Goal: Task Accomplishment & Management: Use online tool/utility

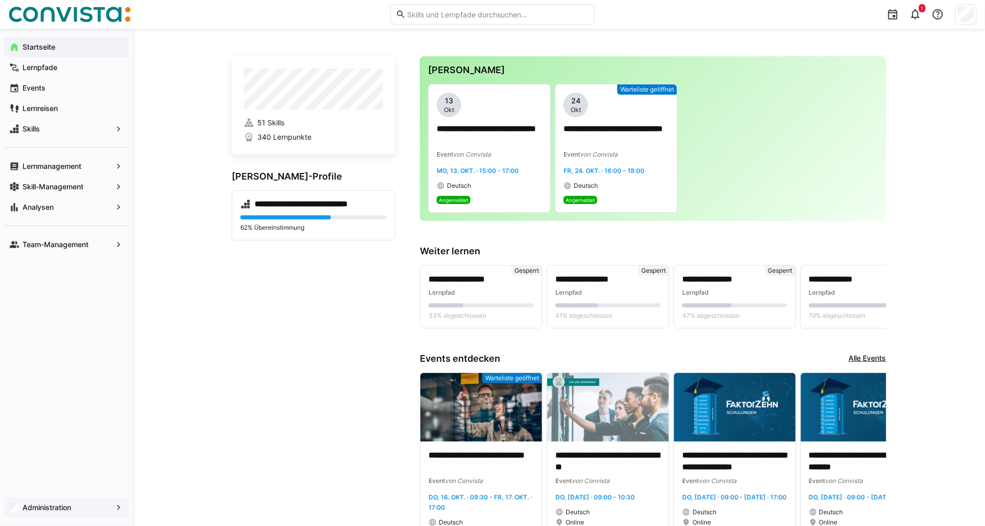
click at [0, 0] on app-navigation-label "Administration" at bounding box center [0, 0] width 0 height 0
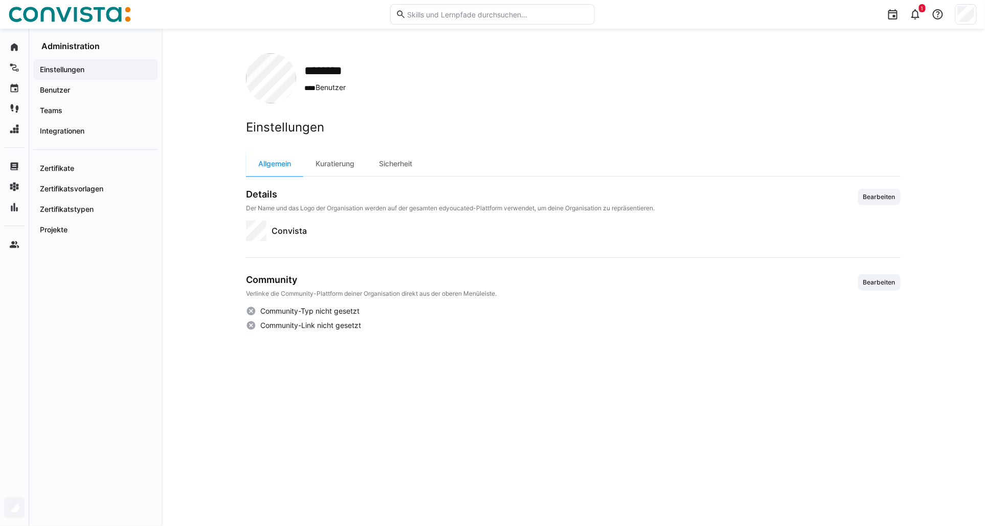
click at [963, 24] on div at bounding box center [965, 14] width 21 height 20
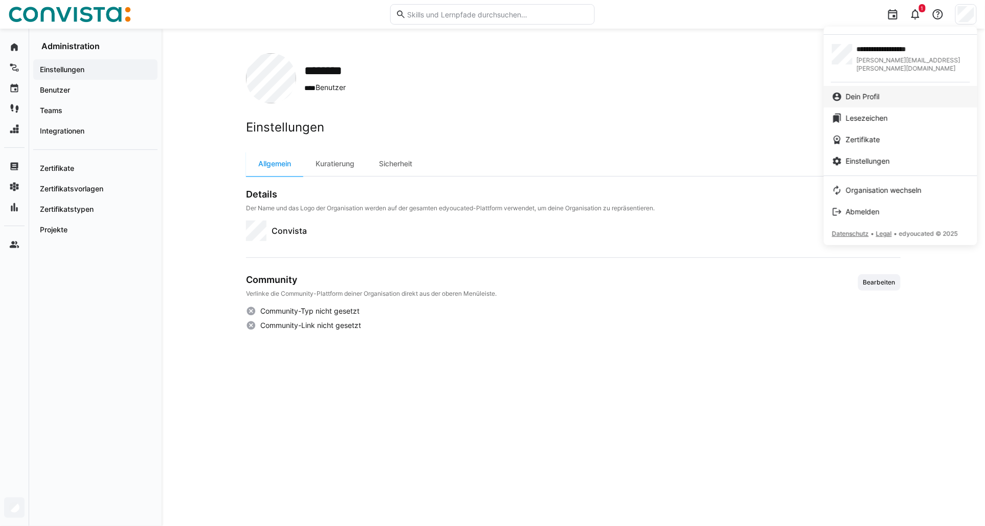
click at [894, 92] on div "Dein Profil" at bounding box center [900, 97] width 137 height 10
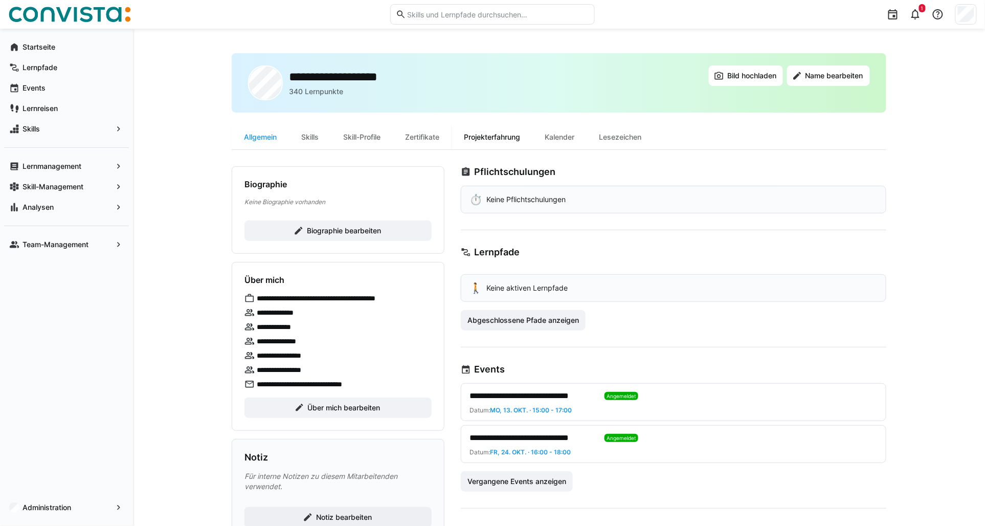
click at [495, 143] on div "Projekterfahrung" at bounding box center [492, 137] width 81 height 25
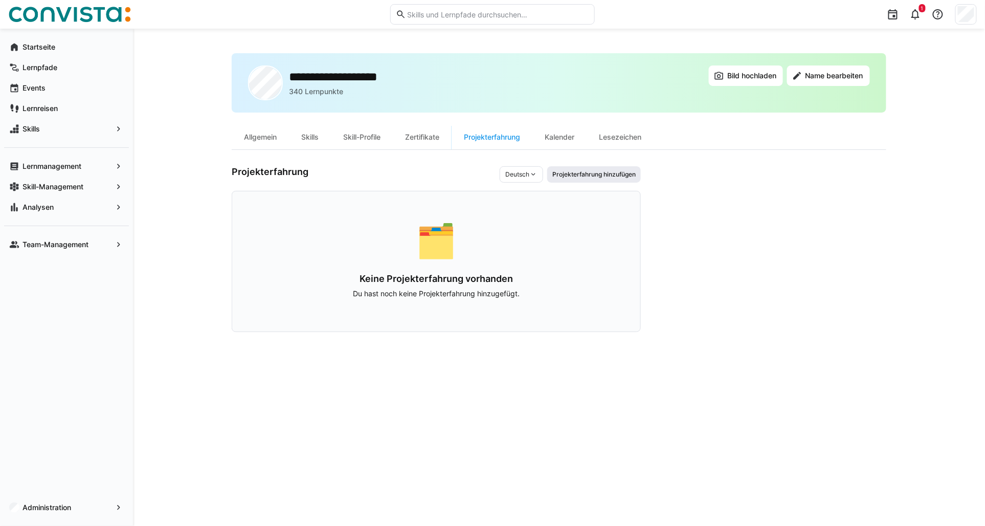
click at [602, 171] on span "Projekterfahrung hinzufügen" at bounding box center [593, 174] width 85 height 8
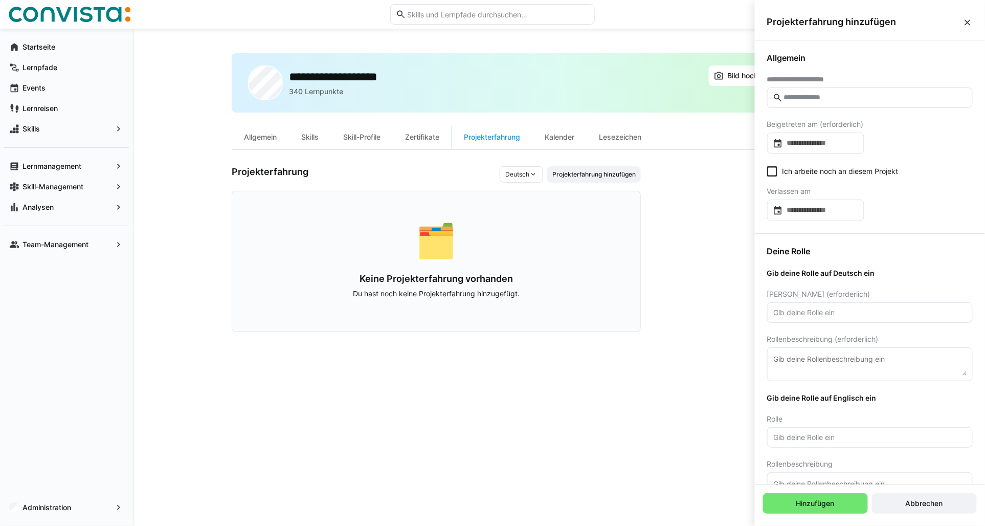
click at [811, 98] on input "text" at bounding box center [875, 97] width 184 height 9
click at [805, 149] on div at bounding box center [815, 142] width 97 height 21
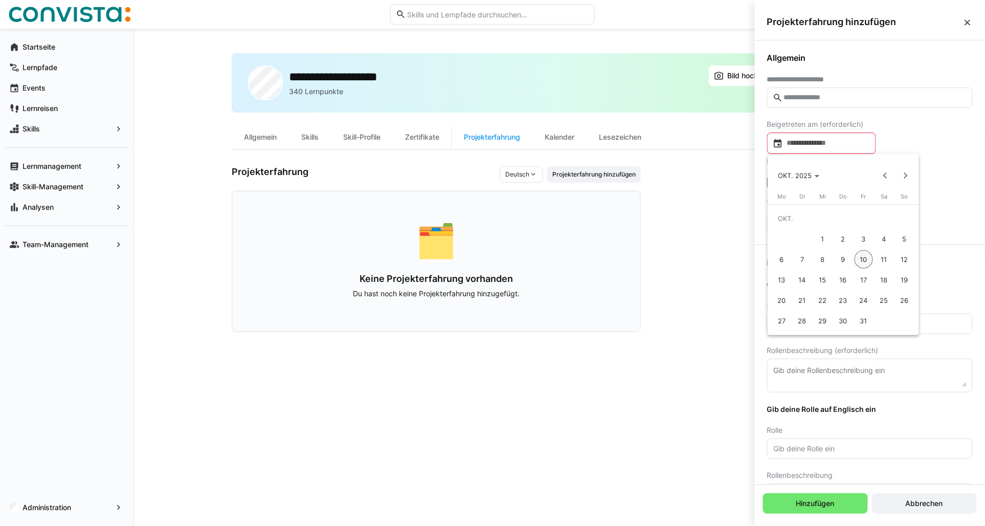
click at [960, 142] on div at bounding box center [492, 263] width 985 height 526
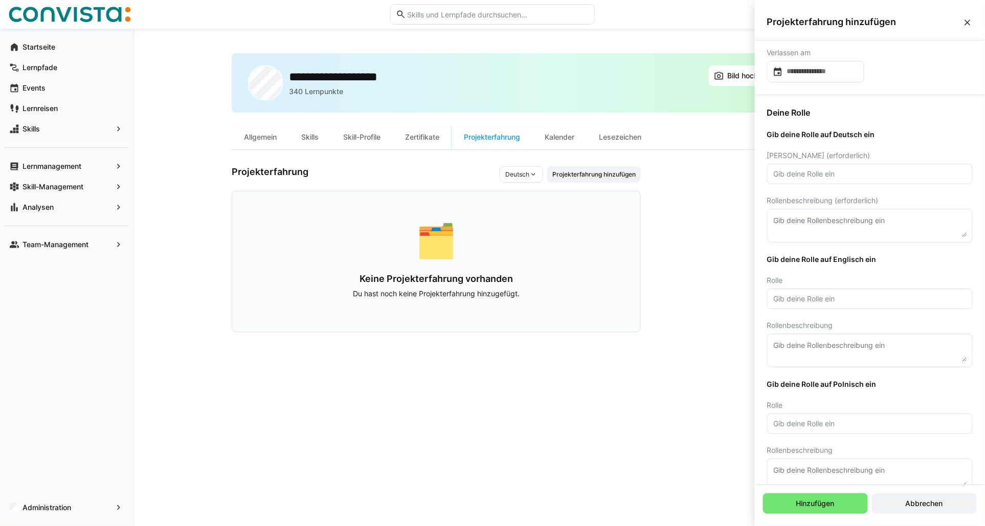
scroll to position [170, 0]
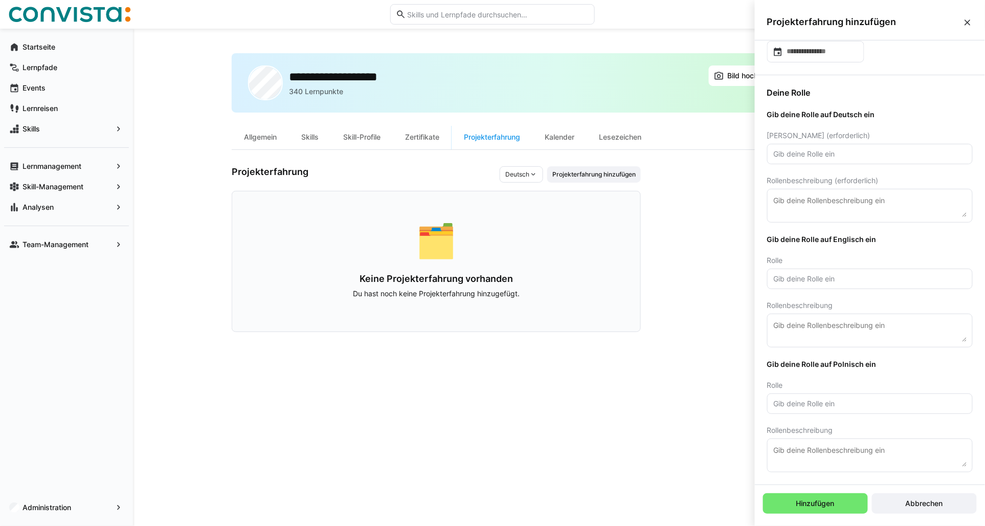
click at [811, 399] on input "text" at bounding box center [870, 403] width 194 height 9
click at [835, 368] on span "Gib deine Rolle auf Polnisch ein" at bounding box center [870, 364] width 206 height 9
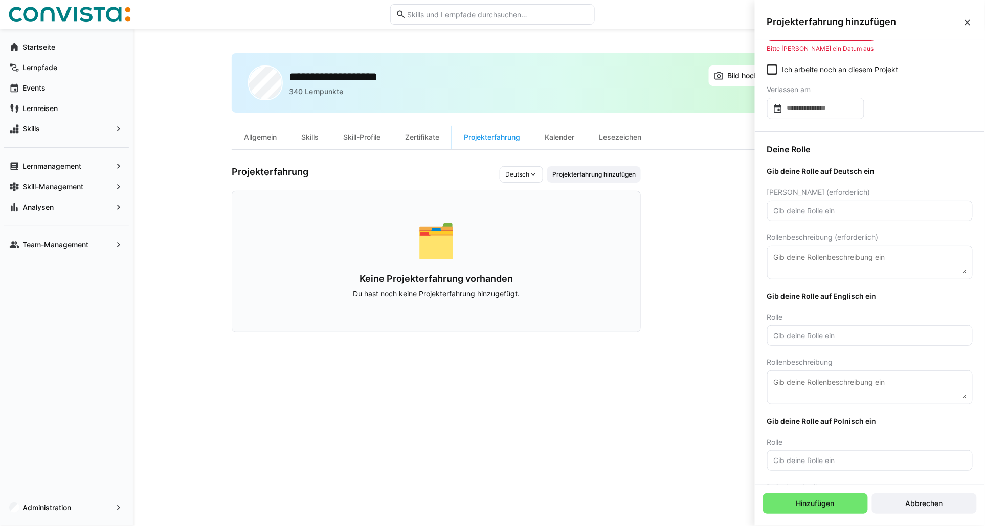
click at [839, 331] on input "text" at bounding box center [870, 335] width 194 height 9
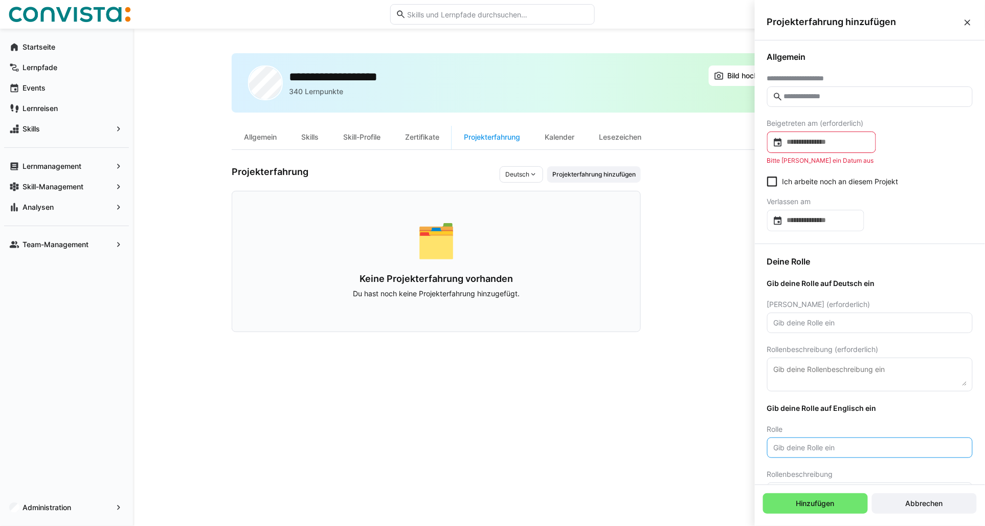
scroll to position [0, 0]
click at [858, 142] on input at bounding box center [826, 143] width 87 height 10
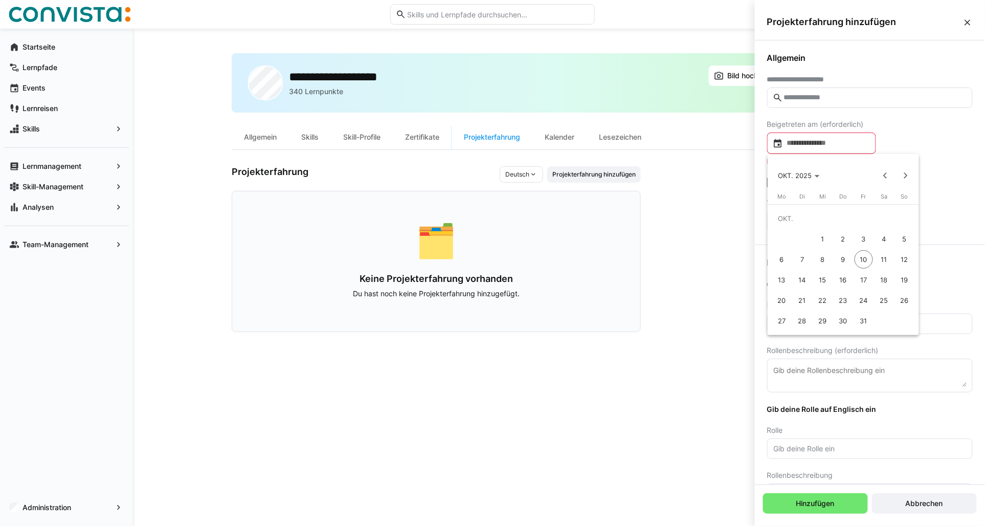
click at [955, 141] on div at bounding box center [492, 263] width 985 height 526
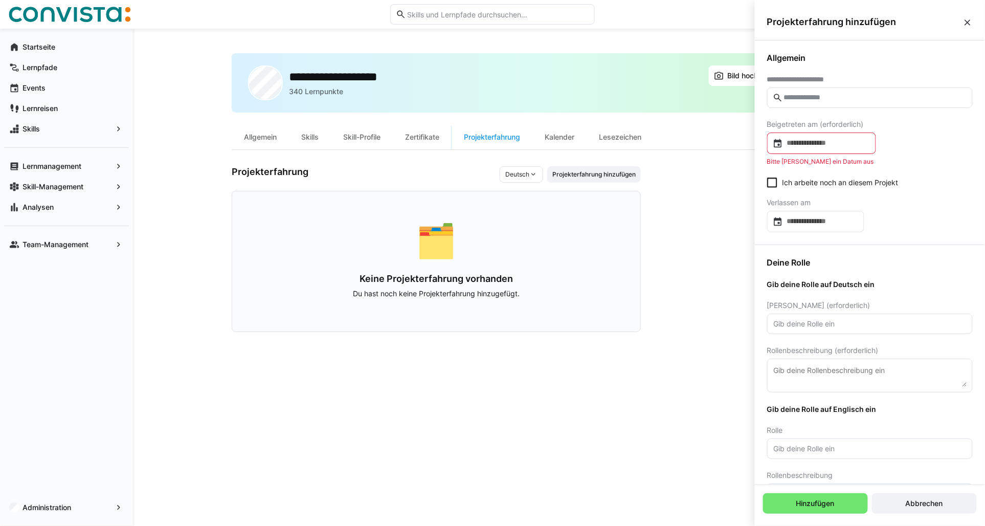
click at [520, 174] on span "Deutsch" at bounding box center [517, 174] width 24 height 8
click at [657, 176] on app-user-profile-inner-container "Projekterfahrung Deutsch Projekterfahrung hinzufügen 🗂️ Keine Projekterfahrung …" at bounding box center [559, 249] width 655 height 166
click at [970, 23] on eds-icon at bounding box center [968, 22] width 10 height 10
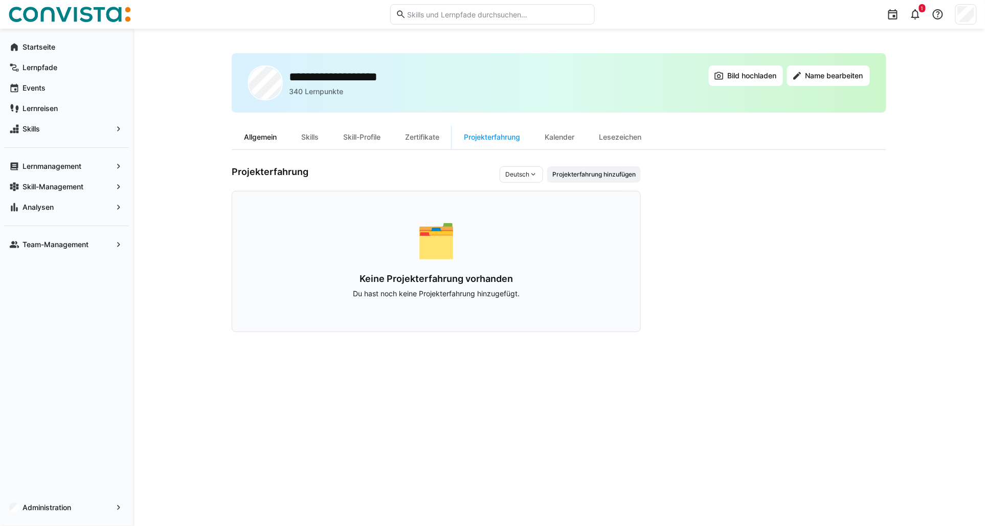
click at [264, 130] on div "Allgemein" at bounding box center [260, 137] width 57 height 25
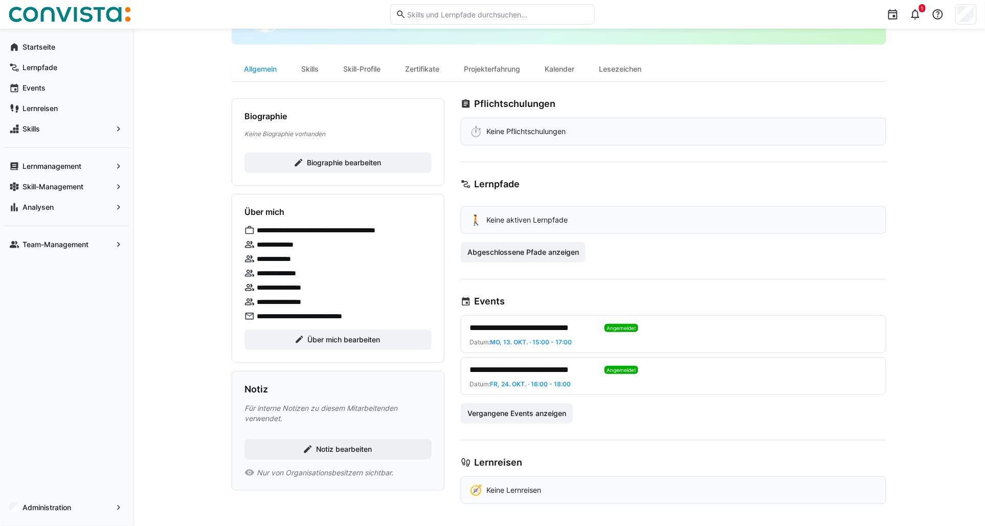
scroll to position [70, 0]
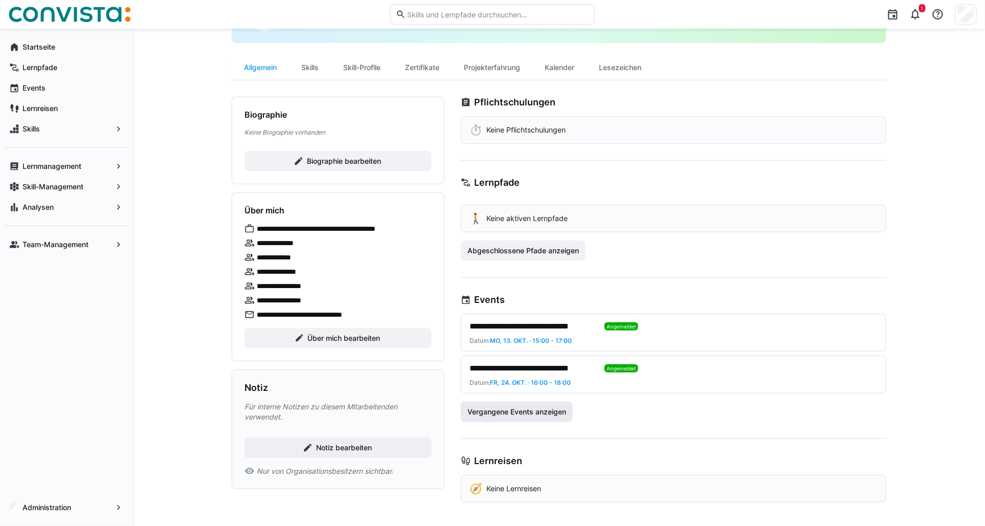
click at [490, 419] on span "Vergangene Events anzeigen" at bounding box center [517, 412] width 112 height 20
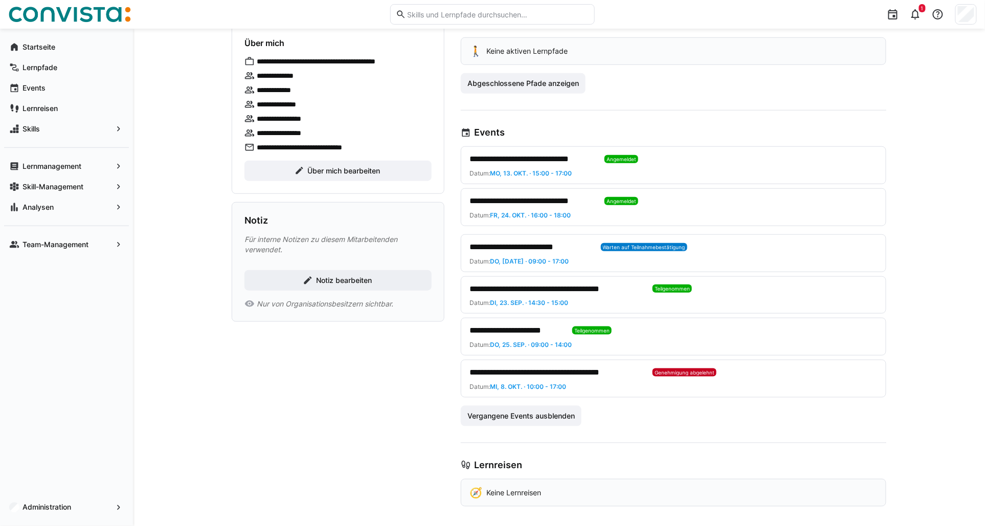
scroll to position [240, 0]
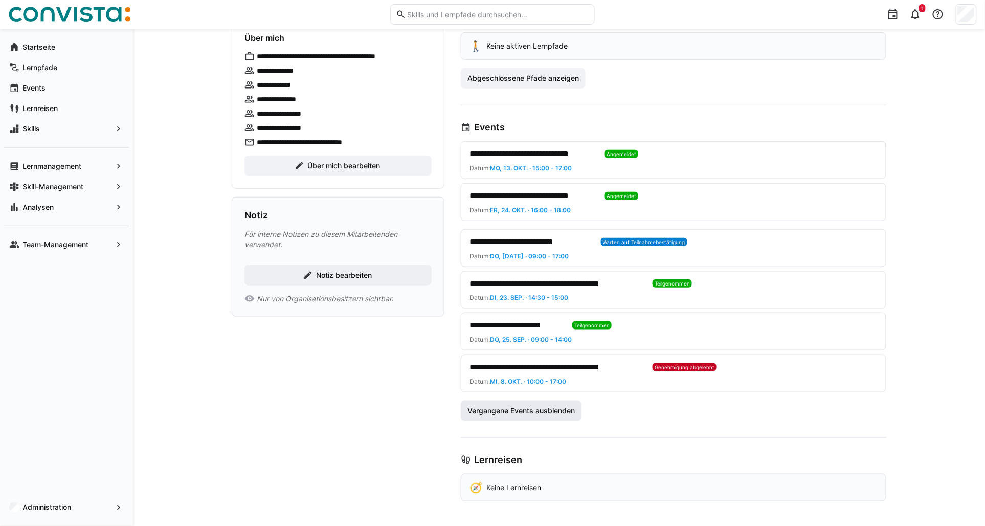
click at [514, 411] on span "Vergangene Events ausblenden" at bounding box center [521, 411] width 110 height 10
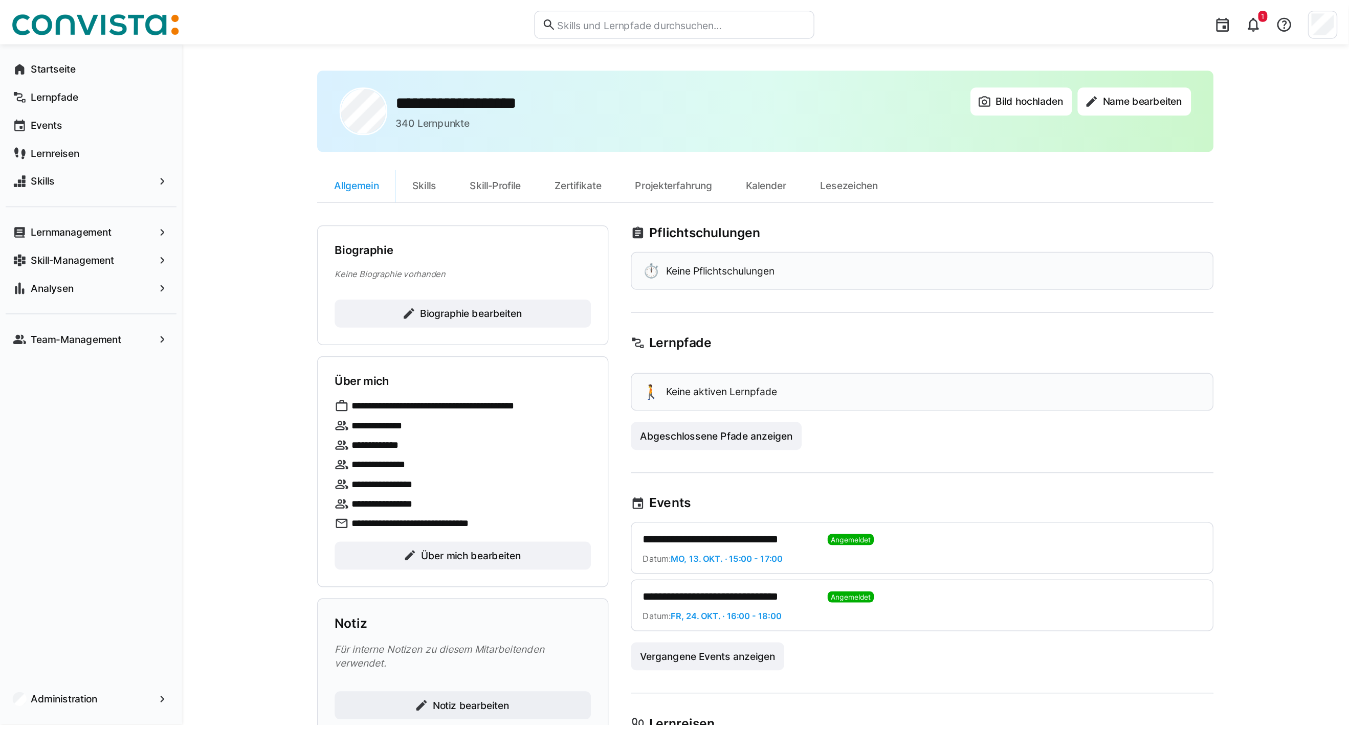
scroll to position [0, 0]
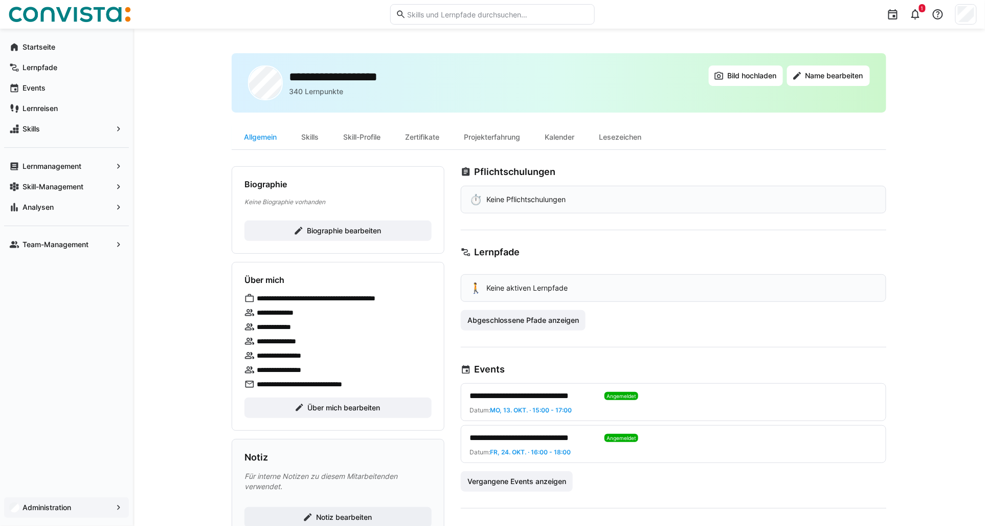
click at [78, 511] on span "Administration" at bounding box center [66, 507] width 91 height 10
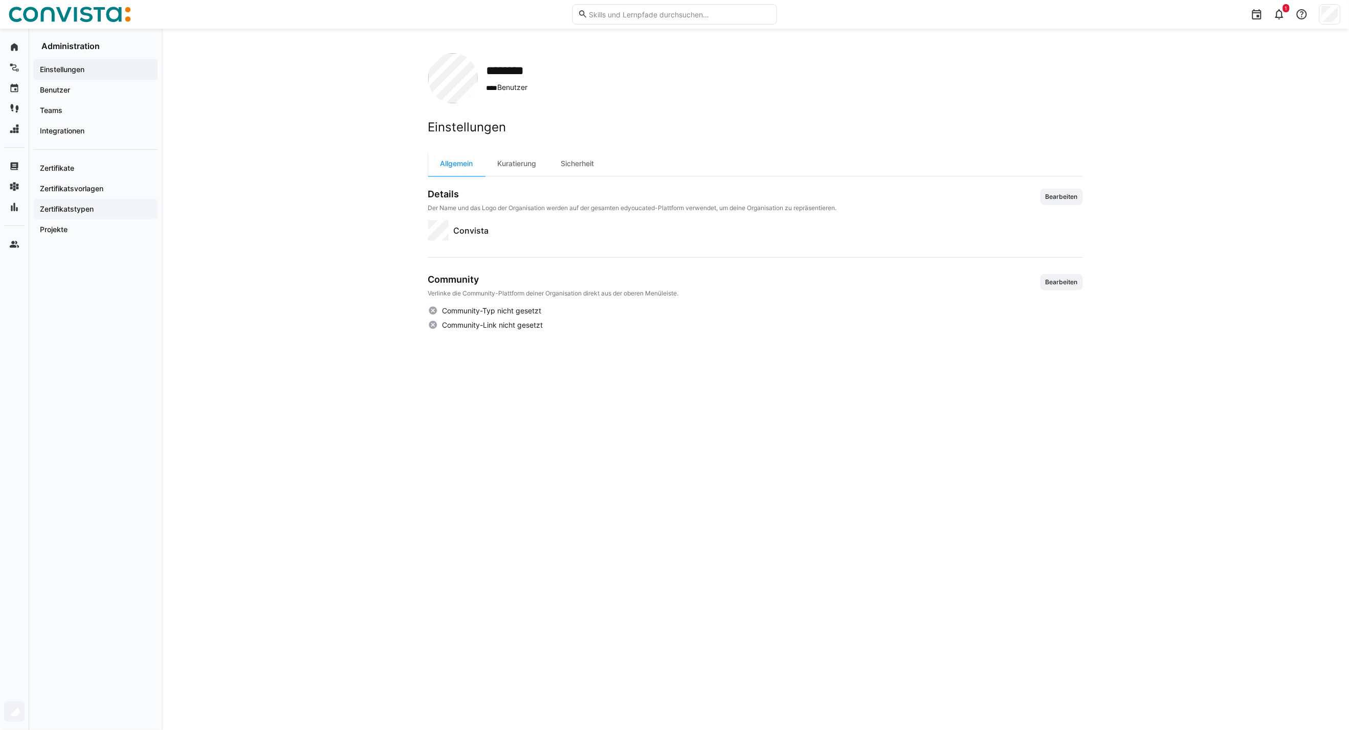
click at [0, 0] on app-navigation-label "Zertifikatstypen" at bounding box center [0, 0] width 0 height 0
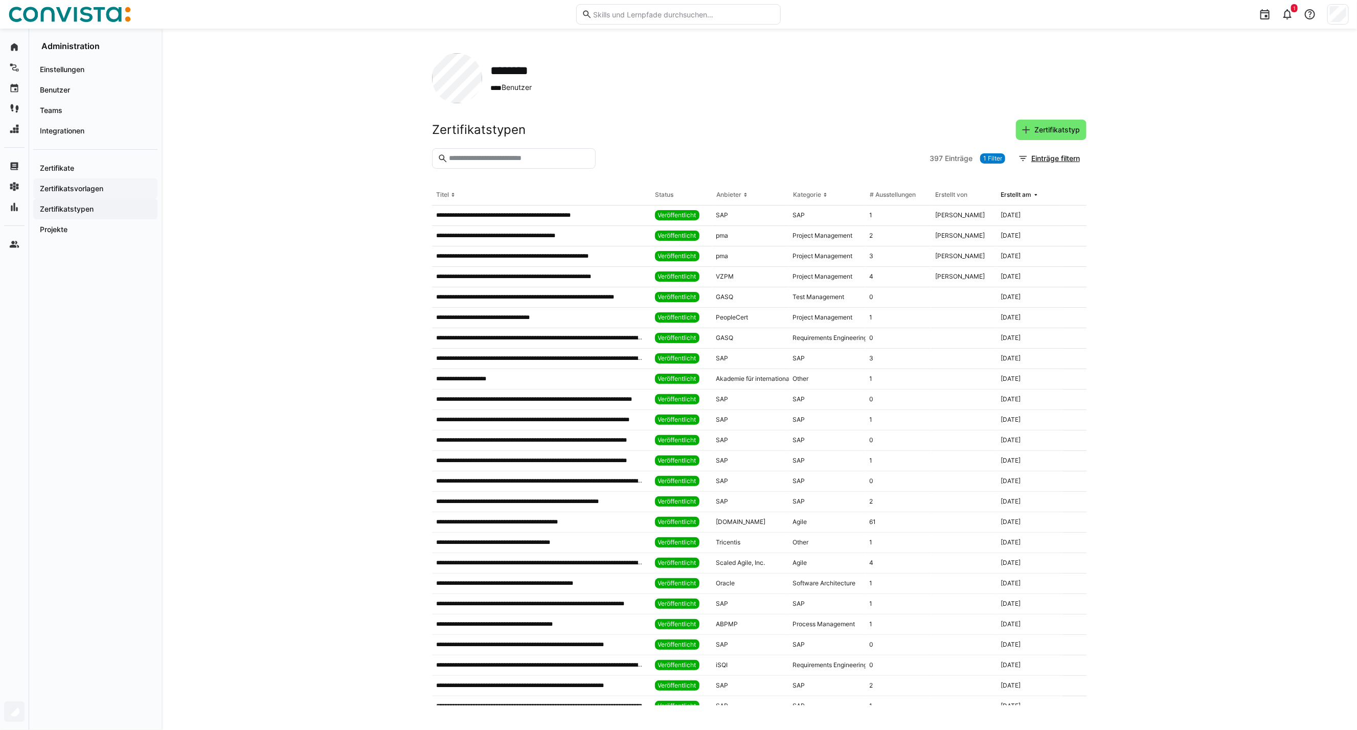
click at [0, 0] on app-navigation-label "Zertifikatsvorlagen" at bounding box center [0, 0] width 0 height 0
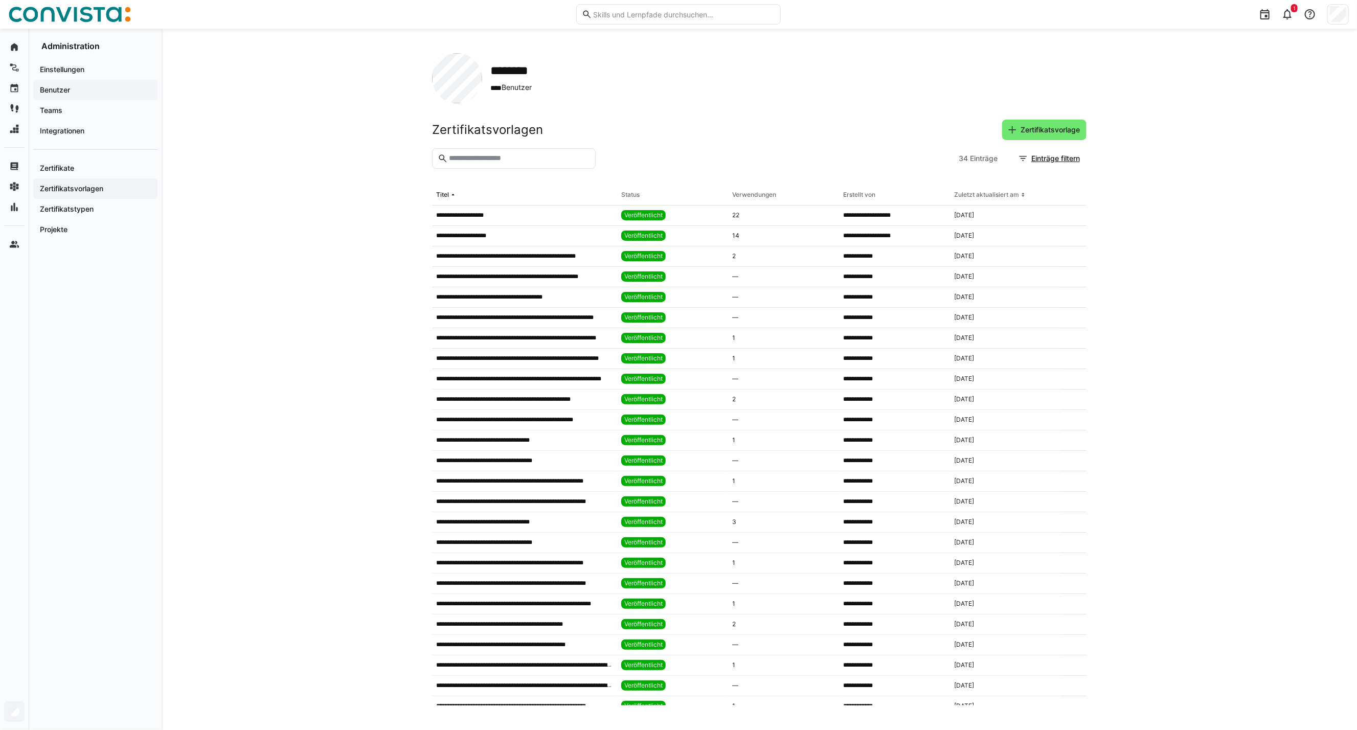
click at [75, 93] on span "Benutzer" at bounding box center [95, 90] width 114 height 10
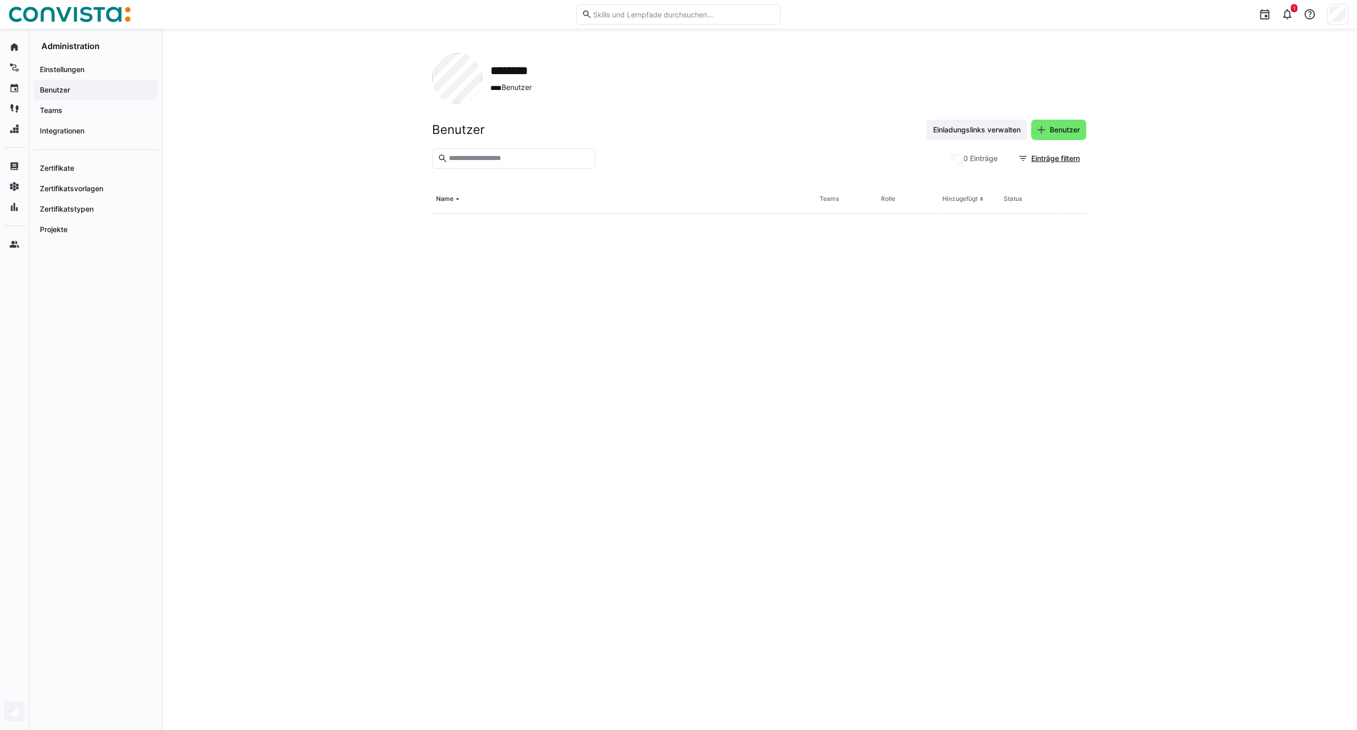
click at [478, 155] on input "text" at bounding box center [519, 158] width 142 height 9
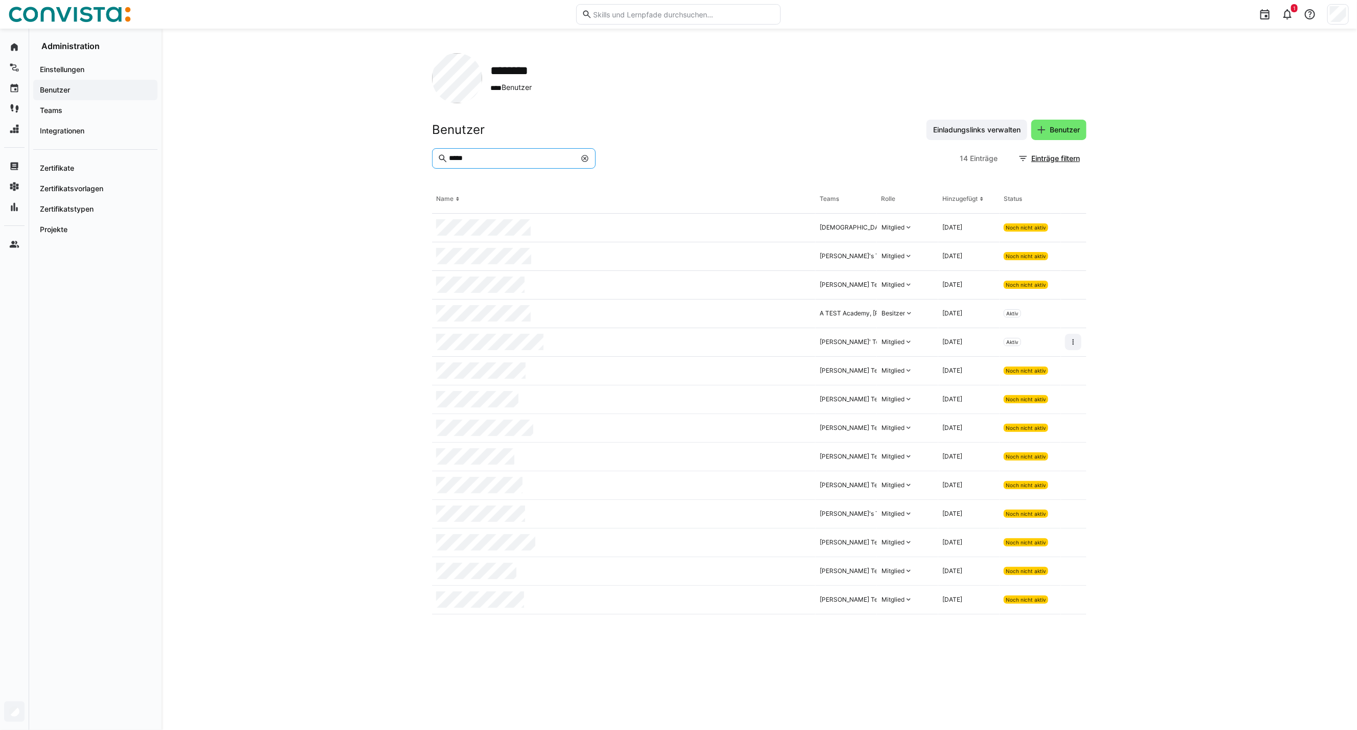
type input "*****"
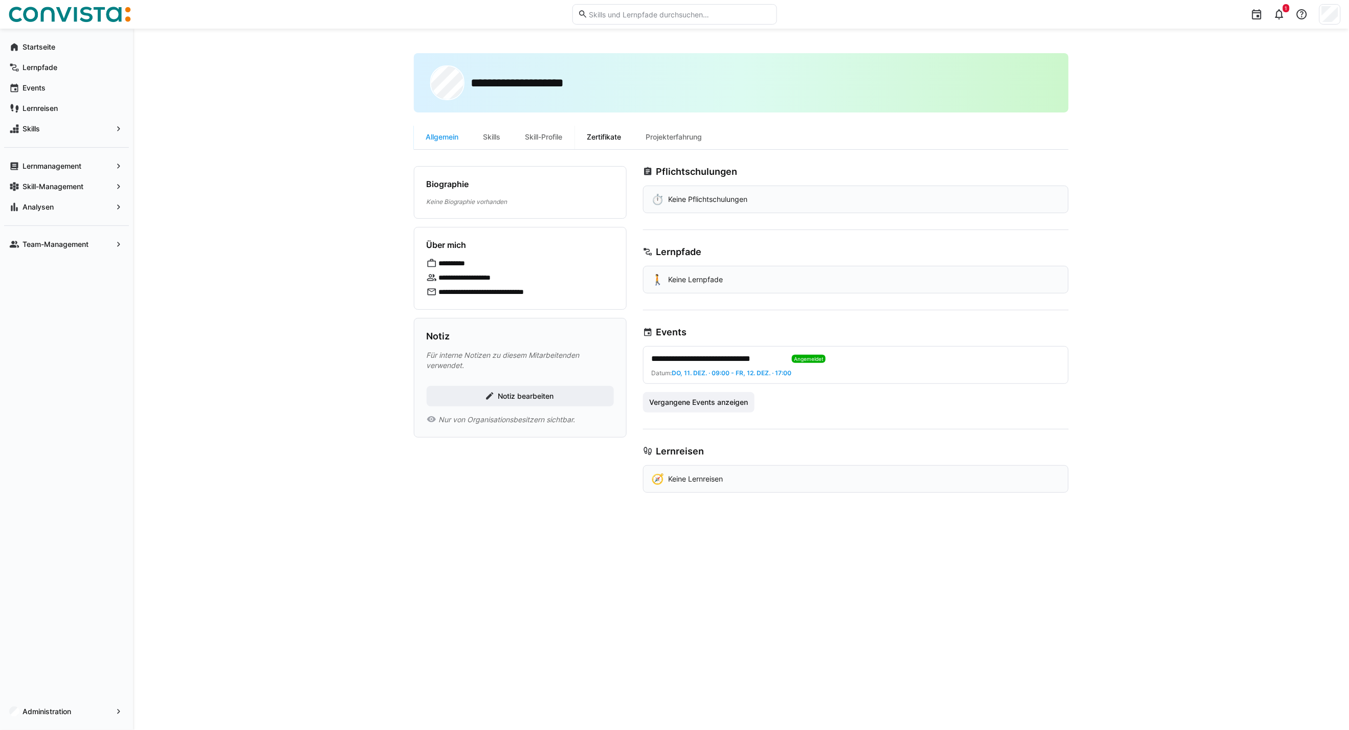
click at [607, 140] on div "Zertifikate" at bounding box center [604, 137] width 59 height 25
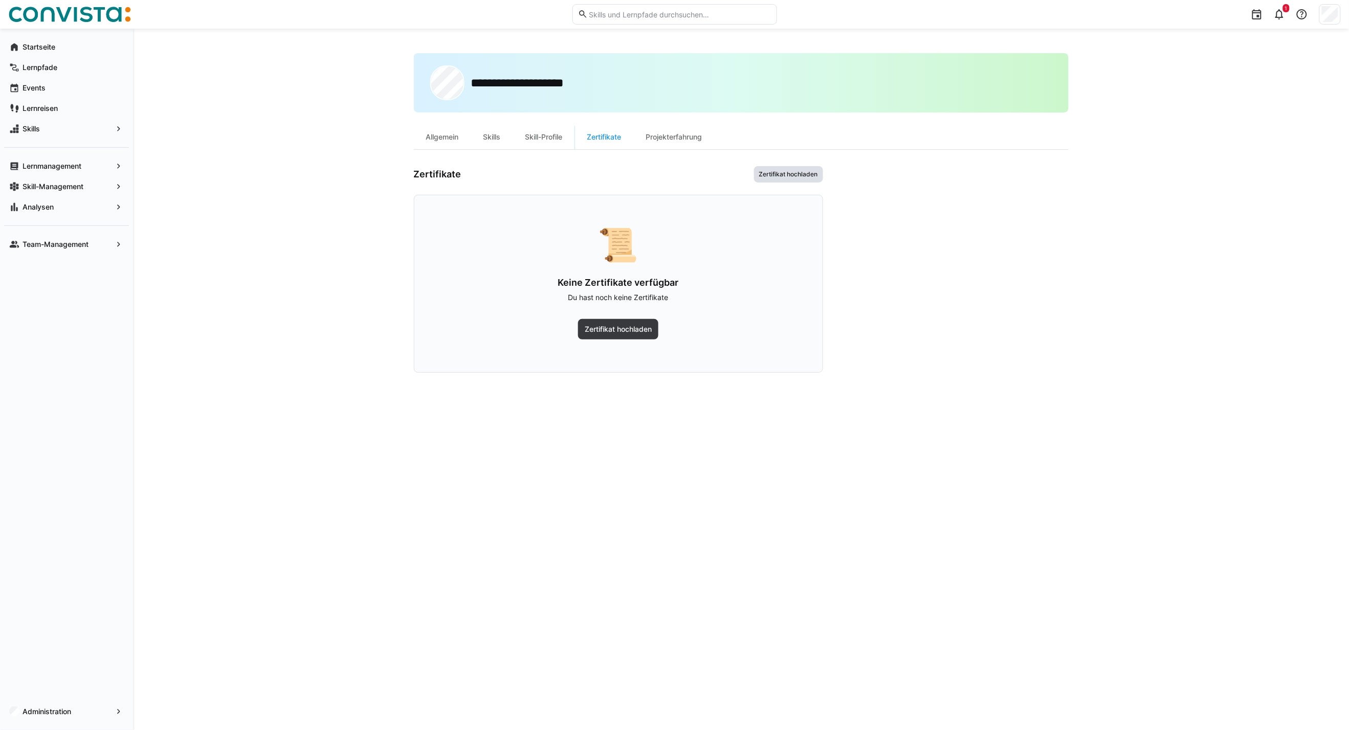
click at [771, 176] on span "Zertifikat hochladen" at bounding box center [788, 174] width 61 height 8
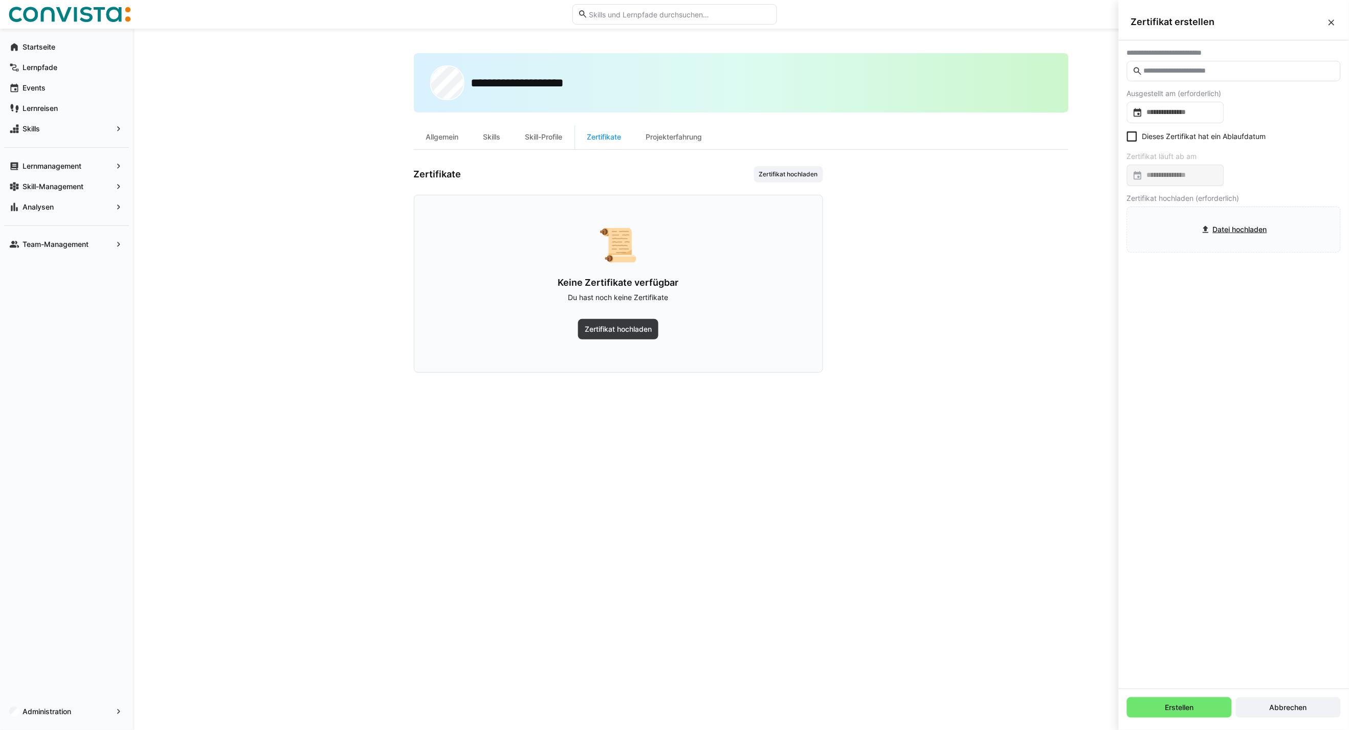
click at [993, 72] on input "text" at bounding box center [1239, 70] width 192 height 9
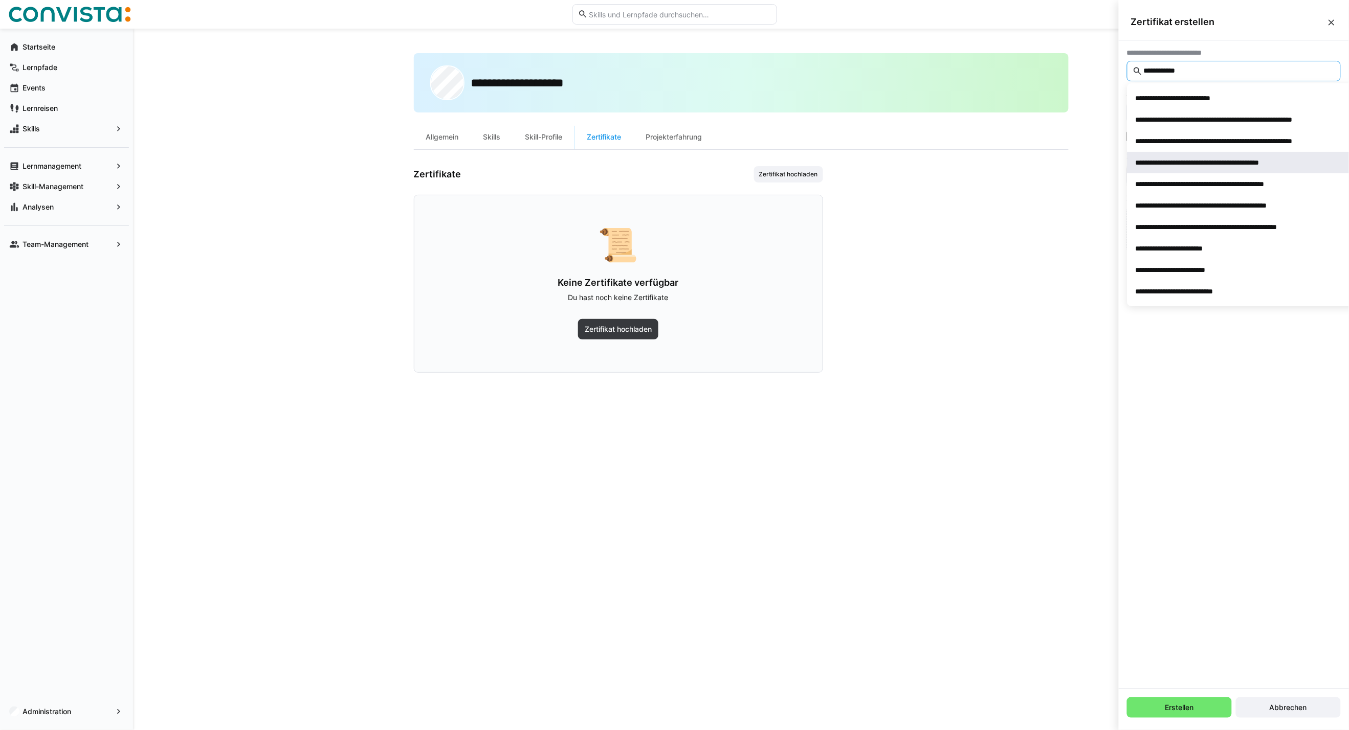
type input "**********"
click at [993, 166] on div "**********" at bounding box center [1218, 163] width 167 height 10
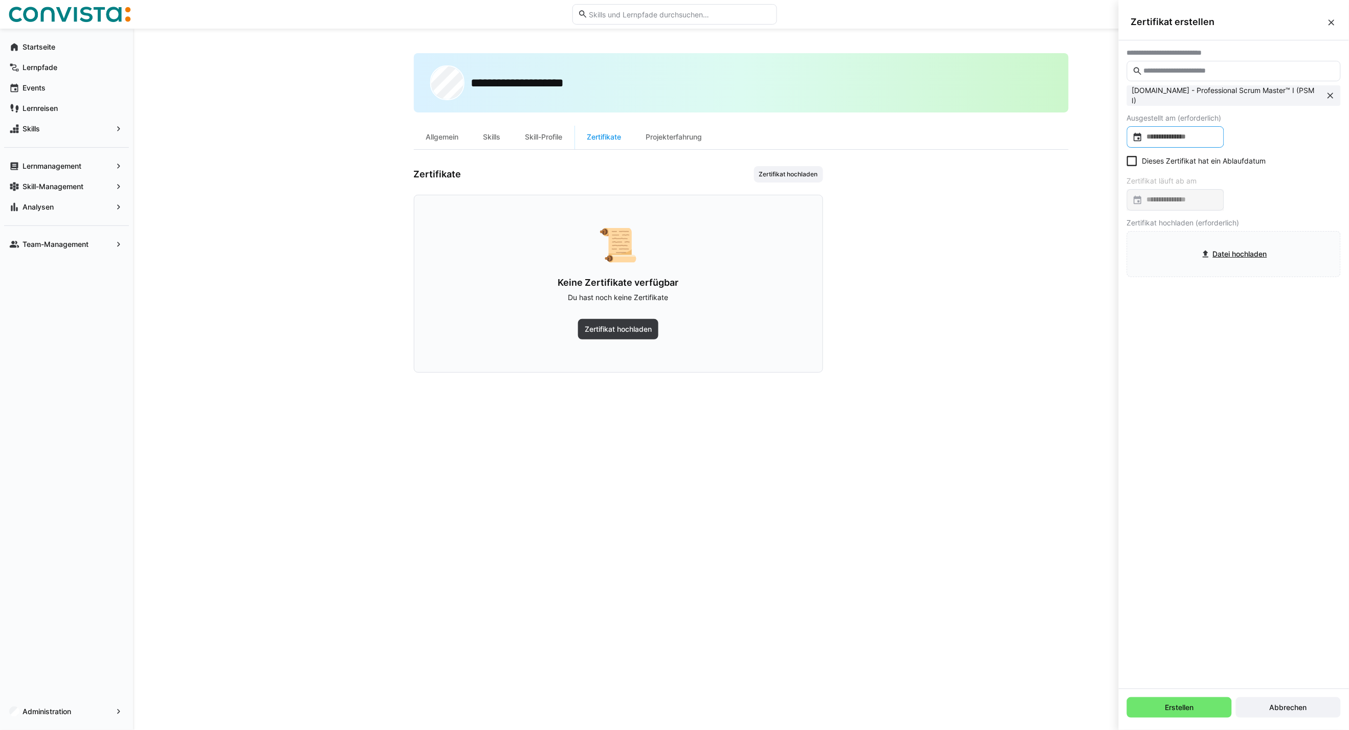
click at [993, 135] on input at bounding box center [1181, 137] width 76 height 10
click at [993, 169] on span "Previous month" at bounding box center [1245, 169] width 20 height 20
click at [993, 252] on span "7" at bounding box center [1141, 253] width 18 height 18
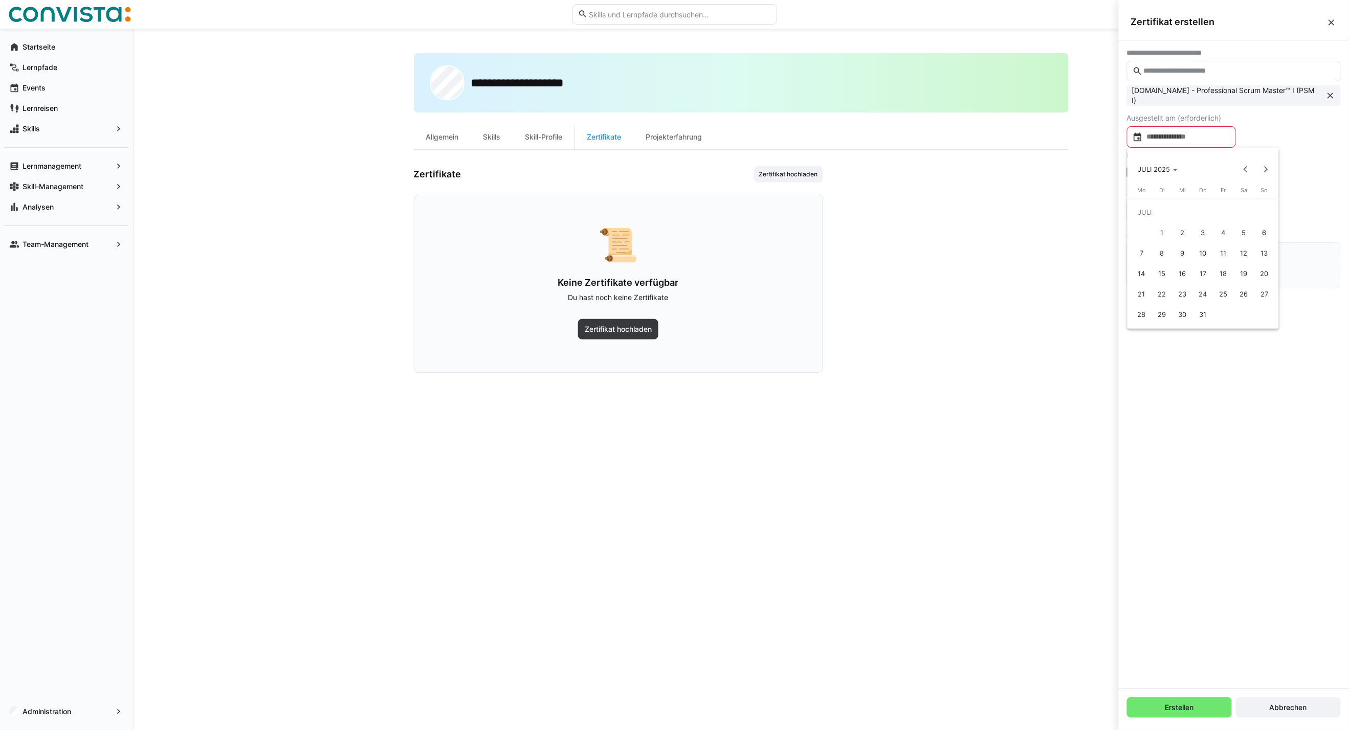
type input "**********"
click at [993, 253] on input "file" at bounding box center [1233, 254] width 213 height 45
click at [993, 525] on span "Erstellen" at bounding box center [1180, 708] width 32 height 10
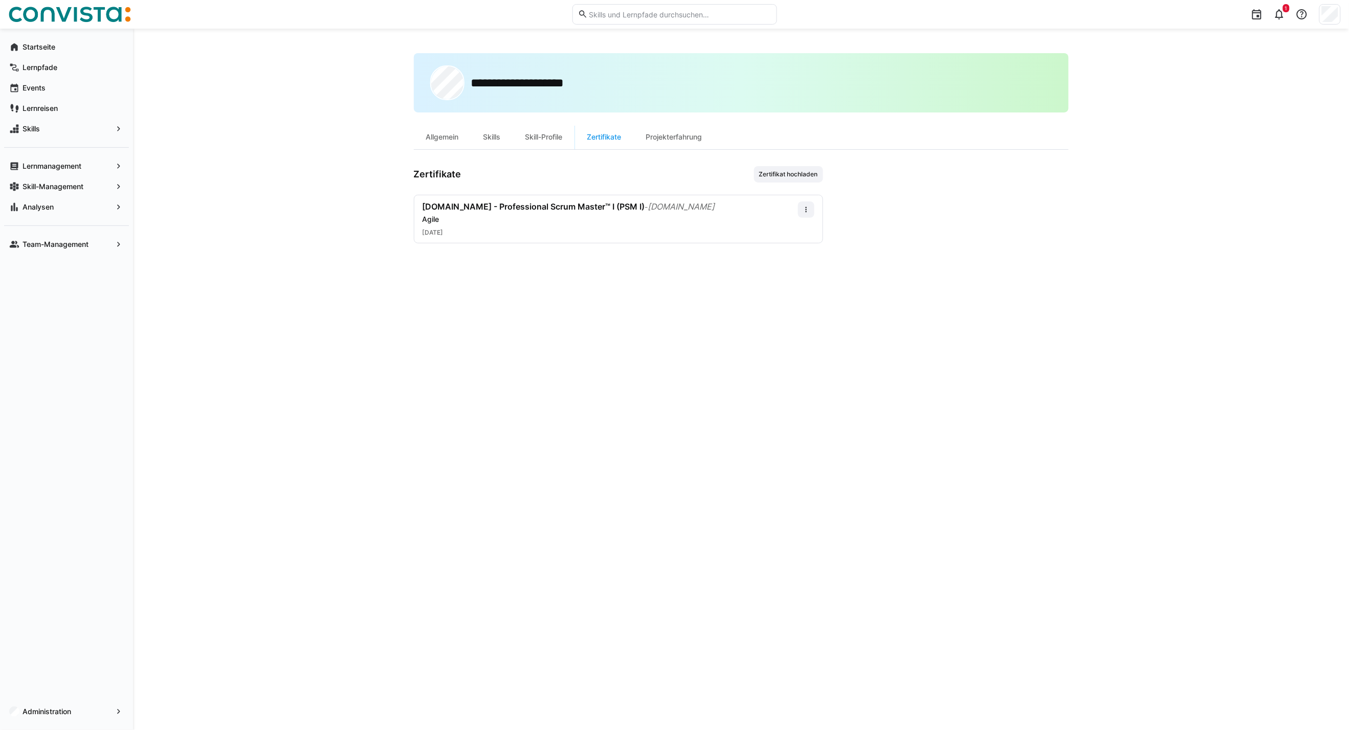
click at [781, 182] on div "Zertifikate Zertifikat hochladen scrum.org - Professional Scrum Master™ I (PSM …" at bounding box center [618, 204] width 409 height 77
click at [780, 172] on span "Zertifikat hochladen" at bounding box center [788, 174] width 61 height 8
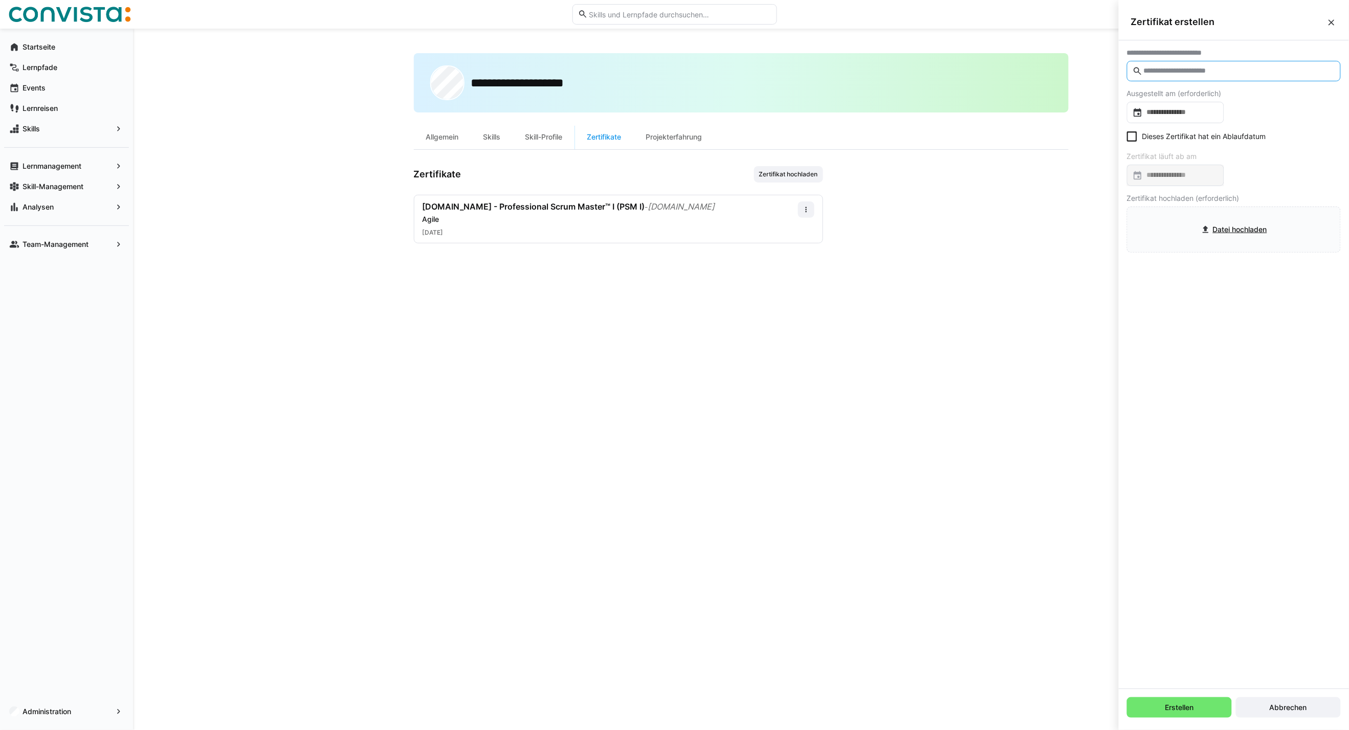
click at [993, 74] on input "text" at bounding box center [1239, 70] width 192 height 9
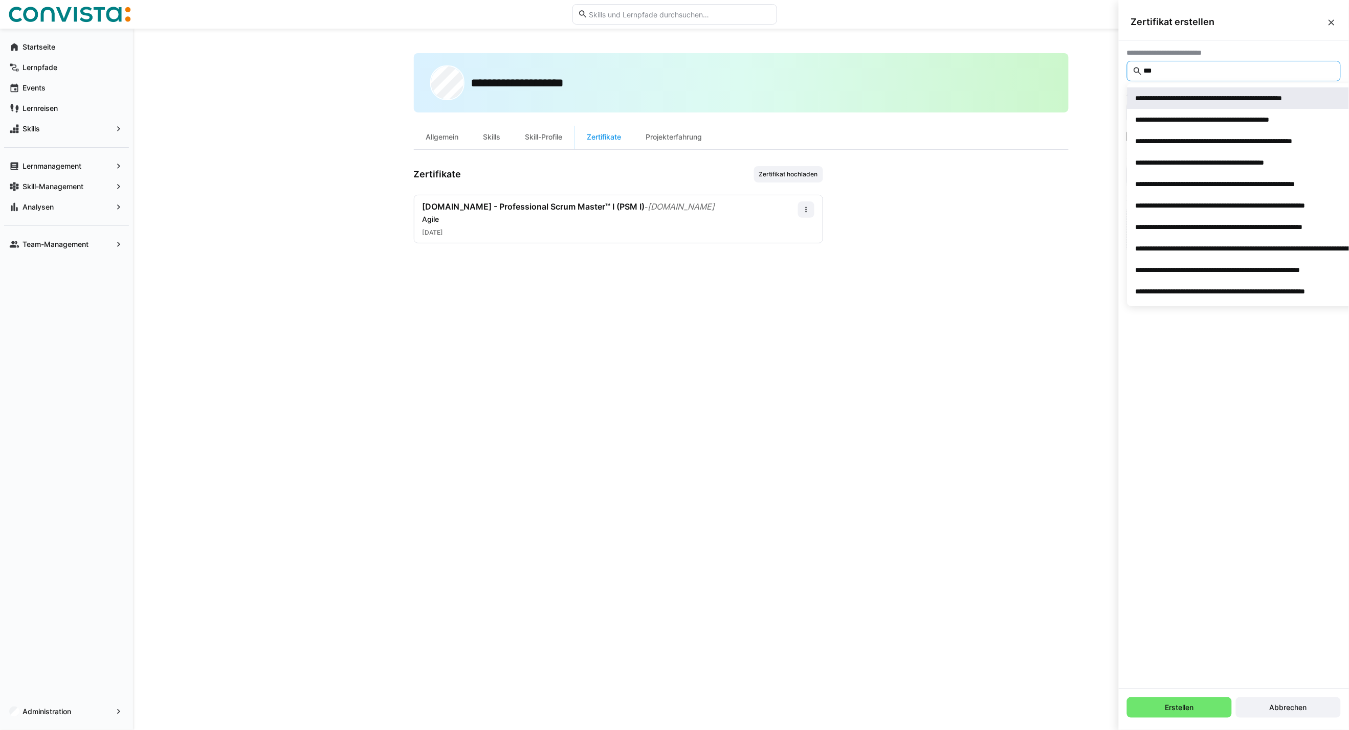
type input "***"
click at [993, 106] on span "**********" at bounding box center [1285, 97] width 316 height 21
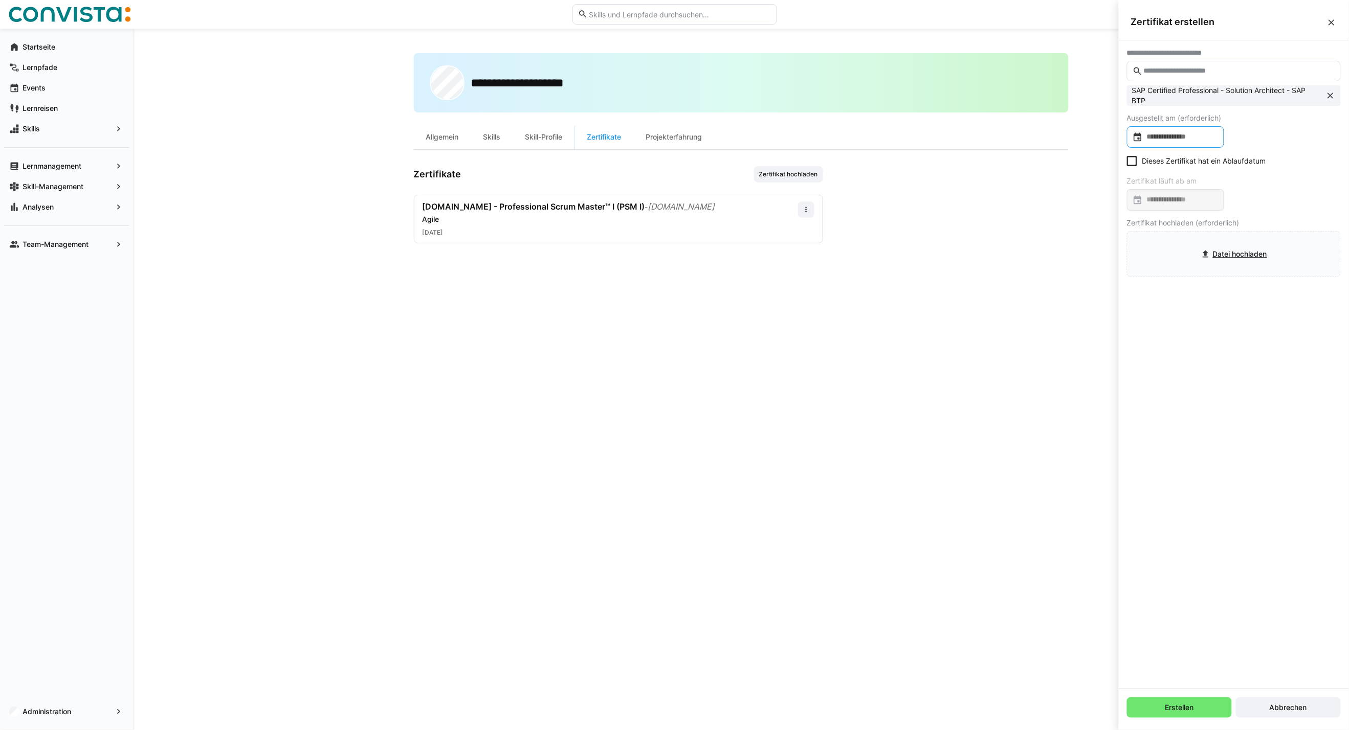
click at [993, 141] on input at bounding box center [1181, 137] width 76 height 10
click at [993, 167] on span "OKT. 2025" at bounding box center [1155, 169] width 34 height 8
click at [993, 221] on span "2022" at bounding box center [1221, 221] width 32 height 18
click at [993, 237] on span "JUNI" at bounding box center [1185, 242] width 32 height 18
click at [993, 253] on span "10" at bounding box center [1223, 253] width 18 height 18
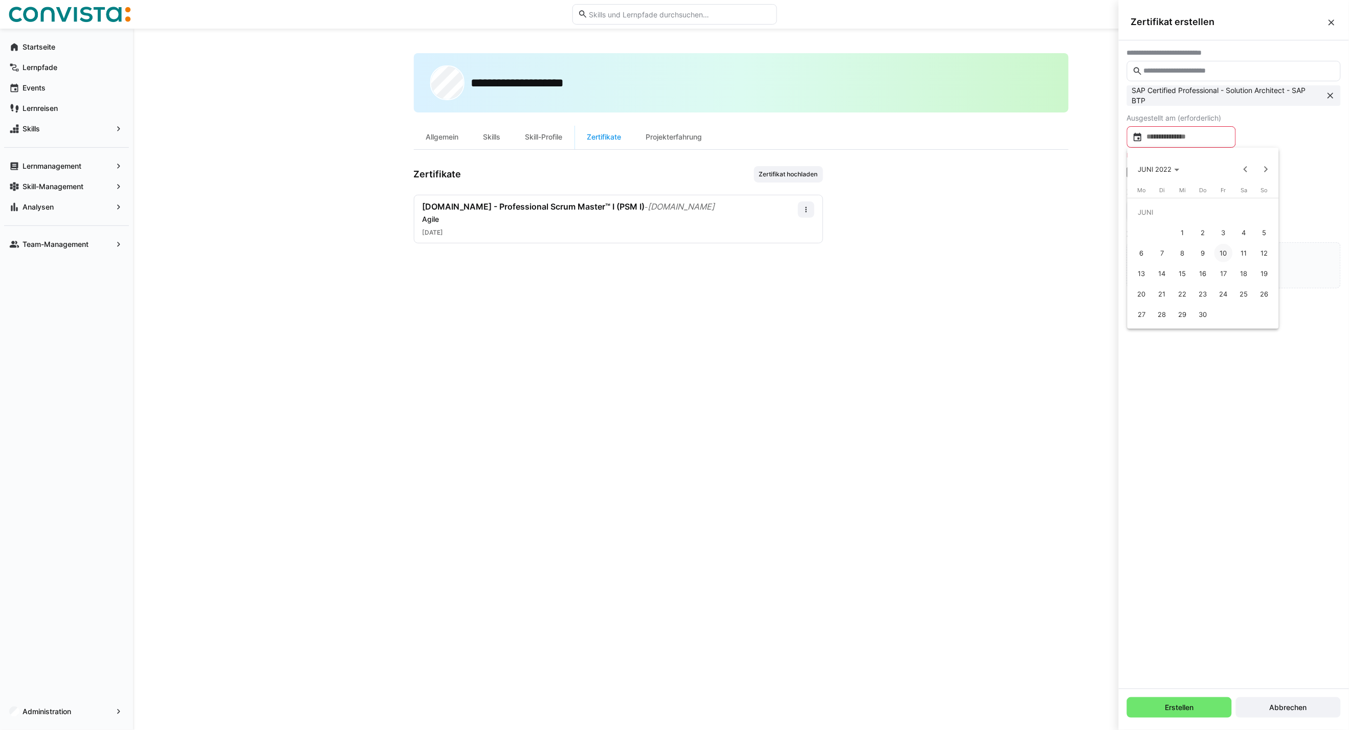
type input "**********"
click at [993, 160] on eds-checkbox "Dieses Zertifikat hat ein Ablaufdatum" at bounding box center [1196, 161] width 139 height 10
click at [993, 207] on div at bounding box center [1175, 199] width 97 height 21
click at [993, 236] on span "Previous month" at bounding box center [1245, 232] width 20 height 20
click at [993, 230] on span "SEP. 2025" at bounding box center [1149, 233] width 22 height 8
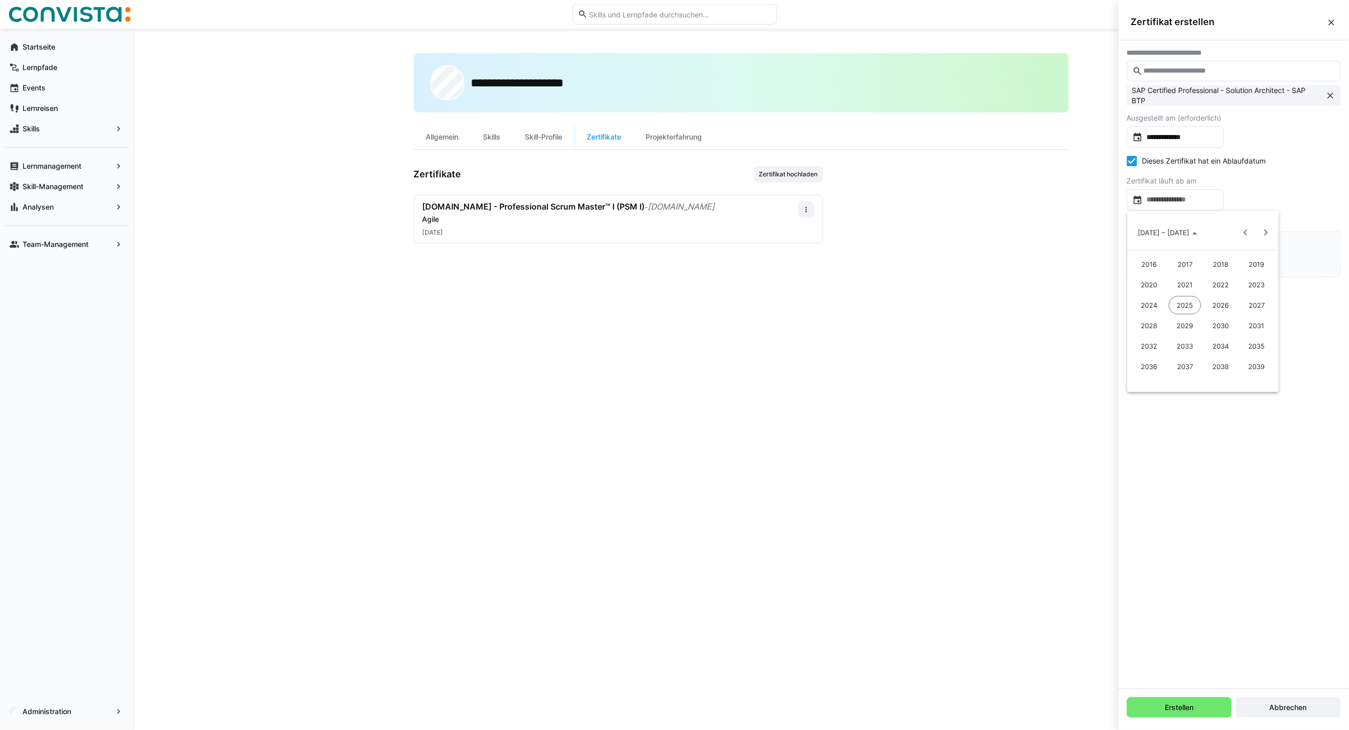
click at [993, 283] on span "2023" at bounding box center [1256, 285] width 32 height 18
click at [993, 305] on span "JUNI" at bounding box center [1185, 305] width 32 height 18
click at [993, 293] on span "11" at bounding box center [1264, 296] width 18 height 18
type input "**********"
click at [993, 249] on input "file" at bounding box center [1233, 254] width 213 height 45
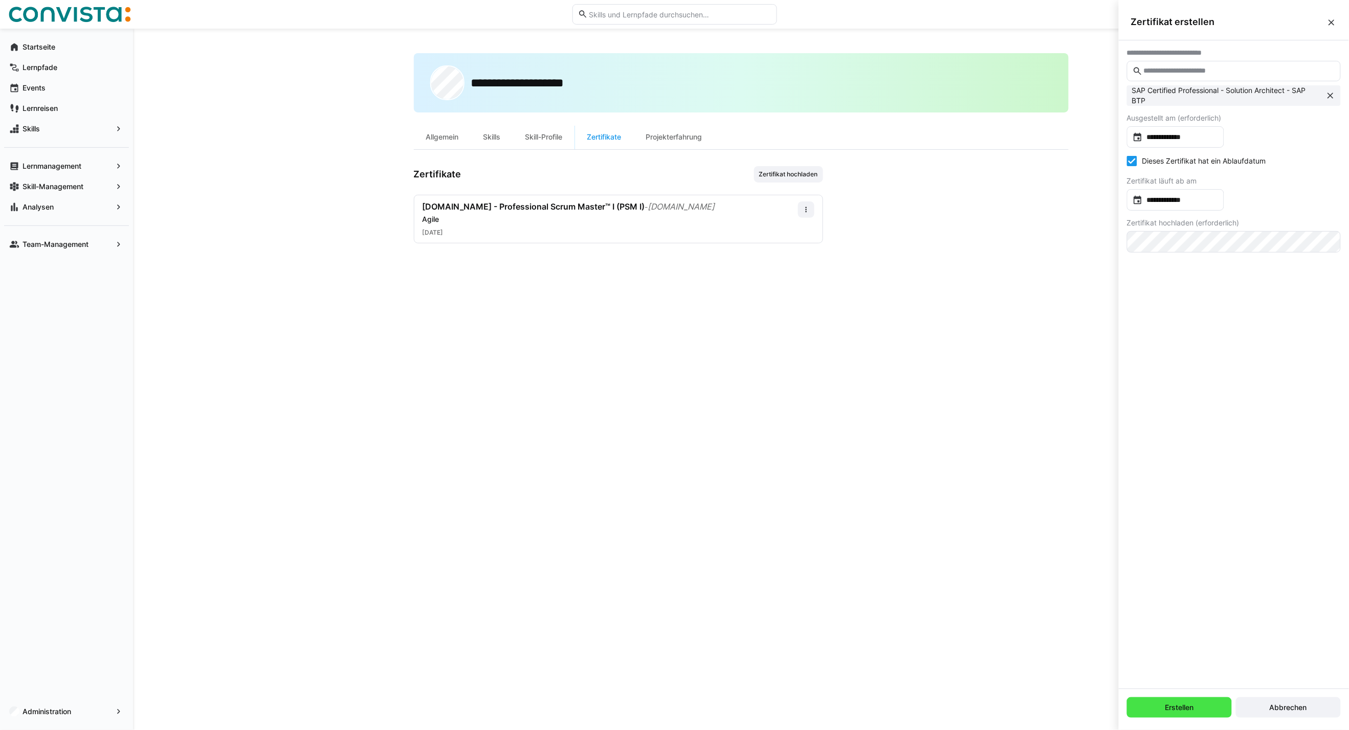
click at [993, 525] on span "Erstellen" at bounding box center [1180, 708] width 32 height 10
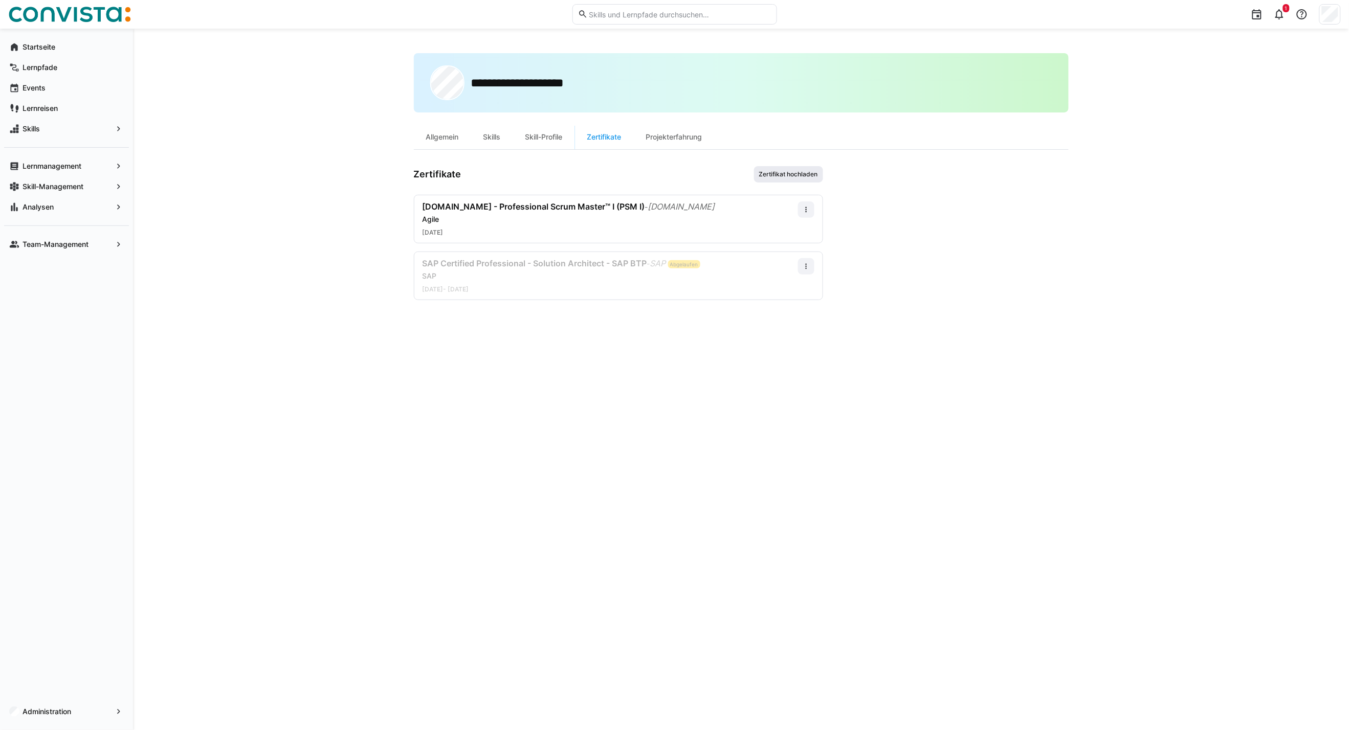
click at [773, 175] on span "Zertifikat hochladen" at bounding box center [788, 174] width 61 height 8
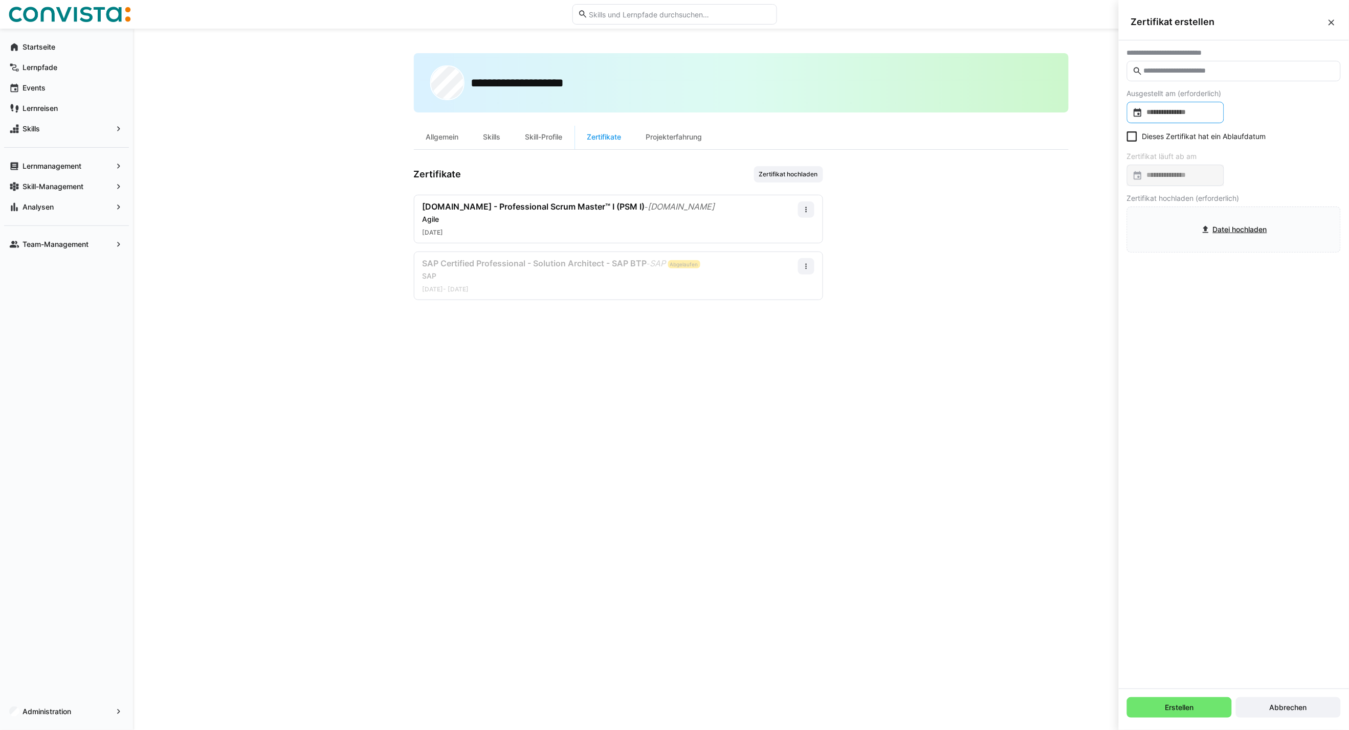
click at [993, 109] on input at bounding box center [1181, 112] width 76 height 10
click at [993, 69] on div at bounding box center [674, 365] width 1349 height 730
click at [993, 69] on input "text" at bounding box center [1239, 70] width 192 height 9
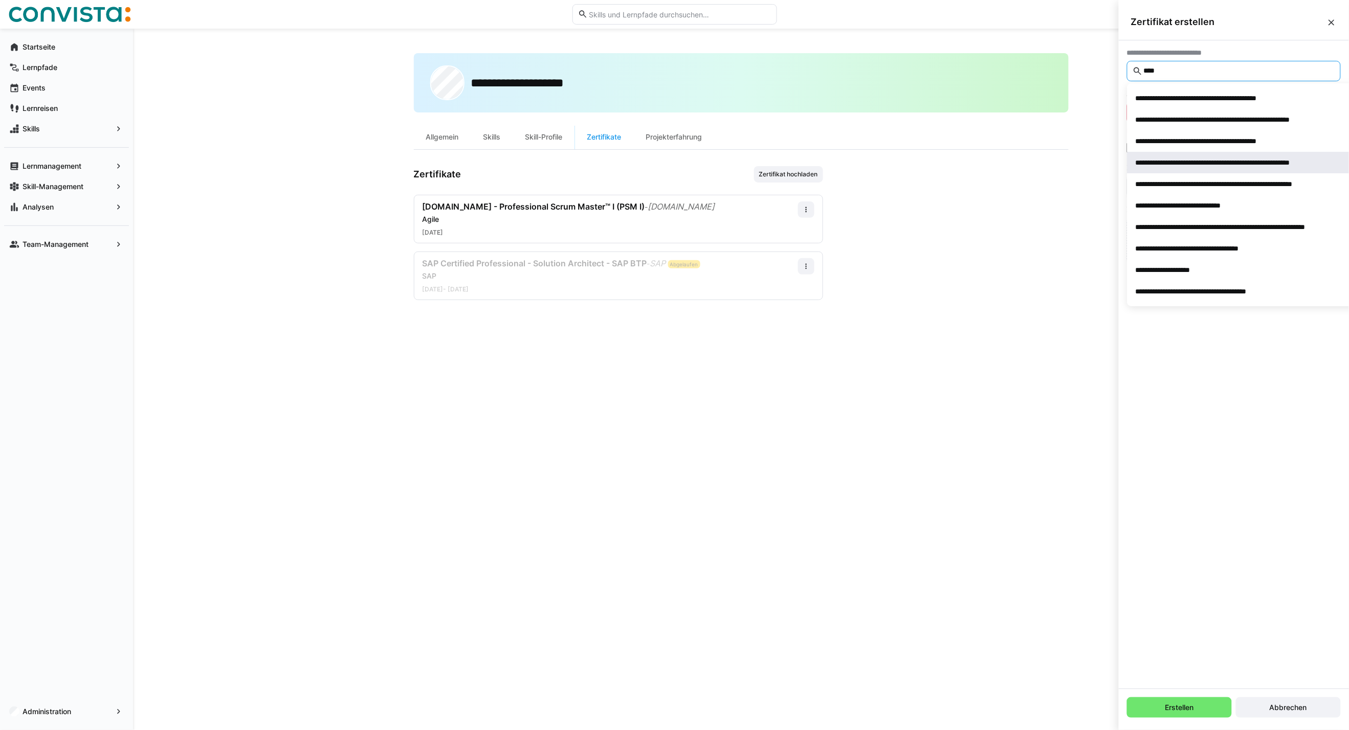
type input "****"
click at [993, 169] on span "**********" at bounding box center [1247, 162] width 241 height 21
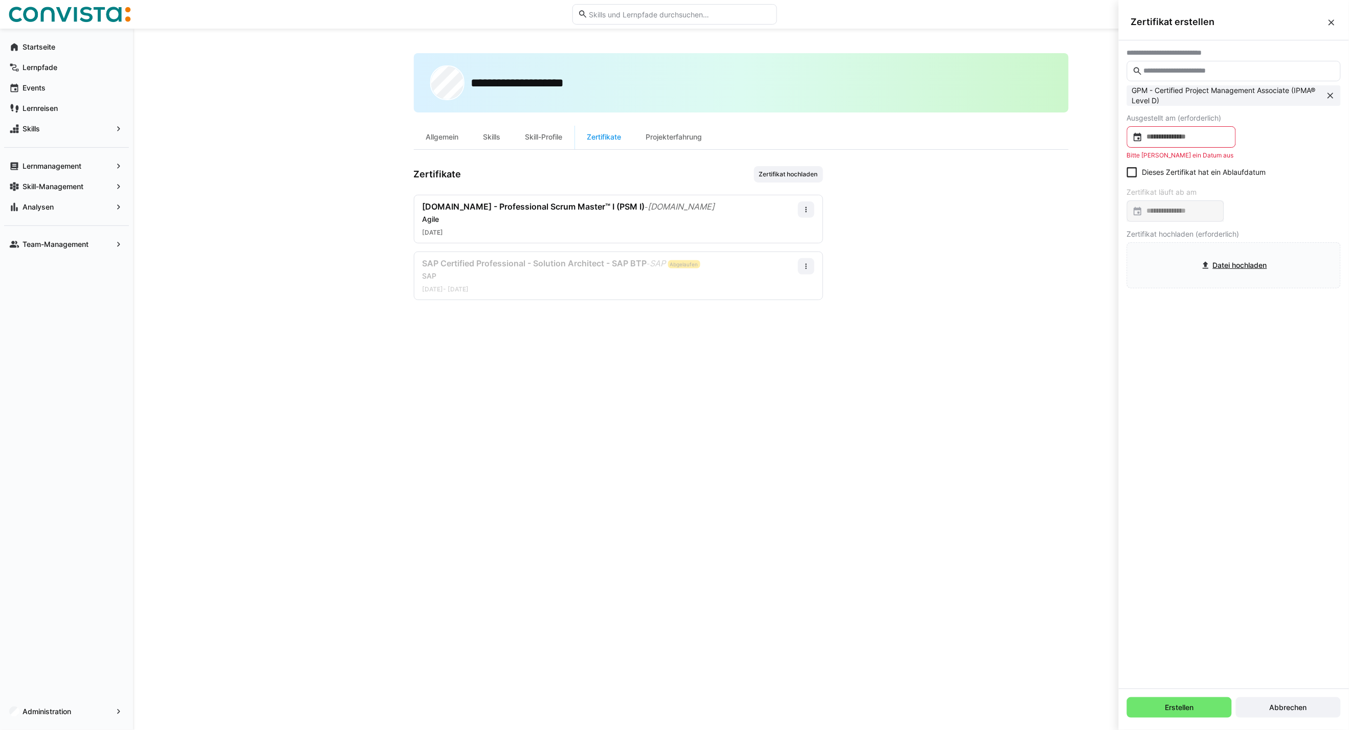
click at [993, 142] on div at bounding box center [1181, 136] width 109 height 21
click at [993, 167] on span "OKT. 2025" at bounding box center [1155, 169] width 34 height 8
click at [993, 217] on span "2020" at bounding box center [1149, 221] width 32 height 18
click at [993, 259] on span "OKT." at bounding box center [1185, 262] width 32 height 18
click at [993, 229] on span "6" at bounding box center [1162, 233] width 18 height 18
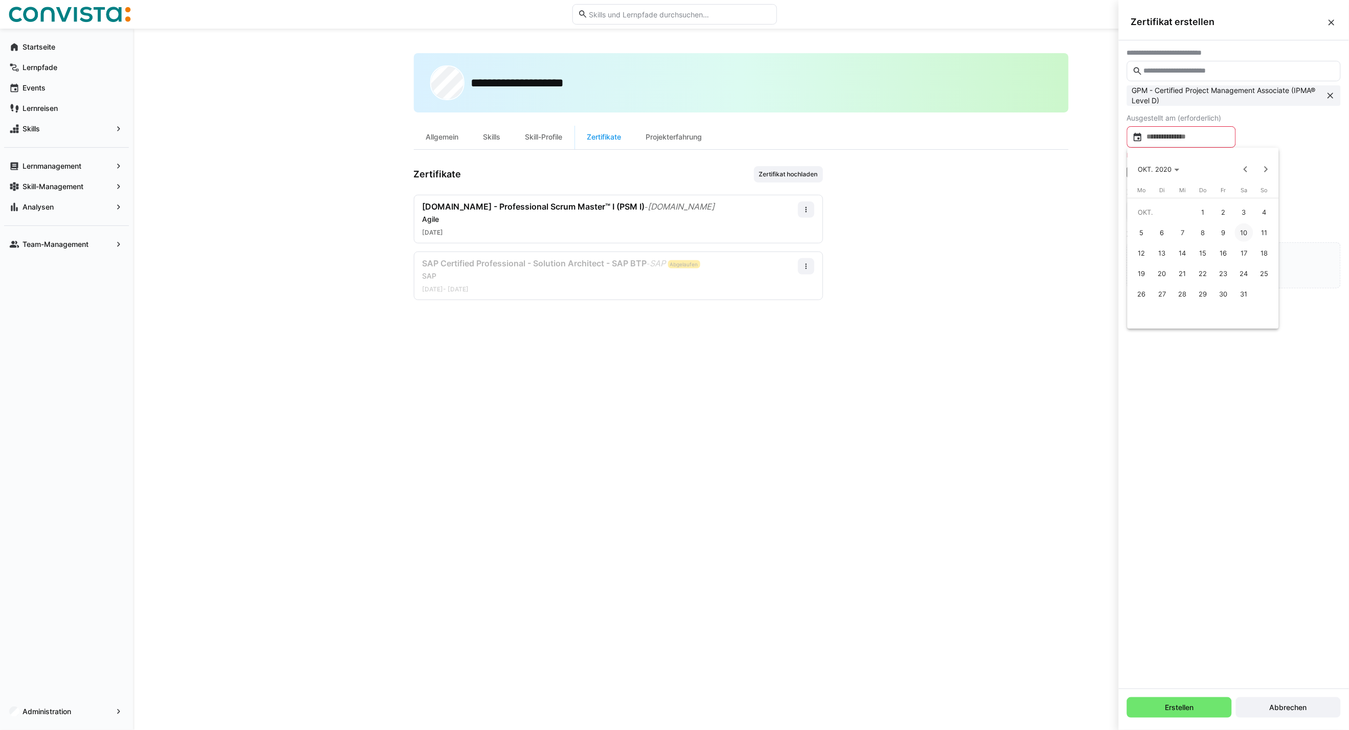
type input "**********"
click at [993, 160] on eds-checkbox "Dieses Zertifikat hat ein Ablaufdatum" at bounding box center [1196, 161] width 139 height 10
click at [993, 197] on input at bounding box center [1181, 200] width 76 height 10
click at [993, 315] on span "7" at bounding box center [1162, 316] width 18 height 18
type input "**********"
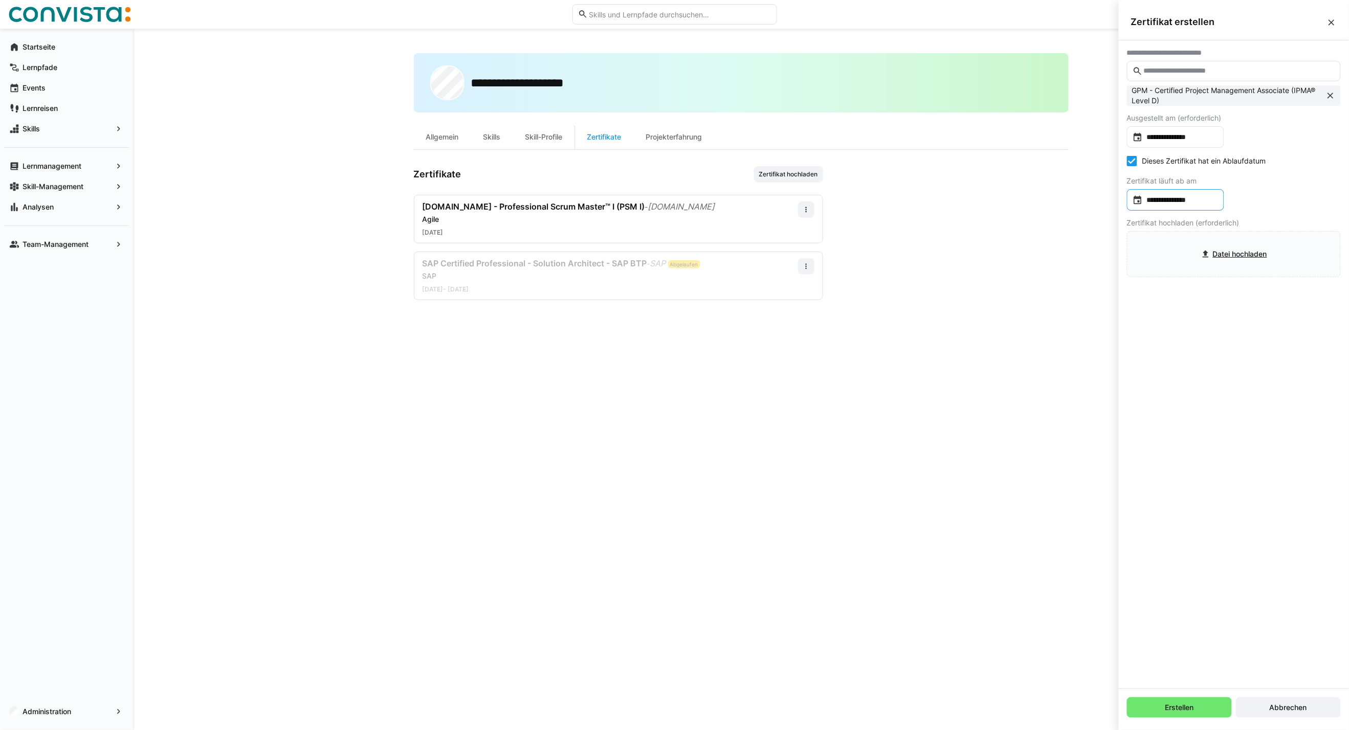
click at [993, 203] on input "**********" at bounding box center [1181, 200] width 76 height 10
click at [993, 194] on div at bounding box center [674, 365] width 1349 height 730
click at [993, 253] on input "file" at bounding box center [1233, 254] width 213 height 45
click at [993, 525] on span "Erstellen" at bounding box center [1180, 708] width 32 height 10
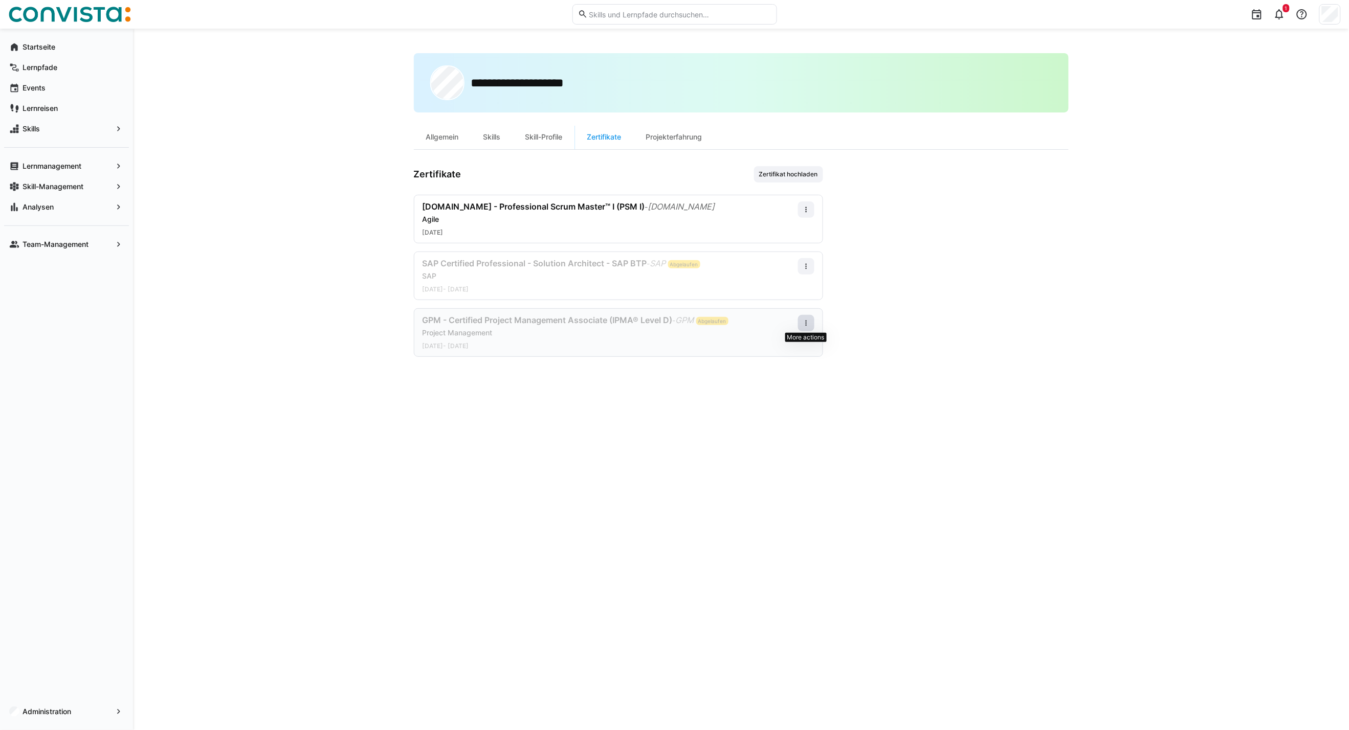
click at [808, 324] on eds-icon at bounding box center [806, 323] width 8 height 8
click at [788, 367] on div "Bearbeiten" at bounding box center [787, 367] width 41 height 8
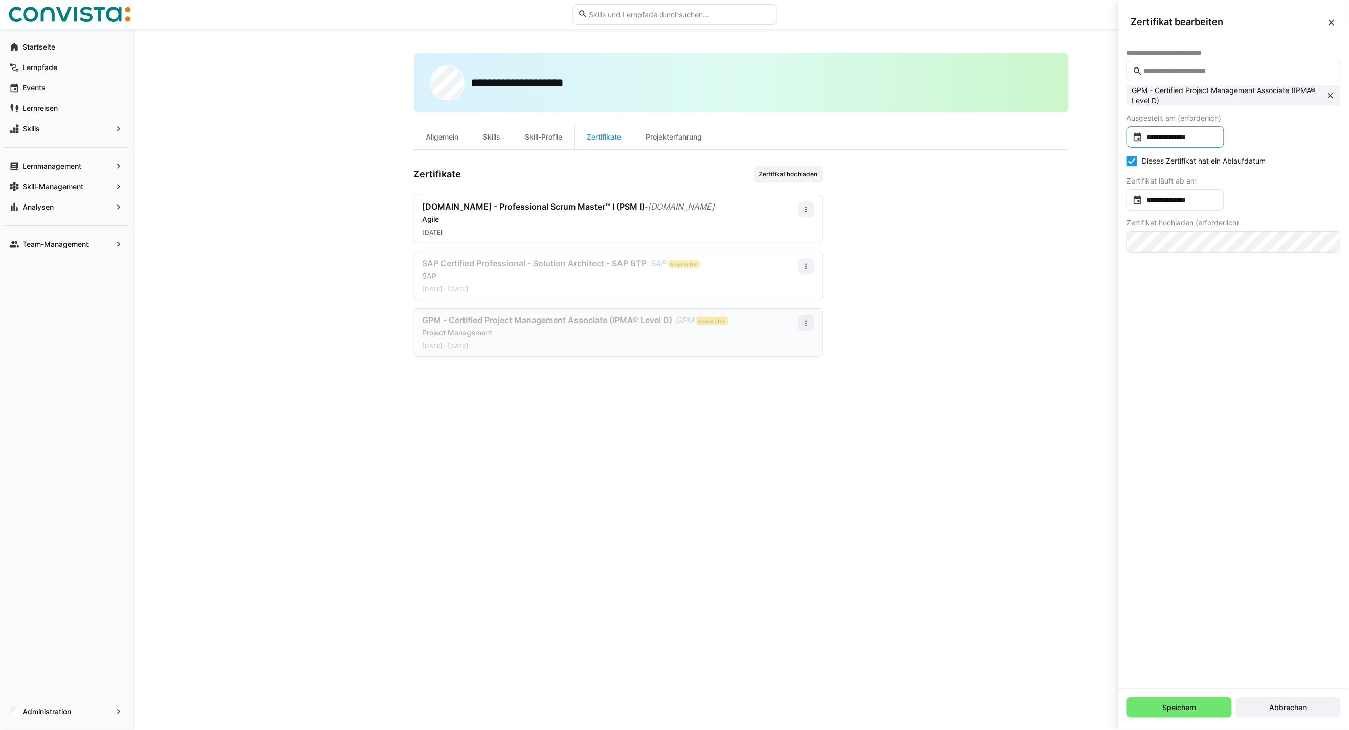
click at [993, 142] on div "**********" at bounding box center [1175, 136] width 97 height 21
click at [993, 164] on span "Next month" at bounding box center [1266, 169] width 20 height 20
click at [993, 169] on span "Next month" at bounding box center [1266, 169] width 20 height 20
click at [993, 211] on span "1" at bounding box center [1223, 212] width 18 height 18
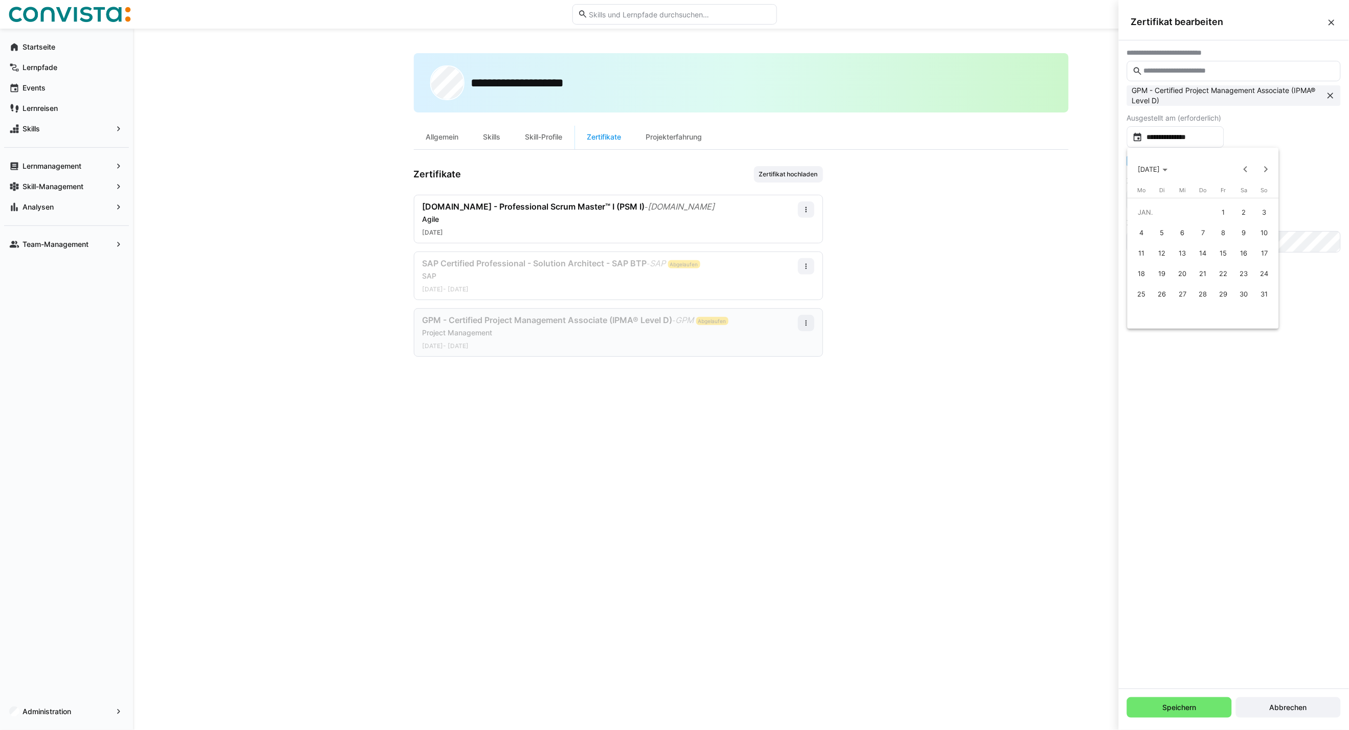
type input "**********"
click at [993, 202] on input "**********" at bounding box center [1181, 200] width 76 height 10
click at [993, 226] on span "Choose month and year" at bounding box center [1159, 232] width 50 height 25
click at [993, 231] on span "Next 24 years" at bounding box center [1266, 232] width 20 height 20
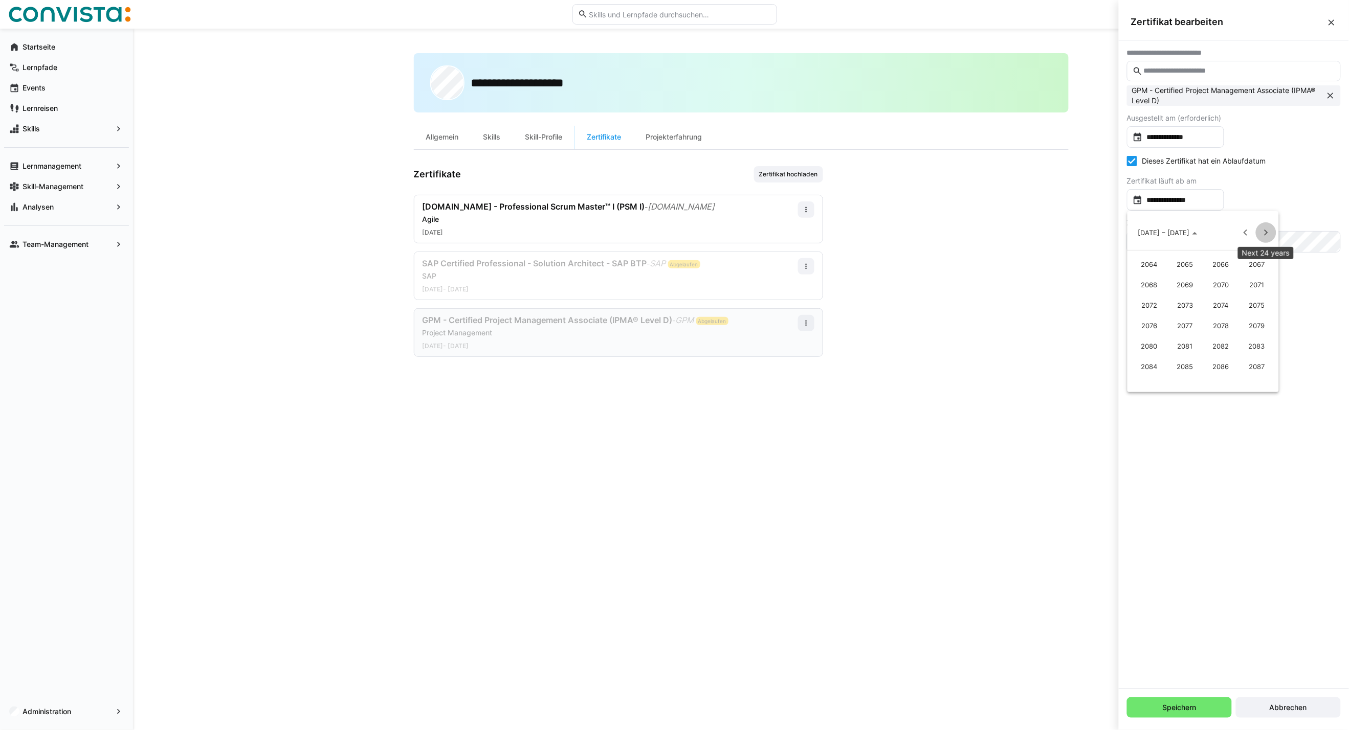
click at [993, 231] on span "Next 24 years" at bounding box center [1266, 232] width 20 height 20
click at [993, 304] on span "2099" at bounding box center [1256, 305] width 32 height 18
click at [993, 280] on span "JAN." at bounding box center [1149, 285] width 32 height 18
click at [993, 270] on span "1" at bounding box center [1203, 275] width 18 height 18
type input "**********"
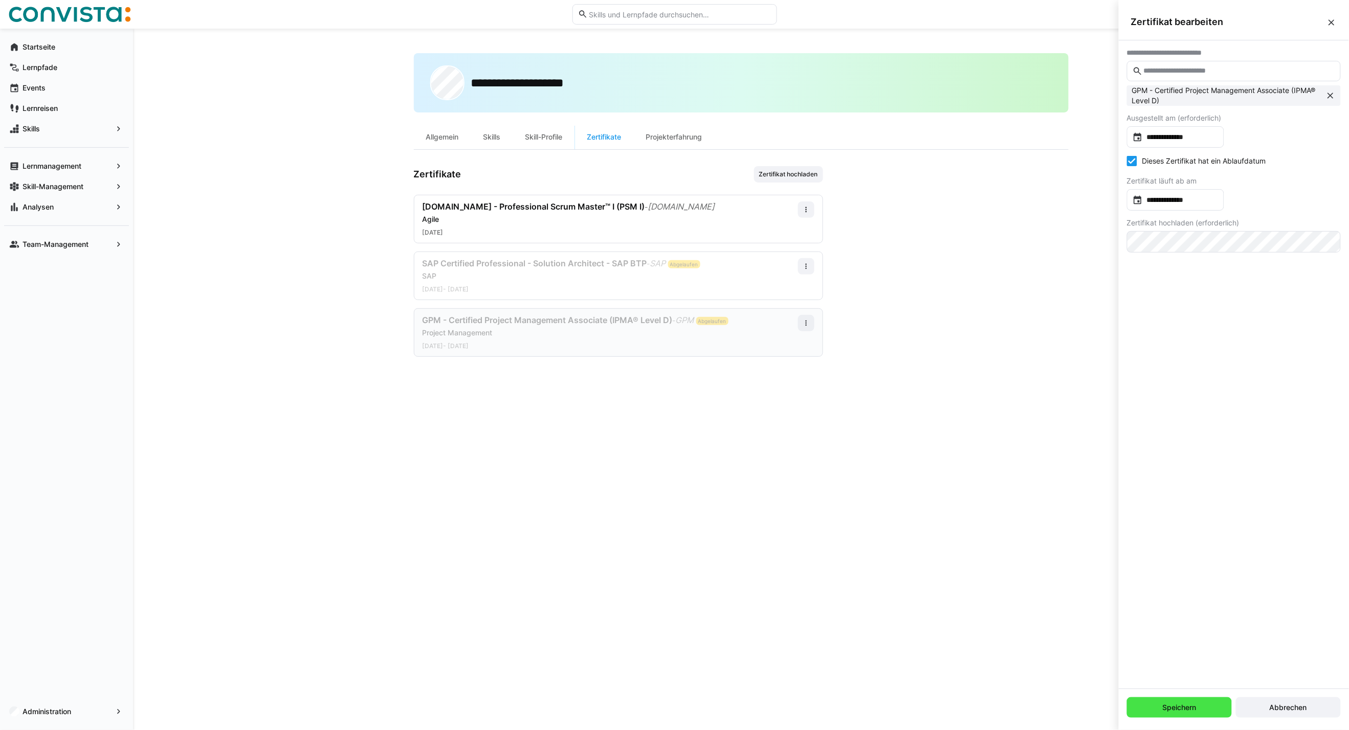
click at [993, 525] on span "Speichern" at bounding box center [1179, 708] width 37 height 10
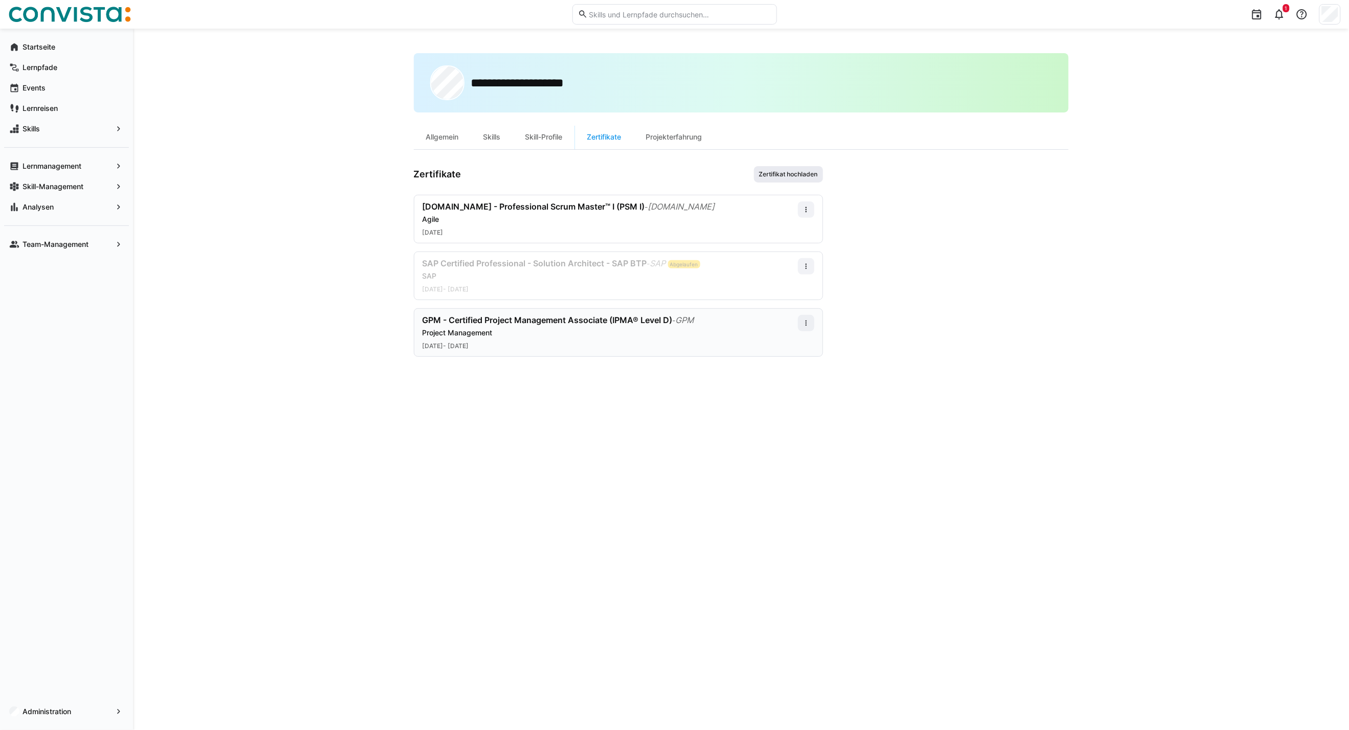
click at [801, 170] on span "Zertifikat hochladen" at bounding box center [788, 174] width 61 height 8
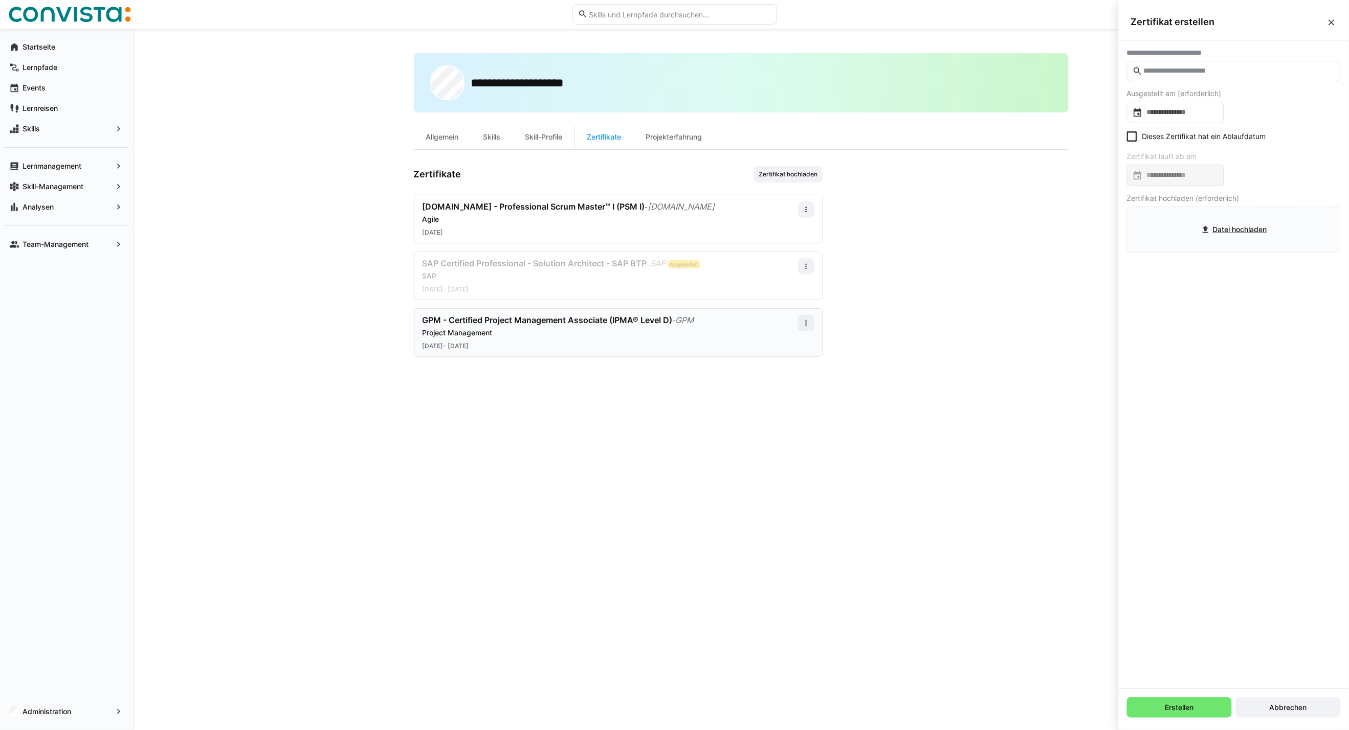
click at [993, 77] on eds-input at bounding box center [1234, 71] width 214 height 20
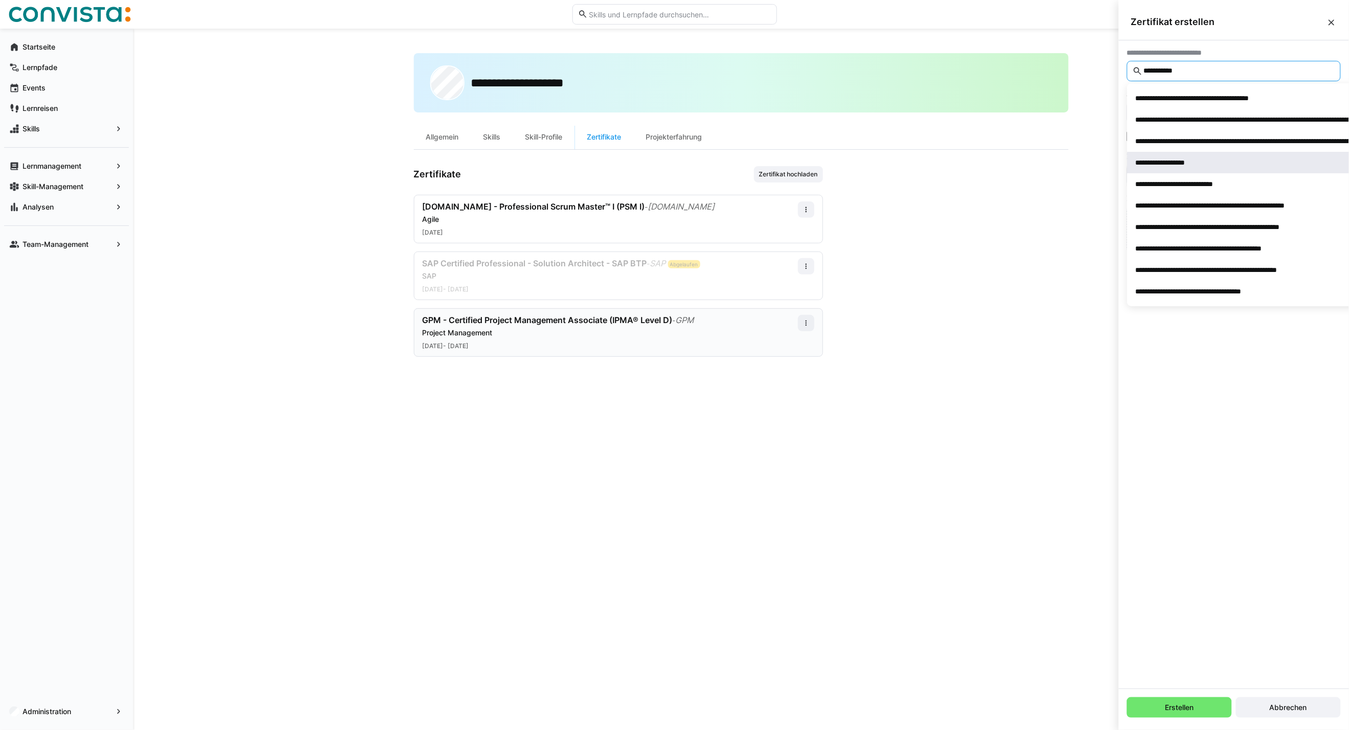
type input "**********"
click at [993, 153] on span "**********" at bounding box center [1311, 162] width 368 height 21
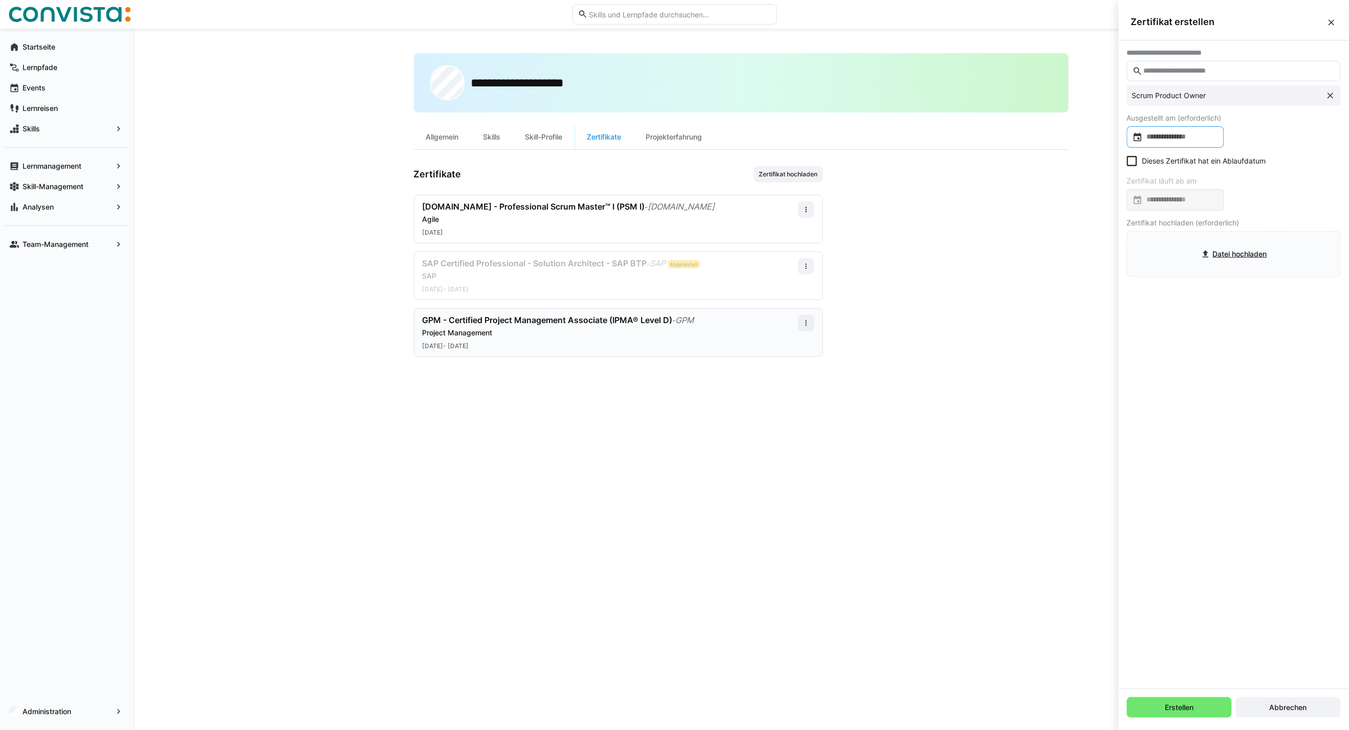
click at [993, 140] on input at bounding box center [1181, 137] width 76 height 10
click at [993, 174] on span "Choose month and year" at bounding box center [1159, 169] width 50 height 25
click at [993, 173] on span "2016 – 2039" at bounding box center [1164, 169] width 52 height 8
click at [993, 165] on span "OKT. 2025" at bounding box center [1155, 169] width 34 height 8
click at [993, 168] on span "Previous 24 years" at bounding box center [1245, 169] width 20 height 20
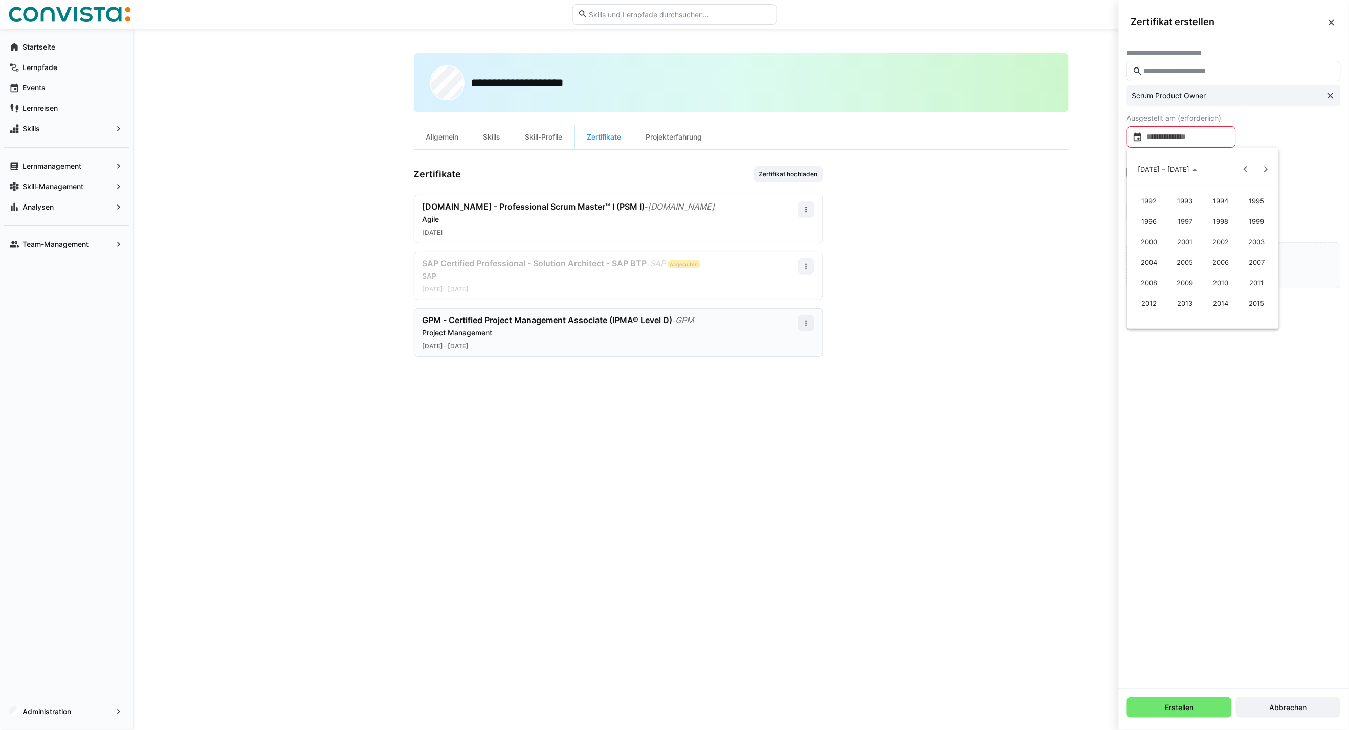
click at [993, 218] on span "1999" at bounding box center [1256, 221] width 32 height 18
click at [993, 213] on span "JAN." at bounding box center [1149, 221] width 32 height 18
click at [993, 210] on span "1" at bounding box center [1223, 212] width 18 height 18
type input "**********"
click at [993, 265] on input "file" at bounding box center [1233, 254] width 213 height 45
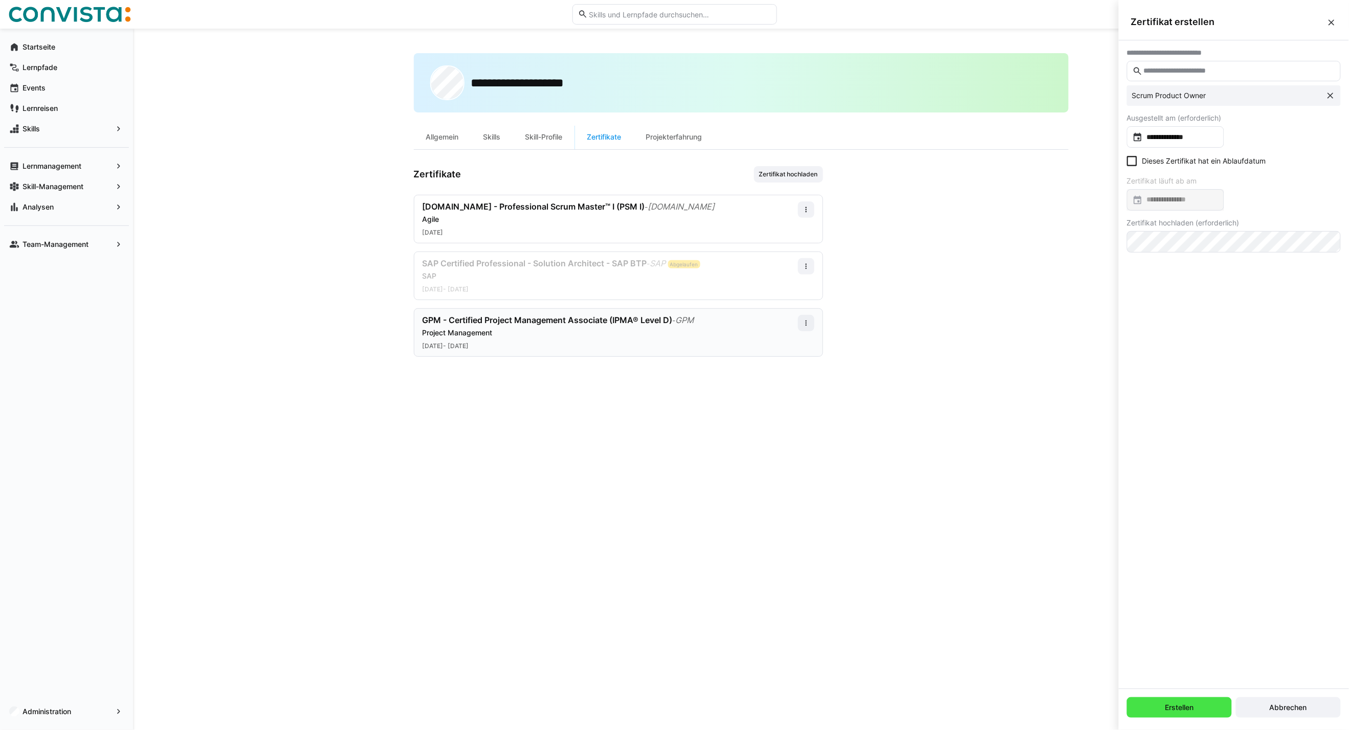
click at [993, 525] on span "Erstellen" at bounding box center [1180, 708] width 32 height 10
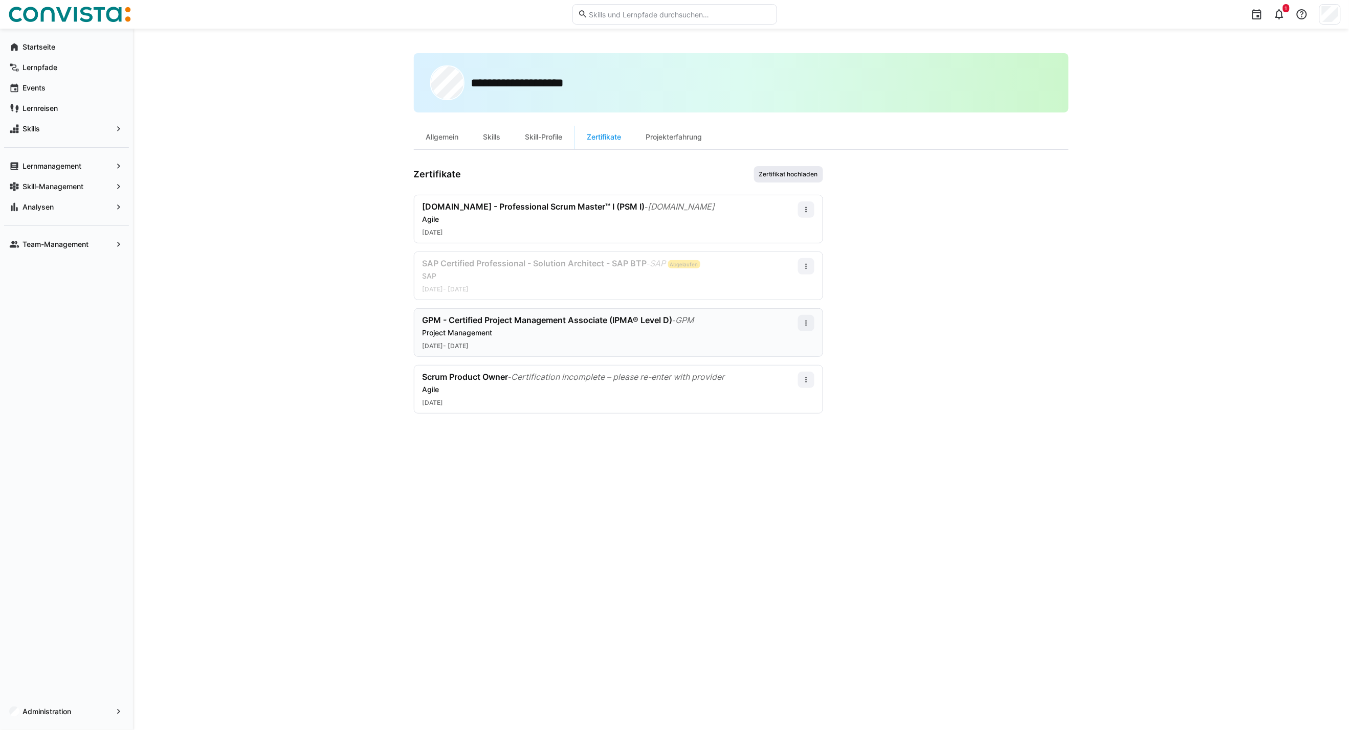
drag, startPoint x: 781, startPoint y: 174, endPoint x: 818, endPoint y: 177, distance: 38.0
click at [781, 174] on span "Zertifikat hochladen" at bounding box center [788, 174] width 61 height 8
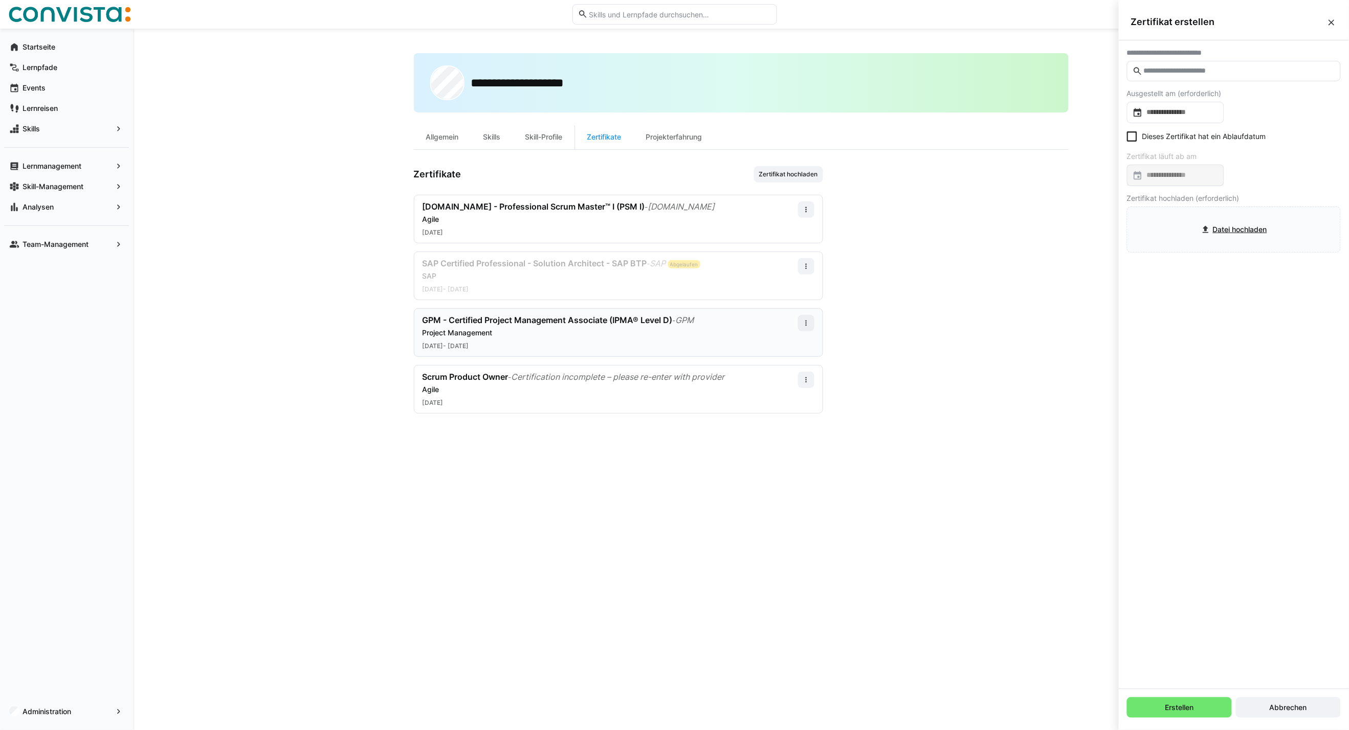
click at [993, 74] on input "text" at bounding box center [1239, 70] width 192 height 9
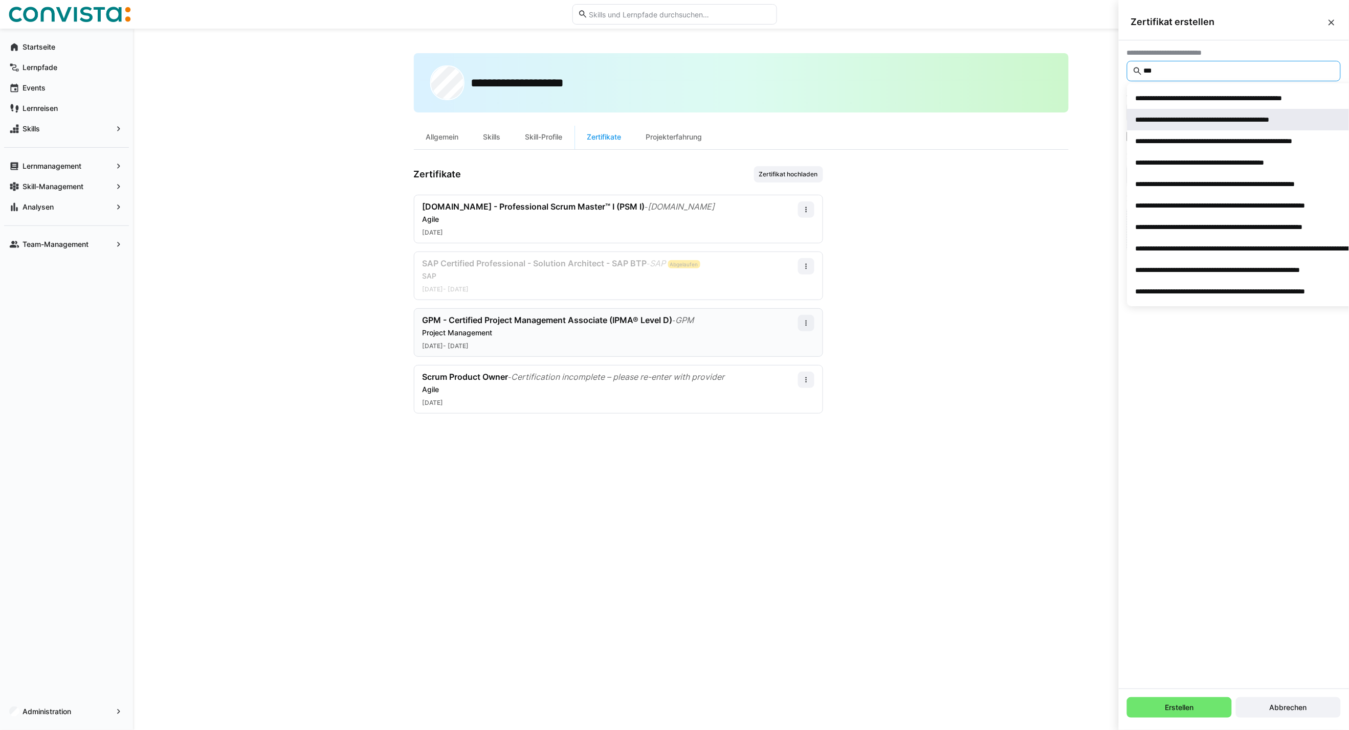
type input "***"
click at [993, 125] on span "**********" at bounding box center [1285, 119] width 316 height 21
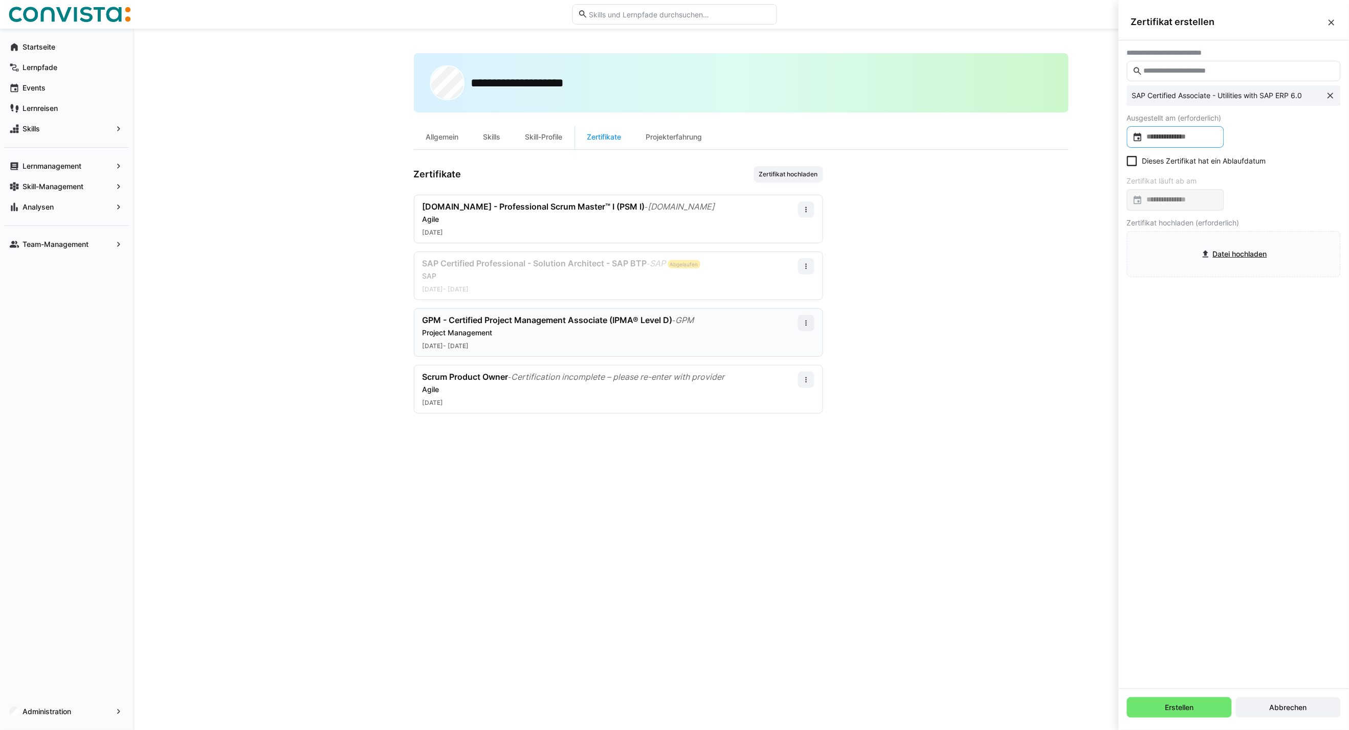
click at [993, 136] on input at bounding box center [1181, 137] width 76 height 10
click at [993, 231] on span "2" at bounding box center [1203, 233] width 18 height 18
type input "**********"
click at [993, 159] on eds-checkbox "Dieses Zertifikat hat ein Ablaufdatum" at bounding box center [1196, 161] width 139 height 10
click at [993, 197] on input at bounding box center [1181, 200] width 76 height 10
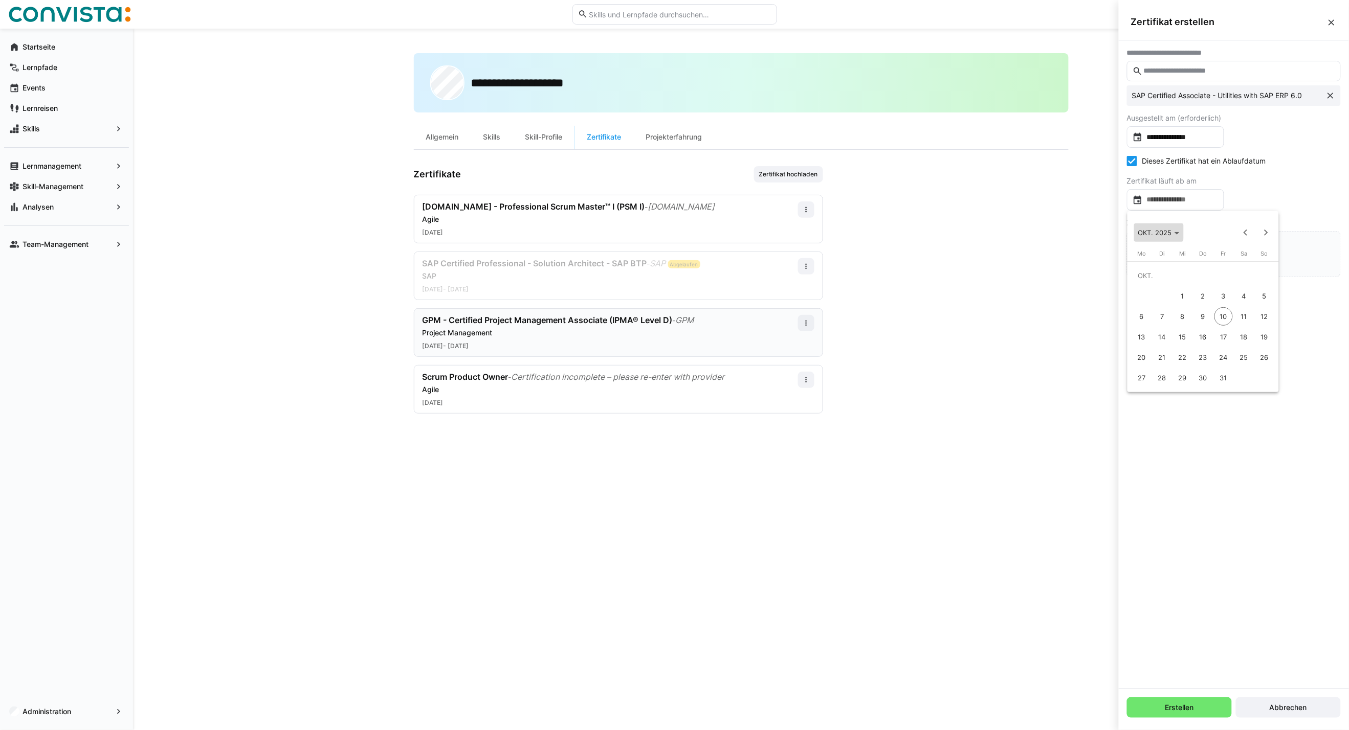
click at [993, 227] on span "Choose month and year" at bounding box center [1159, 232] width 50 height 25
click at [993, 304] on span "2026" at bounding box center [1221, 305] width 32 height 18
click at [993, 321] on span "OKT." at bounding box center [1185, 326] width 32 height 18
click at [993, 272] on span "3" at bounding box center [1244, 275] width 18 height 18
type input "**********"
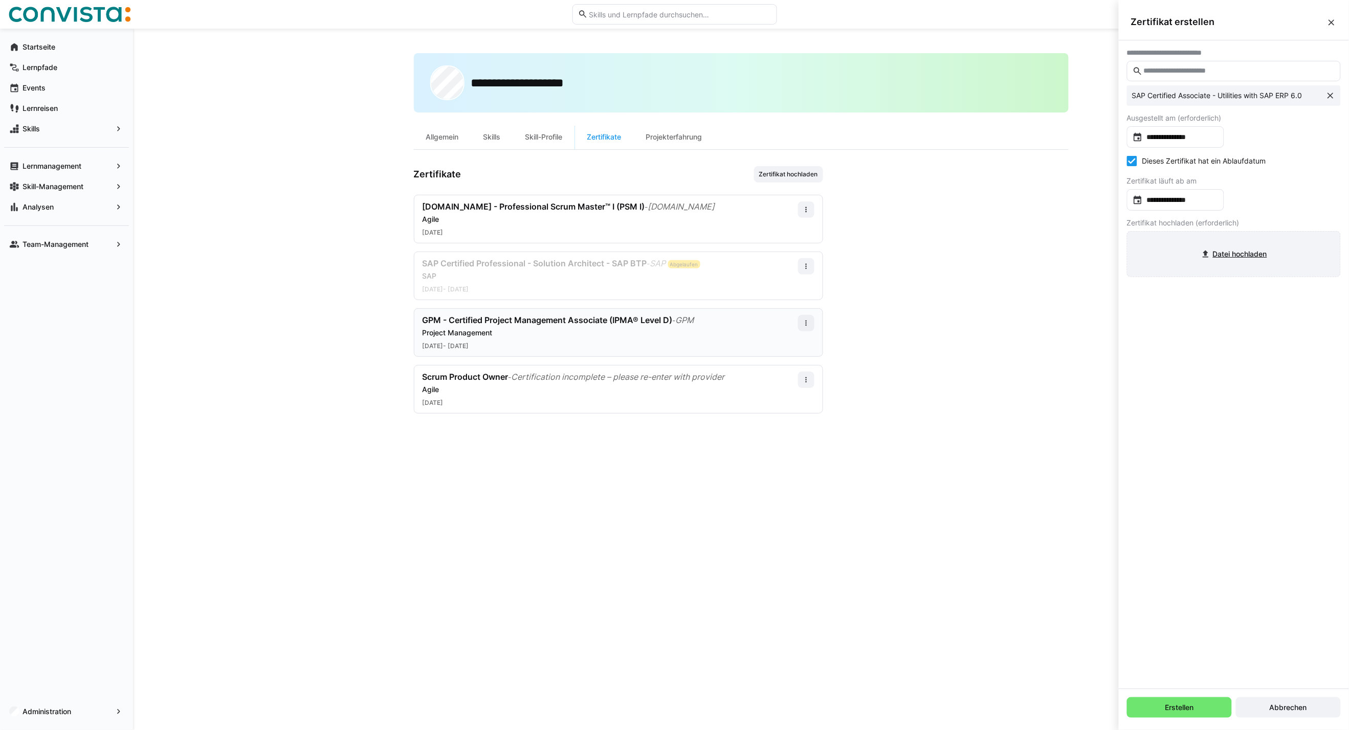
click at [993, 251] on input "file" at bounding box center [1233, 254] width 213 height 45
click at [993, 525] on span "Erstellen" at bounding box center [1180, 708] width 32 height 10
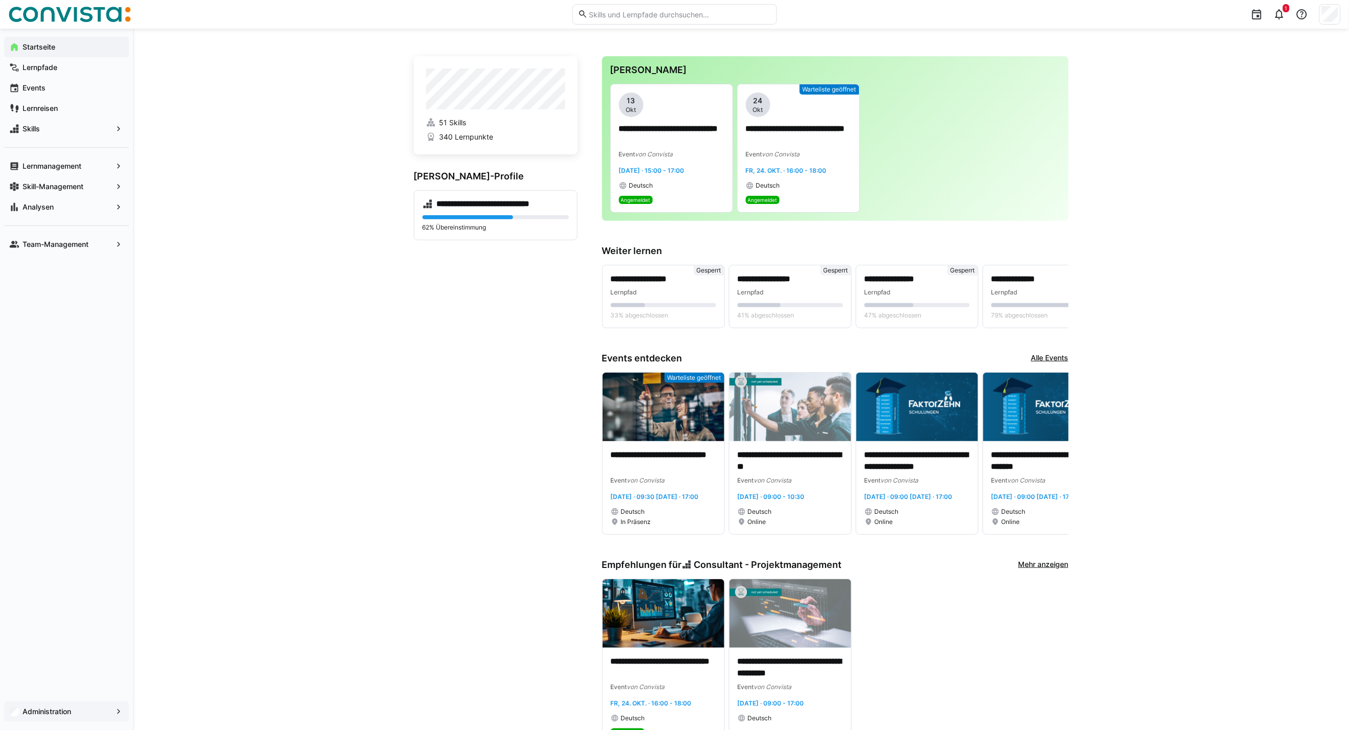
click at [72, 716] on span "Administration" at bounding box center [66, 712] width 91 height 10
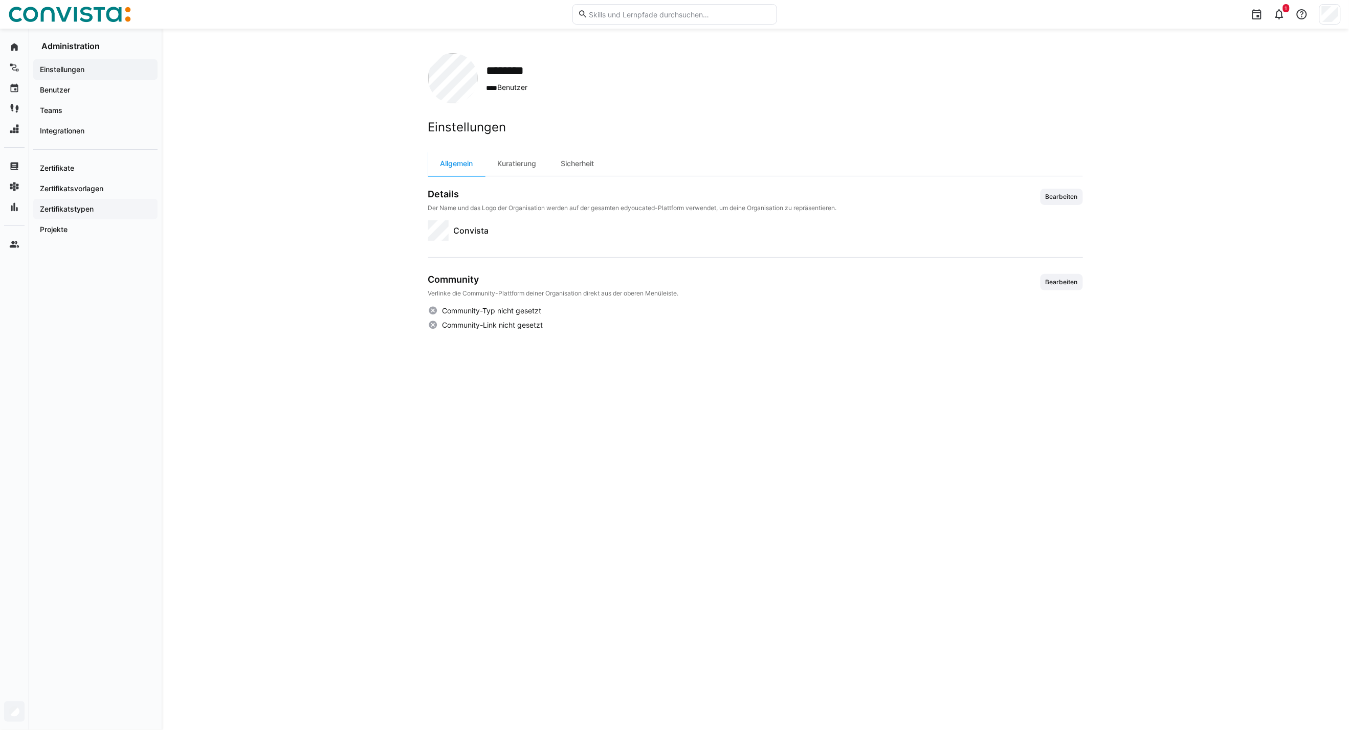
click at [0, 0] on app-navigation-label "Zertifikatstypen" at bounding box center [0, 0] width 0 height 0
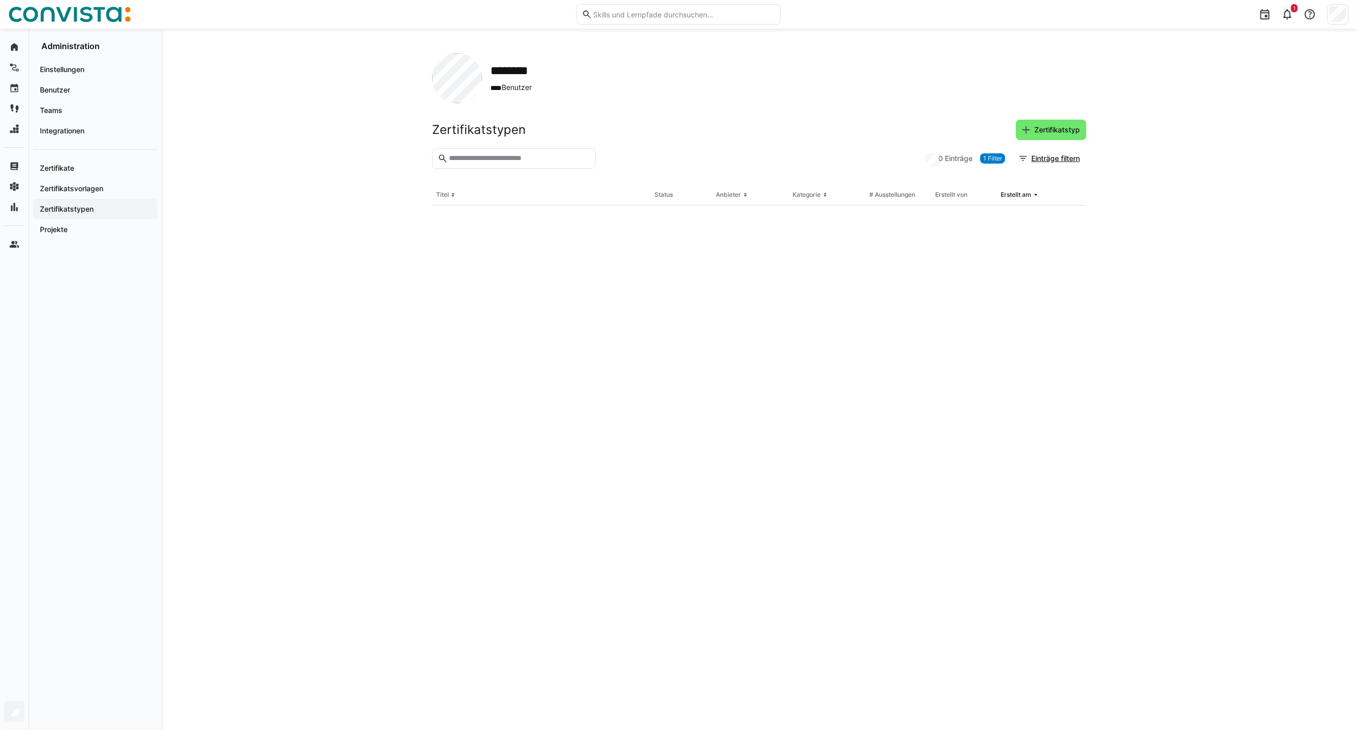
click at [484, 155] on input "text" at bounding box center [519, 158] width 142 height 9
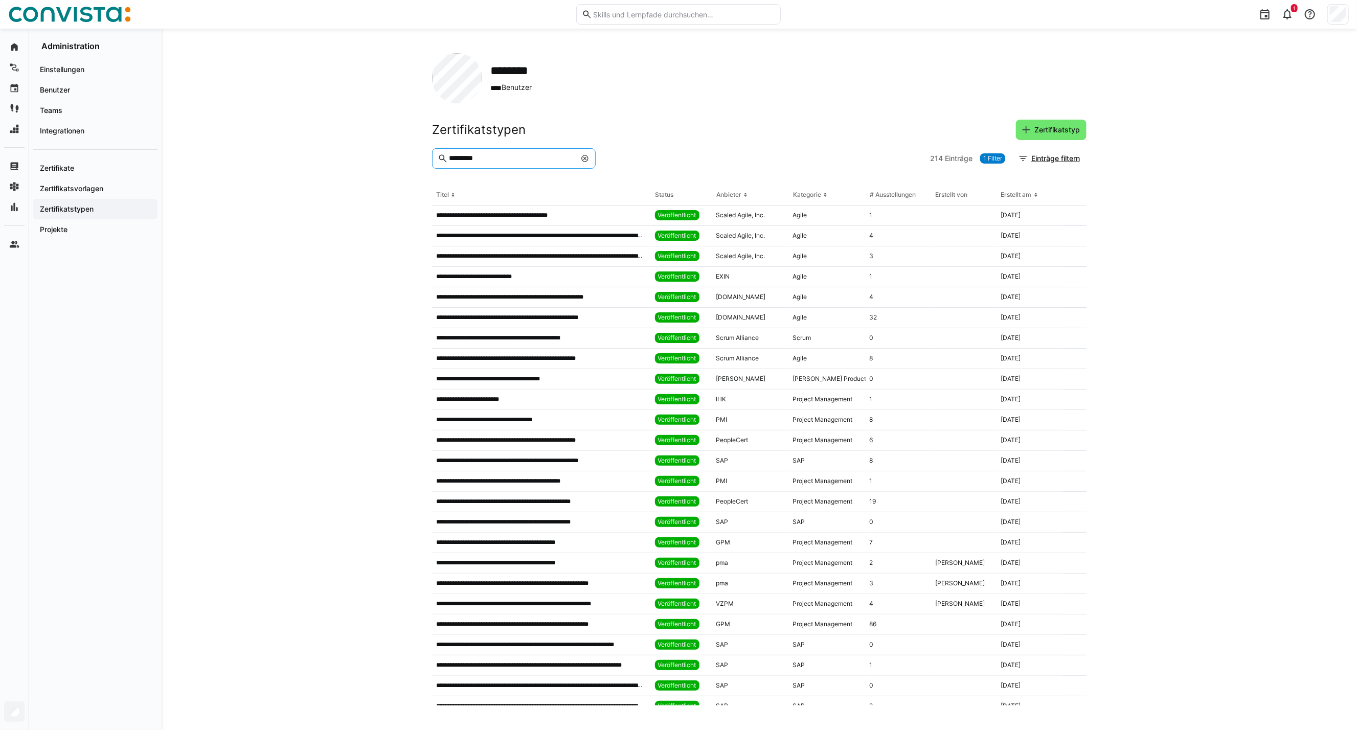
type input "*********"
click at [583, 156] on eds-icon at bounding box center [585, 158] width 8 height 8
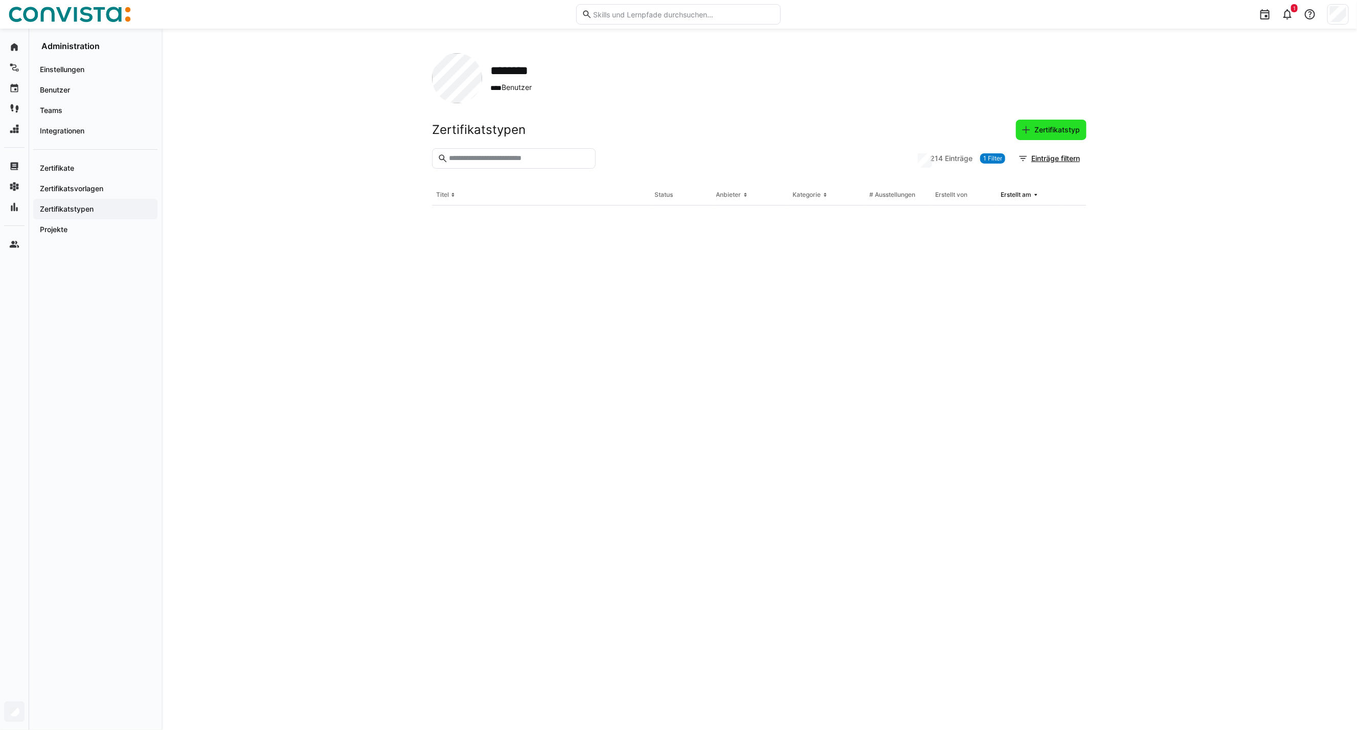
click at [1039, 132] on span "Zertifikatstyp" at bounding box center [1057, 130] width 49 height 10
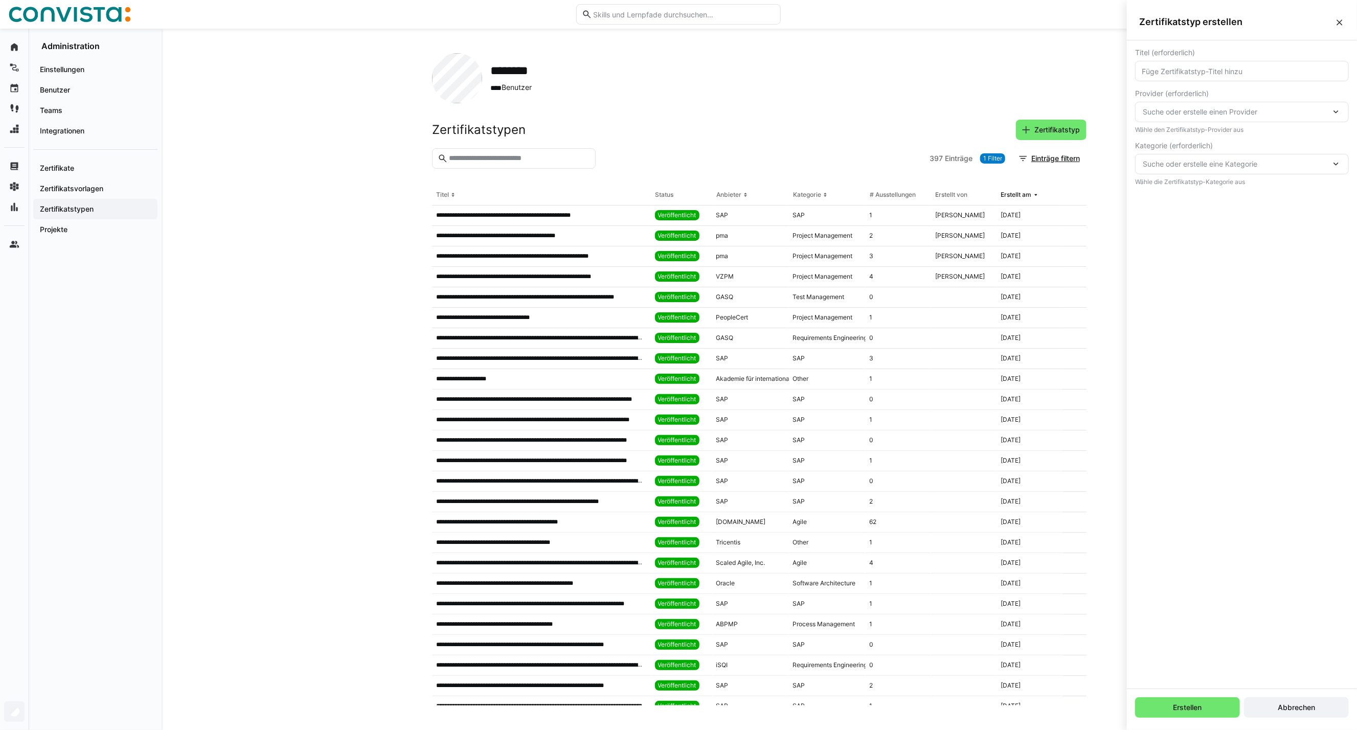
click at [969, 125] on div "Zertifikatstypen Zertifikatstyp" at bounding box center [759, 130] width 655 height 20
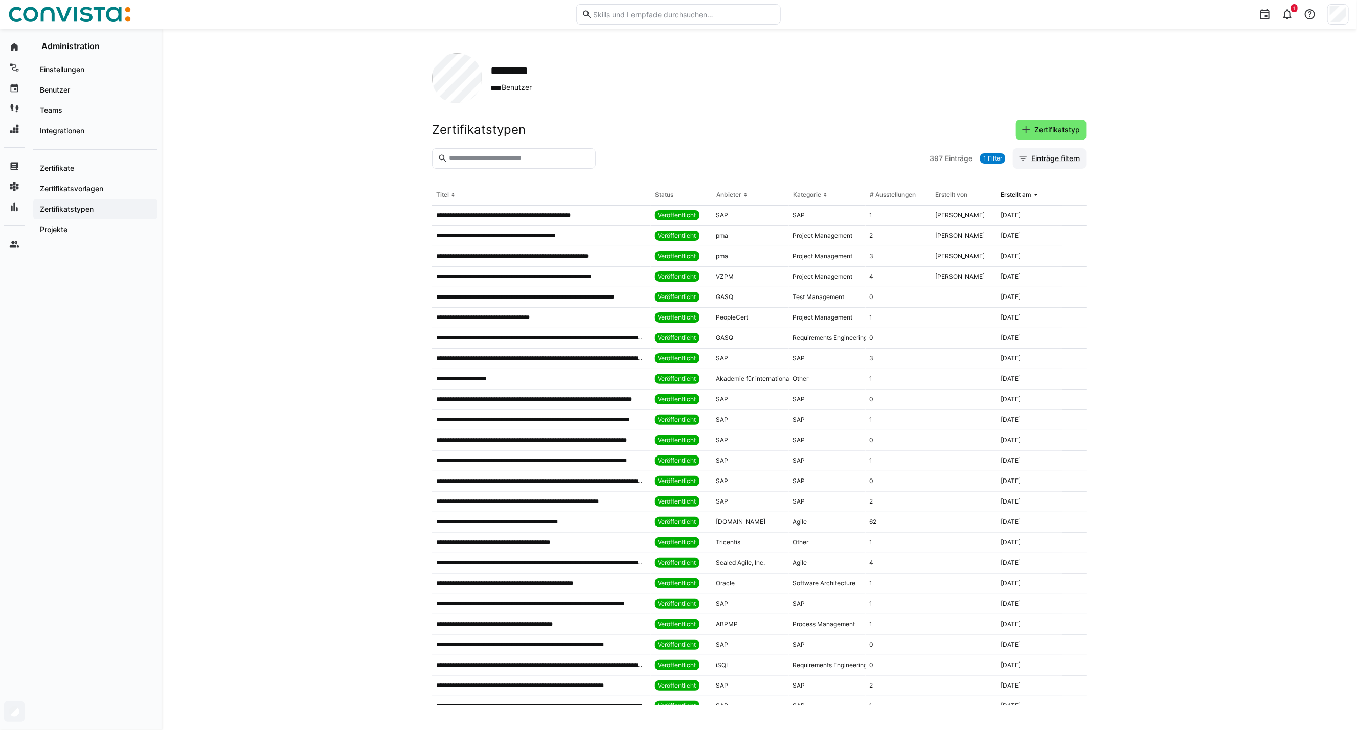
click at [1063, 160] on span "Einträge filtern" at bounding box center [1056, 158] width 52 height 10
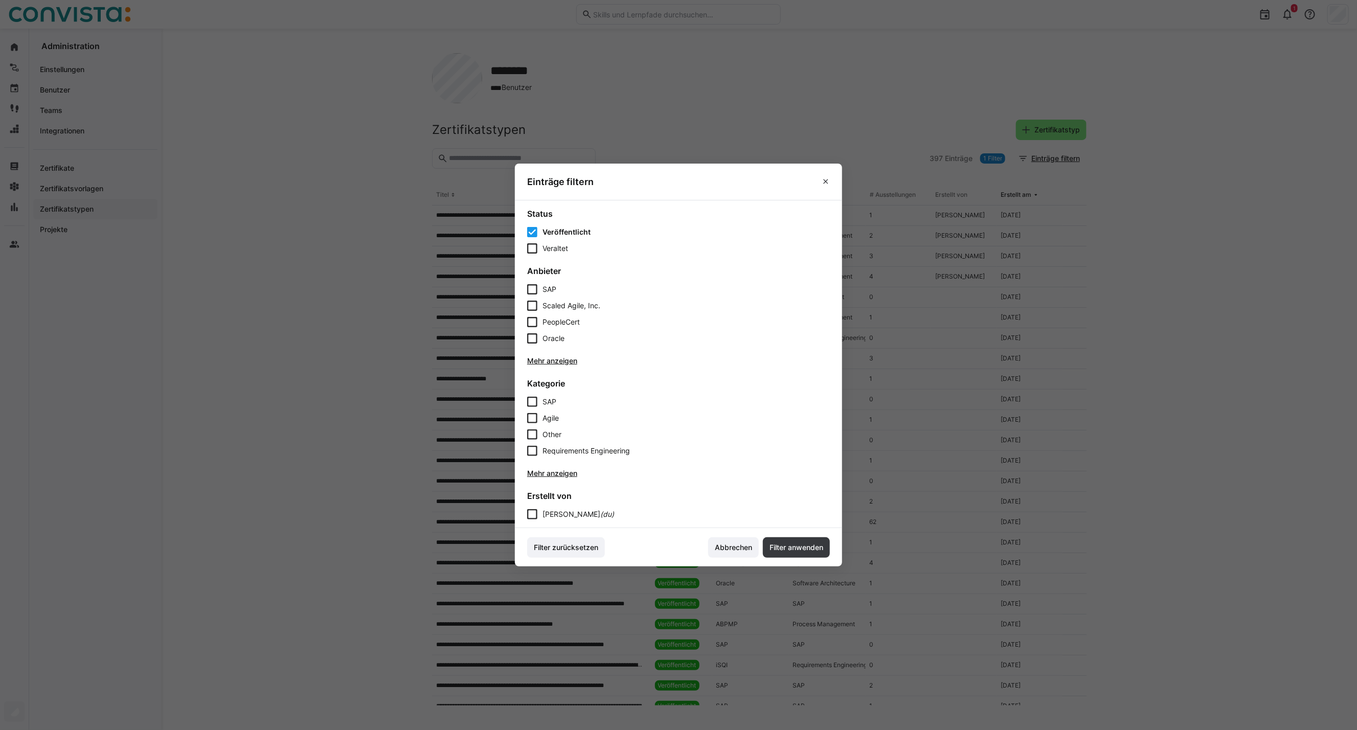
click at [577, 229] on span "Veröffentlicht" at bounding box center [567, 232] width 48 height 10
click at [558, 248] on span "Veraltet" at bounding box center [556, 248] width 26 height 10
click at [790, 538] on span "Filter anwenden" at bounding box center [796, 548] width 67 height 20
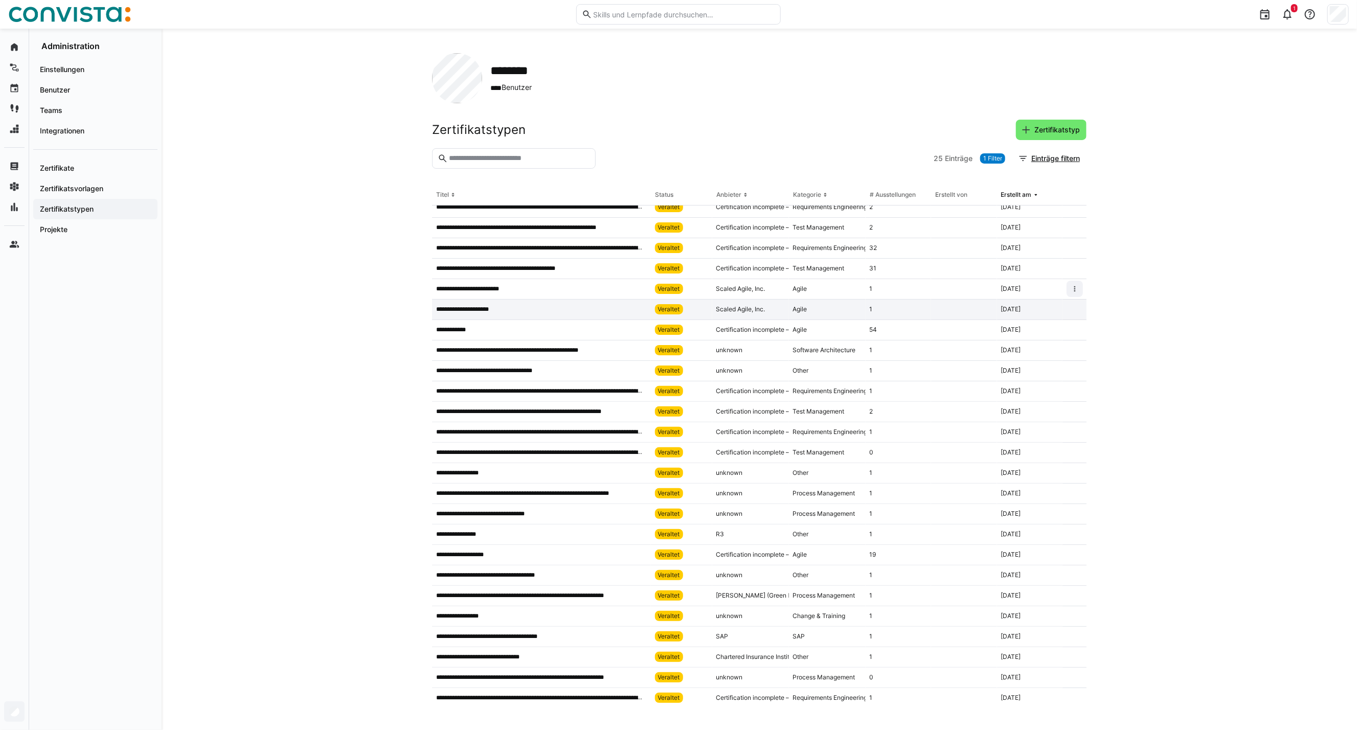
scroll to position [11, 0]
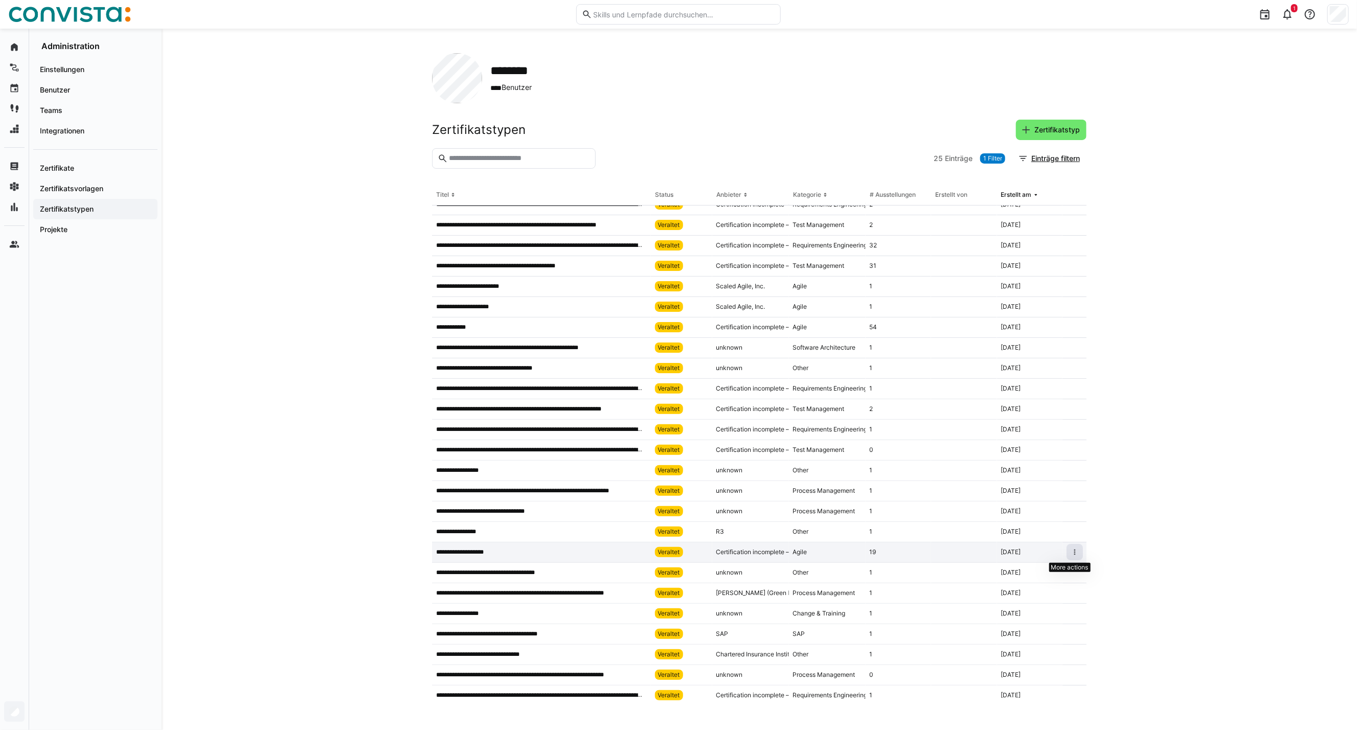
click at [1071, 552] on eds-icon at bounding box center [1075, 552] width 8 height 8
click at [1071, 554] on eds-icon at bounding box center [1075, 552] width 8 height 8
click at [1039, 594] on div "Wieder veröffentlichen" at bounding box center [1039, 591] width 65 height 8
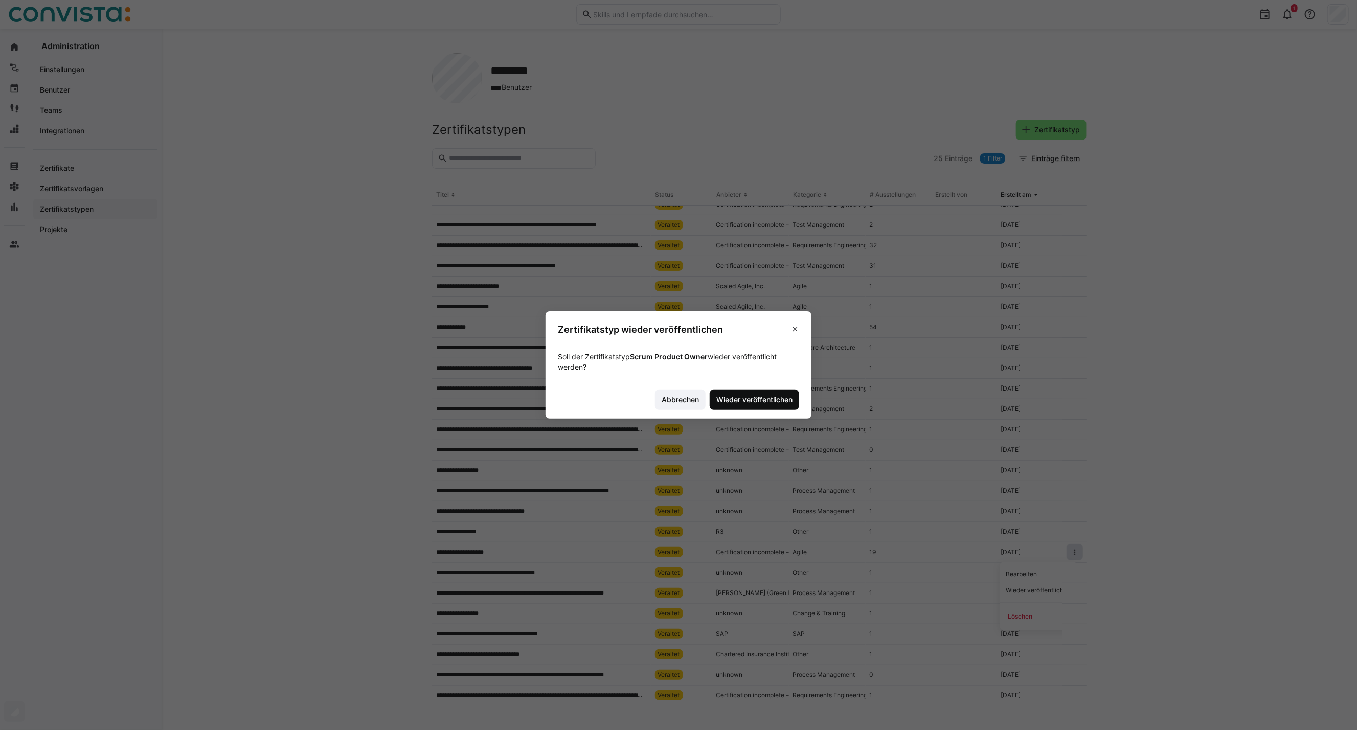
click at [767, 403] on span "Wieder veröffentlichen" at bounding box center [754, 400] width 79 height 10
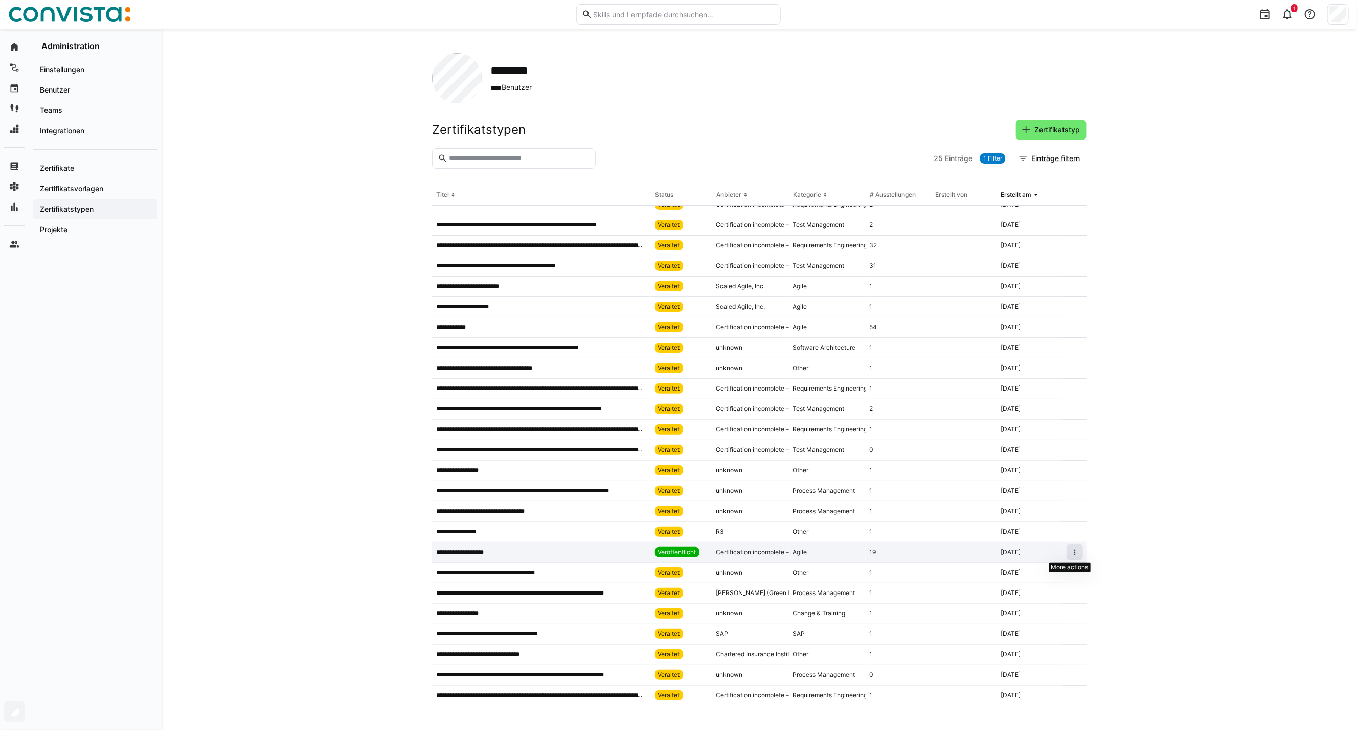
click at [1071, 555] on eds-icon at bounding box center [1075, 552] width 8 height 8
click at [1061, 587] on div "Als veraltet markieren" at bounding box center [1040, 591] width 62 height 8
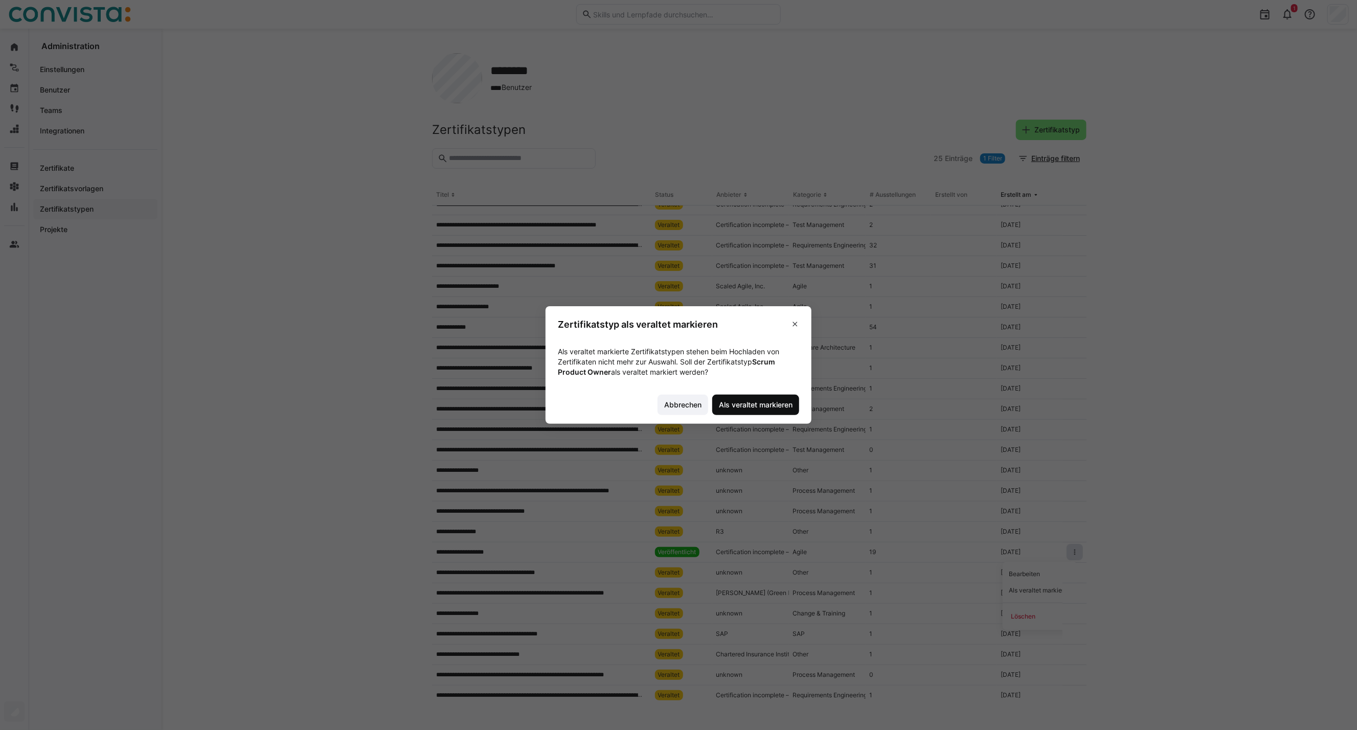
click at [751, 409] on span "Als veraltet markieren" at bounding box center [756, 405] width 77 height 10
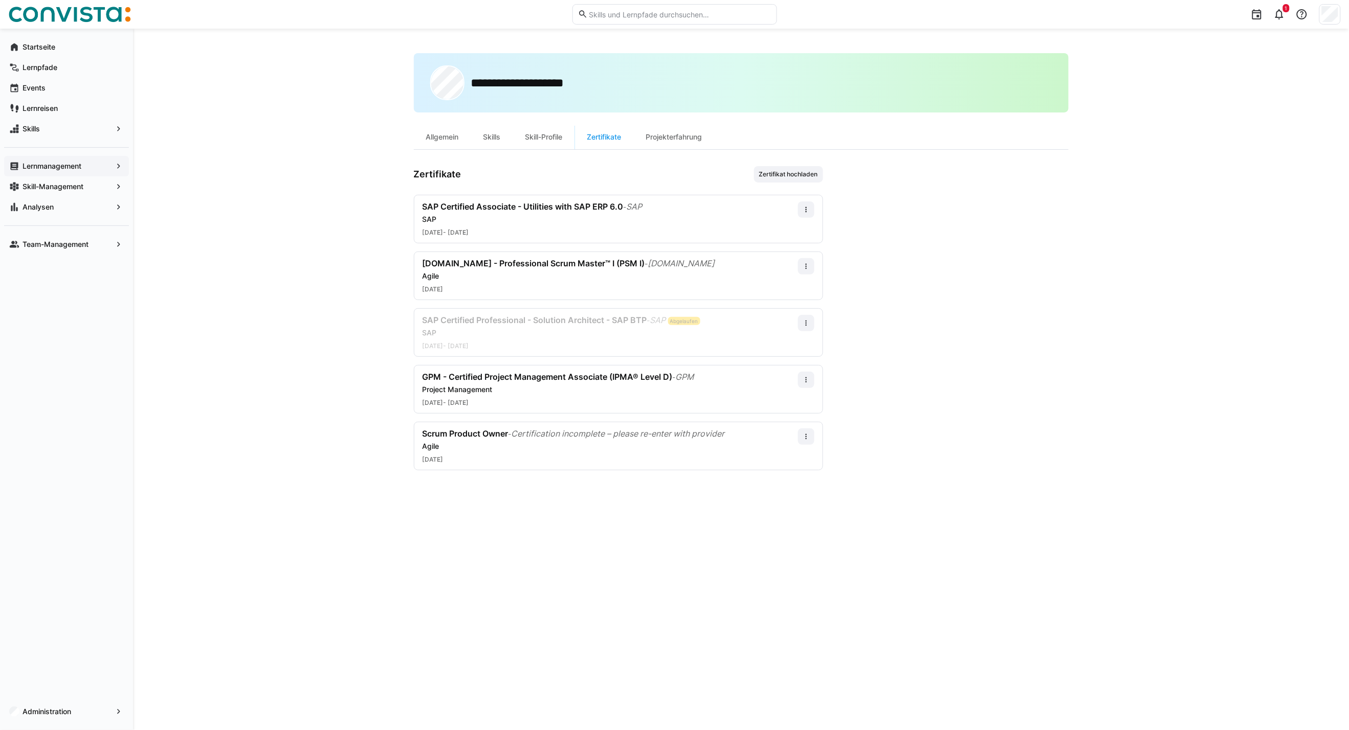
click at [0, 0] on app-navigation-label "Lernmanagement" at bounding box center [0, 0] width 0 height 0
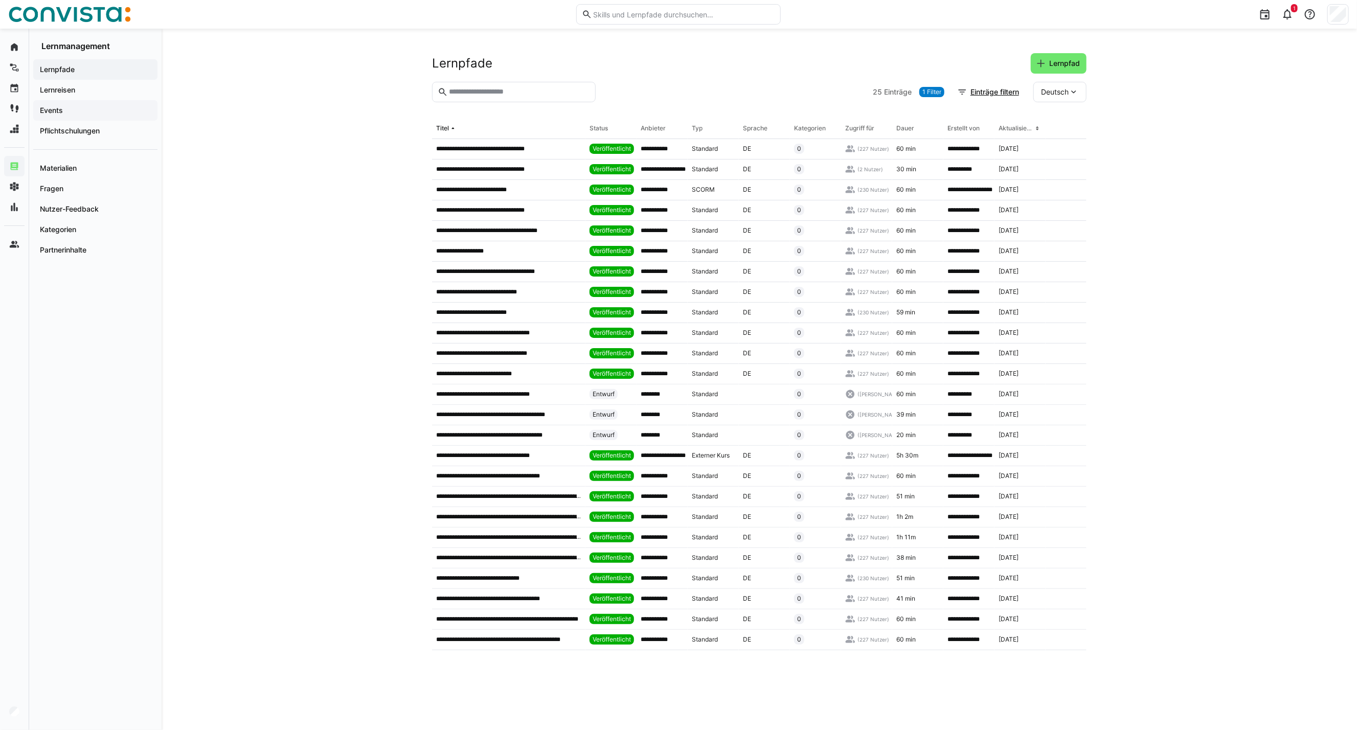
click at [77, 109] on span "Events" at bounding box center [95, 110] width 114 height 10
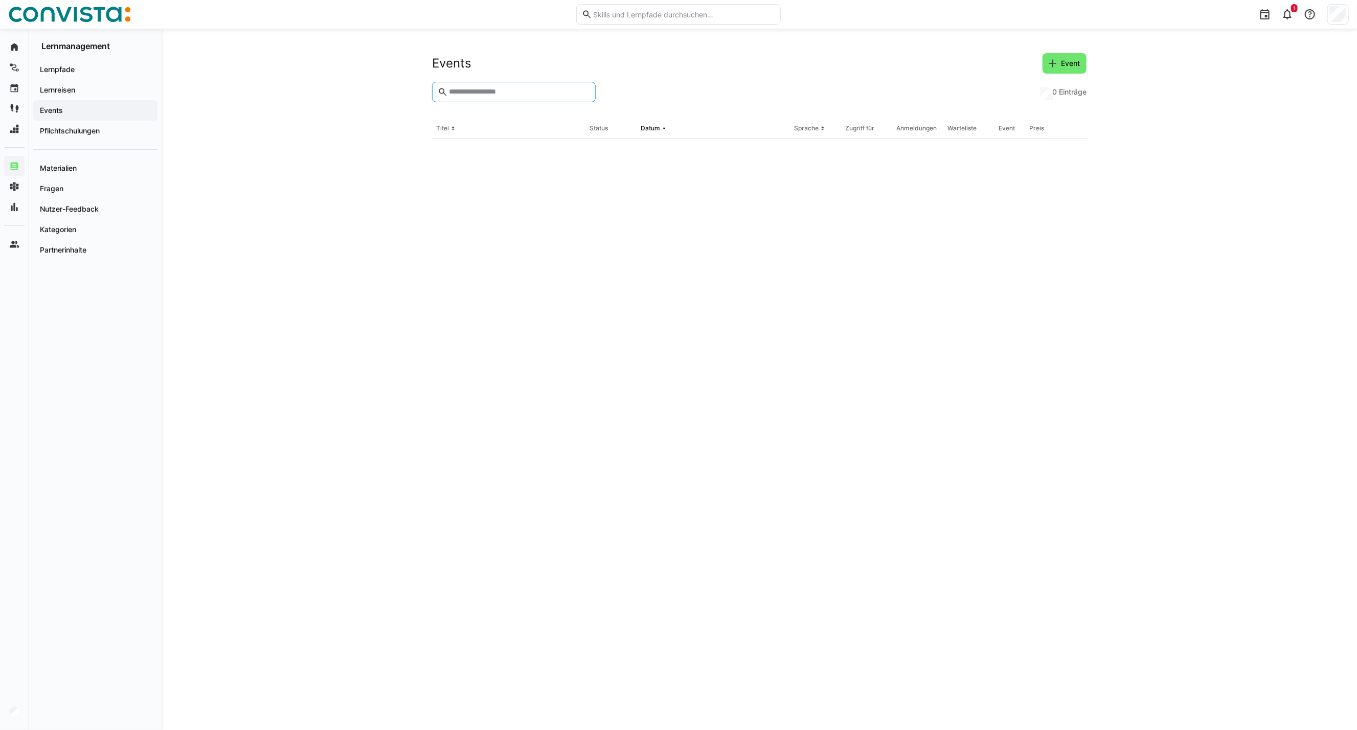
click at [476, 90] on input "text" at bounding box center [519, 91] width 142 height 9
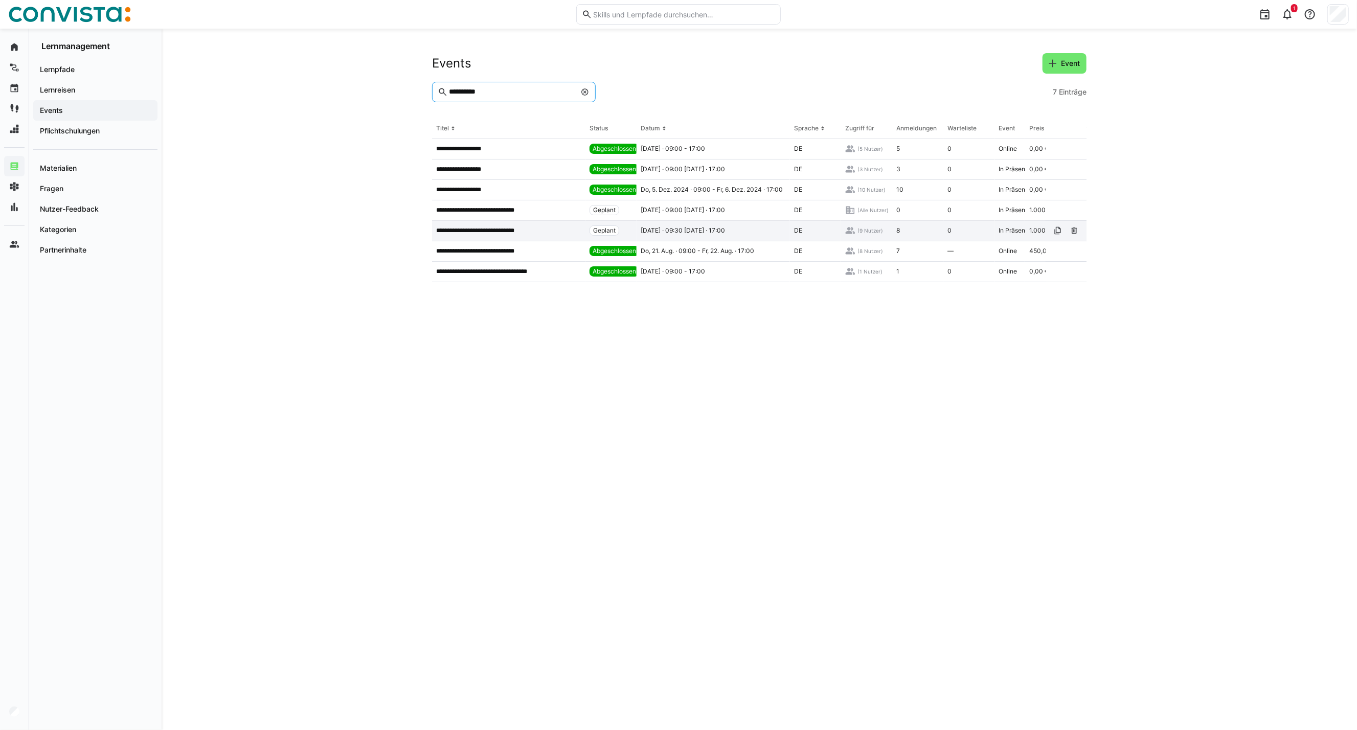
type input "**********"
click at [479, 233] on p "**********" at bounding box center [484, 231] width 97 height 8
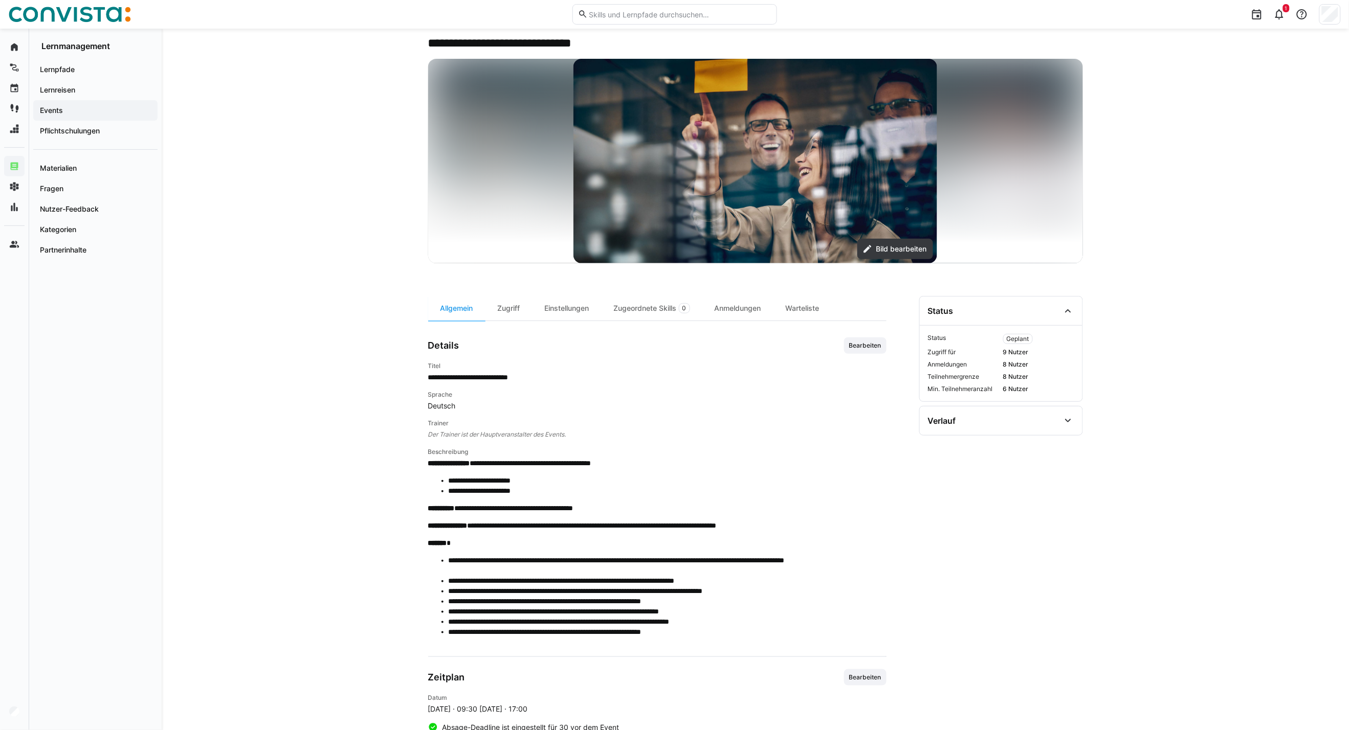
scroll to position [43, 0]
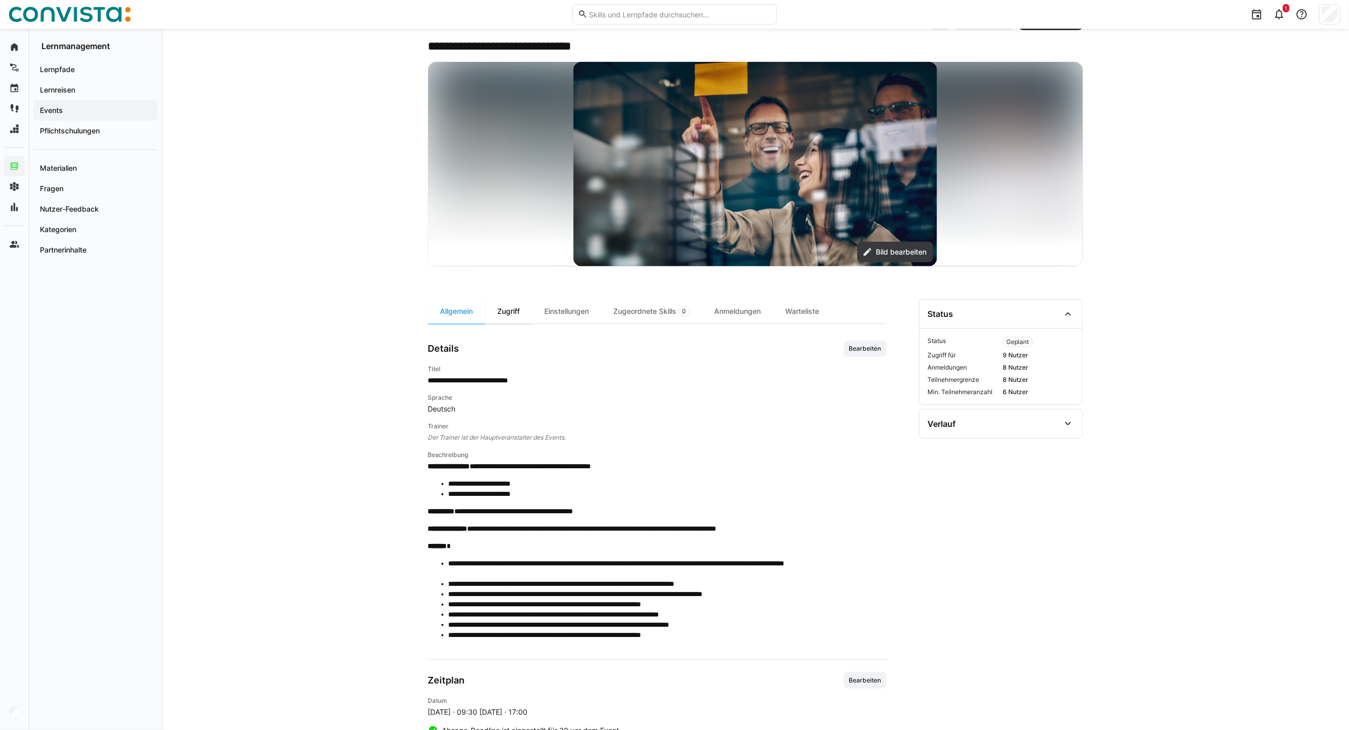
click at [515, 316] on div "Zugriff" at bounding box center [508, 311] width 47 height 25
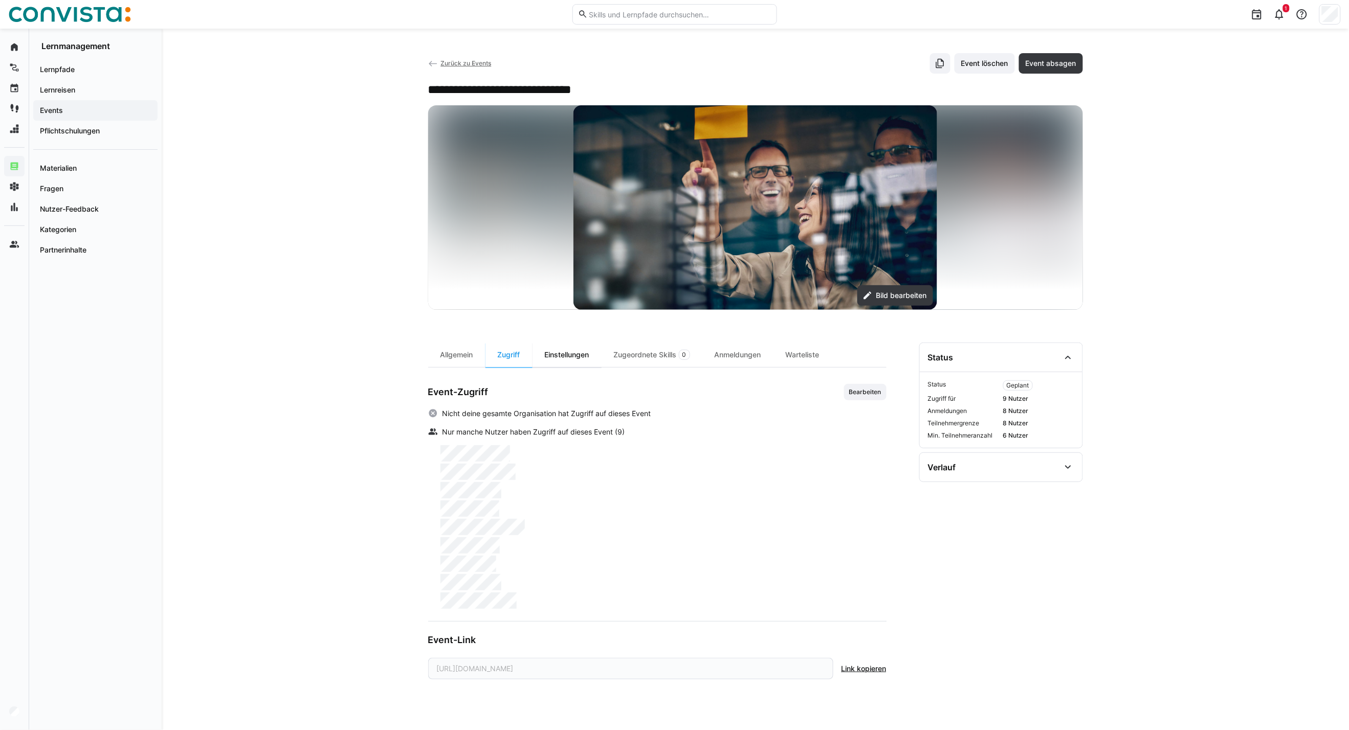
click at [584, 352] on div "Einstellungen" at bounding box center [566, 355] width 69 height 25
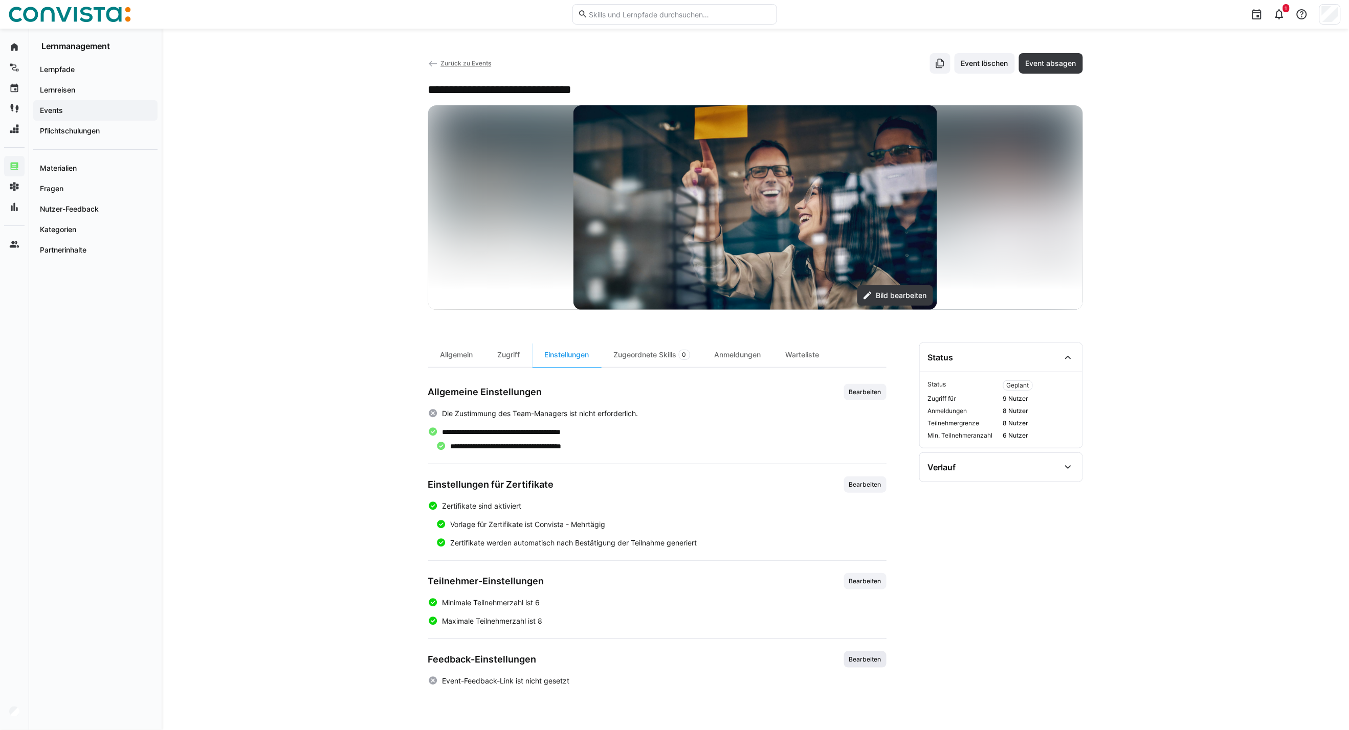
click at [852, 658] on span "Bearbeiten" at bounding box center [865, 660] width 34 height 8
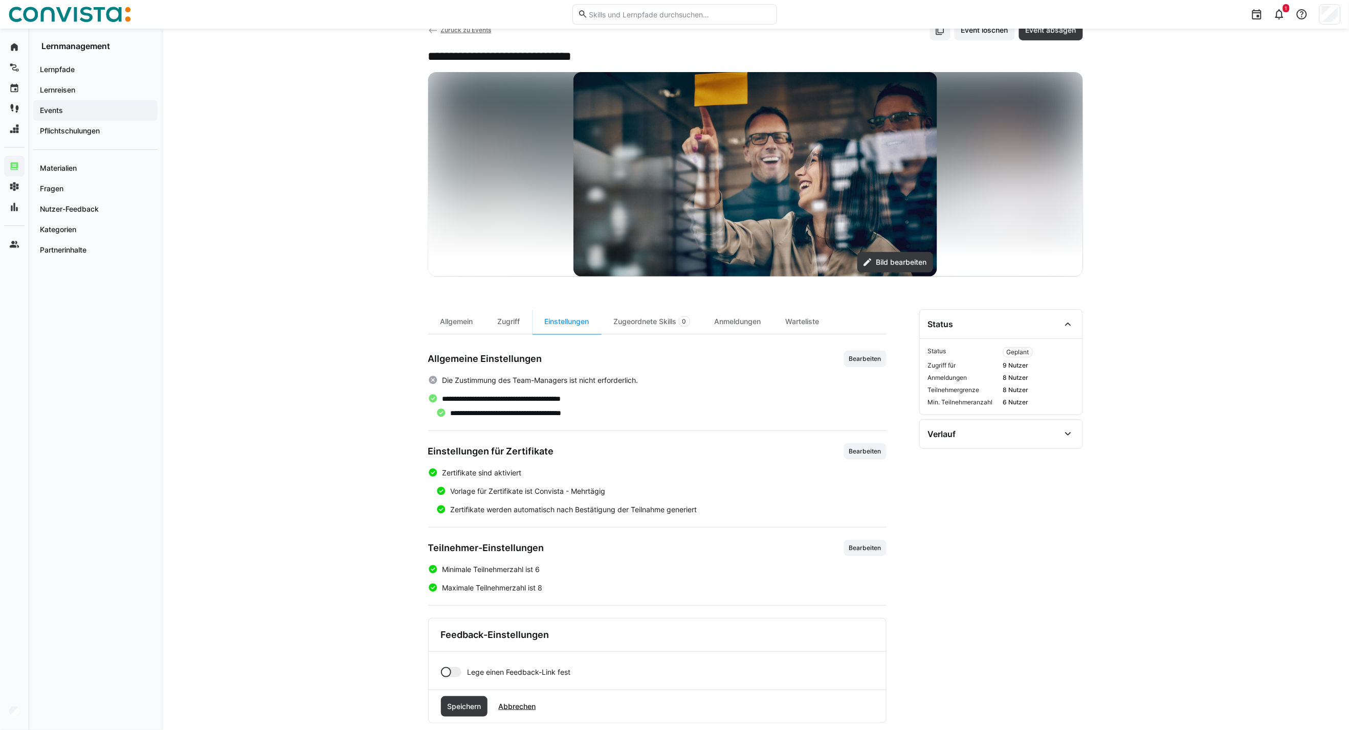
scroll to position [52, 0]
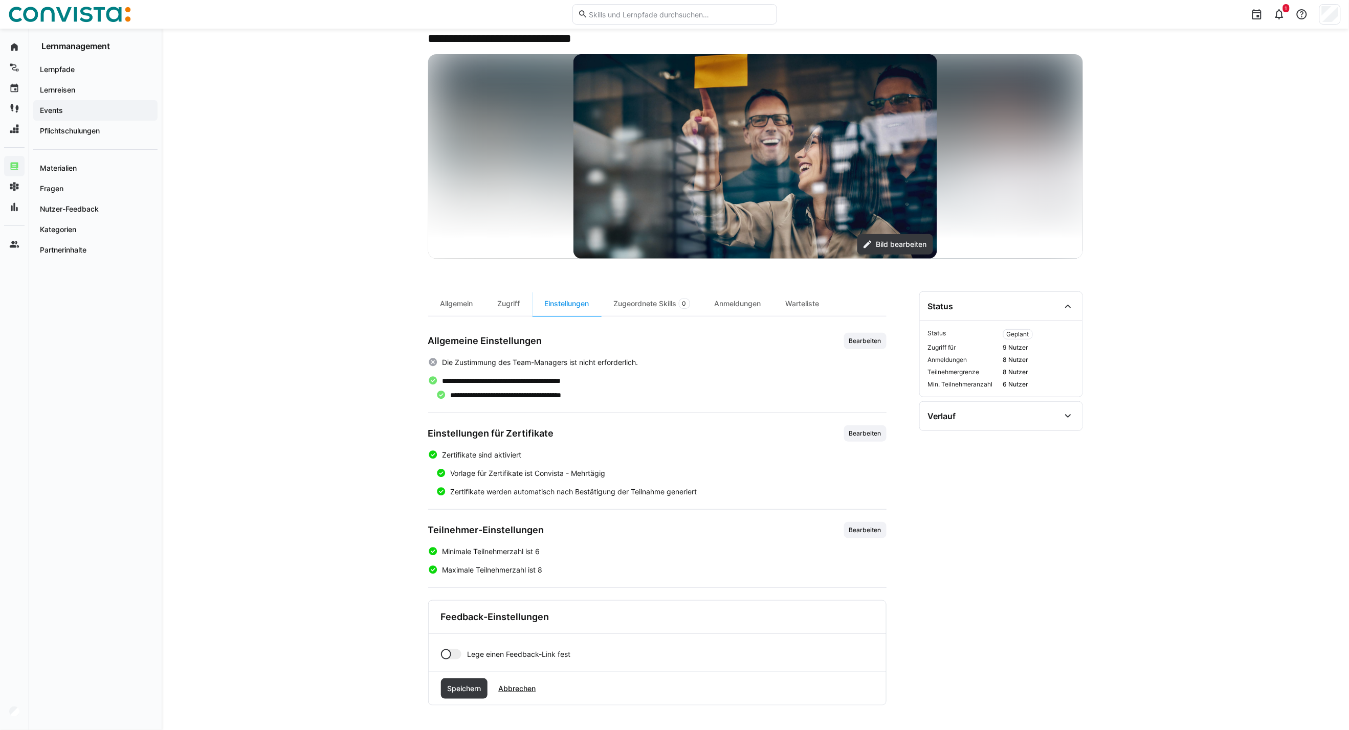
drag, startPoint x: 449, startPoint y: 652, endPoint x: 455, endPoint y: 648, distance: 7.7
click at [450, 652] on div at bounding box center [446, 655] width 10 height 10
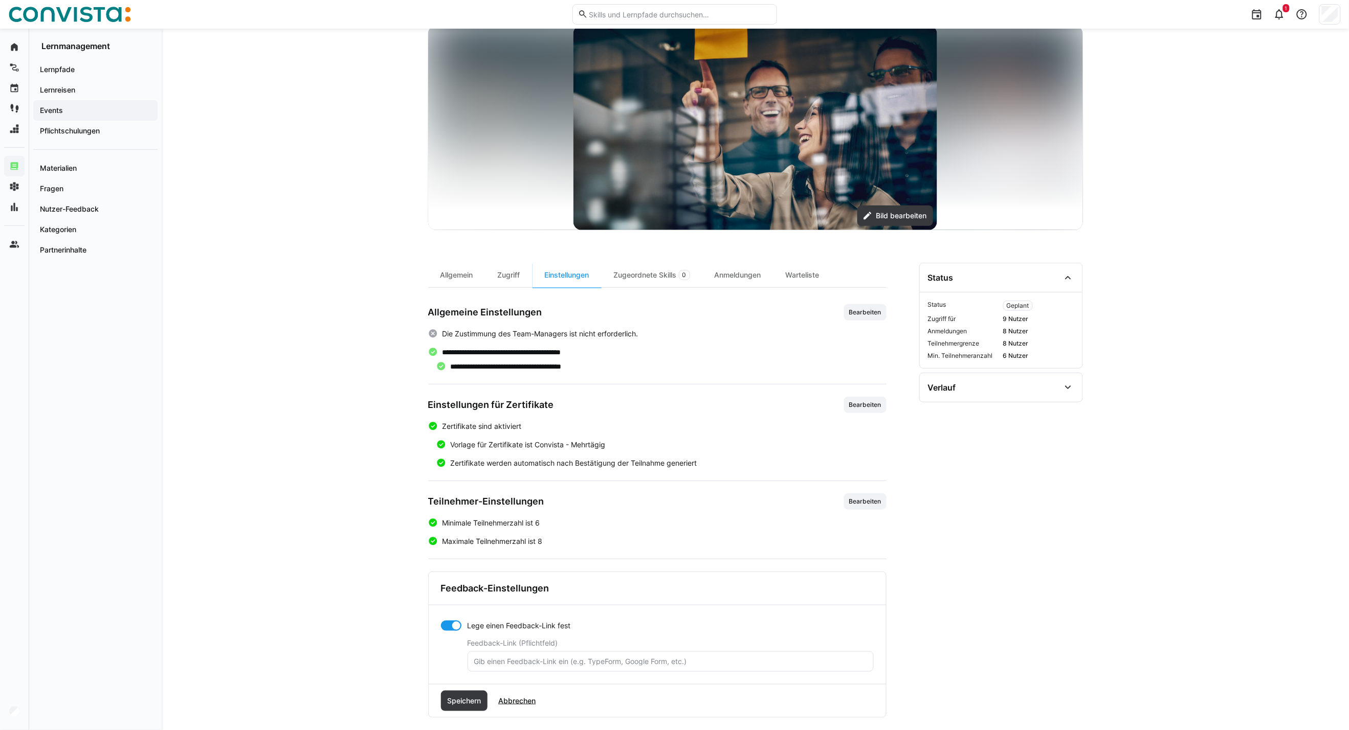
scroll to position [93, 0]
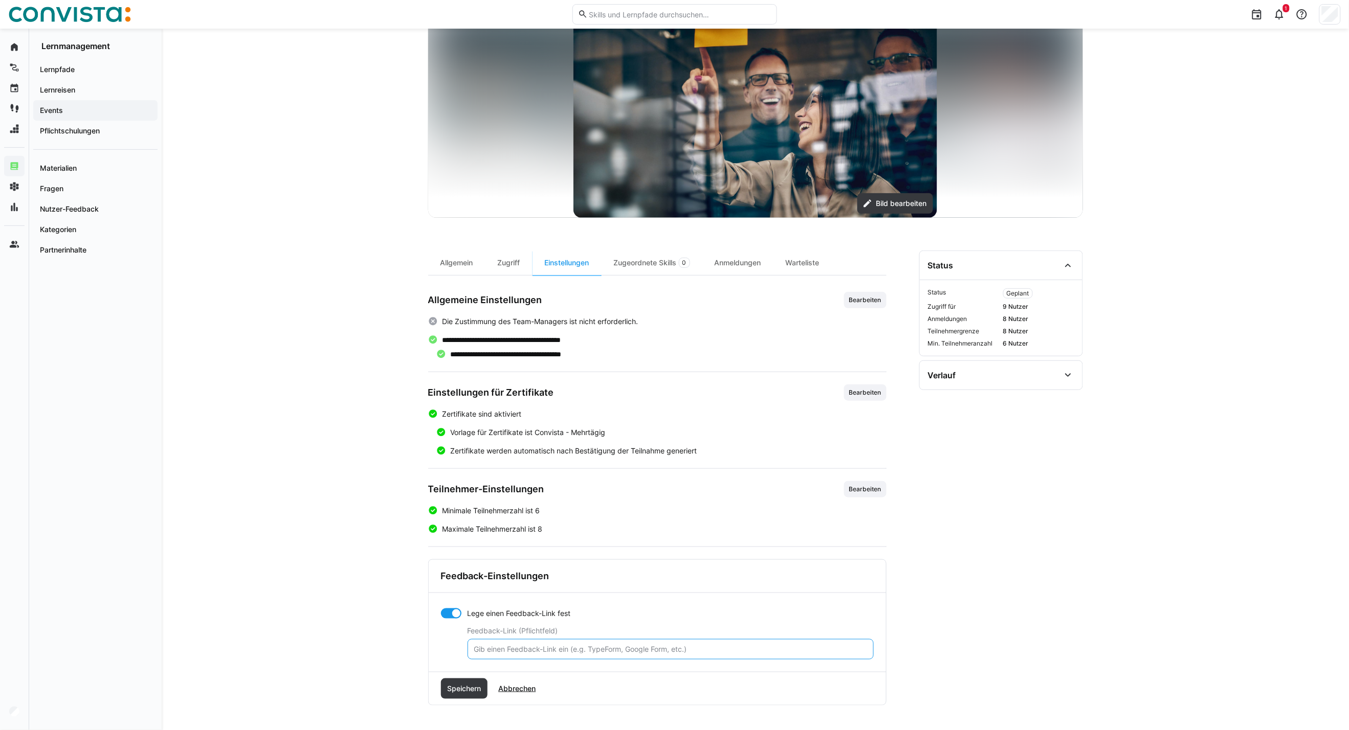
click at [530, 648] on input "text" at bounding box center [670, 649] width 395 height 9
paste input "https://forms.office.com/Pages/ResponsePage.aspx?id=LmoNL2kUq0aRaOQx3VIyh2UV-PU…"
type input "https://forms.office.com/Pages/ResponsePage.aspx?id=LmoNL2kUq0aRaOQx3VIyh2UV-PU…"
click at [456, 681] on span "Speichern" at bounding box center [464, 689] width 47 height 20
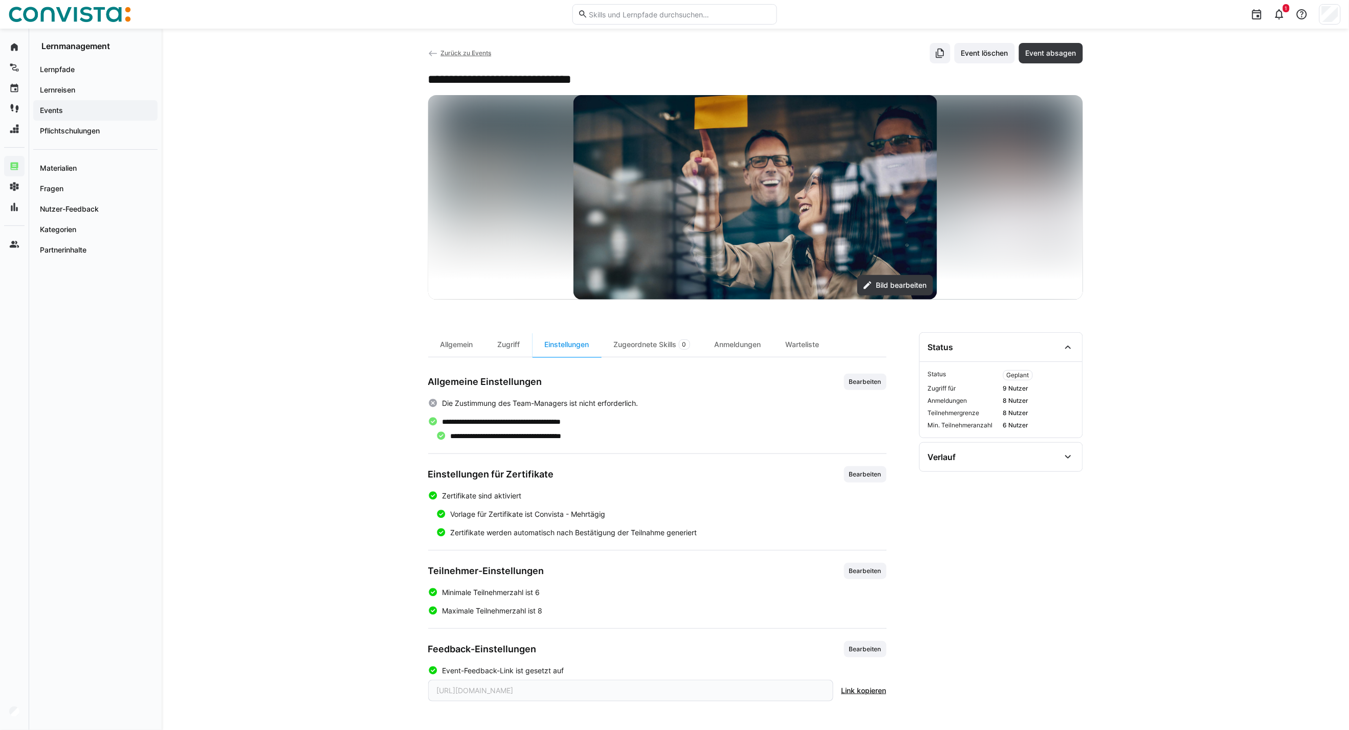
scroll to position [11, 0]
click at [521, 350] on div "Zugriff" at bounding box center [508, 344] width 47 height 25
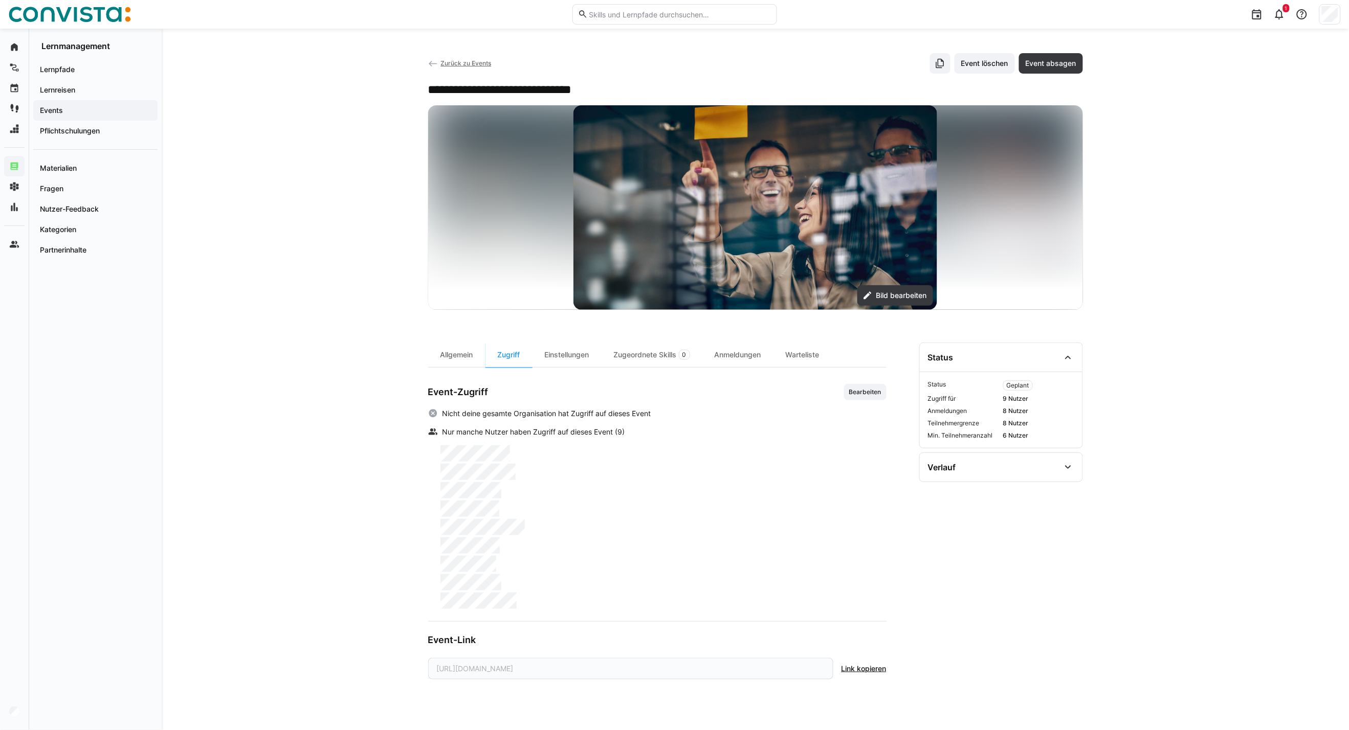
click at [467, 64] on span "Zurück zu Events" at bounding box center [465, 63] width 51 height 8
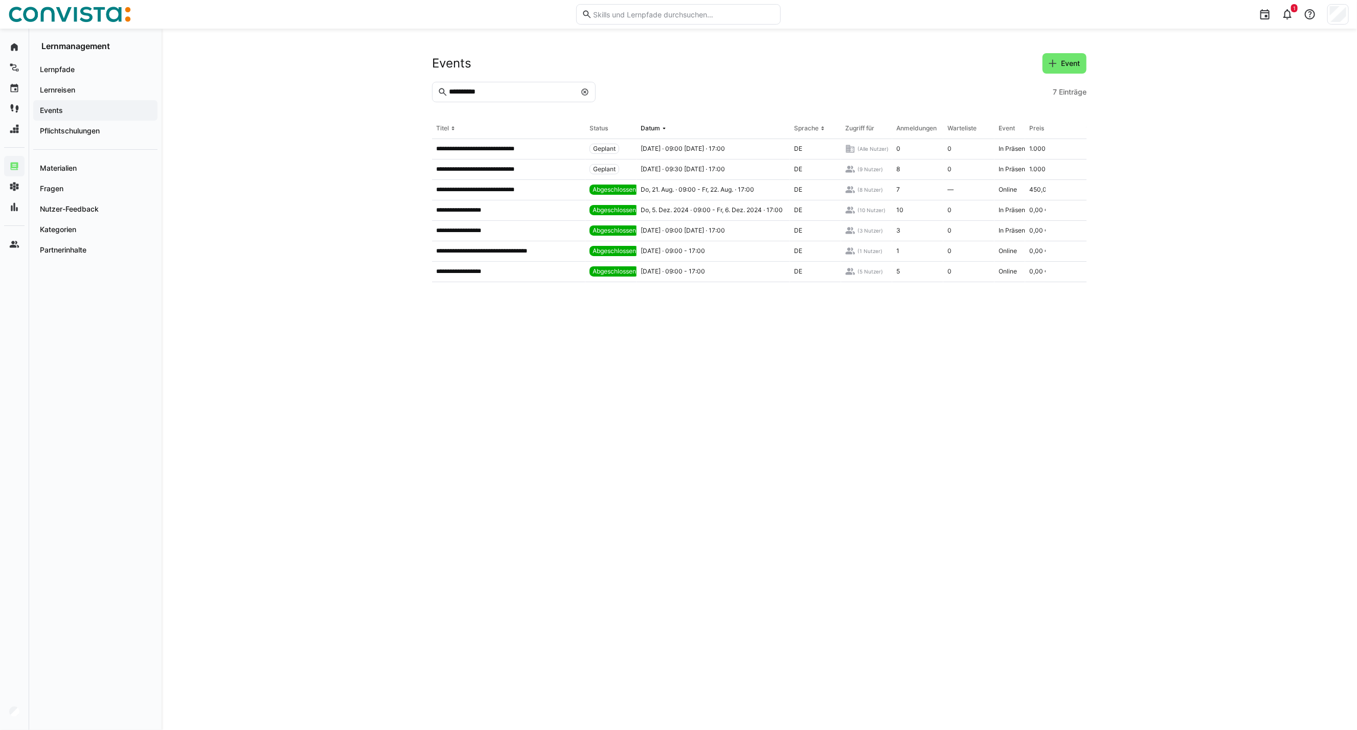
click at [519, 93] on input "**********" at bounding box center [512, 91] width 128 height 9
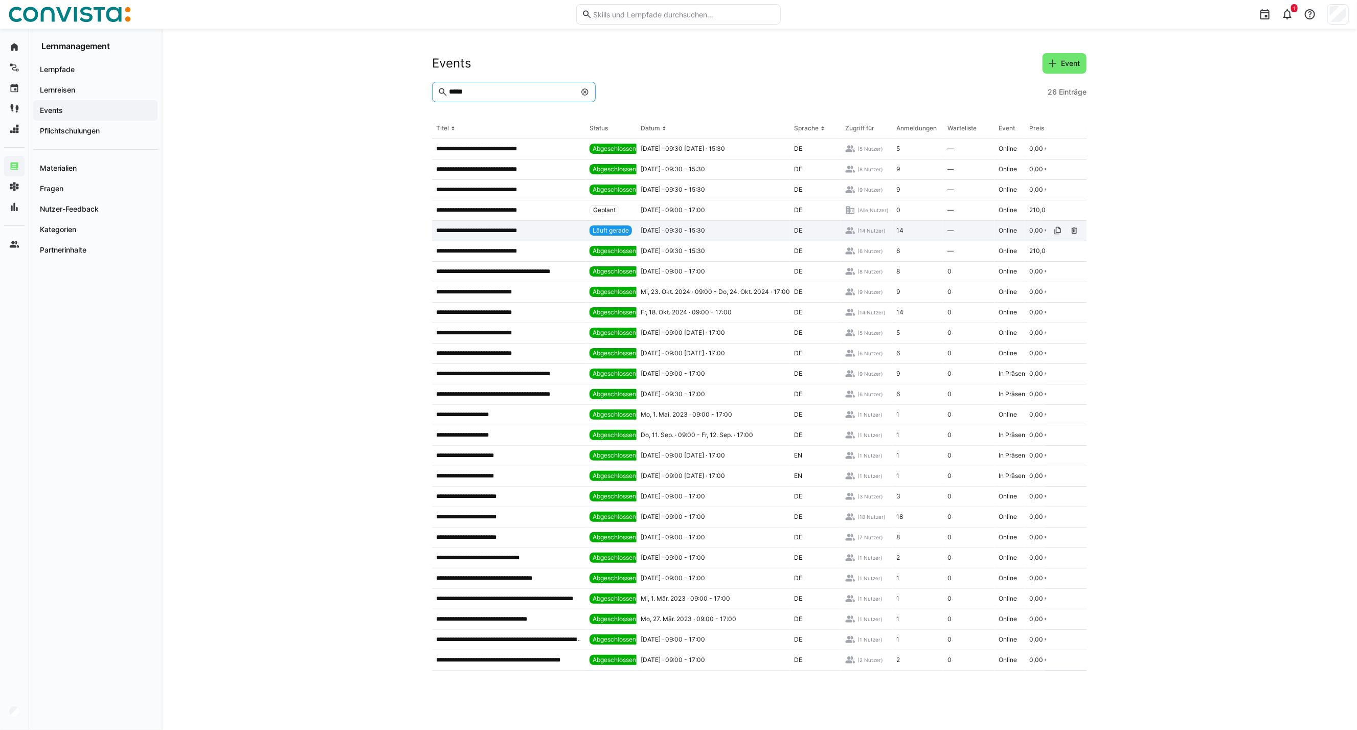
type input "*****"
click at [484, 225] on div "**********" at bounding box center [508, 231] width 153 height 20
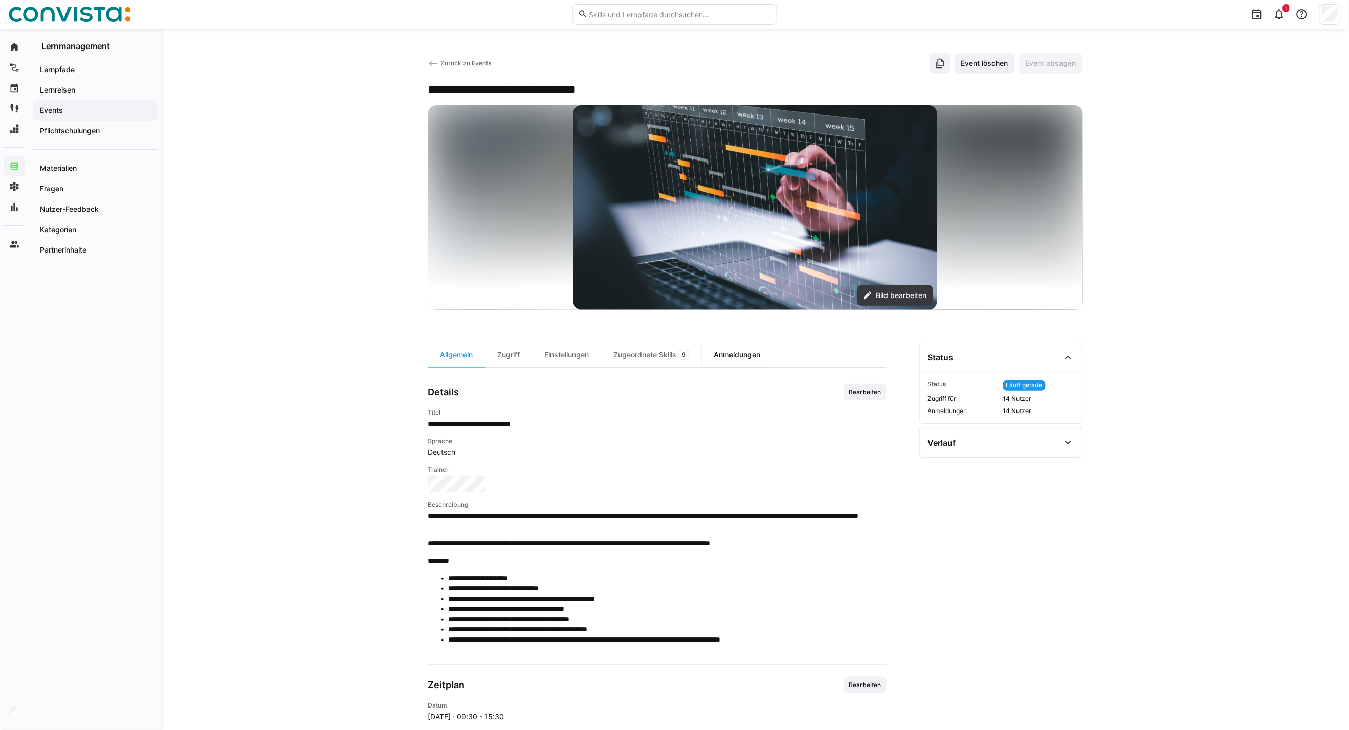
click at [721, 351] on div "Anmeldungen" at bounding box center [737, 355] width 71 height 25
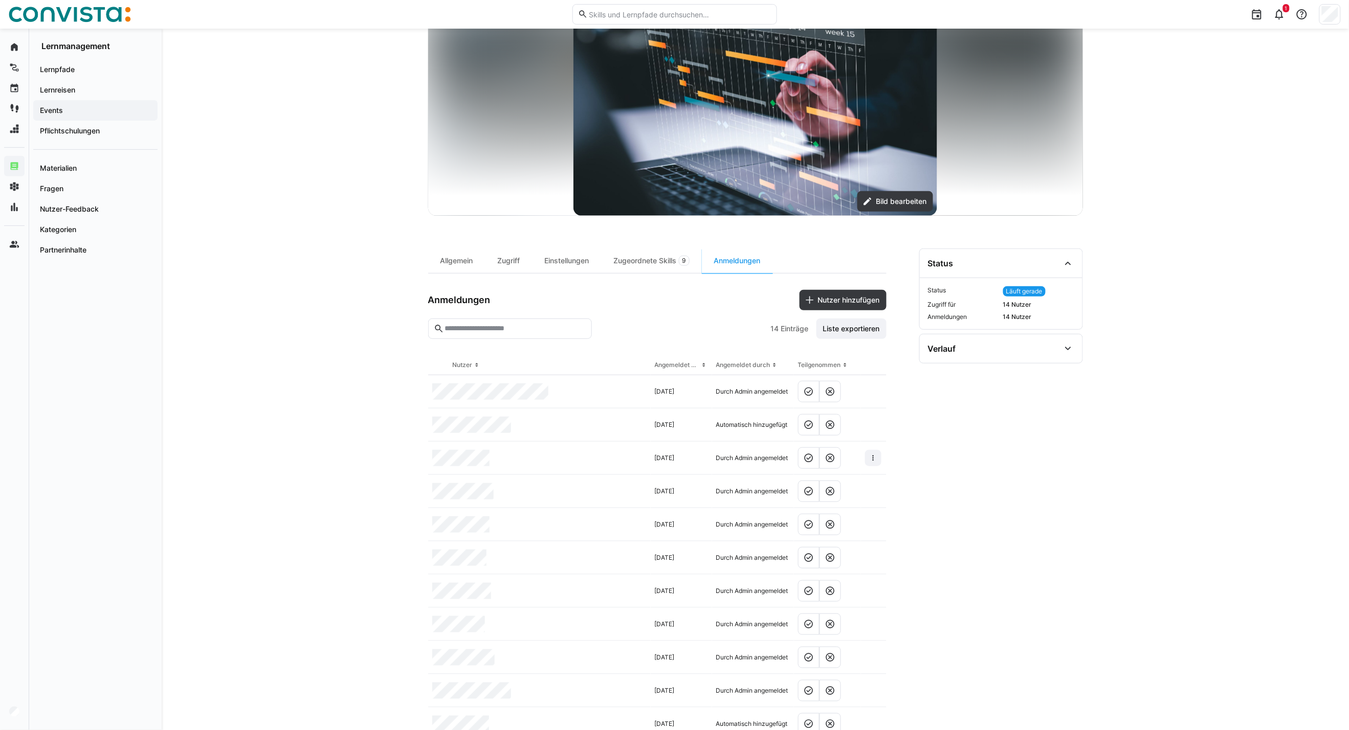
scroll to position [114, 0]
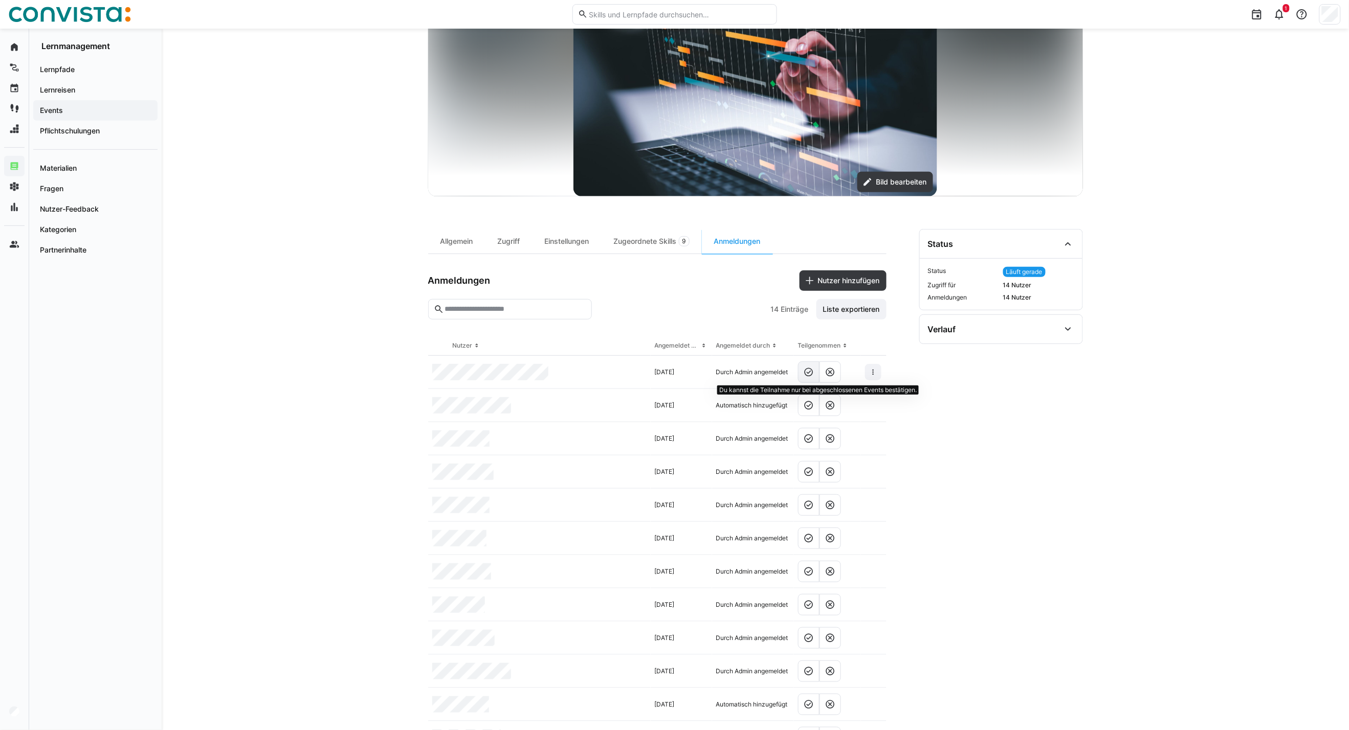
click at [801, 375] on eds-button-option at bounding box center [808, 372] width 21 height 21
click at [808, 409] on eds-icon at bounding box center [809, 405] width 10 height 10
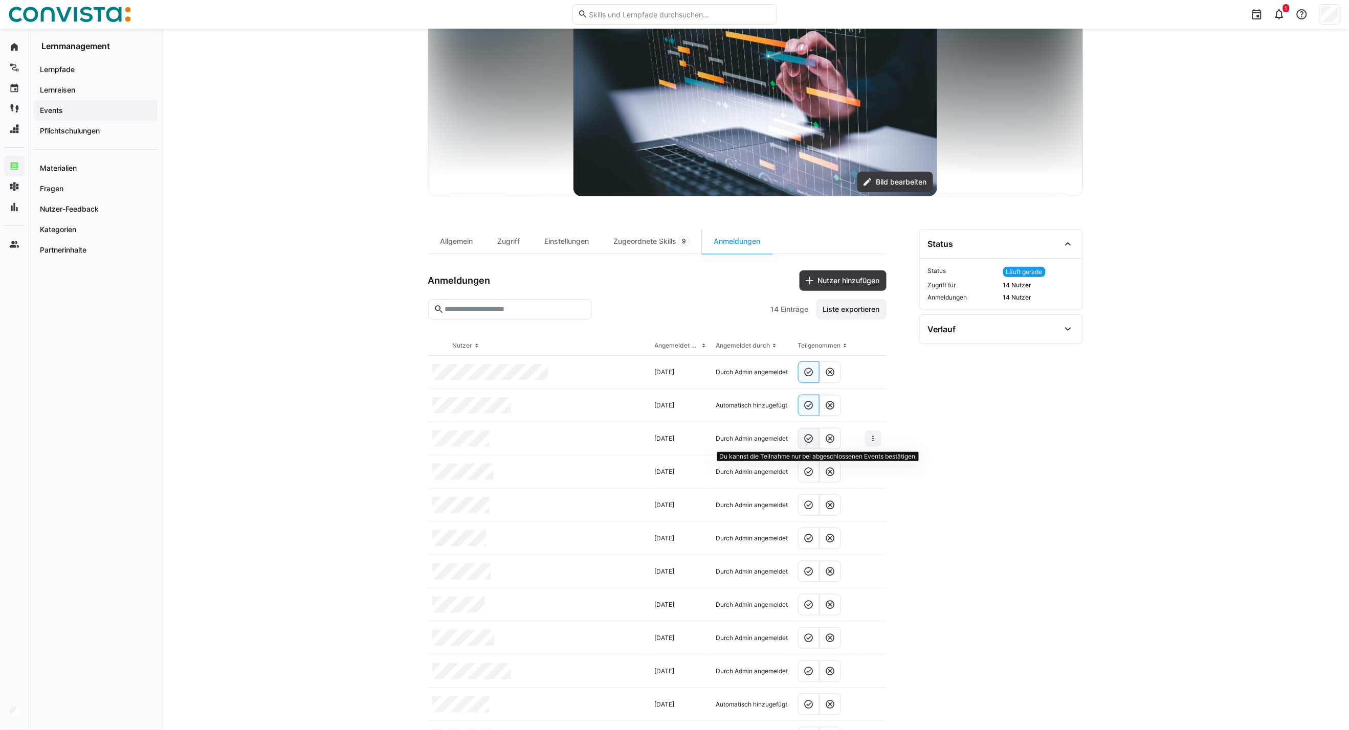
click at [807, 443] on eds-icon at bounding box center [809, 439] width 10 height 10
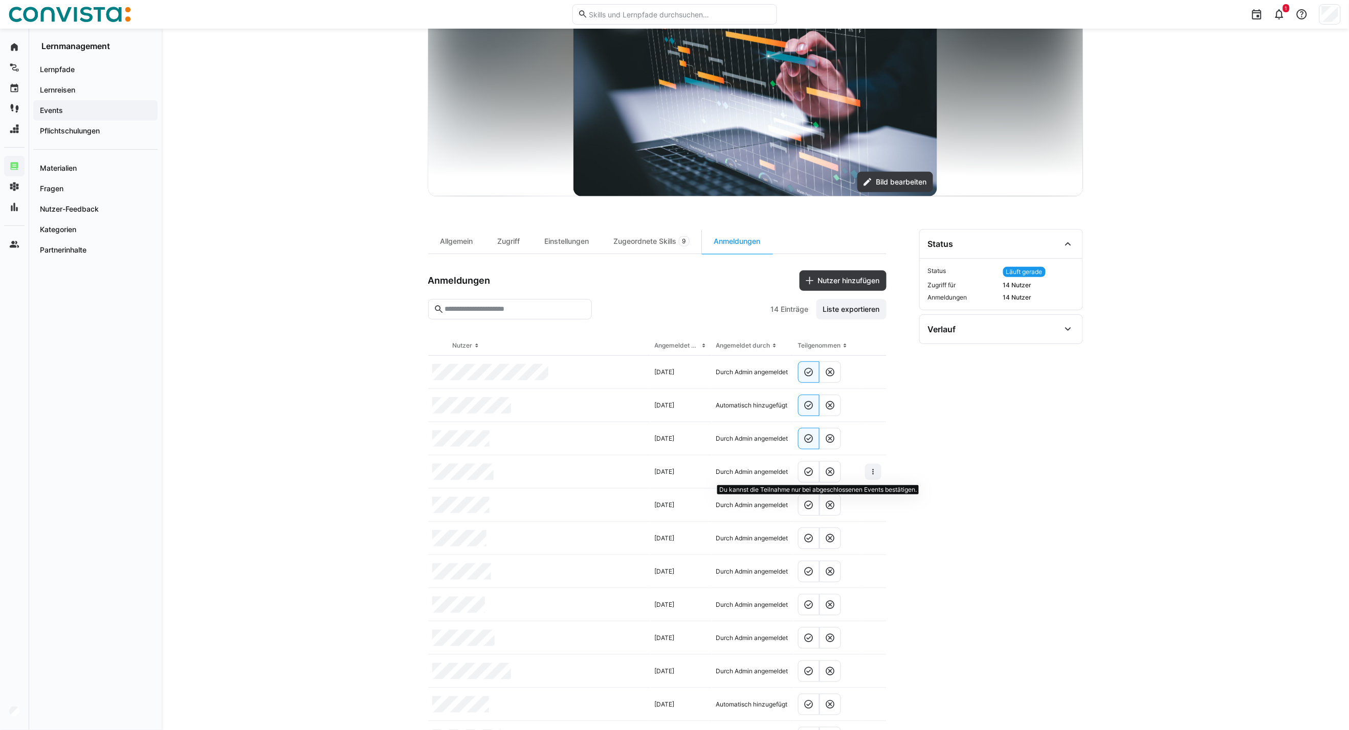
click at [809, 476] on eds-icon at bounding box center [809, 472] width 10 height 10
click at [807, 518] on div at bounding box center [827, 505] width 67 height 33
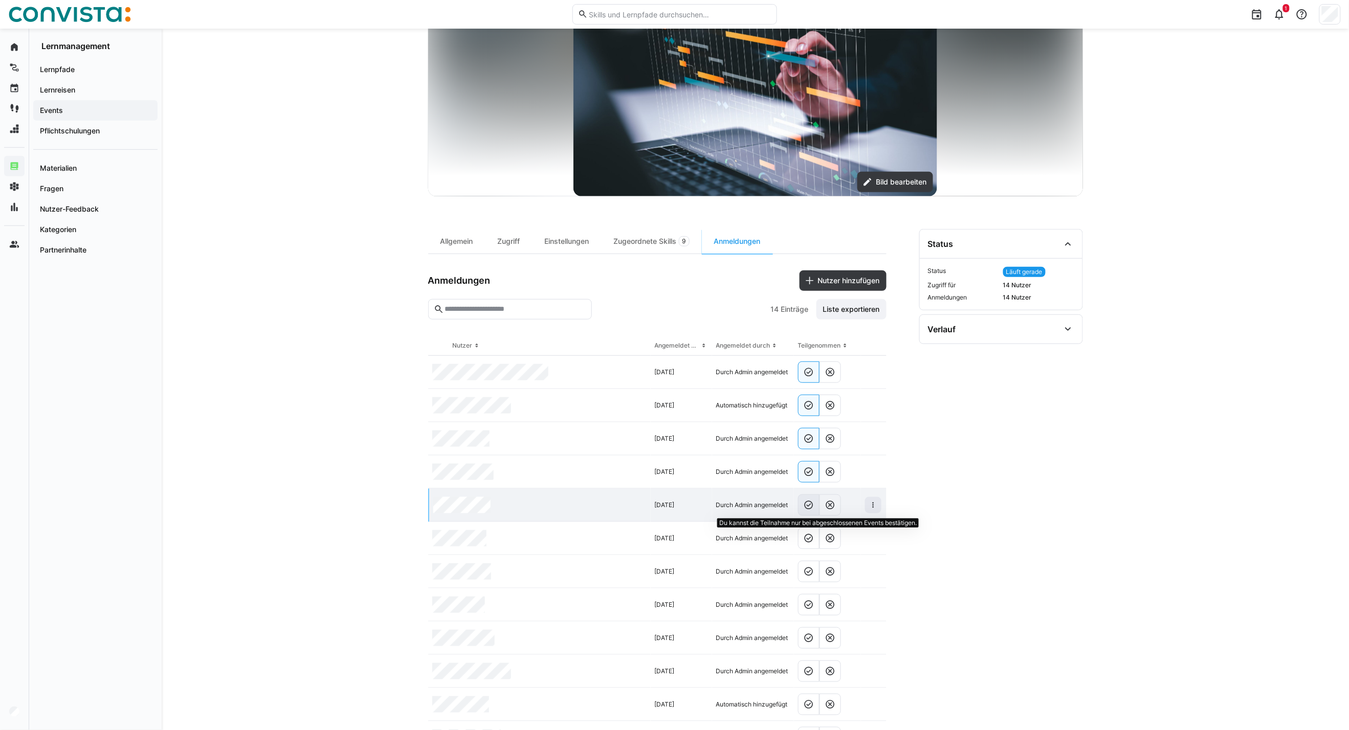
click at [807, 508] on eds-icon at bounding box center [809, 505] width 10 height 10
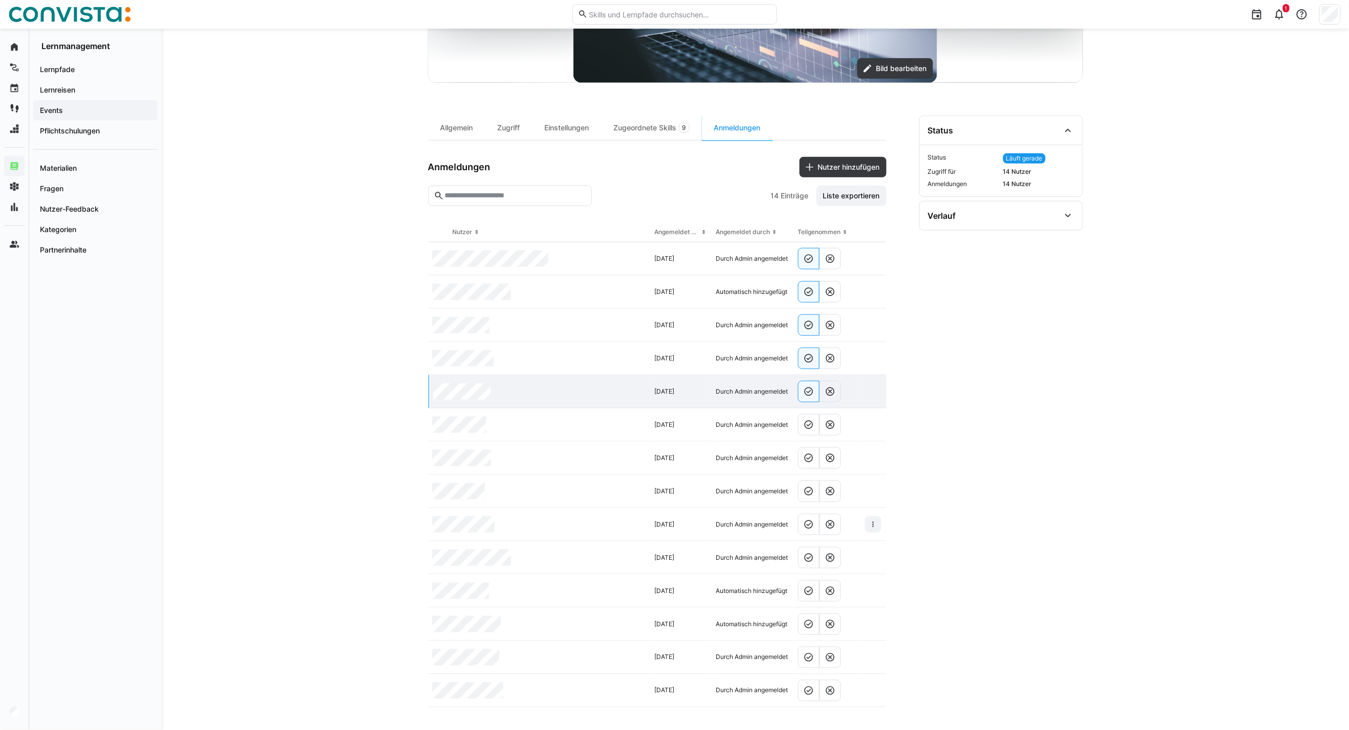
scroll to position [229, 0]
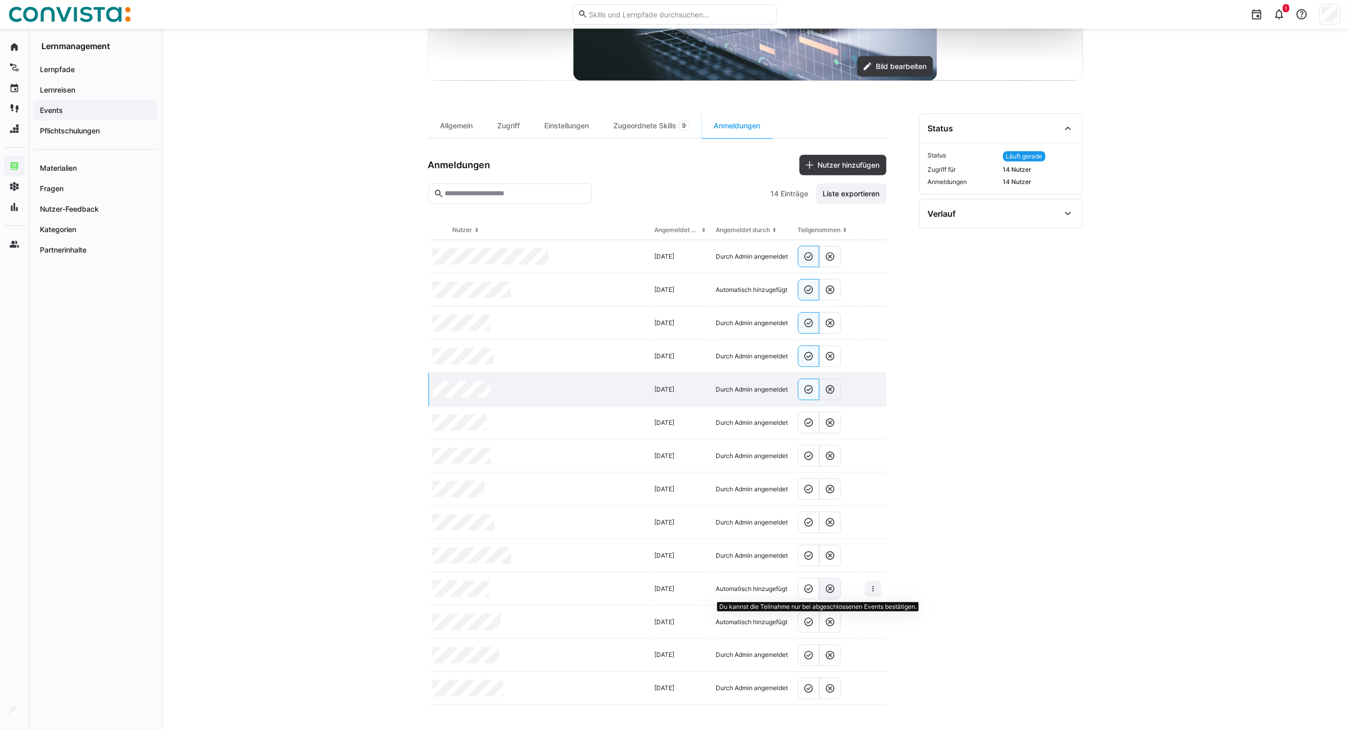
click at [834, 592] on eds-icon at bounding box center [830, 589] width 10 height 10
click at [804, 431] on eds-button-option at bounding box center [808, 422] width 21 height 21
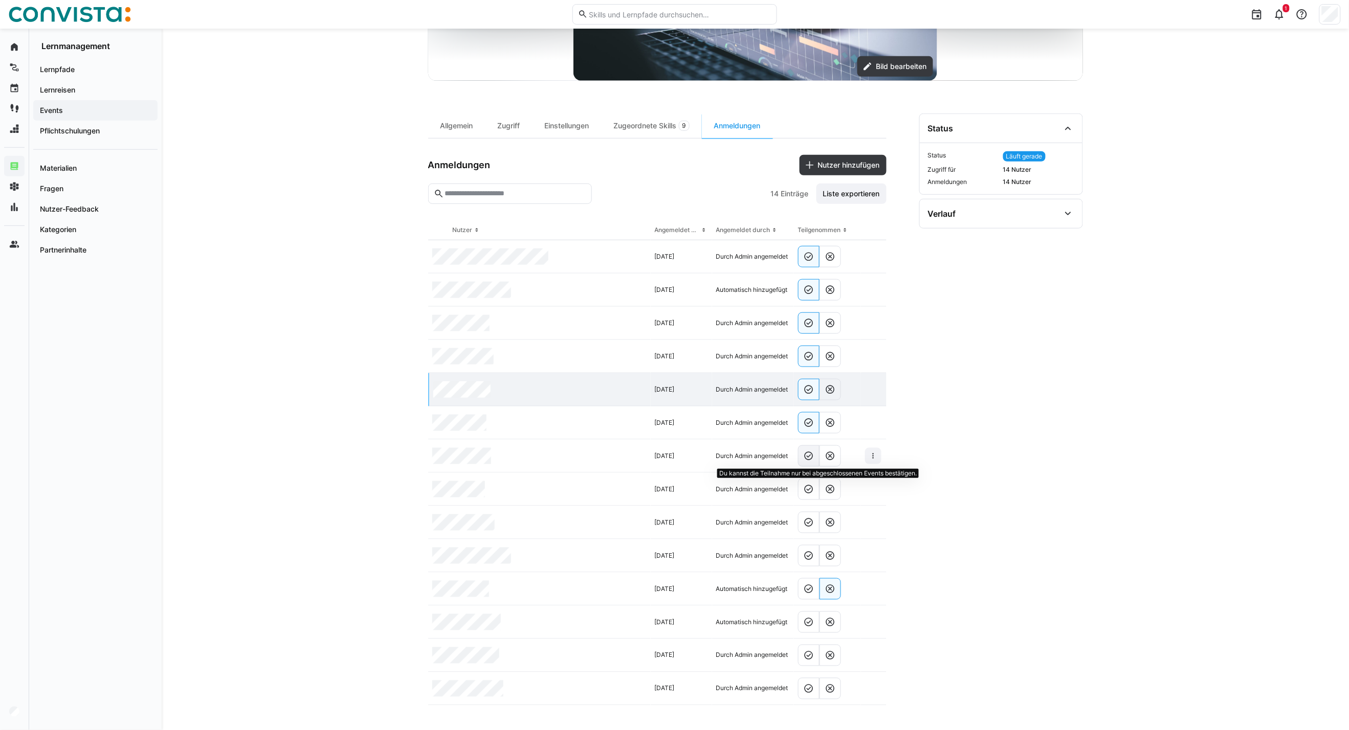
click at [805, 460] on eds-icon at bounding box center [809, 456] width 10 height 10
click at [809, 493] on eds-icon at bounding box center [809, 489] width 10 height 10
click at [810, 522] on eds-icon at bounding box center [809, 523] width 10 height 10
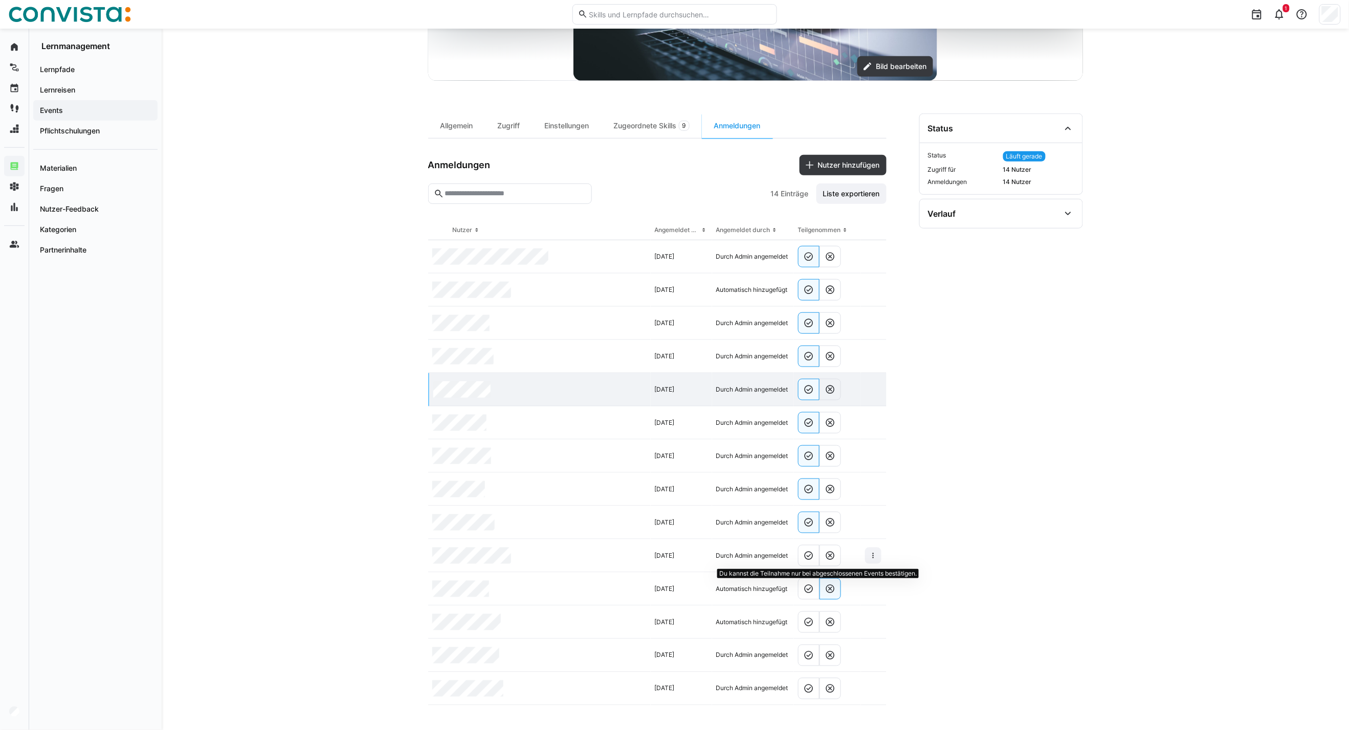
click at [807, 560] on eds-icon at bounding box center [809, 556] width 10 height 10
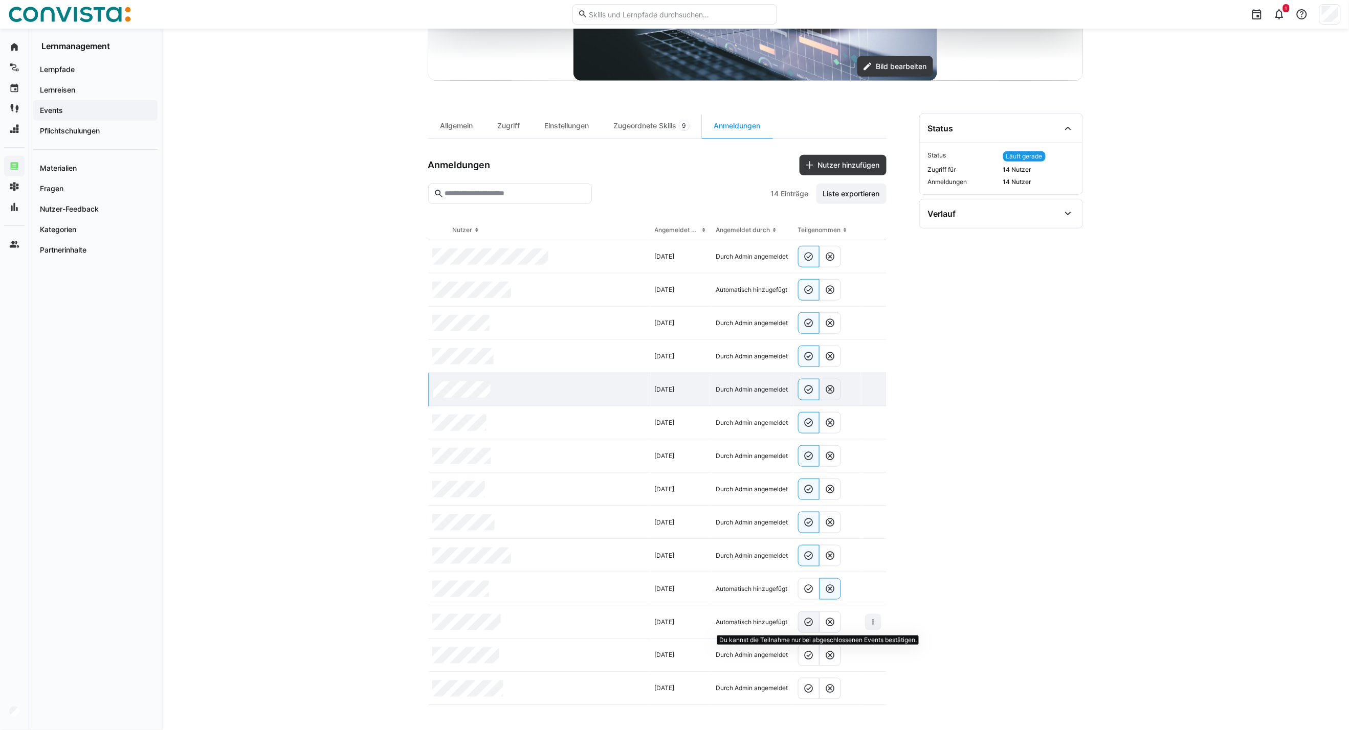
click at [811, 626] on eds-icon at bounding box center [809, 622] width 10 height 10
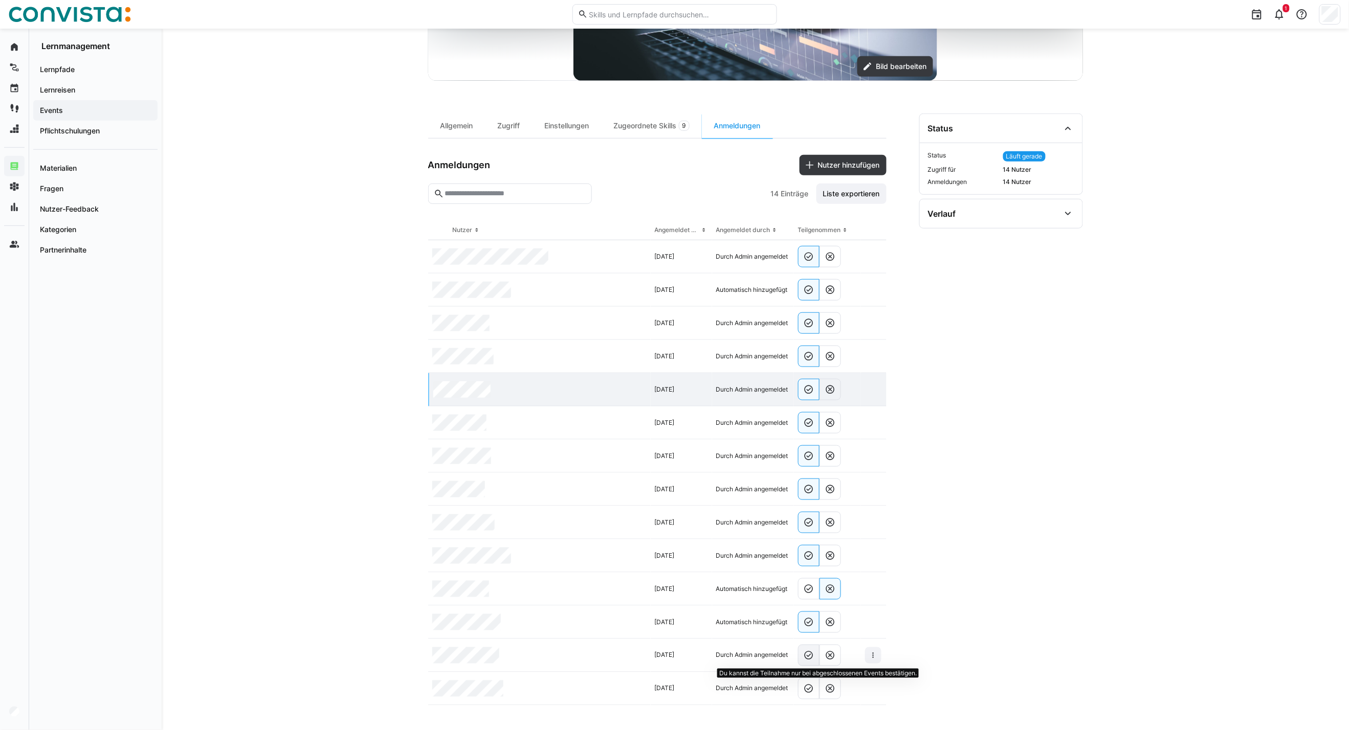
click at [807, 660] on eds-icon at bounding box center [809, 656] width 10 height 10
click at [809, 689] on eds-icon at bounding box center [809, 689] width 10 height 10
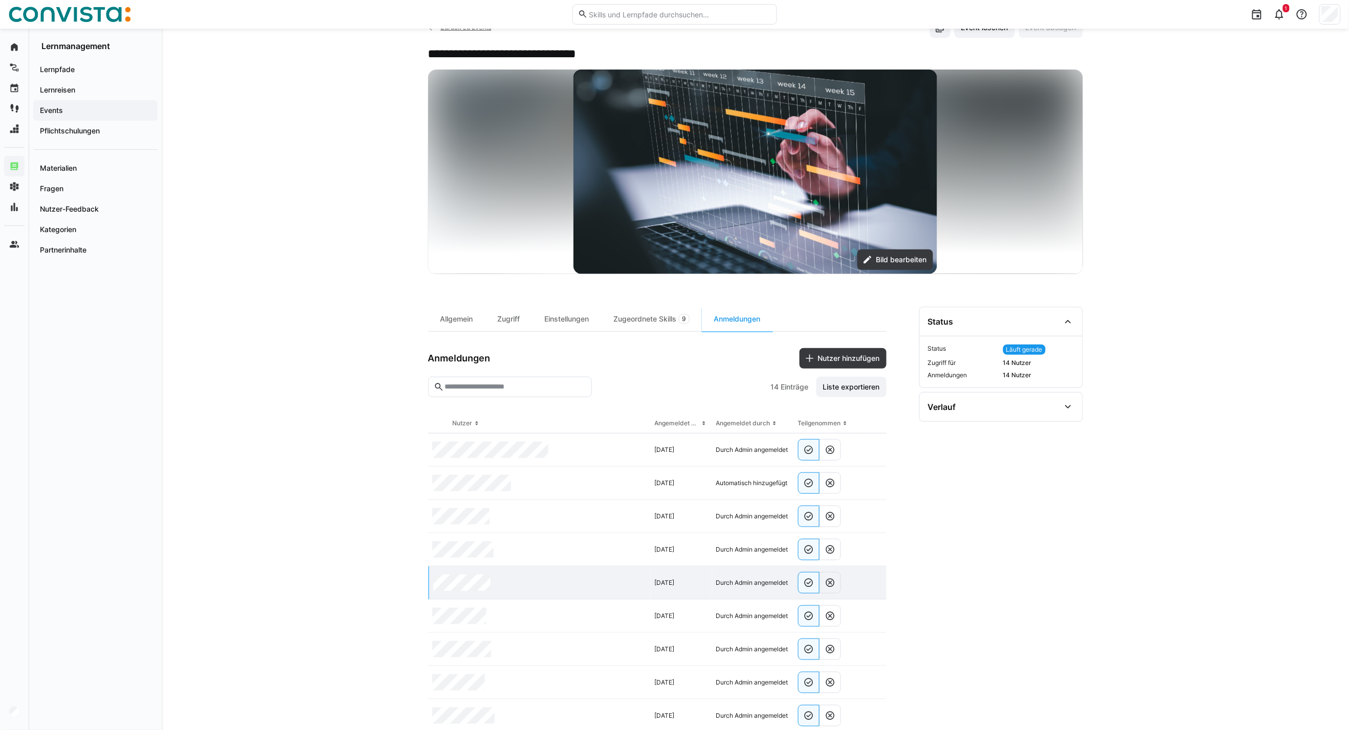
scroll to position [0, 0]
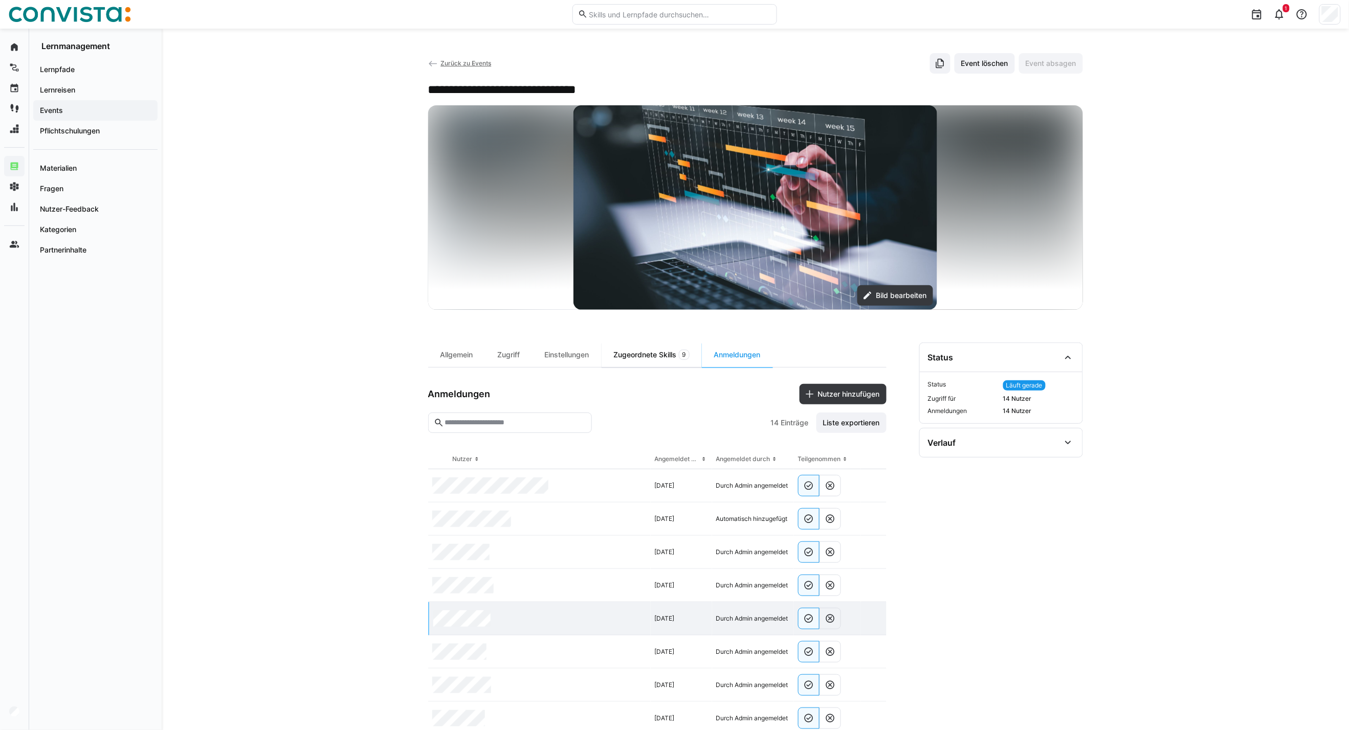
click at [655, 362] on div "Zugeordnete Skills 9" at bounding box center [652, 355] width 100 height 25
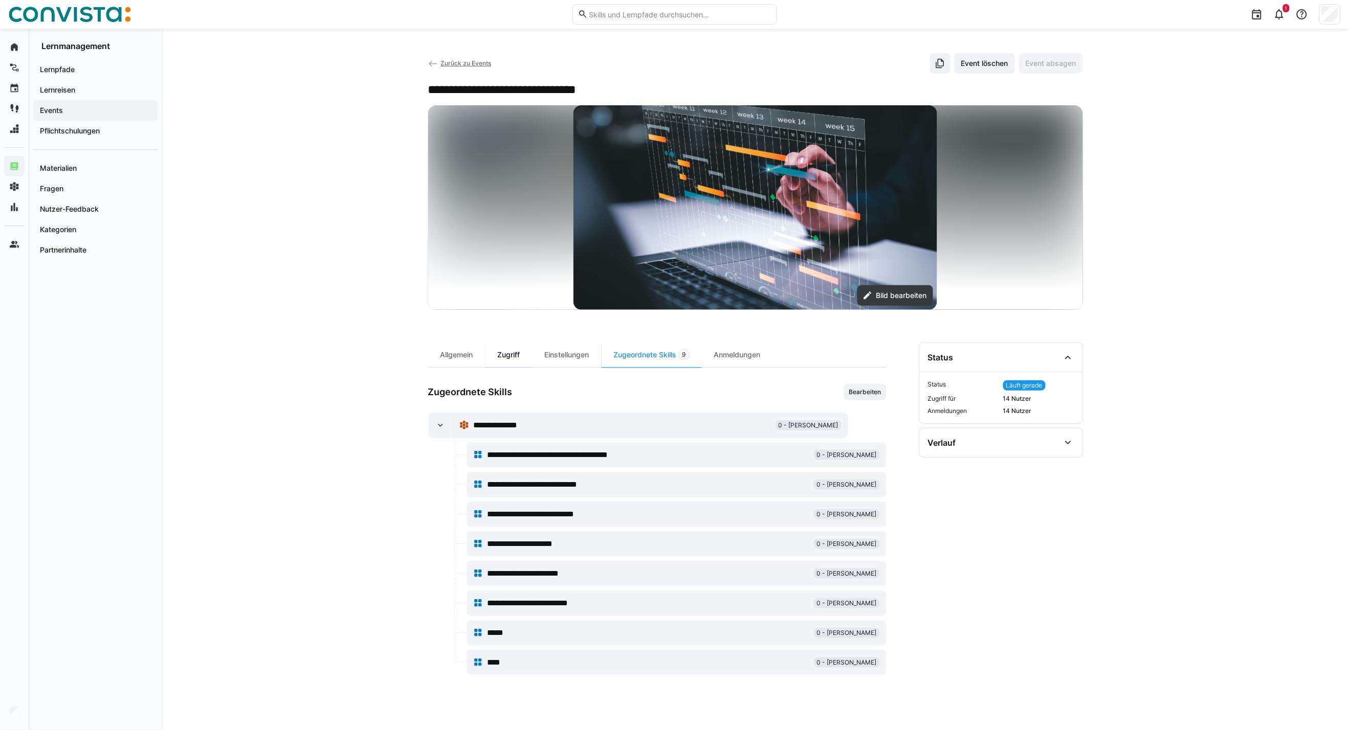
click at [514, 358] on div "Zugriff" at bounding box center [508, 355] width 47 height 25
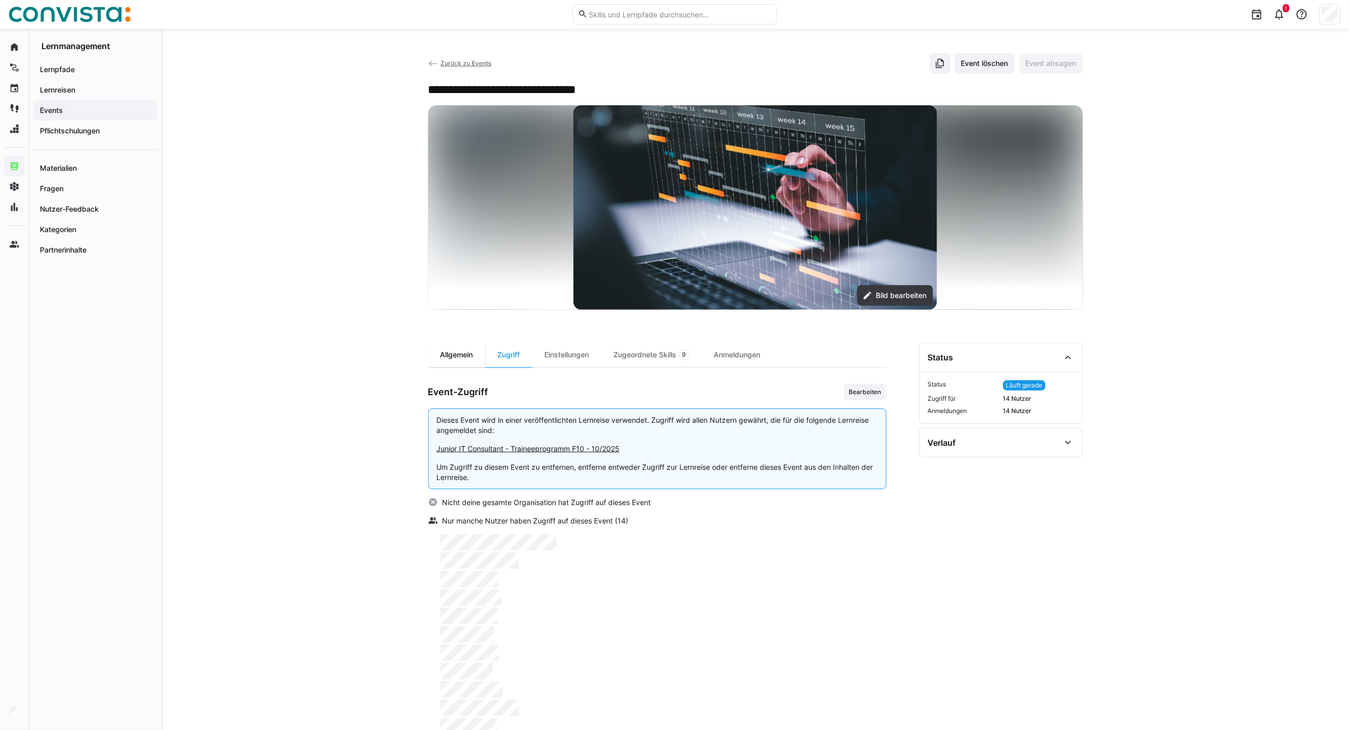
click at [461, 359] on div "Allgemein" at bounding box center [456, 355] width 57 height 25
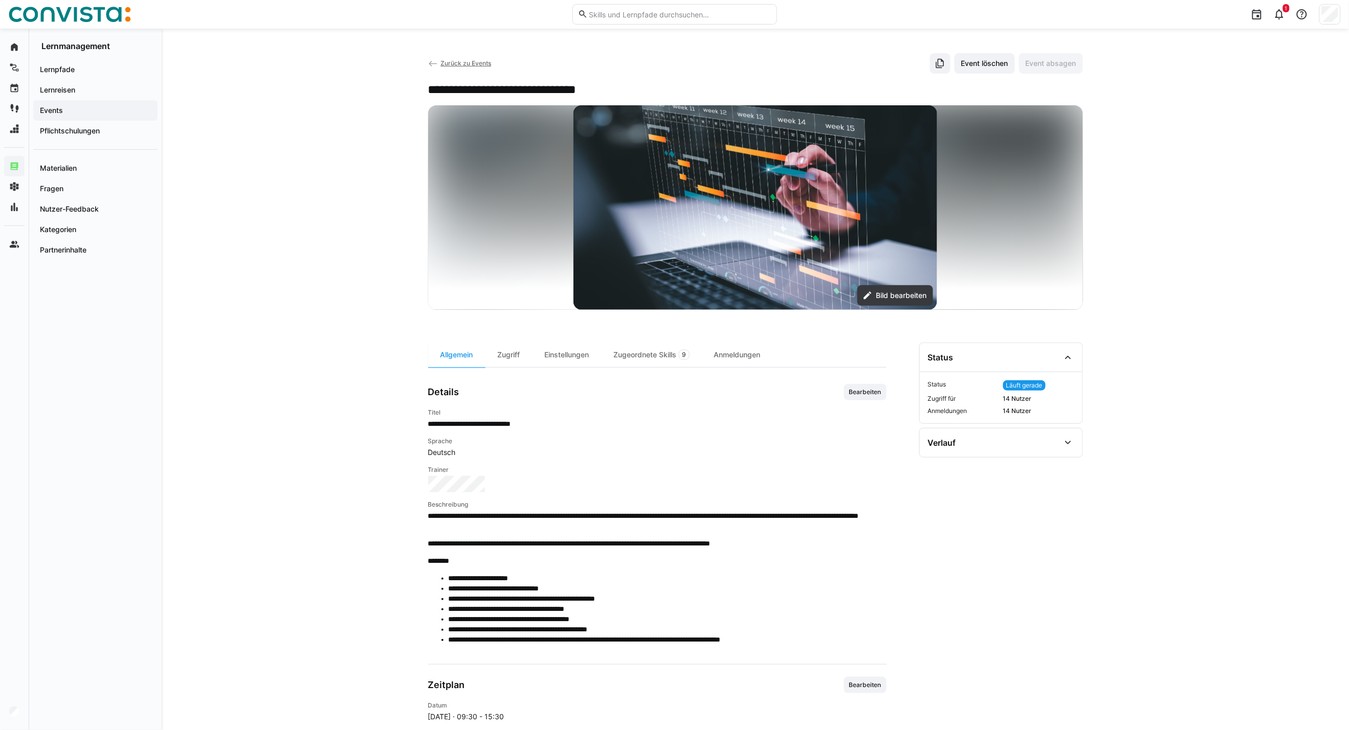
click at [457, 66] on span "Zurück zu Events" at bounding box center [465, 63] width 51 height 8
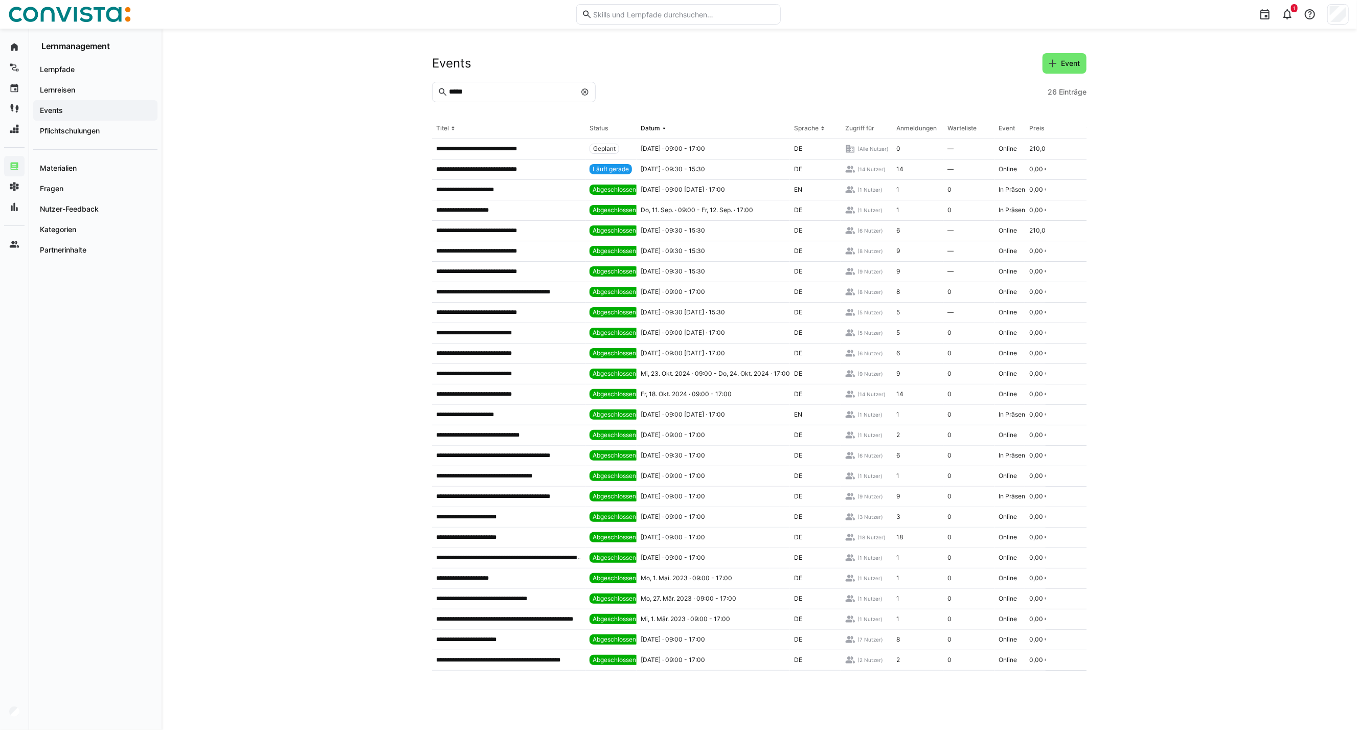
click at [580, 94] on span at bounding box center [585, 92] width 10 height 10
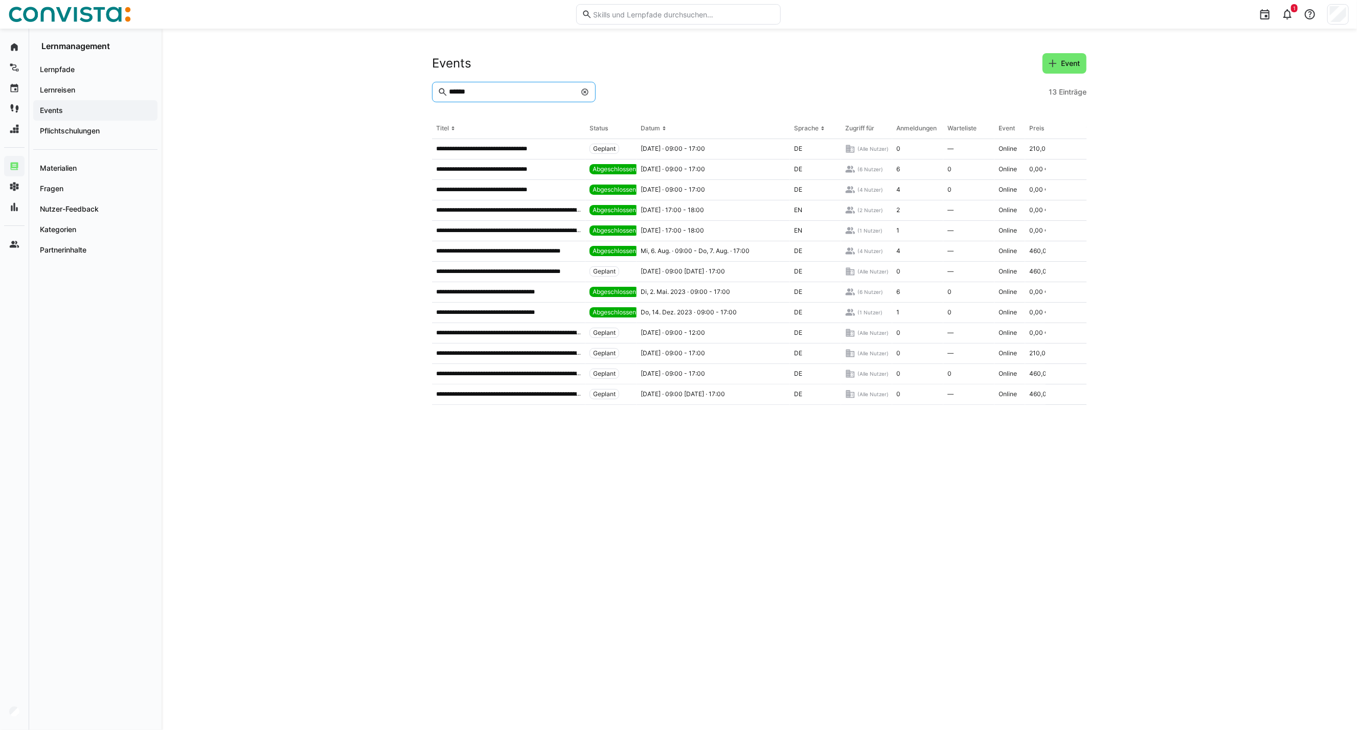
drag, startPoint x: 482, startPoint y: 95, endPoint x: 362, endPoint y: 95, distance: 120.2
click at [362, 95] on div "**********" at bounding box center [760, 380] width 1196 height 702
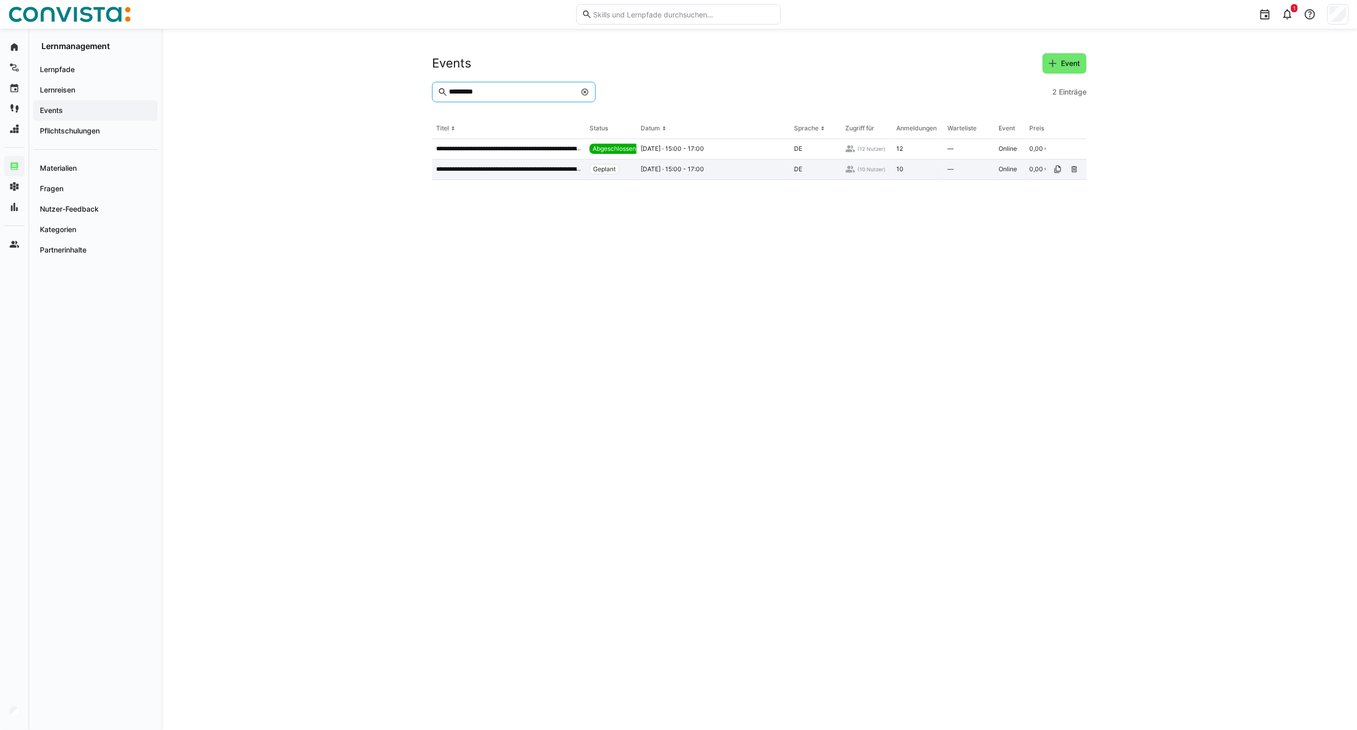
type input "*********"
click at [507, 174] on div "**********" at bounding box center [508, 170] width 153 height 20
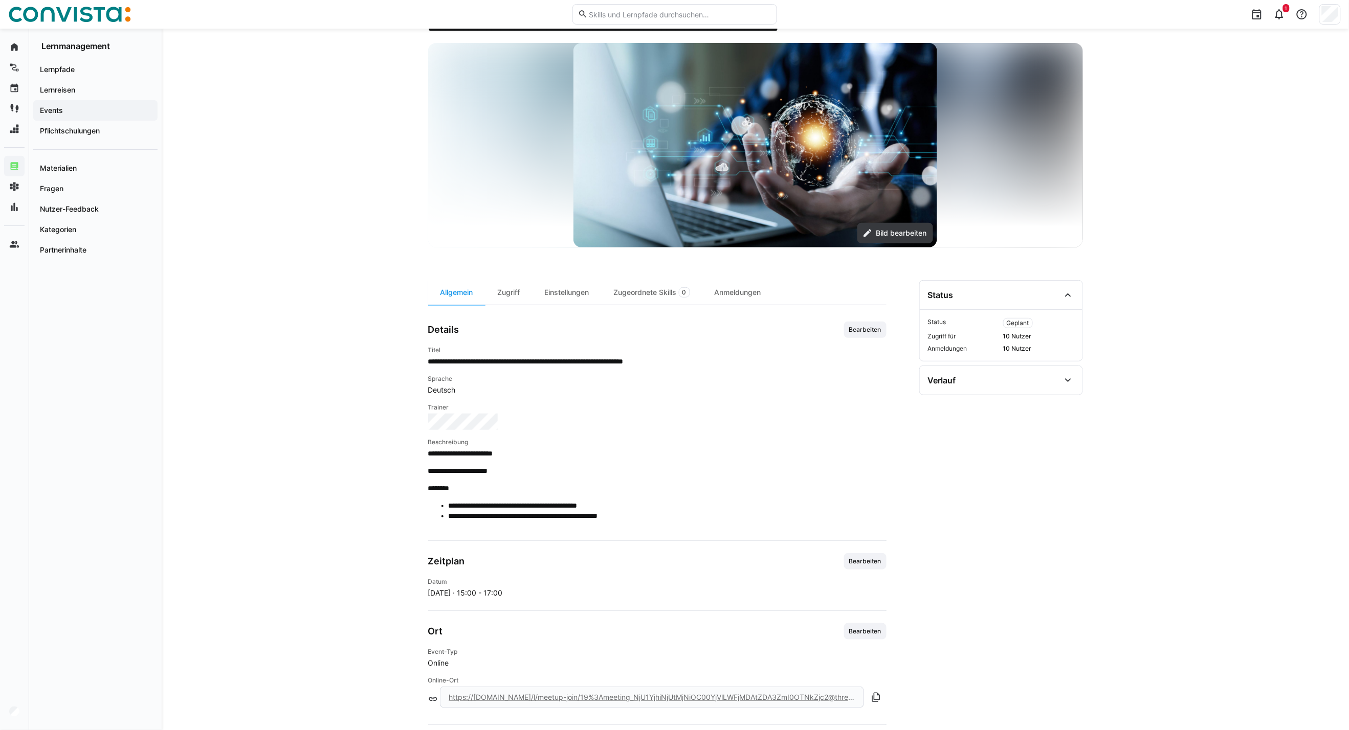
scroll to position [54, 0]
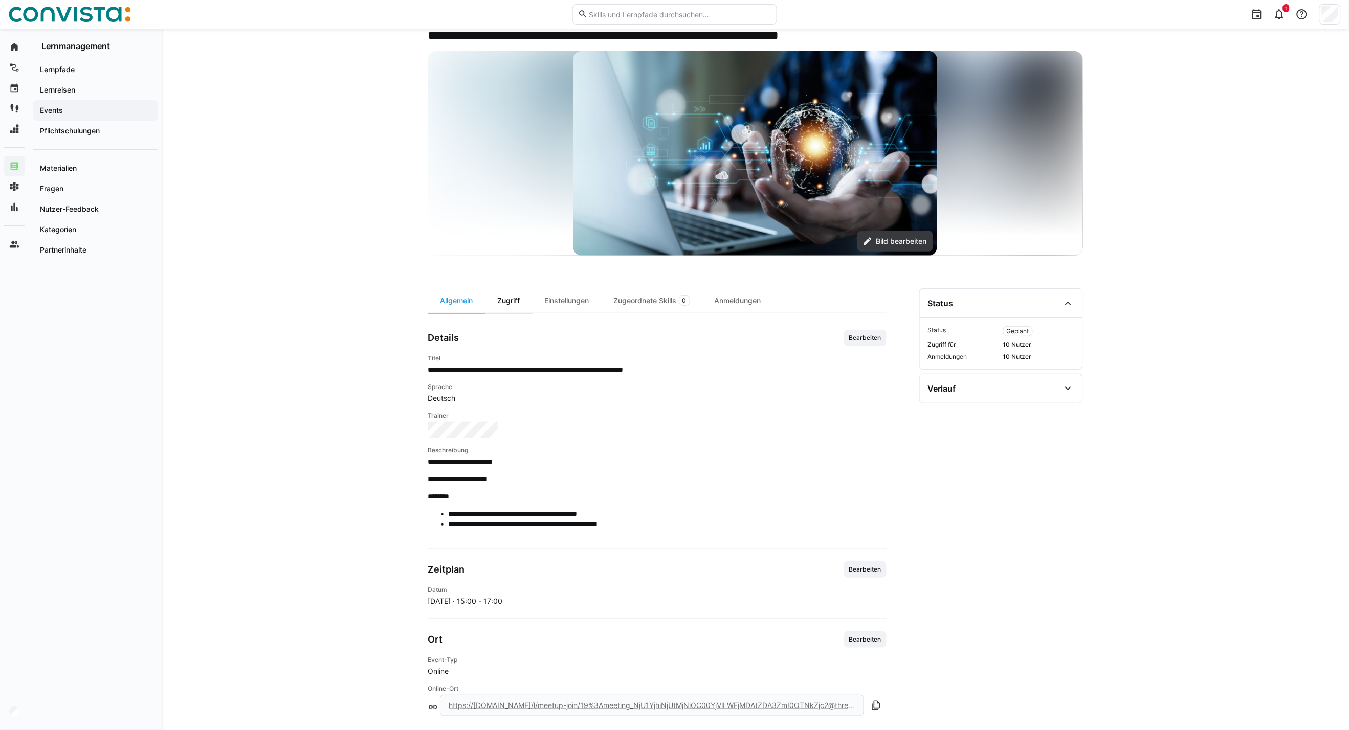
click at [515, 298] on div "Zugriff" at bounding box center [508, 300] width 47 height 25
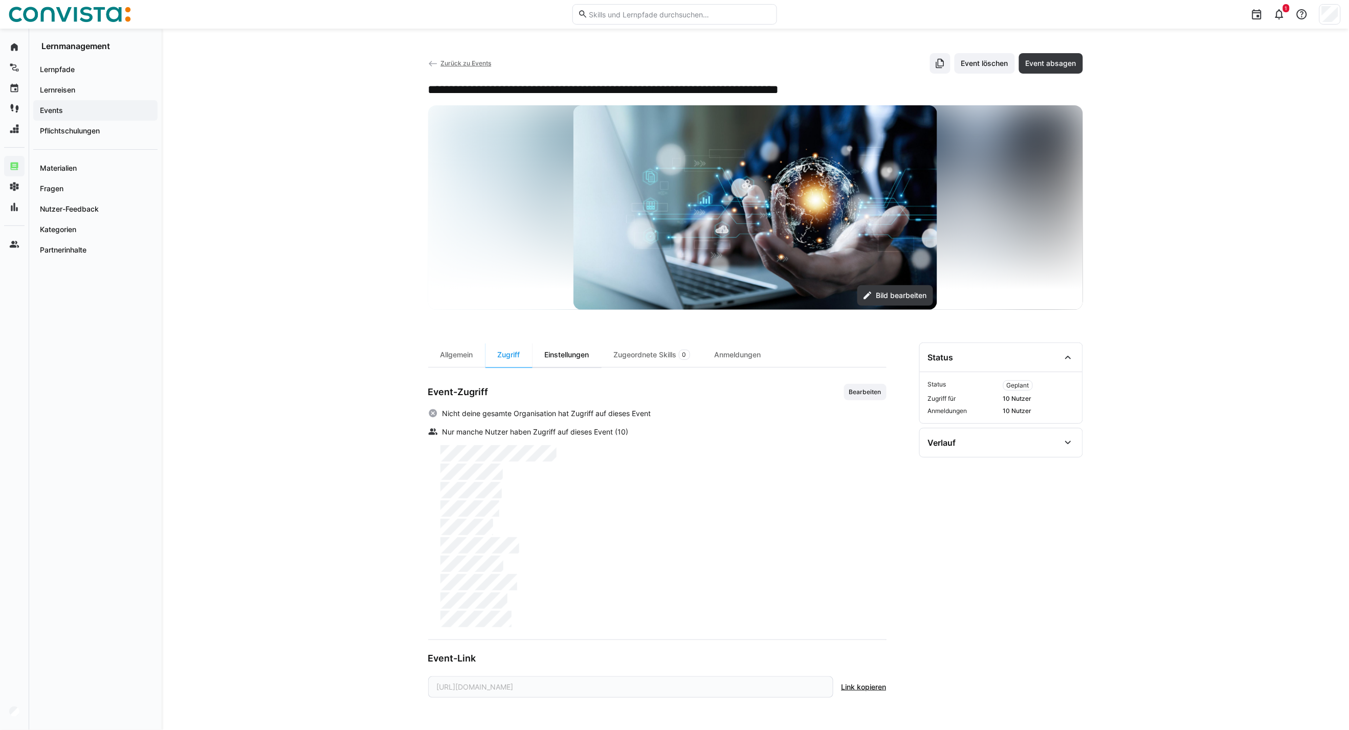
click at [567, 358] on div "Einstellungen" at bounding box center [566, 355] width 69 height 25
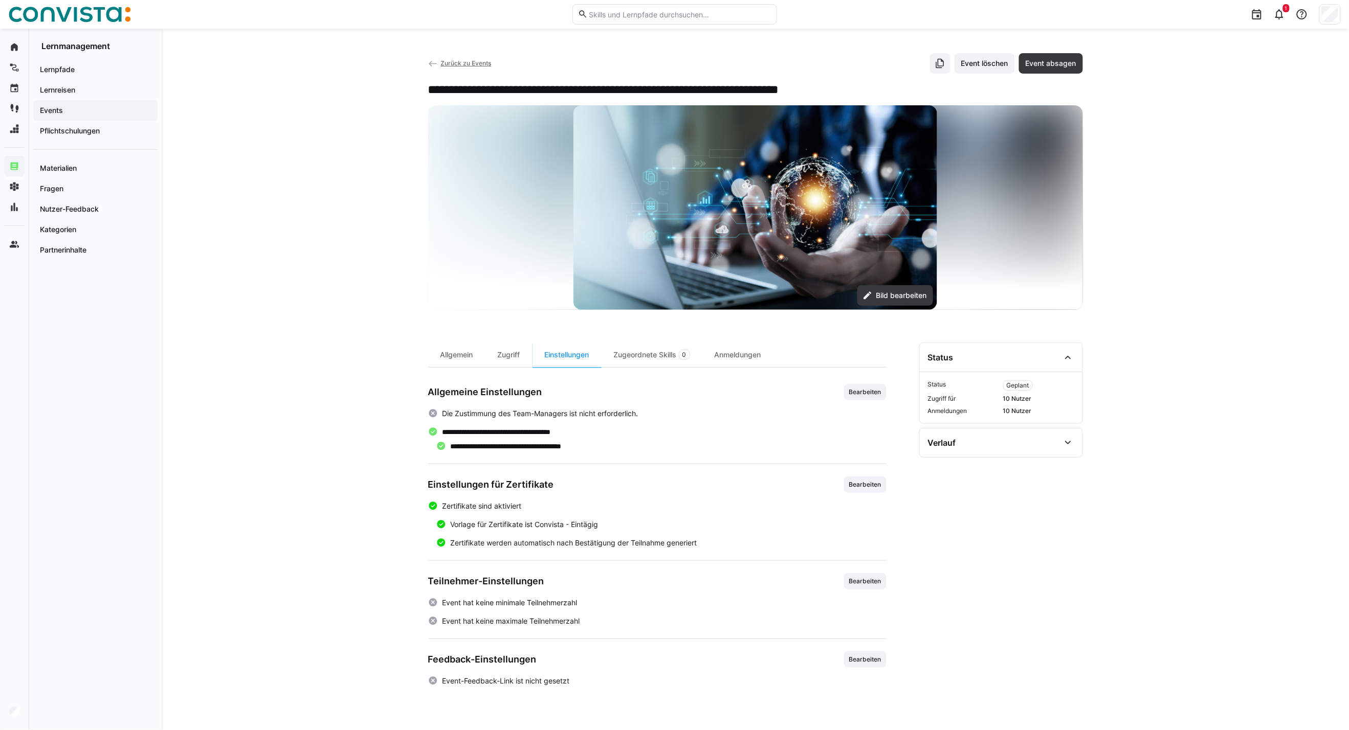
click at [466, 60] on span "Zurück zu Events" at bounding box center [465, 63] width 51 height 8
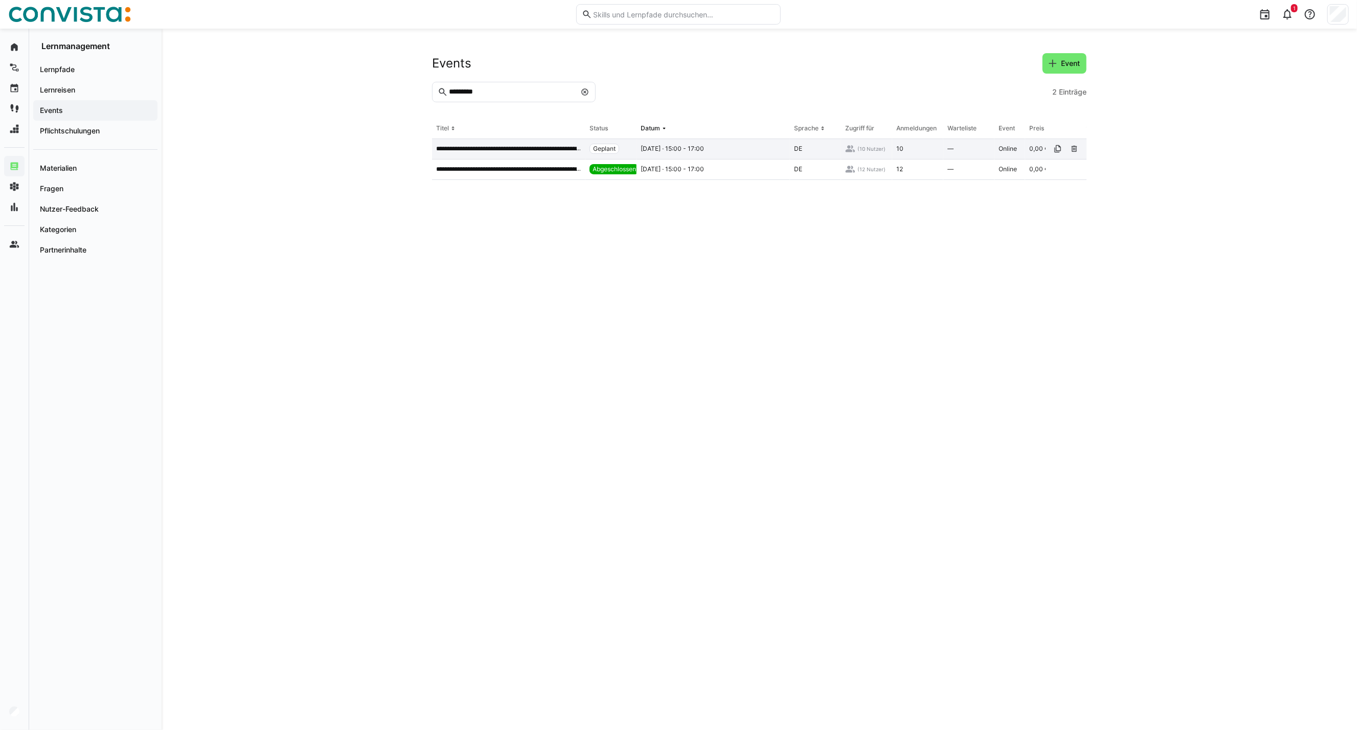
click at [481, 150] on p "**********" at bounding box center [508, 149] width 145 height 8
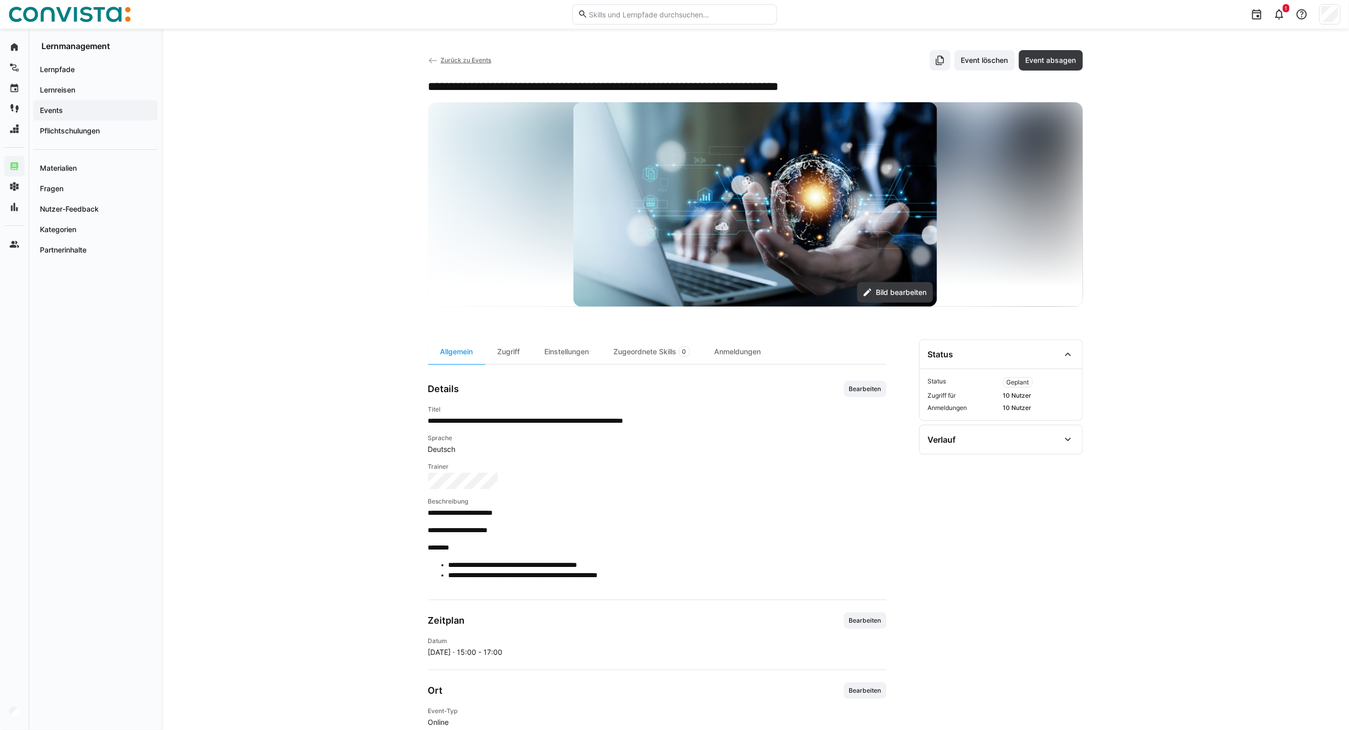
scroll to position [57, 0]
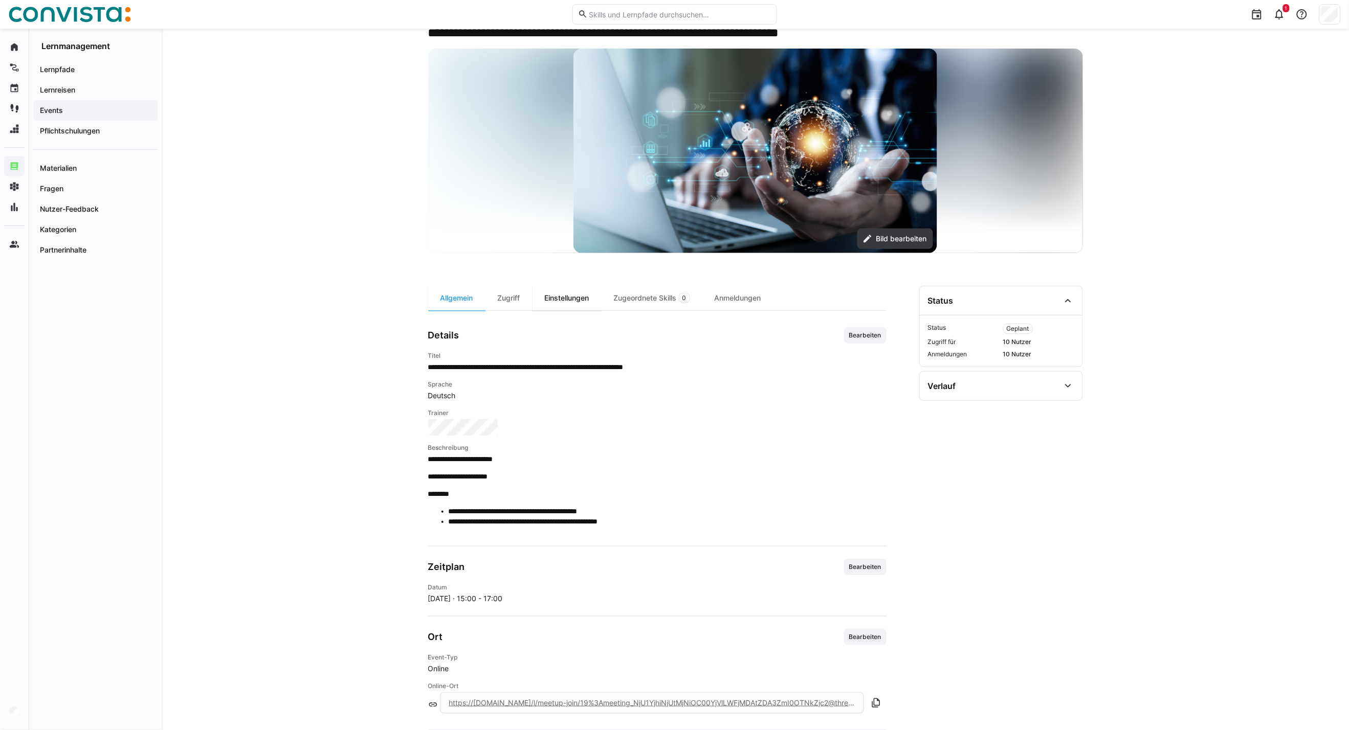
click at [583, 291] on div "Einstellungen" at bounding box center [566, 298] width 69 height 25
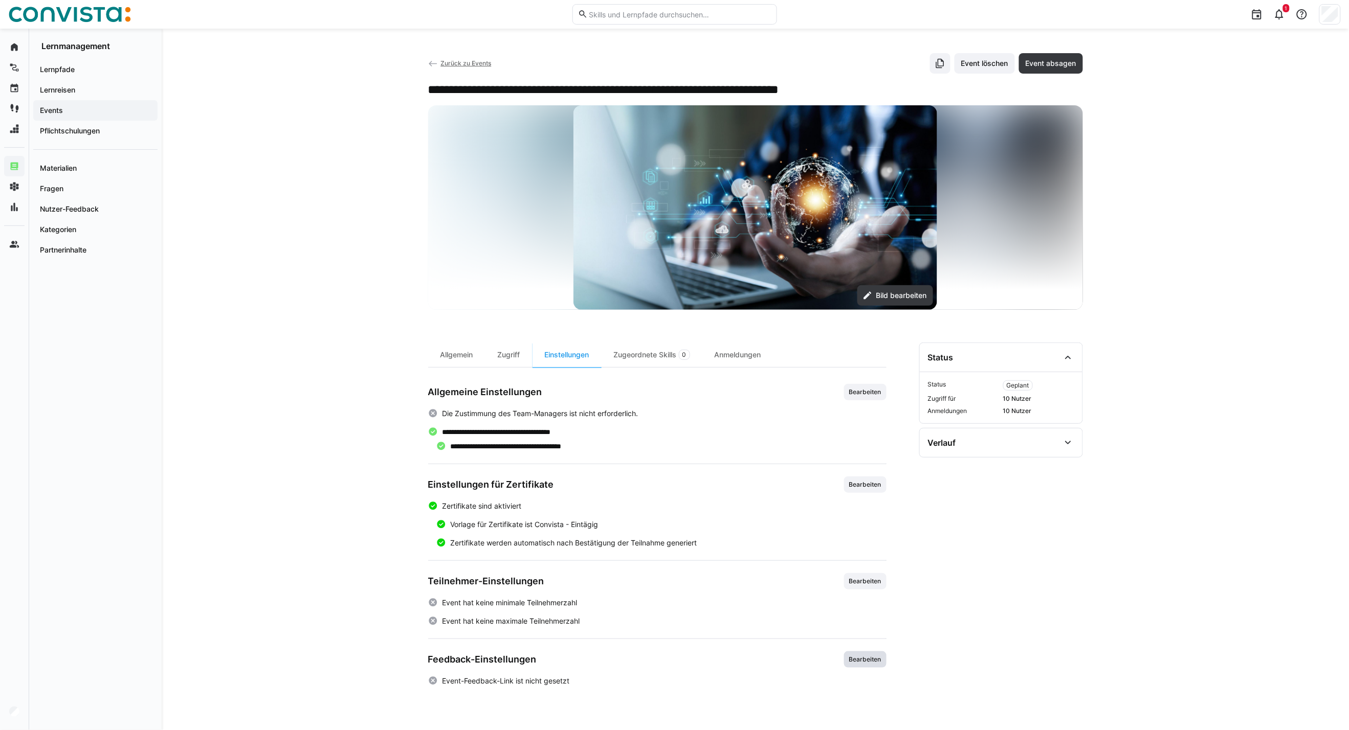
click at [856, 667] on span "Bearbeiten" at bounding box center [865, 660] width 42 height 16
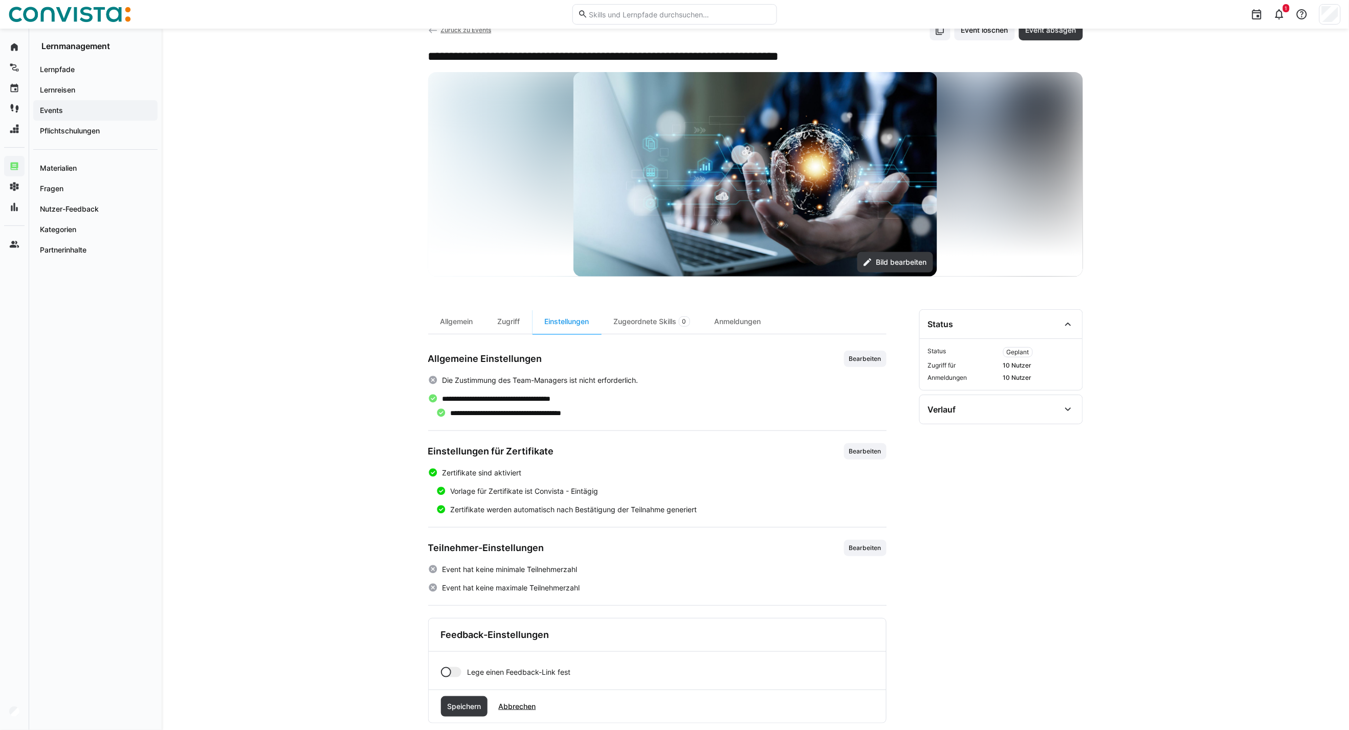
scroll to position [52, 0]
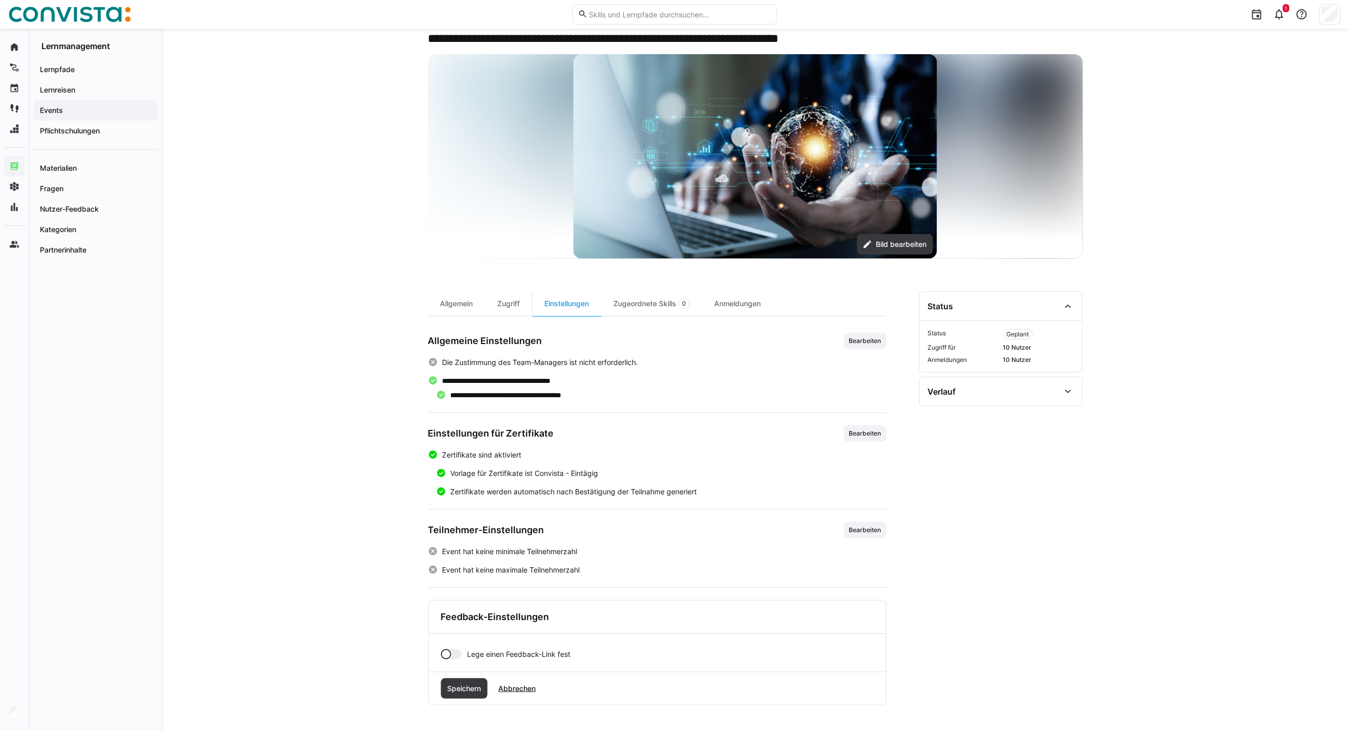
click at [457, 653] on div at bounding box center [451, 655] width 20 height 10
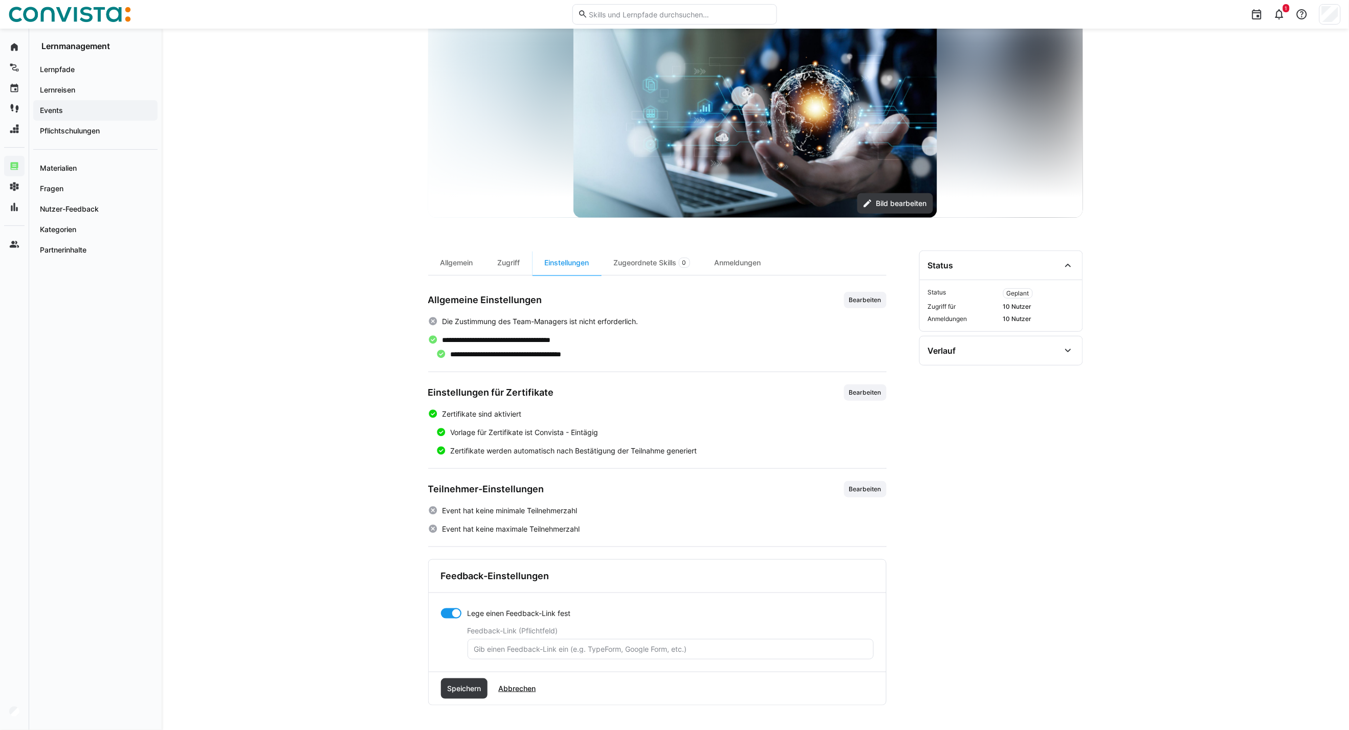
click at [545, 645] on input "text" at bounding box center [670, 649] width 395 height 9
paste input "https://forms.office.com/Pages/ResponsePage.aspx?id=LmoNL2kUq0aRaOQx3VIyh2UV-PU…"
type input "https://forms.office.com/Pages/ResponsePage.aspx?id=LmoNL2kUq0aRaOQx3VIyh2UV-PU…"
click at [463, 695] on span "Speichern" at bounding box center [464, 689] width 47 height 20
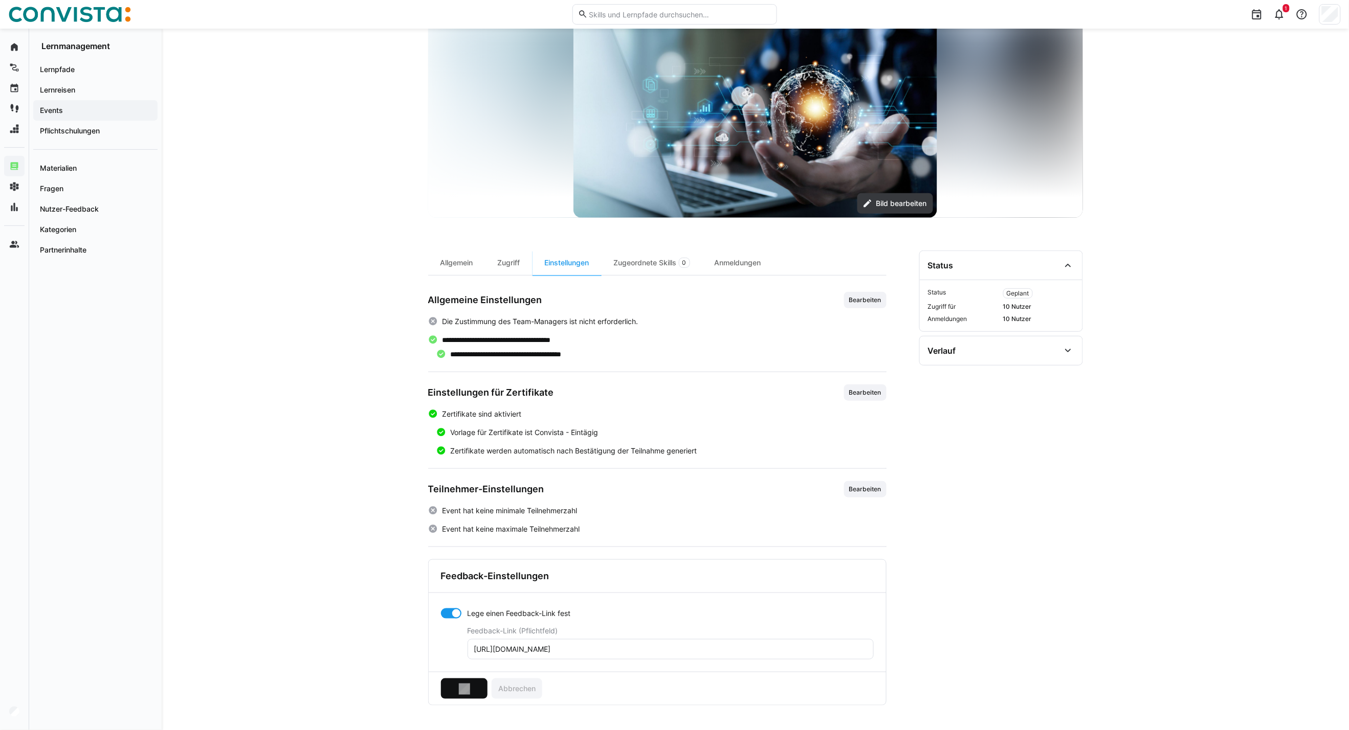
scroll to position [11, 0]
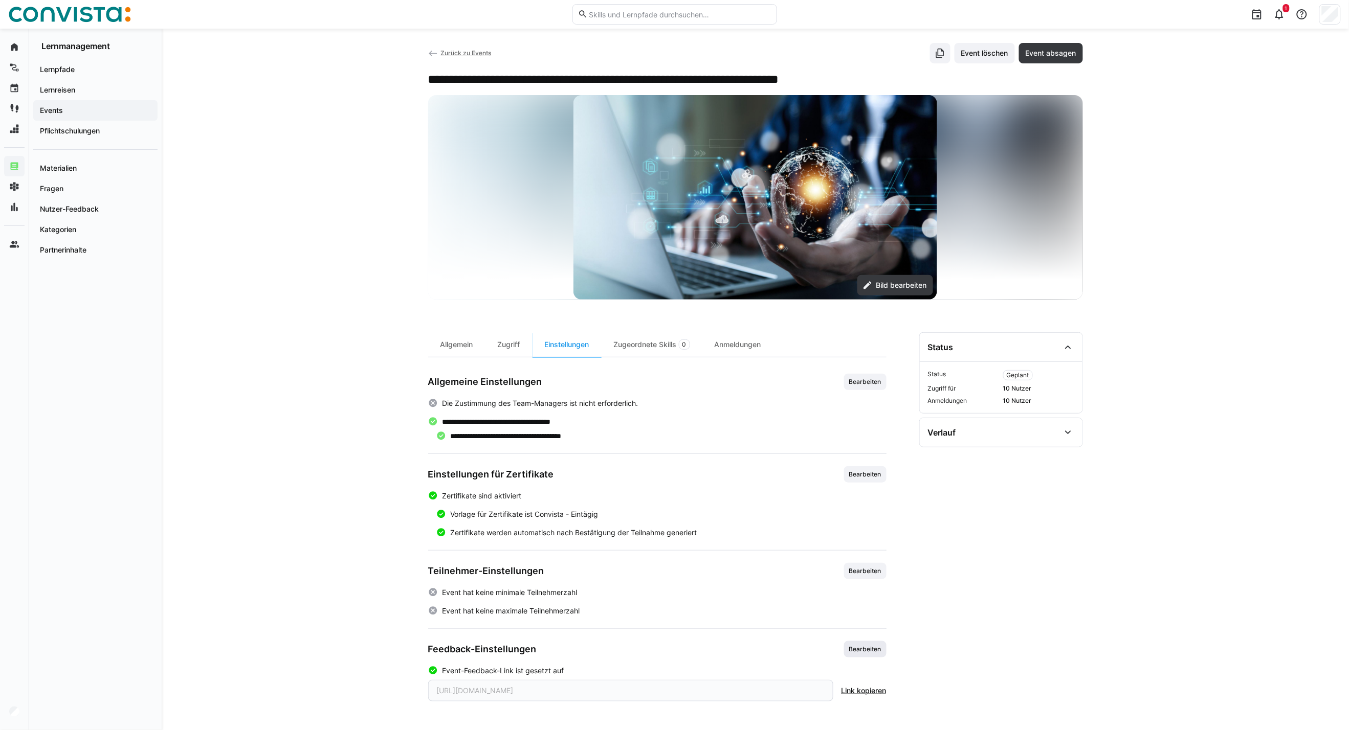
click at [861, 653] on span "Bearbeiten" at bounding box center [865, 649] width 34 height 8
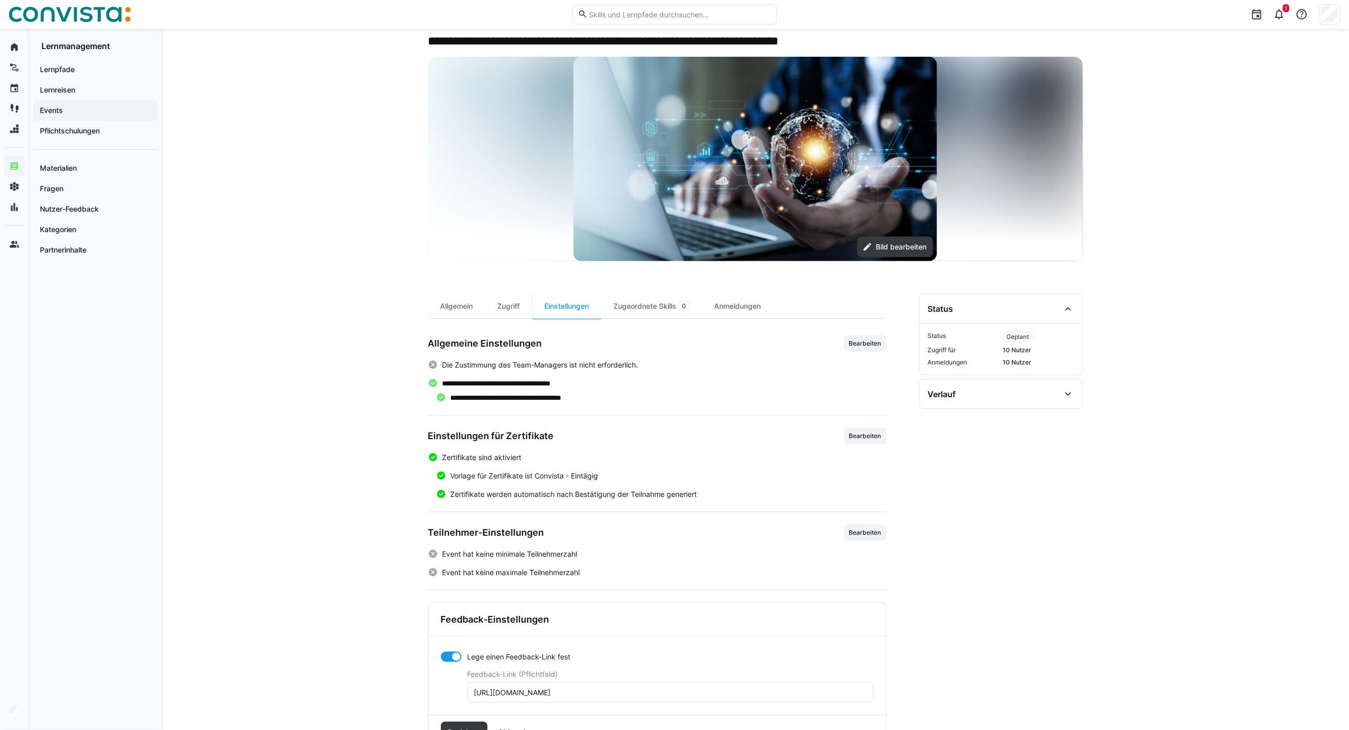
scroll to position [93, 0]
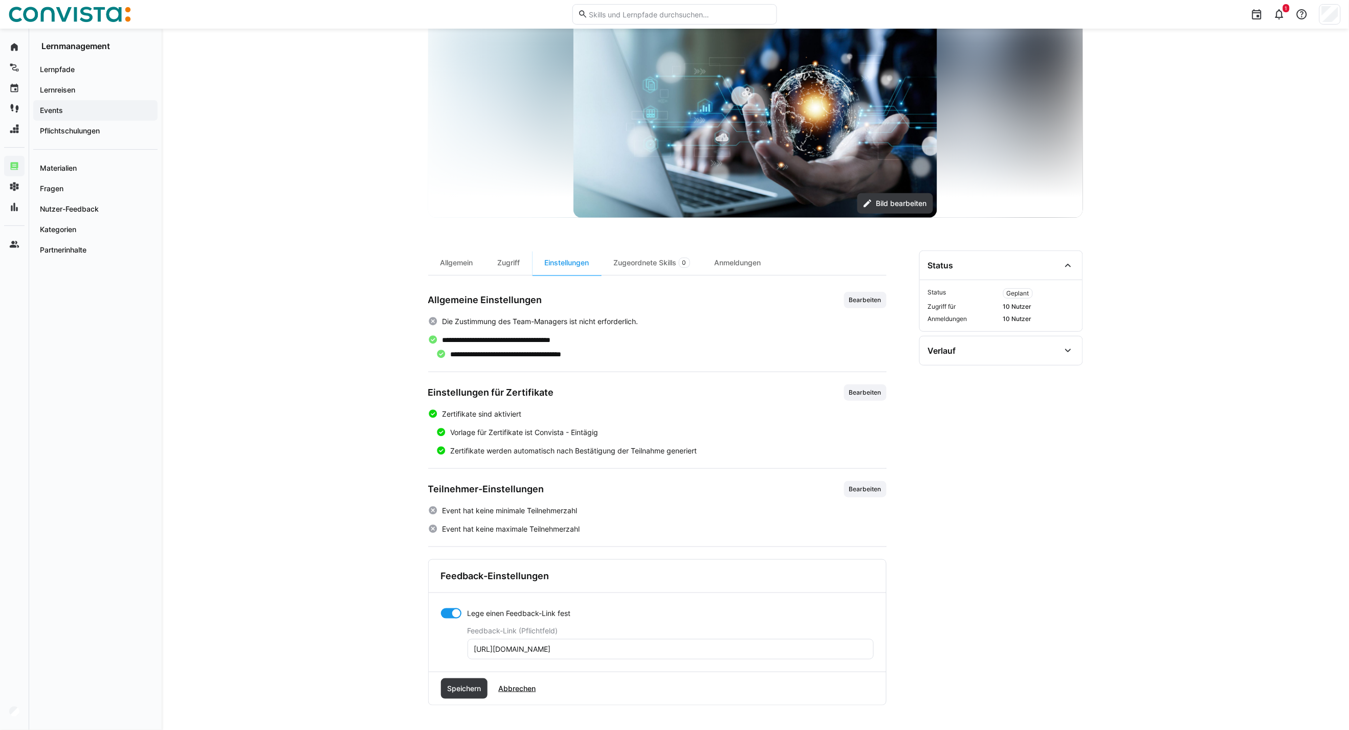
click at [619, 650] on input "https://forms.office.com/Pages/ResponsePage.aspx?id=LmoNL2kUq0aRaOQx3VIyh2UV-PU…" at bounding box center [670, 649] width 395 height 9
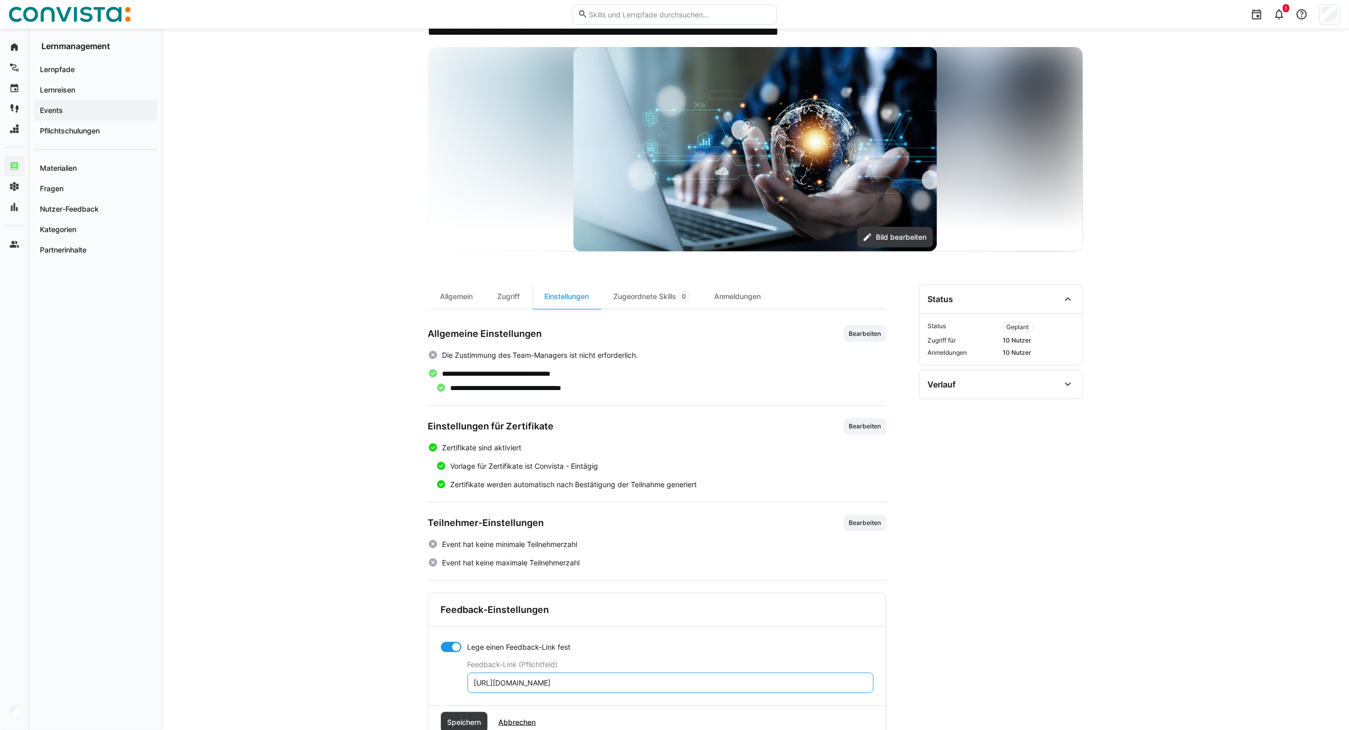
scroll to position [0, 0]
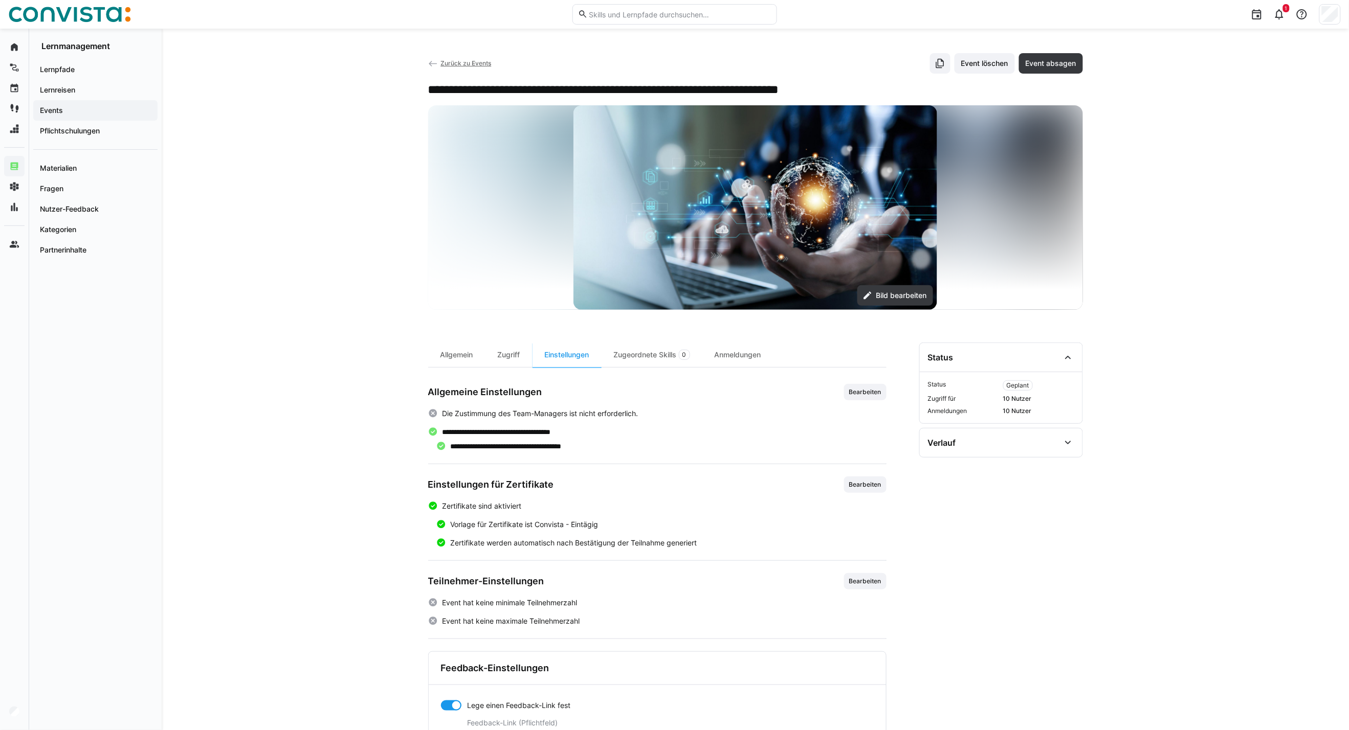
click at [448, 63] on span "Zurück zu Events" at bounding box center [465, 63] width 51 height 8
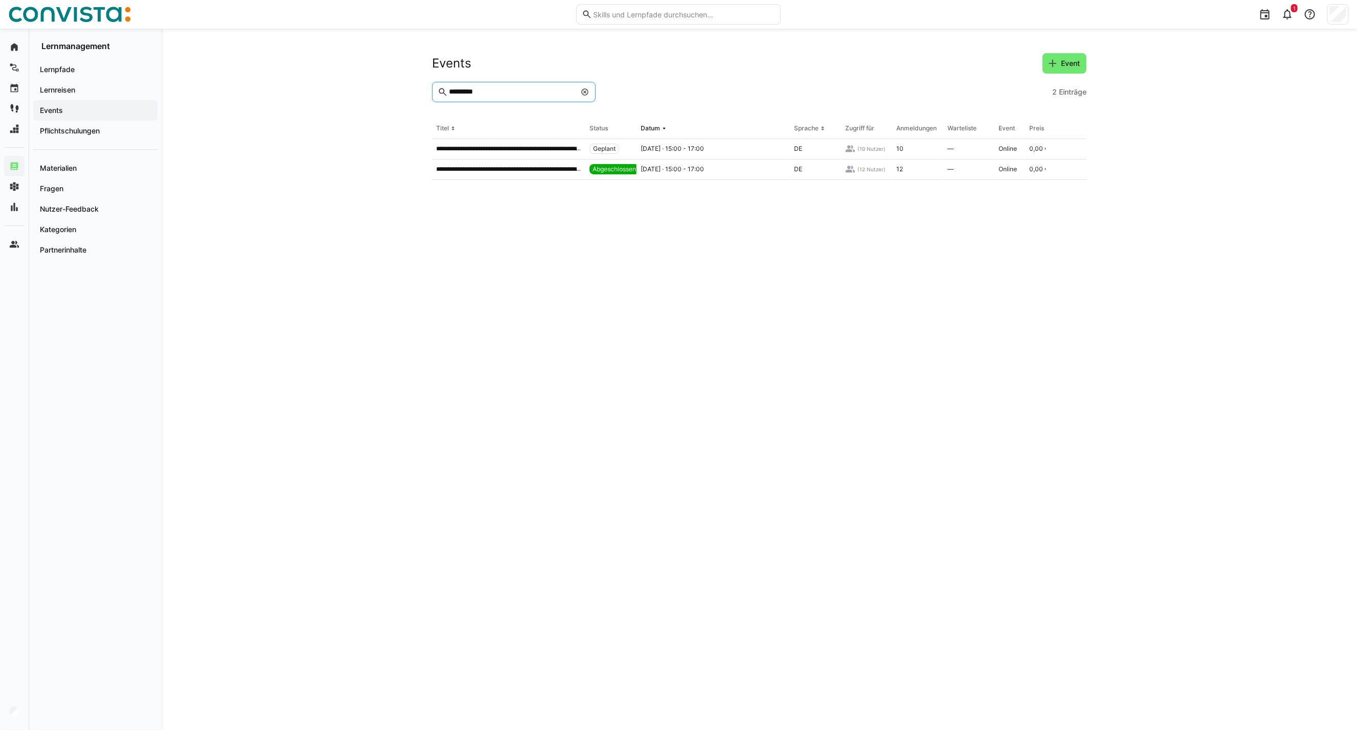
drag, startPoint x: 484, startPoint y: 93, endPoint x: 381, endPoint y: 87, distance: 103.0
click at [381, 87] on div "**********" at bounding box center [760, 380] width 1196 height 702
type input "******"
click at [490, 170] on p "**********" at bounding box center [508, 169] width 145 height 8
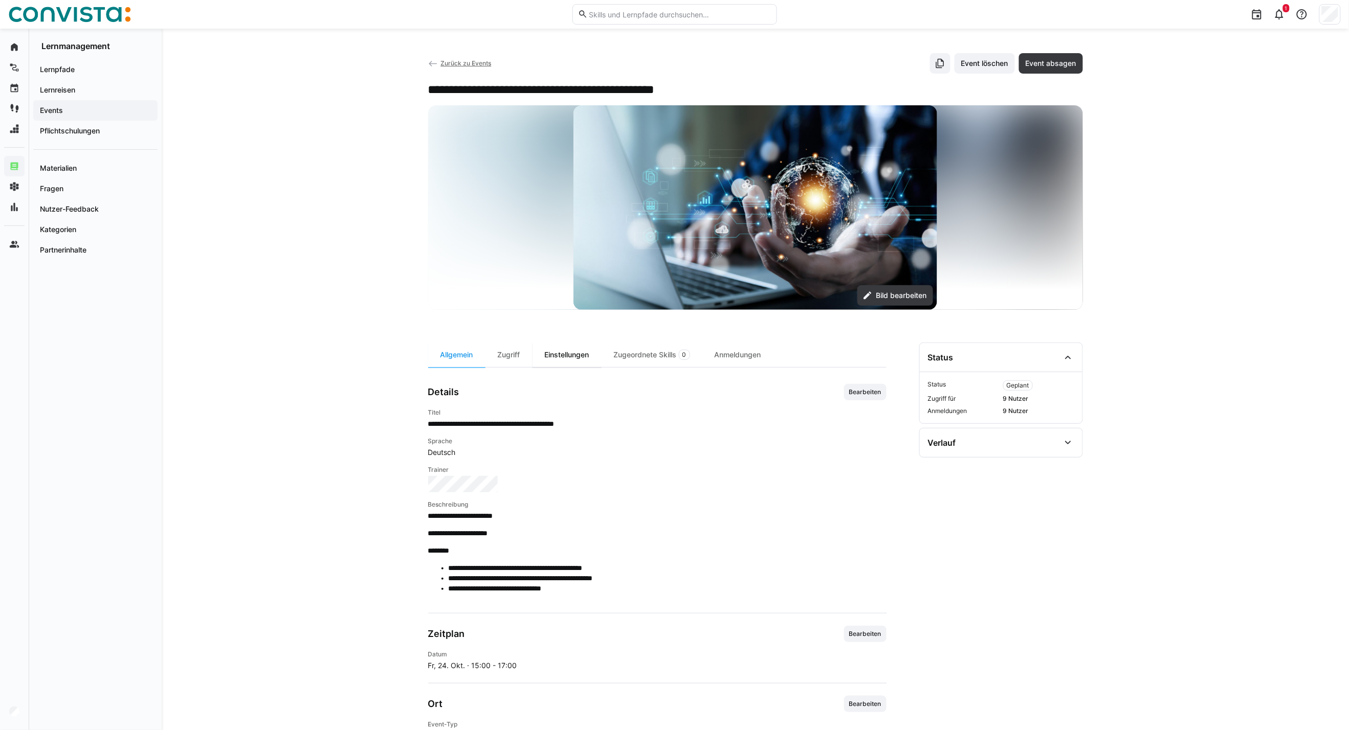
click at [571, 359] on div "Einstellungen" at bounding box center [566, 355] width 69 height 25
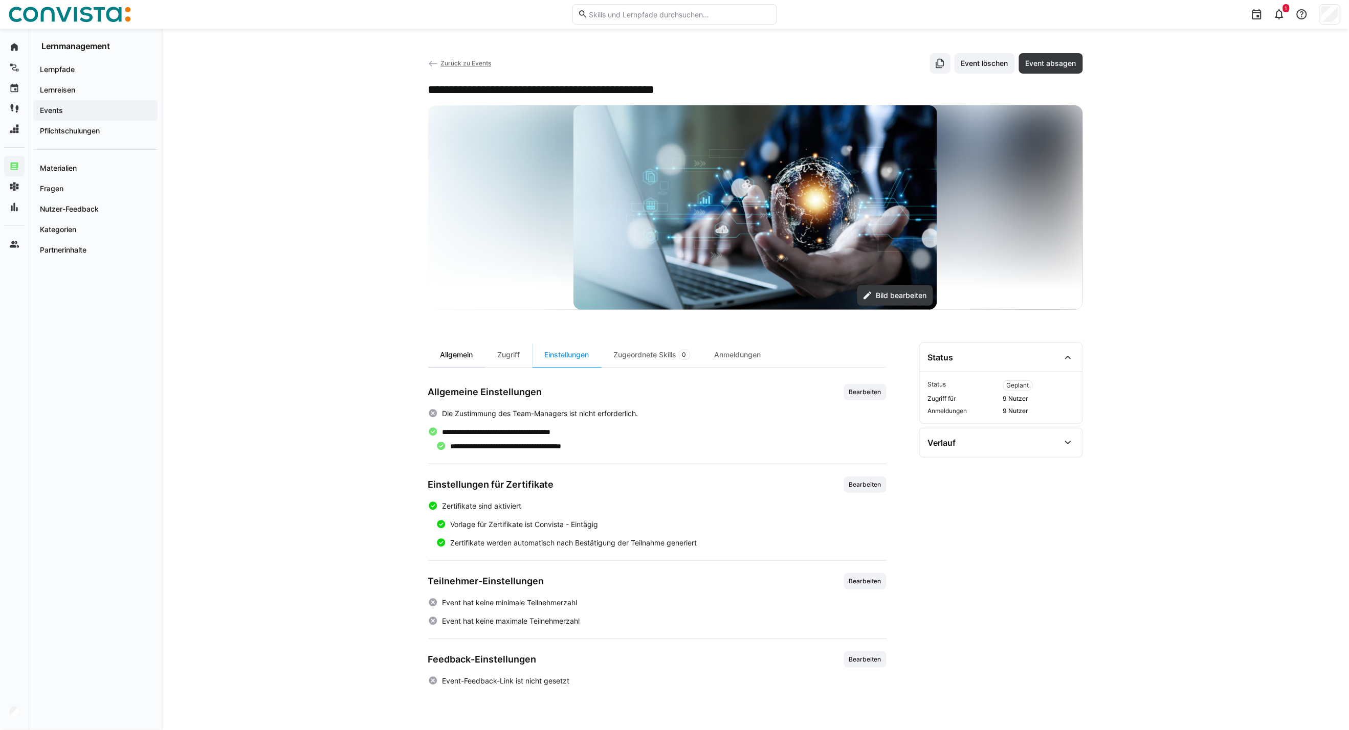
click at [443, 354] on div "Allgemein" at bounding box center [456, 355] width 57 height 25
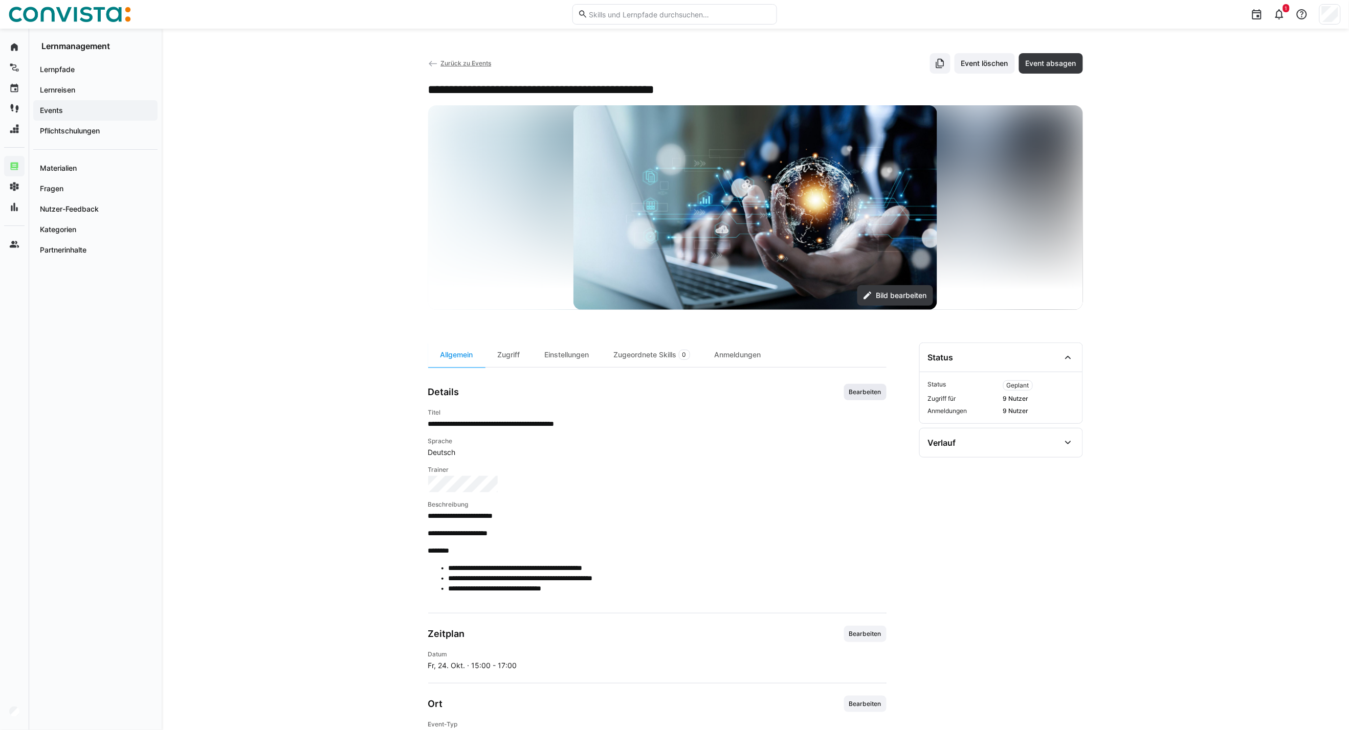
click at [853, 399] on span "Bearbeiten" at bounding box center [865, 392] width 42 height 16
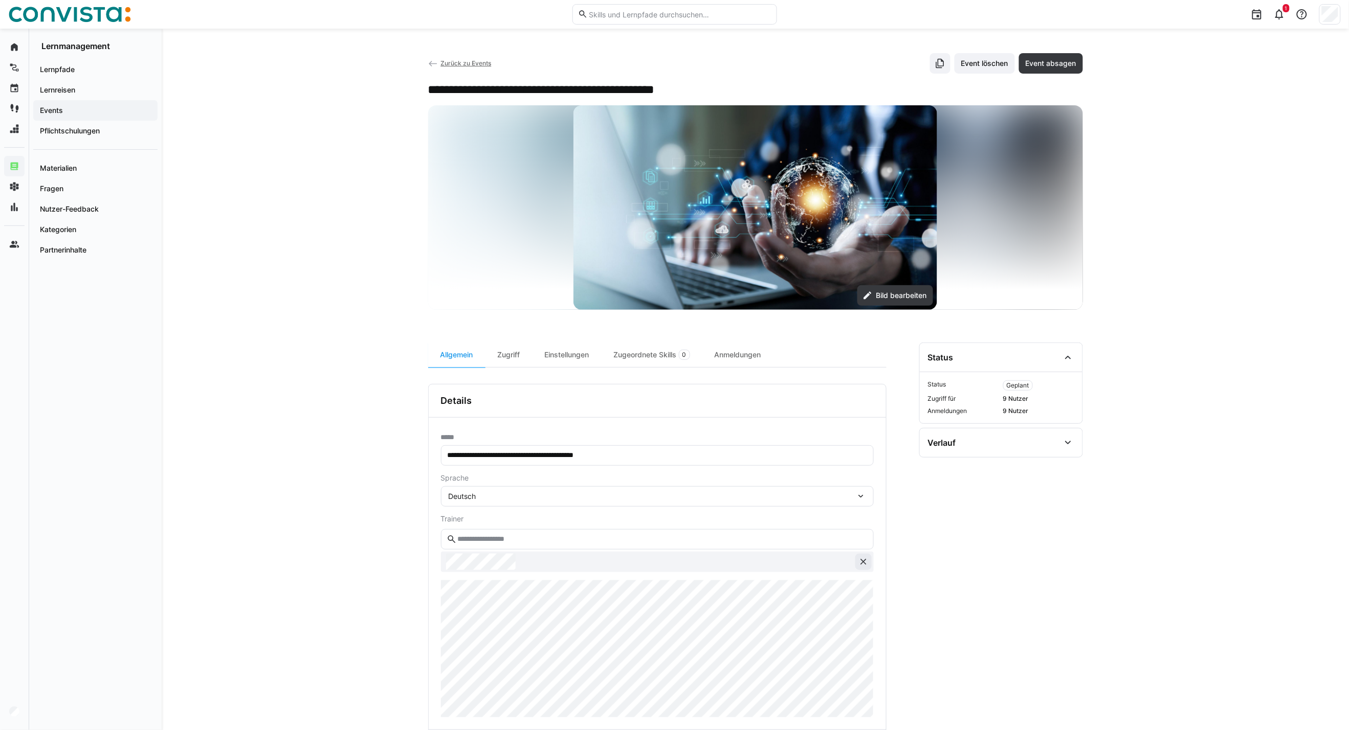
drag, startPoint x: 865, startPoint y: 564, endPoint x: 533, endPoint y: 529, distance: 333.3
click at [853, 563] on eds-option at bounding box center [657, 562] width 433 height 20
click at [489, 542] on input "text" at bounding box center [661, 539] width 411 height 9
type input "*****"
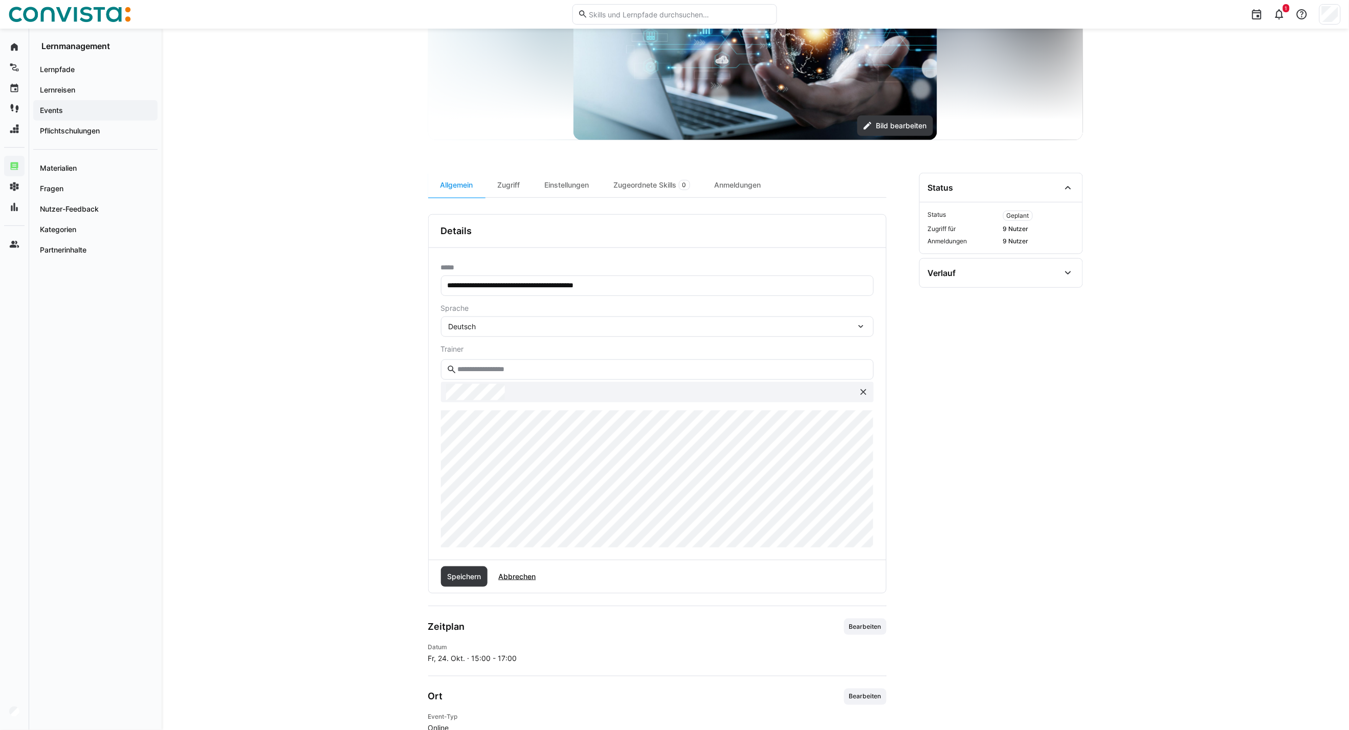
scroll to position [170, 0]
click at [479, 580] on span "Speichern" at bounding box center [464, 576] width 37 height 10
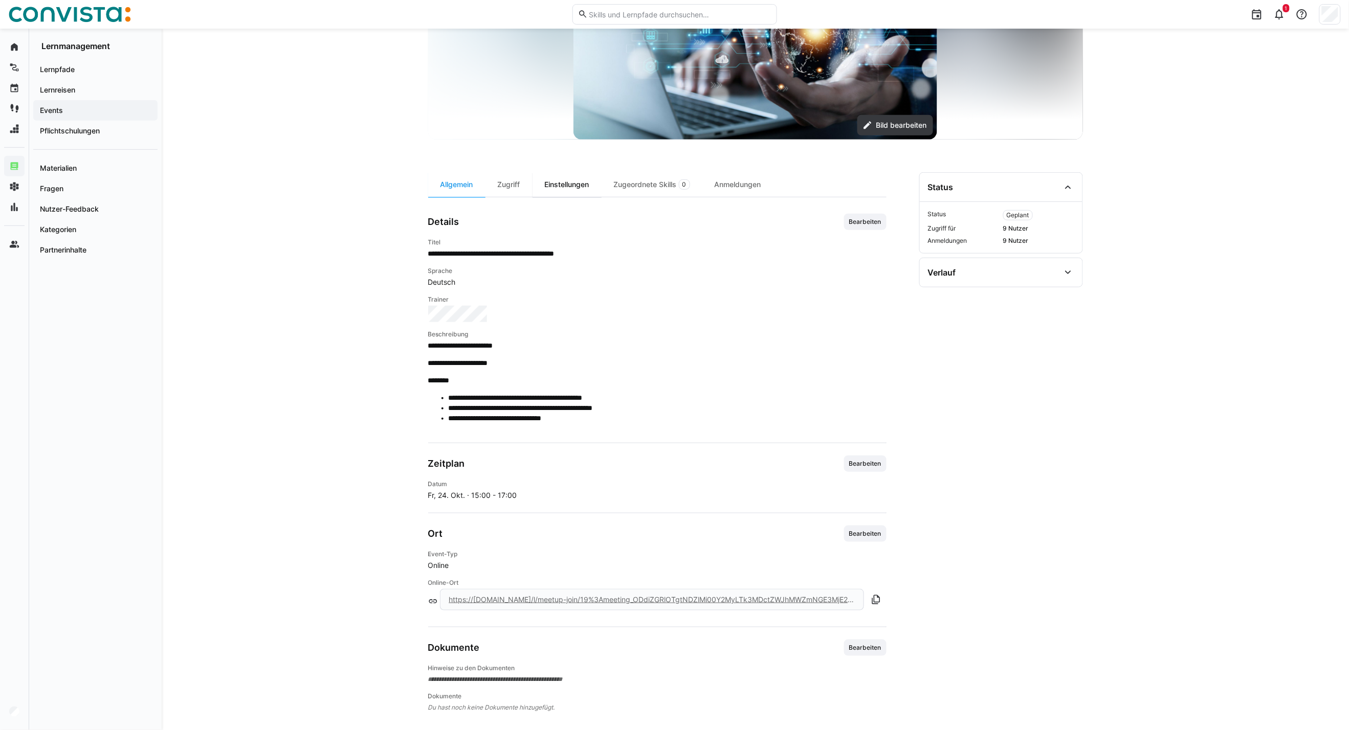
click at [555, 189] on div "Einstellungen" at bounding box center [566, 184] width 69 height 25
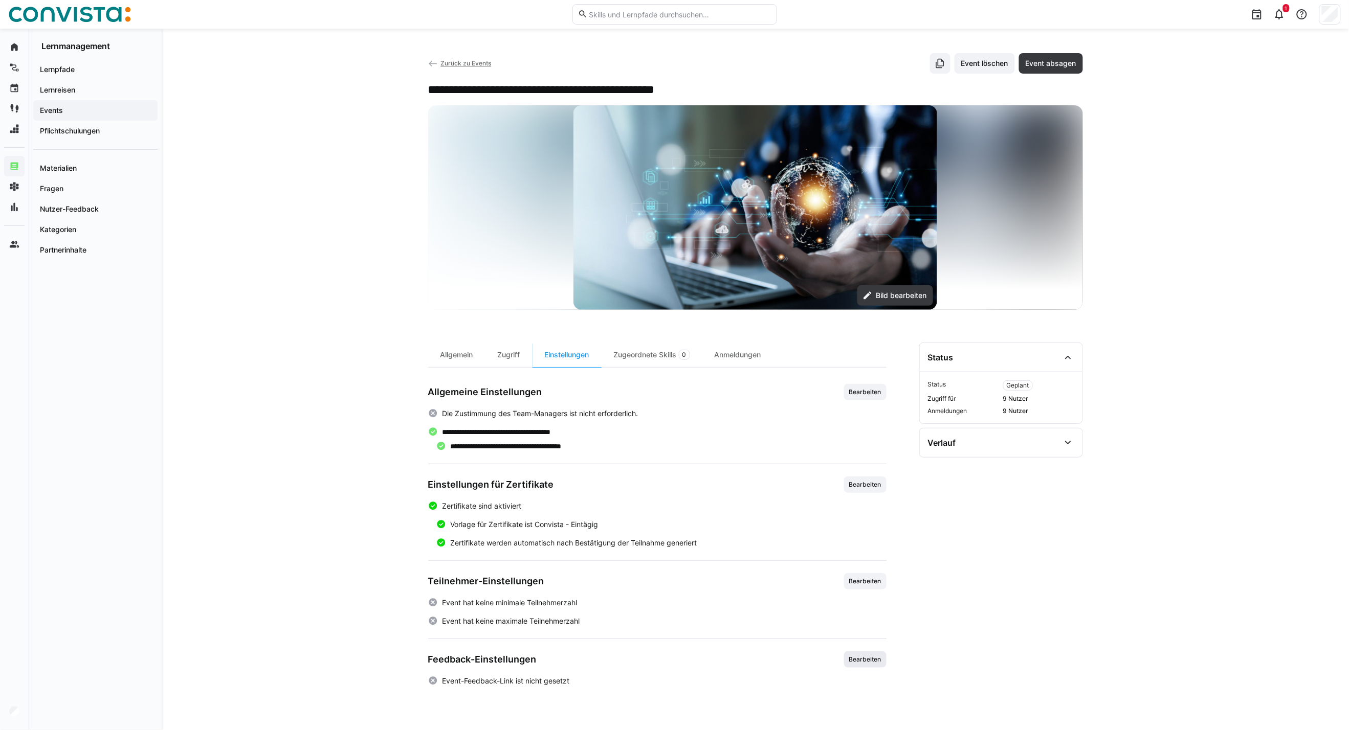
click at [876, 667] on span "Bearbeiten" at bounding box center [865, 660] width 42 height 16
click at [458, 708] on div at bounding box center [451, 706] width 20 height 10
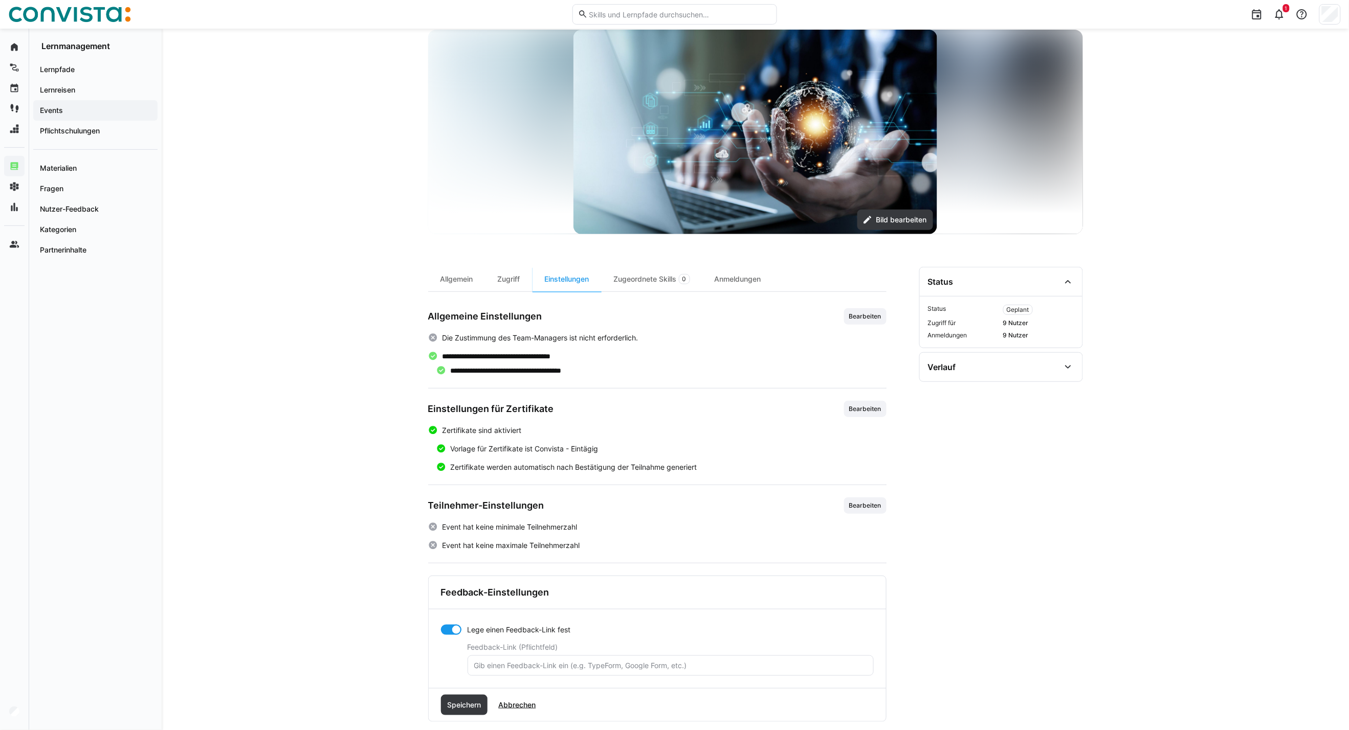
scroll to position [93, 0]
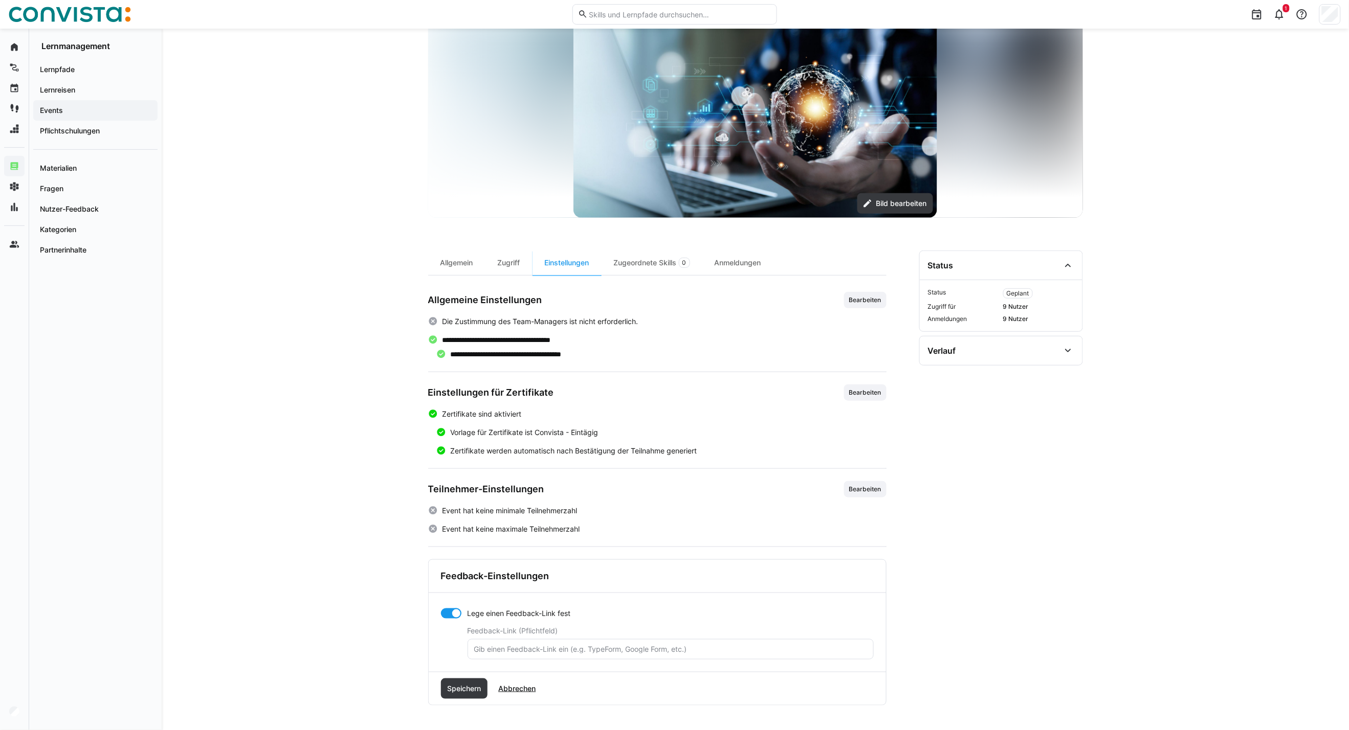
click at [536, 650] on input "text" at bounding box center [670, 649] width 395 height 9
paste input "https://forms.office.com/Pages/ResponsePage.aspx?id=LmoNL2kUq0aRaOQx3VIyh2UV-PU…"
type input "https://forms.office.com/Pages/ResponsePage.aspx?id=LmoNL2kUq0aRaOQx3VIyh2UV-PU…"
click at [481, 680] on span "Speichern" at bounding box center [464, 689] width 47 height 20
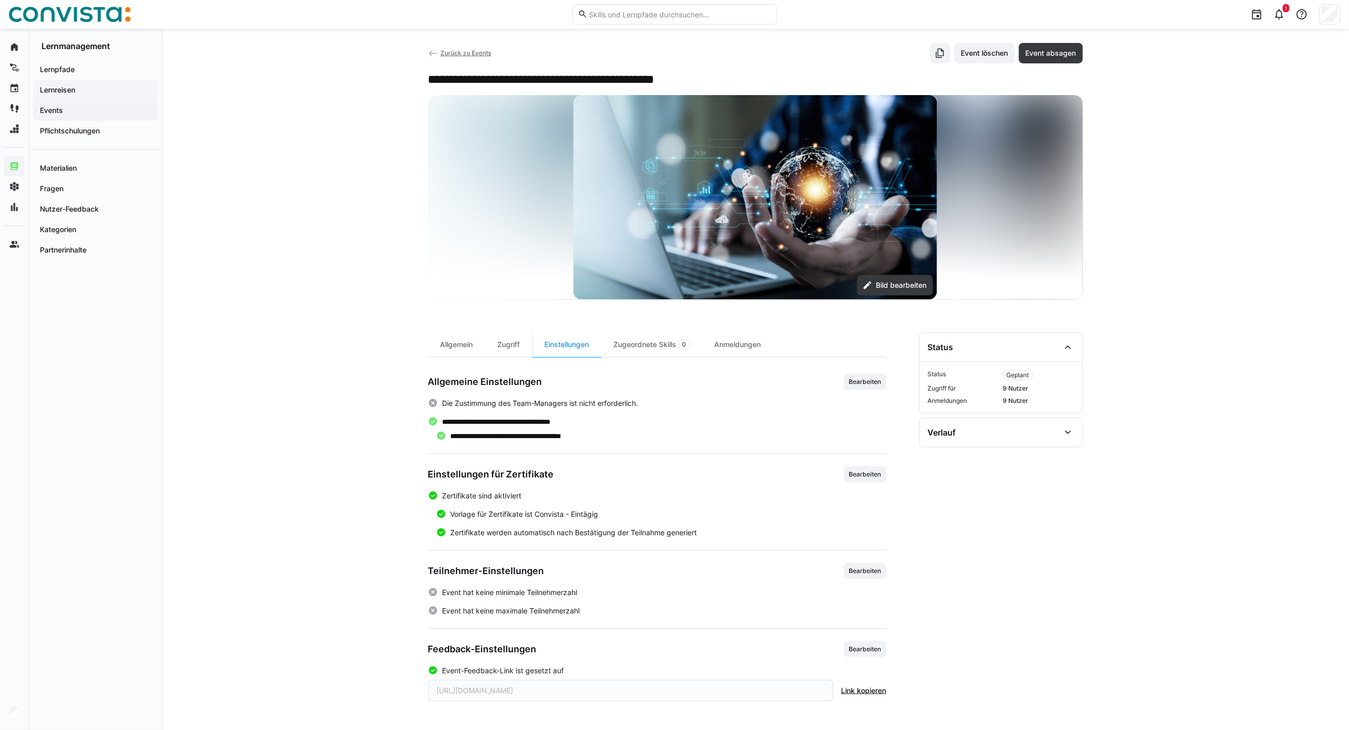
scroll to position [11, 0]
click at [465, 50] on span "Zurück zu Events" at bounding box center [465, 53] width 51 height 8
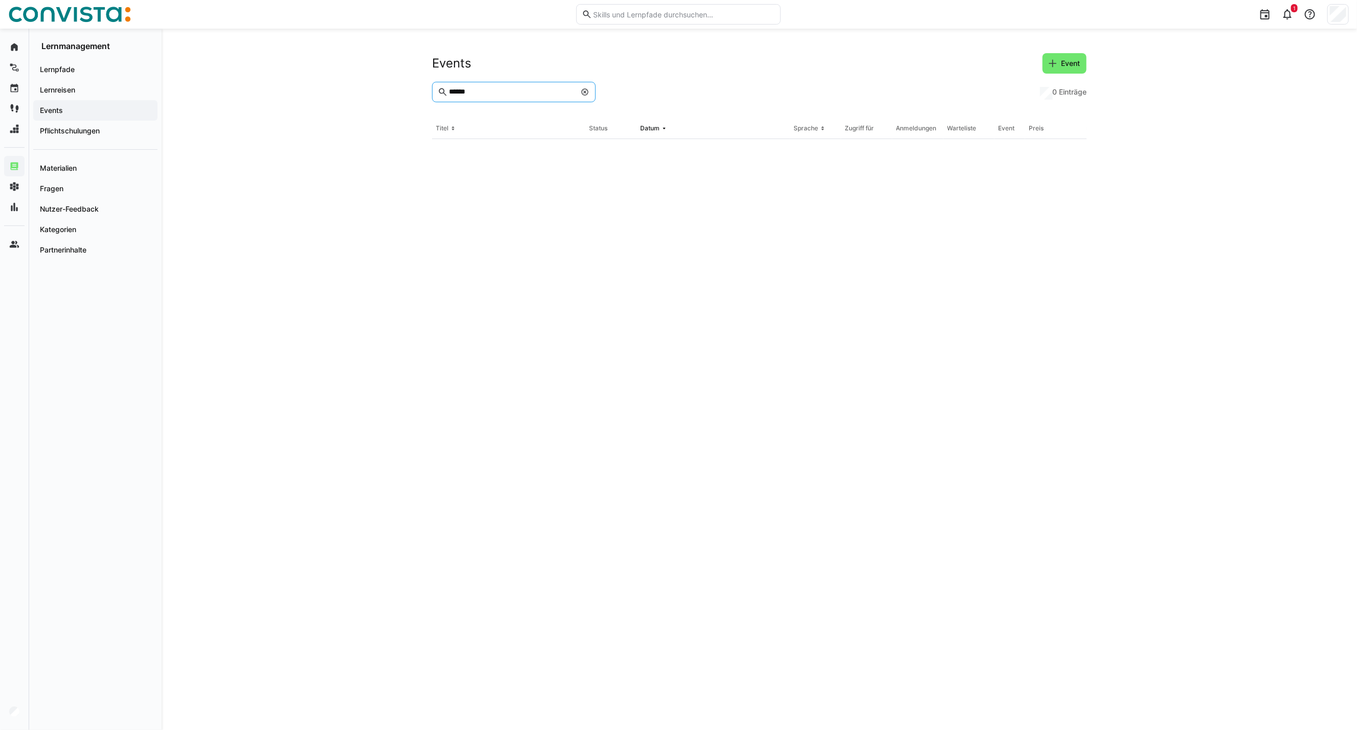
drag, startPoint x: 430, startPoint y: 89, endPoint x: 389, endPoint y: 86, distance: 40.5
click at [389, 86] on div "Events Event ****** 0 Einträge Titel Status Datum Sprache Zugriff für Anmeldung…" at bounding box center [760, 380] width 1196 height 702
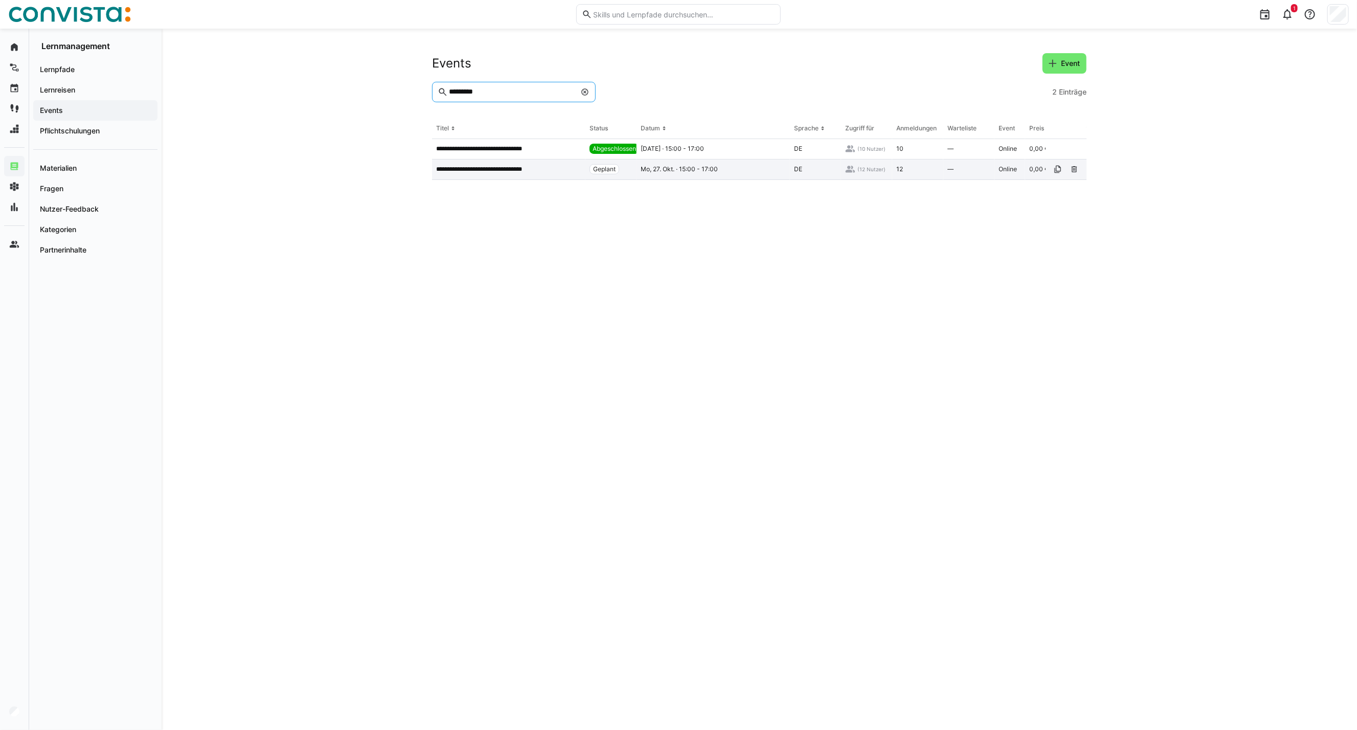
type input "*********"
click at [500, 169] on p "**********" at bounding box center [491, 169] width 110 height 8
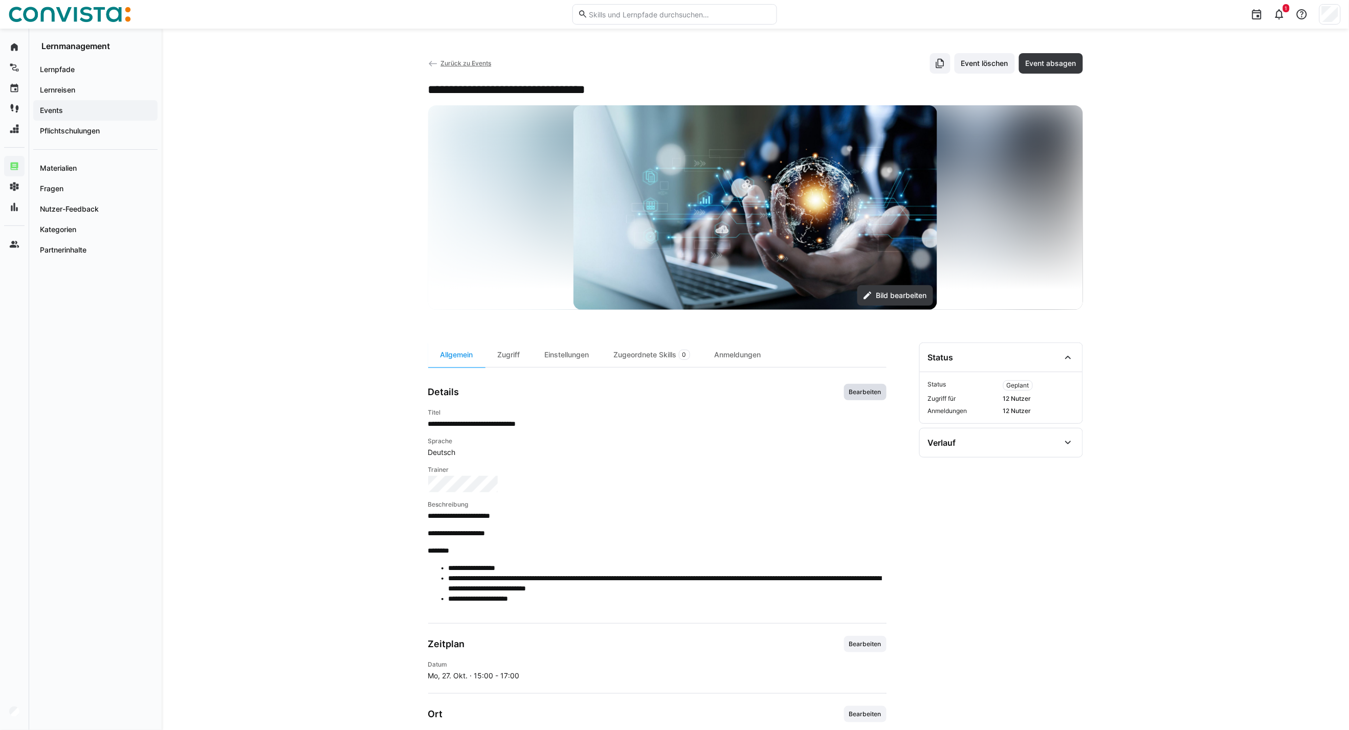
click at [862, 395] on span "Bearbeiten" at bounding box center [865, 392] width 34 height 8
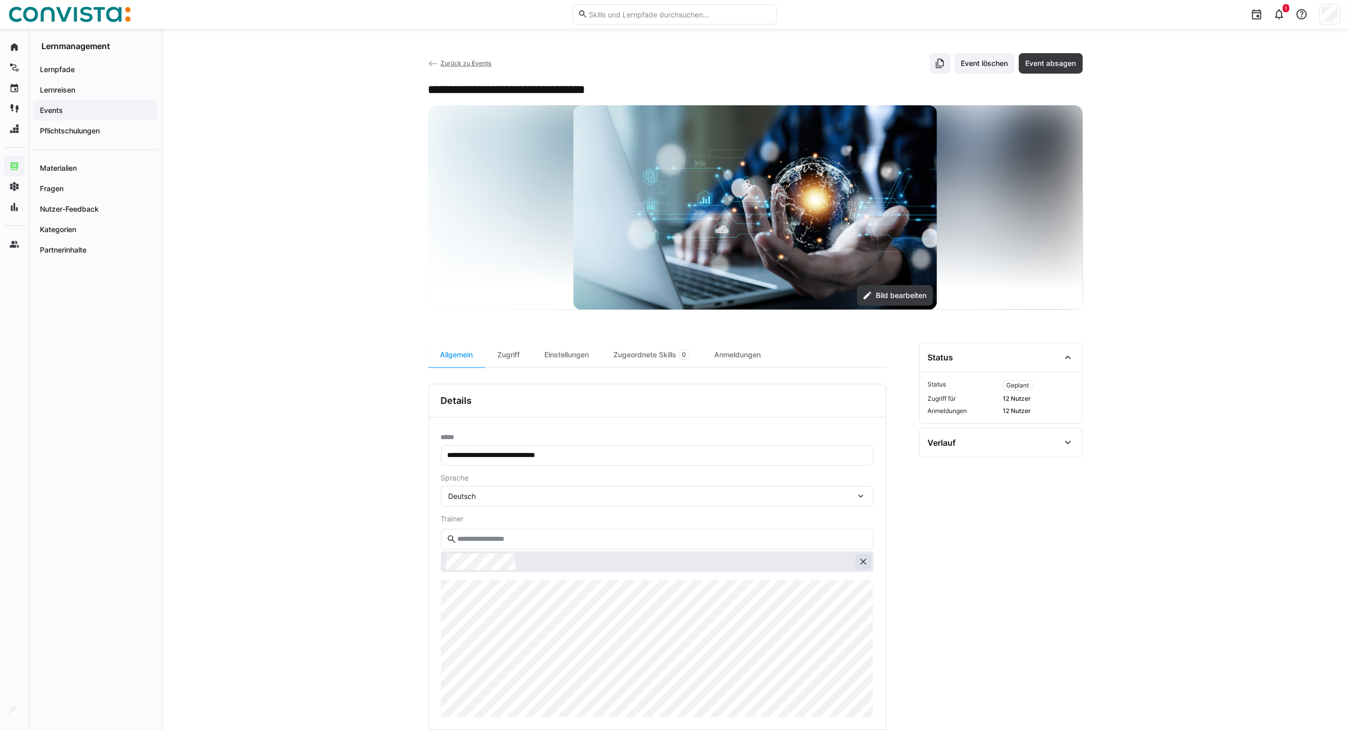
click at [862, 564] on eds-icon at bounding box center [863, 562] width 10 height 10
click at [483, 537] on input "text" at bounding box center [661, 539] width 411 height 9
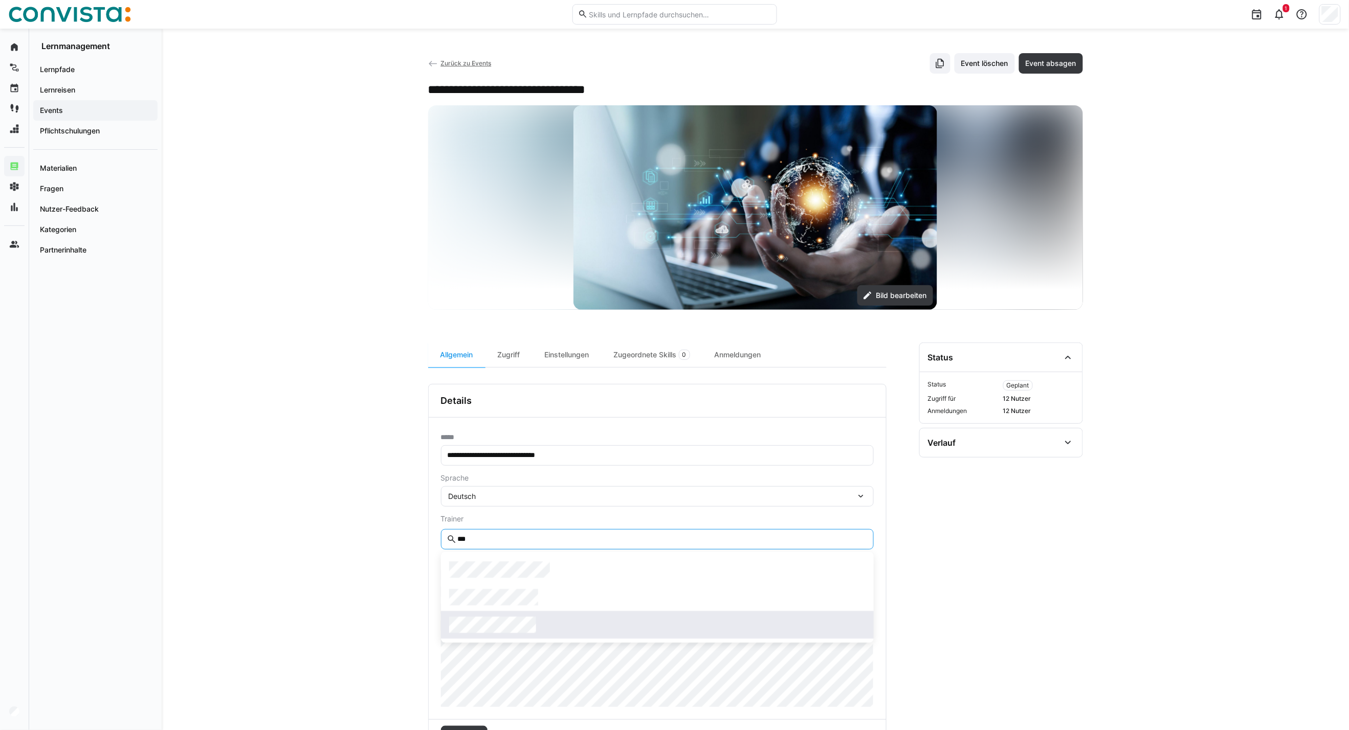
type input "***"
click at [510, 636] on span at bounding box center [657, 625] width 433 height 28
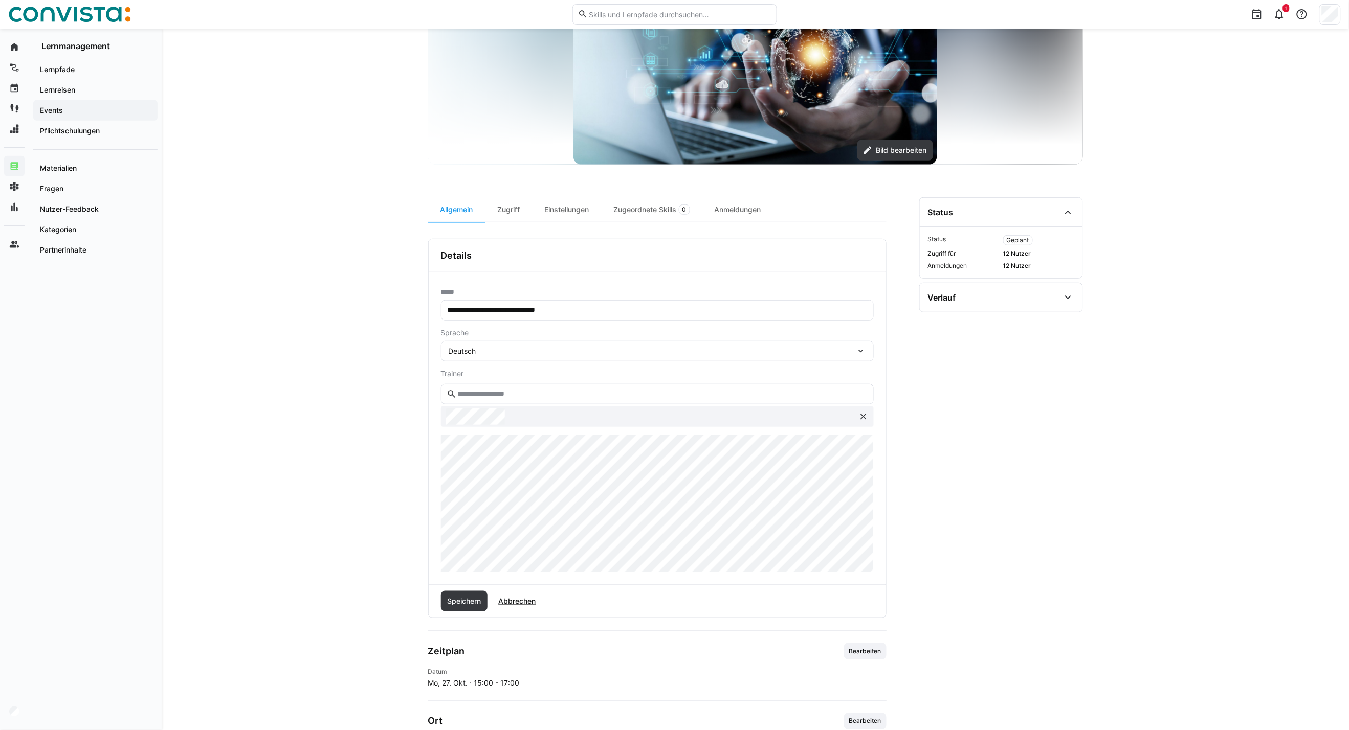
scroll to position [170, 0]
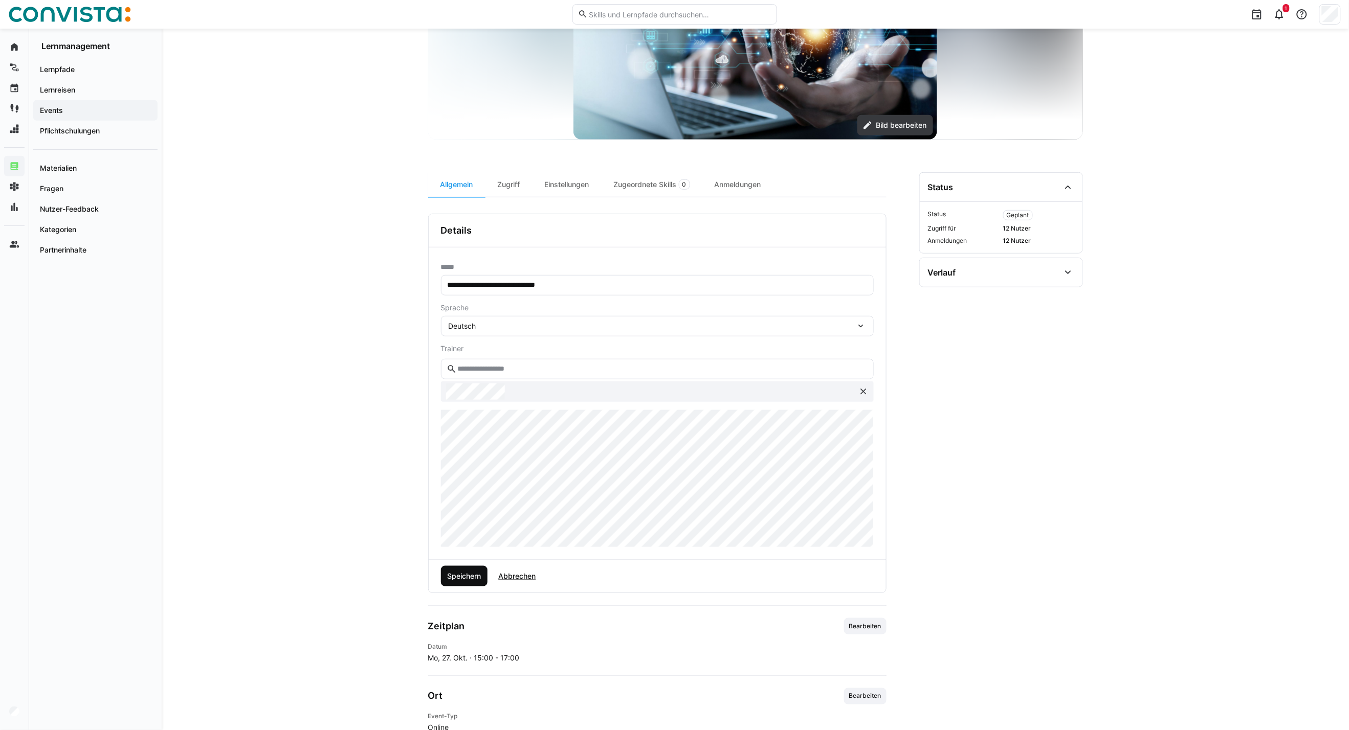
click at [462, 582] on span "Speichern" at bounding box center [464, 576] width 47 height 20
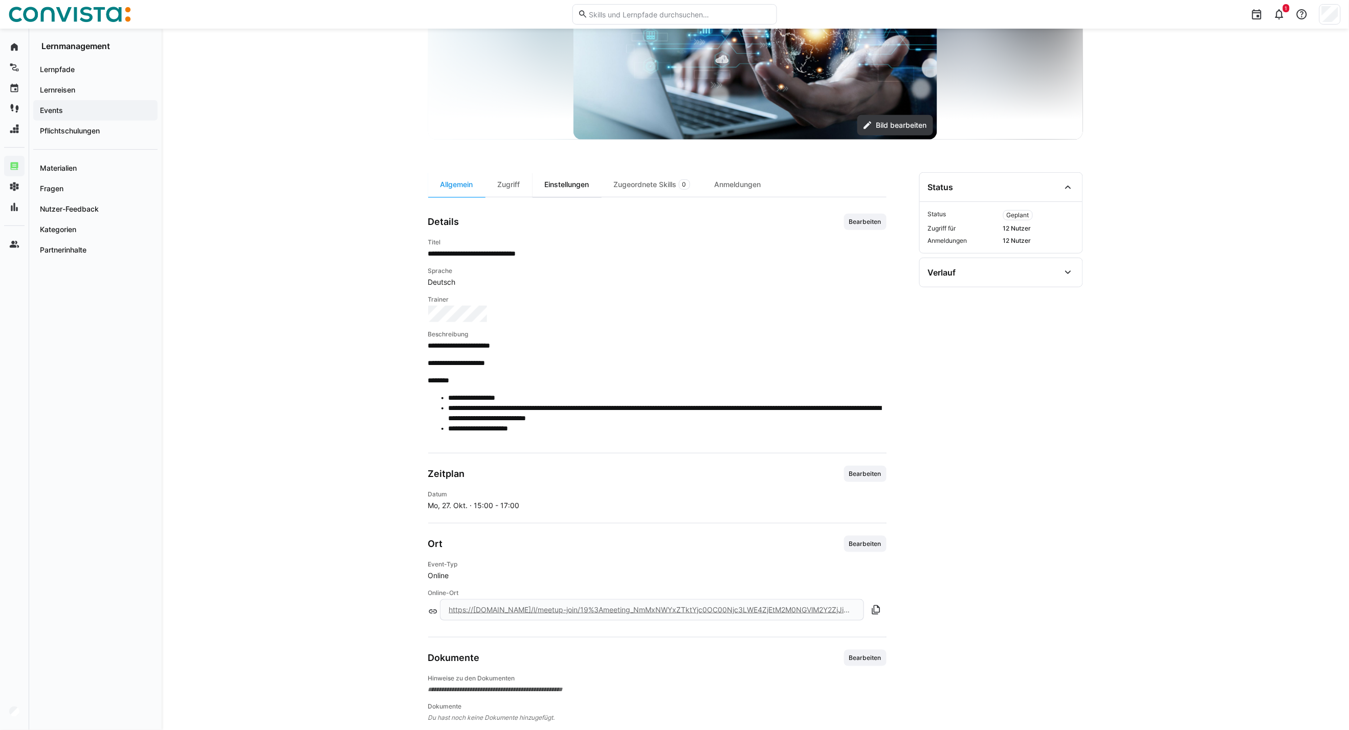
click at [569, 182] on div "Einstellungen" at bounding box center [566, 184] width 69 height 25
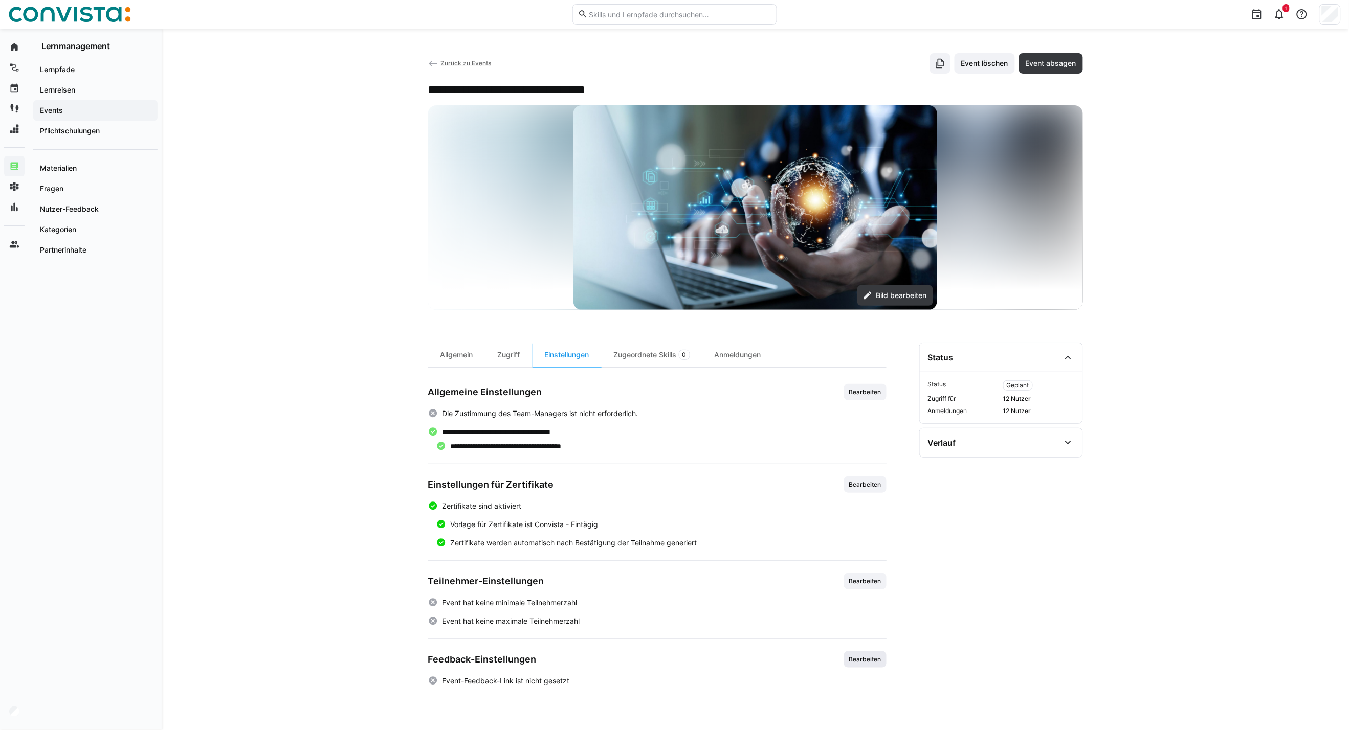
click at [874, 661] on span "Bearbeiten" at bounding box center [865, 660] width 34 height 8
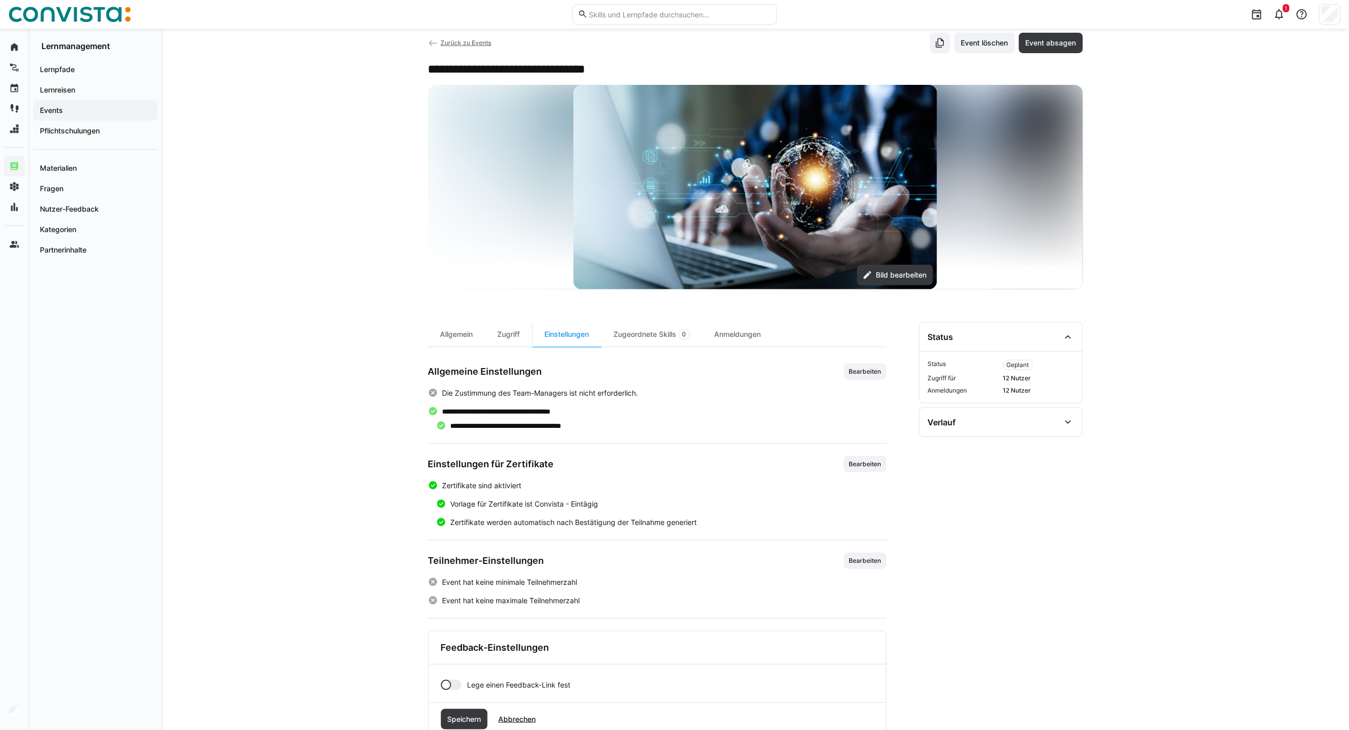
scroll to position [52, 0]
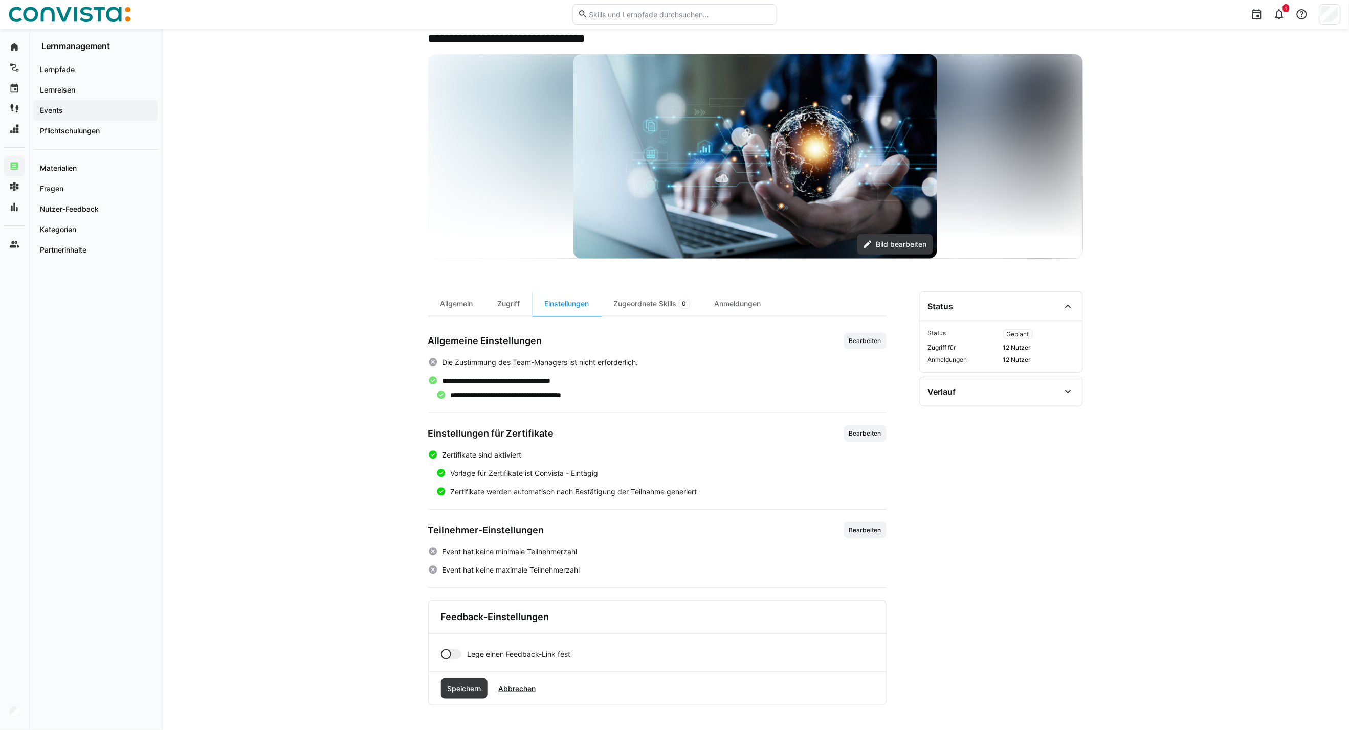
click at [458, 652] on div at bounding box center [451, 655] width 20 height 10
click at [549, 692] on input "text" at bounding box center [670, 689] width 395 height 9
paste input "https://forms.office.com/Pages/ResponsePage.aspx?id=LmoNL2kUq0aRaOQx3VIyh2UV-PU…"
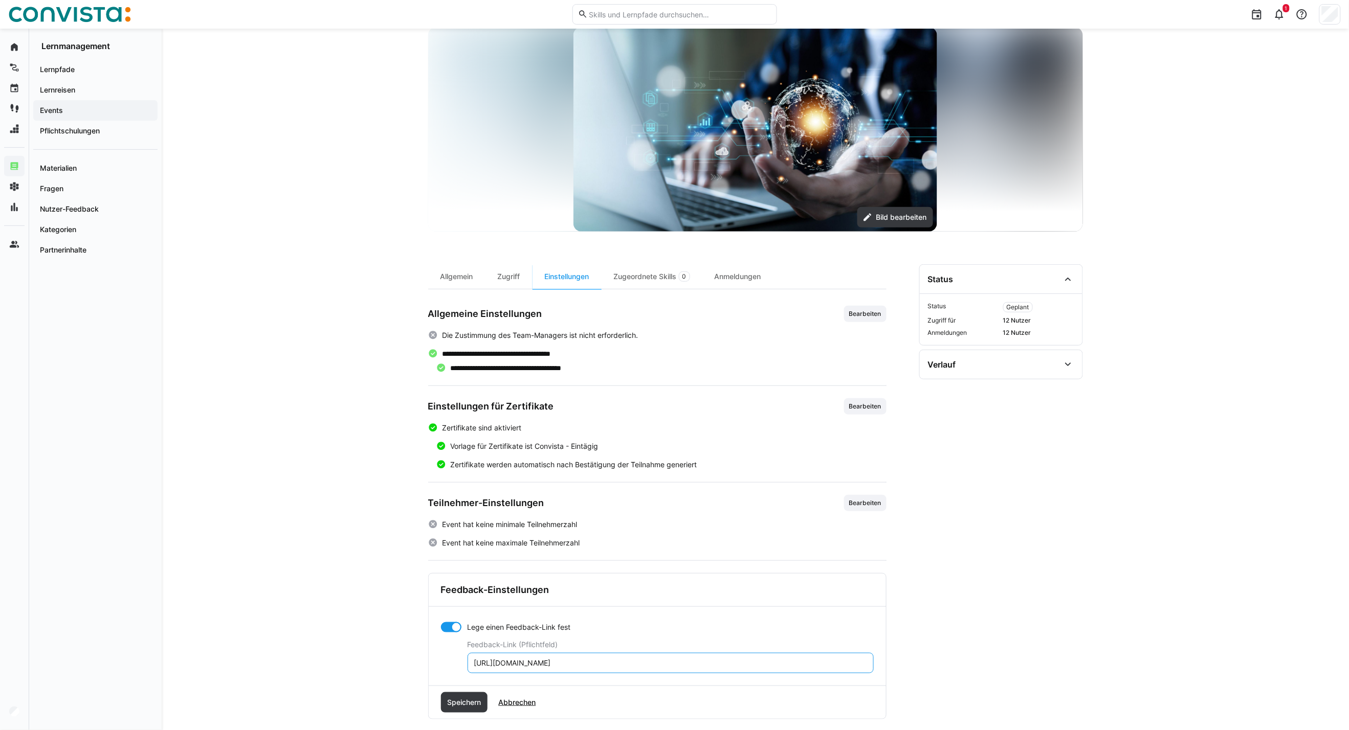
scroll to position [93, 0]
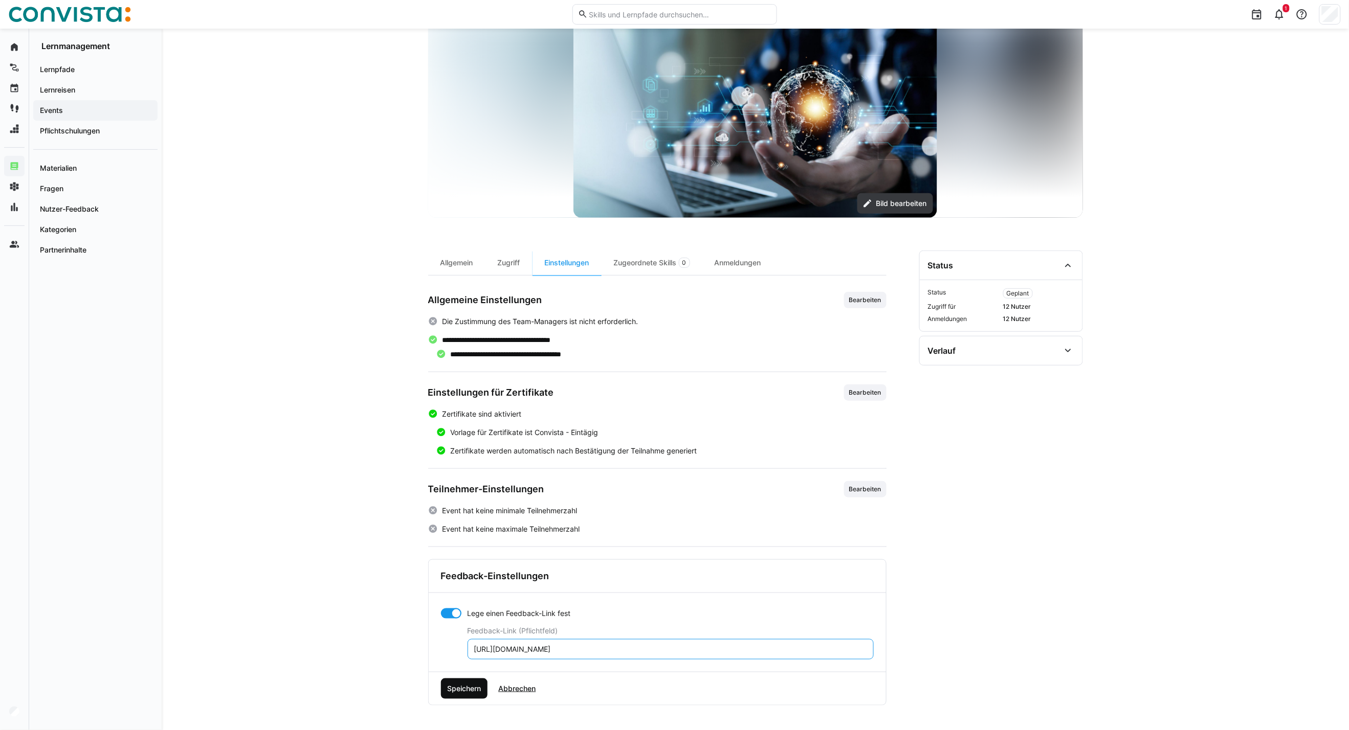
type input "https://forms.office.com/Pages/ResponsePage.aspx?id=LmoNL2kUq0aRaOQx3VIyh2UV-PU…"
click at [479, 692] on span "Speichern" at bounding box center [464, 689] width 37 height 10
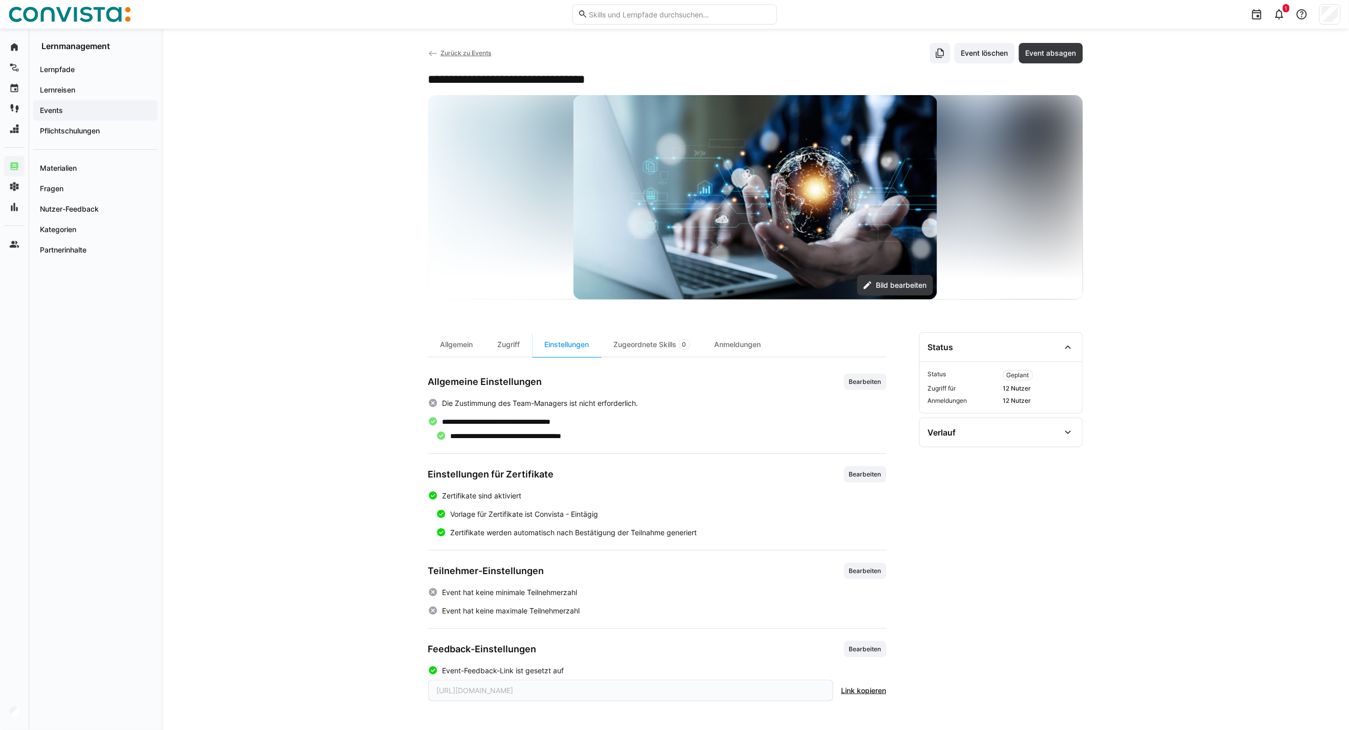
scroll to position [0, 0]
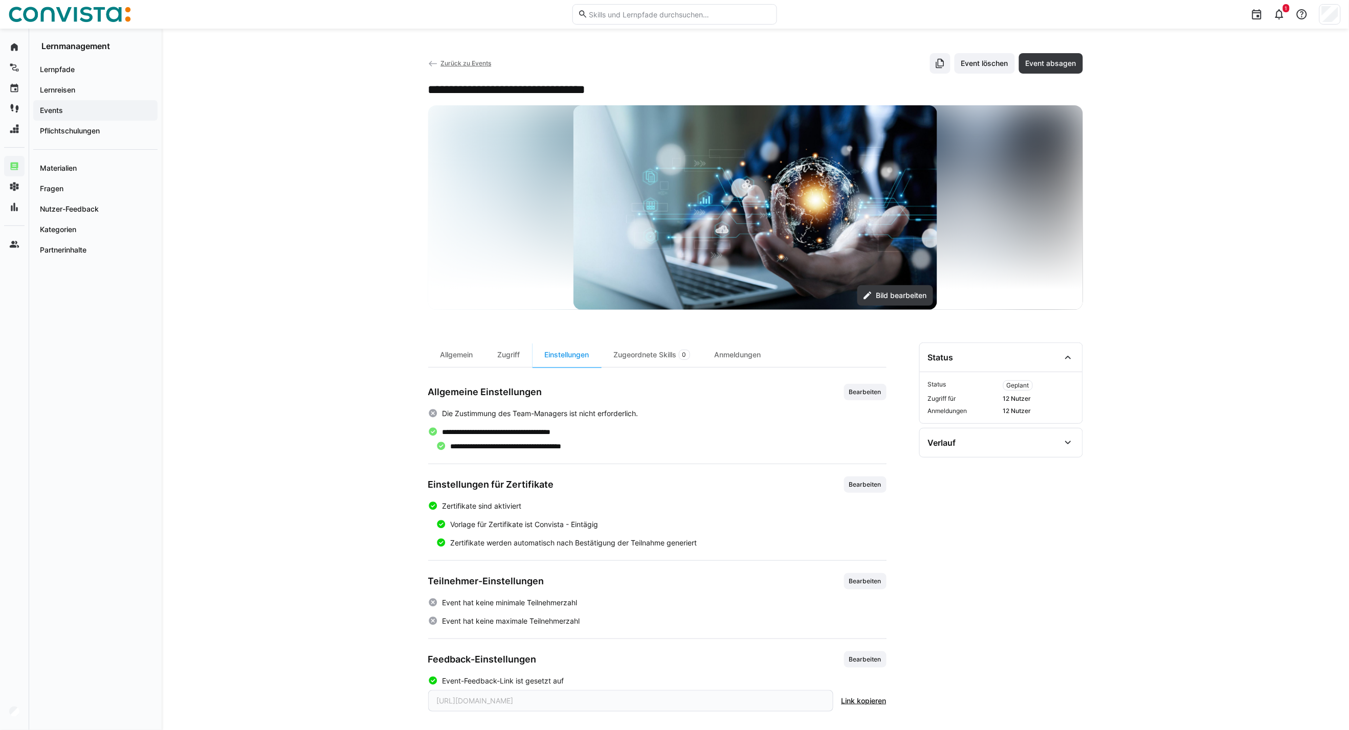
click at [472, 64] on span "Zurück zu Events" at bounding box center [465, 63] width 51 height 8
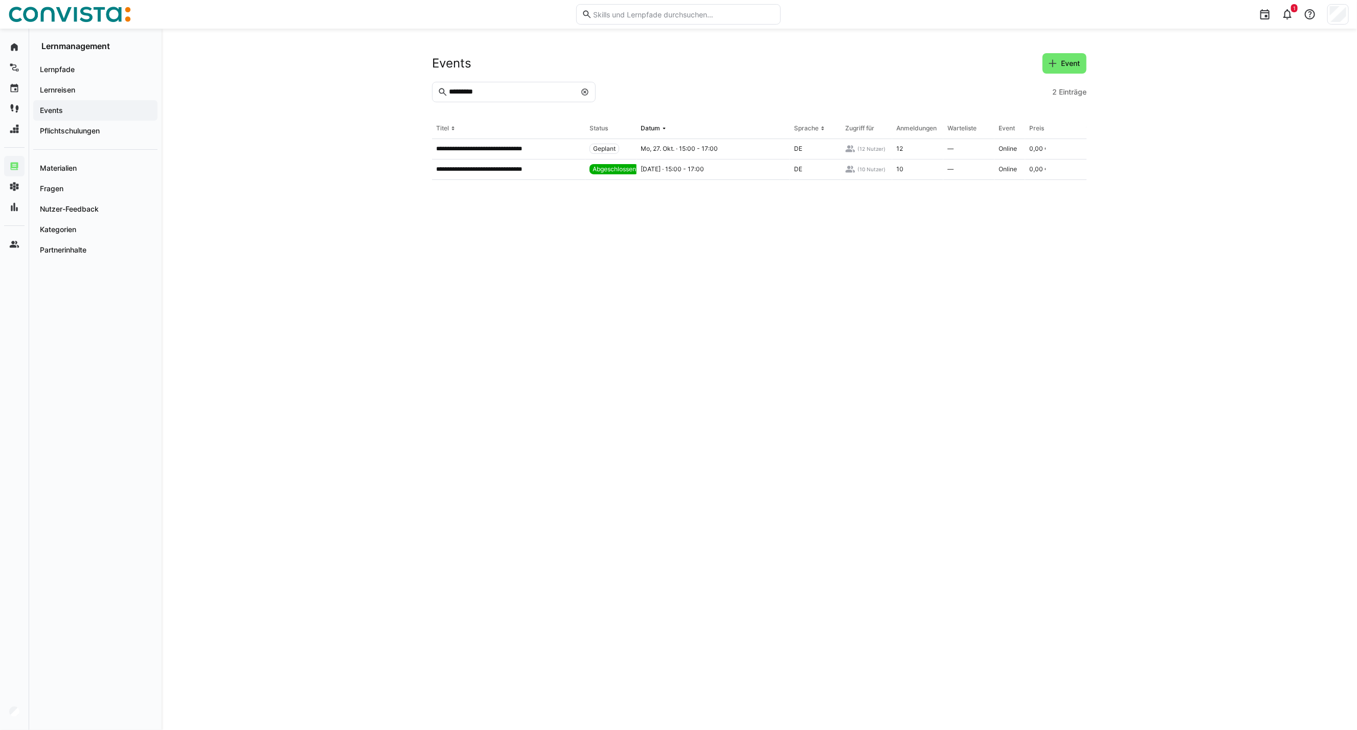
click at [497, 94] on input "*********" at bounding box center [512, 91] width 128 height 9
type input "*********"
click at [541, 173] on p "**********" at bounding box center [508, 169] width 145 height 8
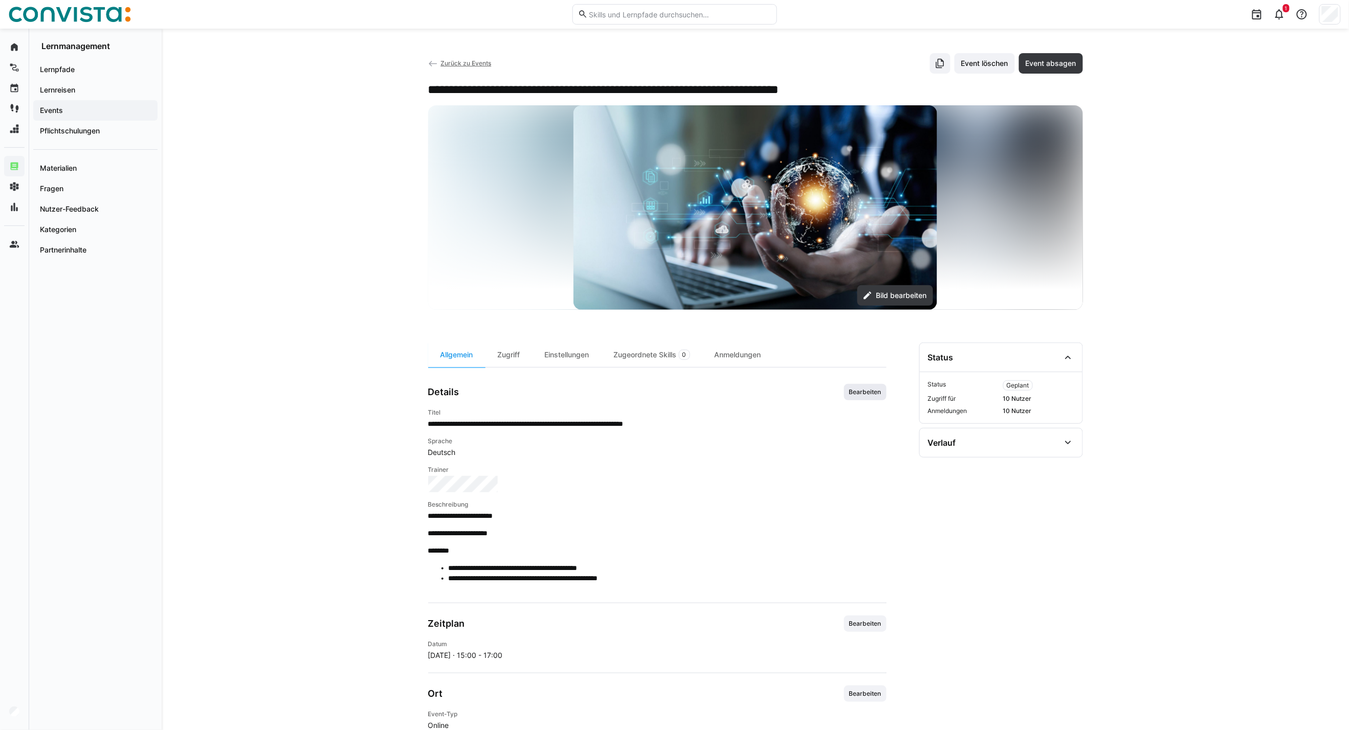
click at [854, 396] on span "Bearbeiten" at bounding box center [865, 392] width 42 height 16
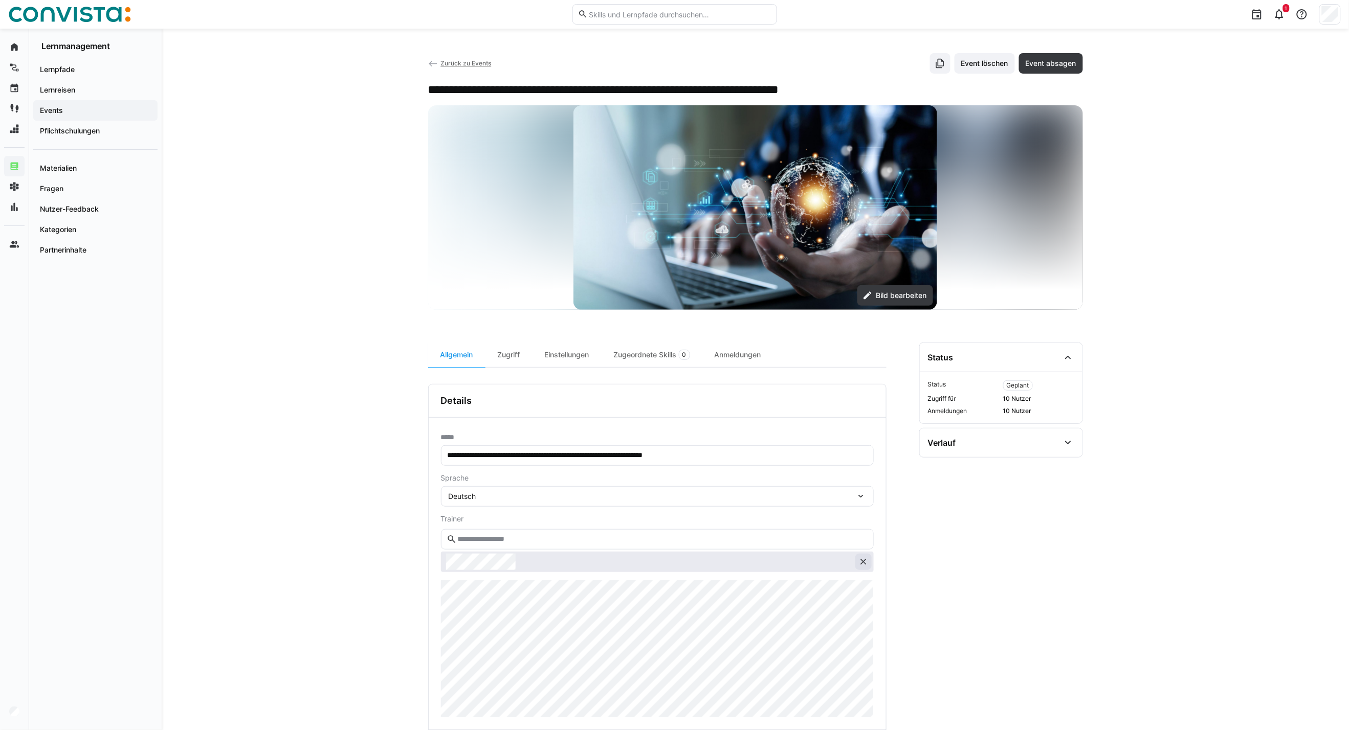
click at [866, 560] on eds-icon at bounding box center [863, 562] width 10 height 10
click at [537, 539] on input "text" at bounding box center [661, 539] width 411 height 9
type input "*****"
click at [540, 578] on span at bounding box center [657, 570] width 433 height 28
click at [865, 561] on eds-icon at bounding box center [863, 562] width 10 height 10
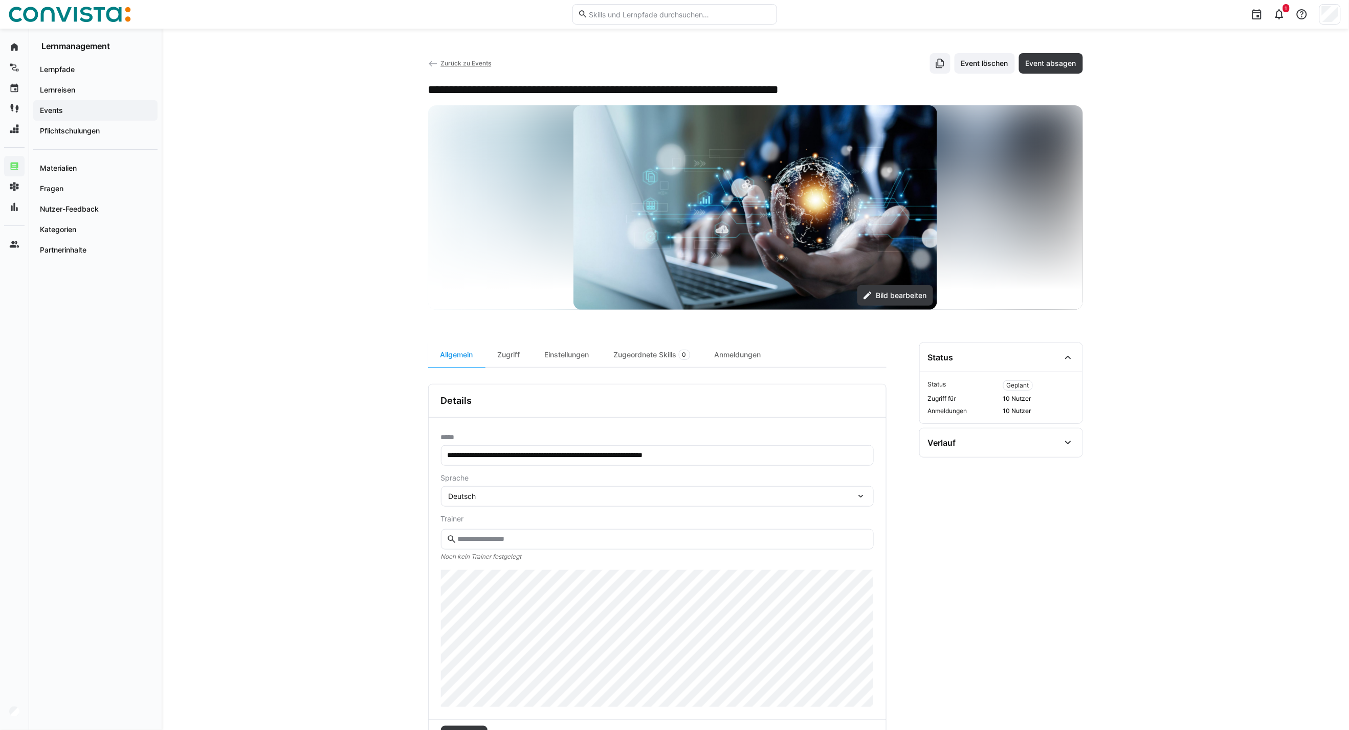
click at [609, 530] on eds-input at bounding box center [657, 539] width 433 height 20
type input "*******"
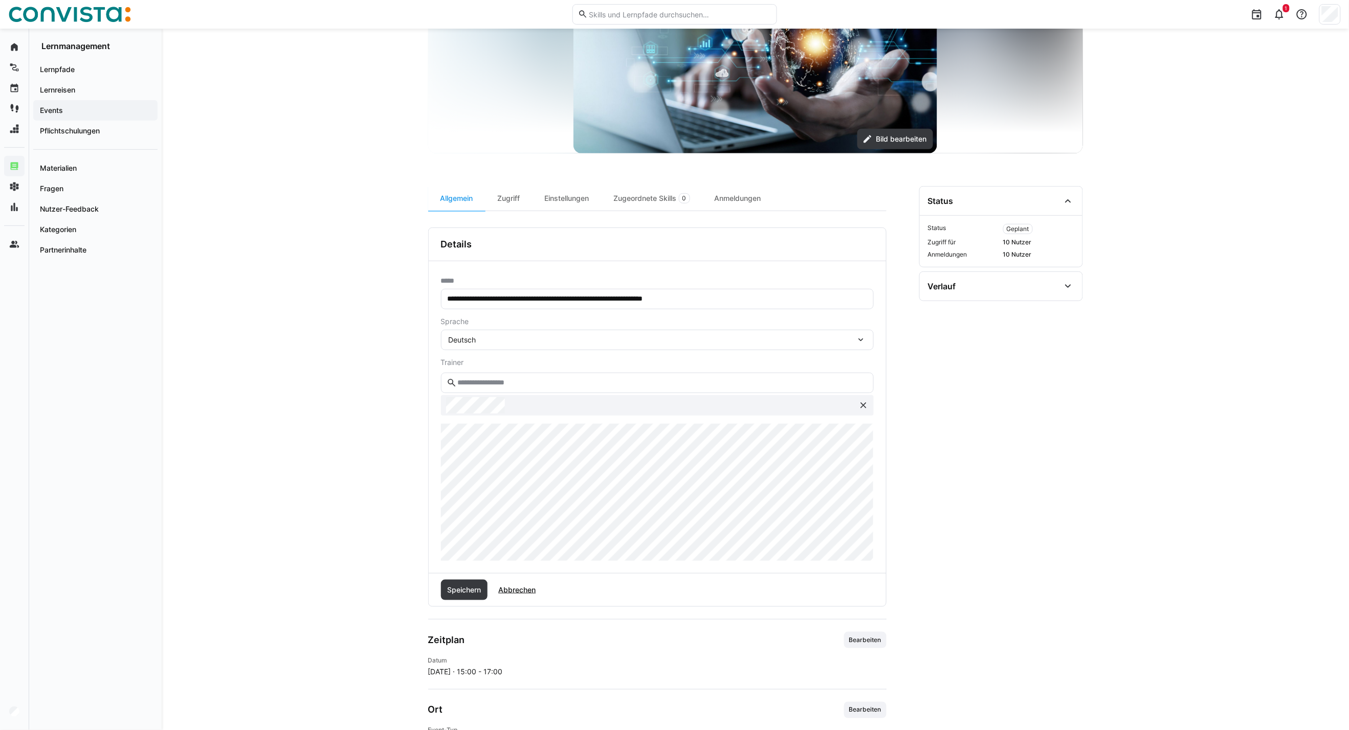
scroll to position [170, 0]
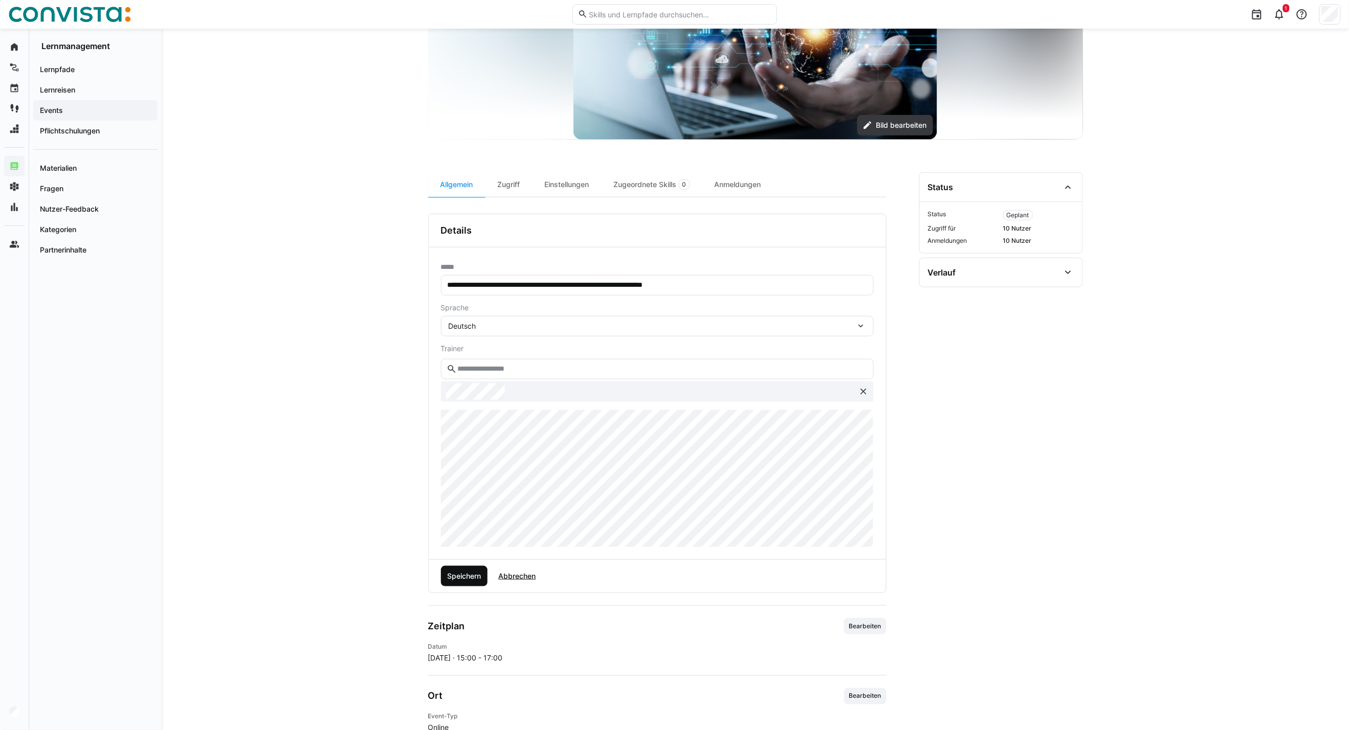
click at [474, 575] on span "Speichern" at bounding box center [464, 576] width 37 height 10
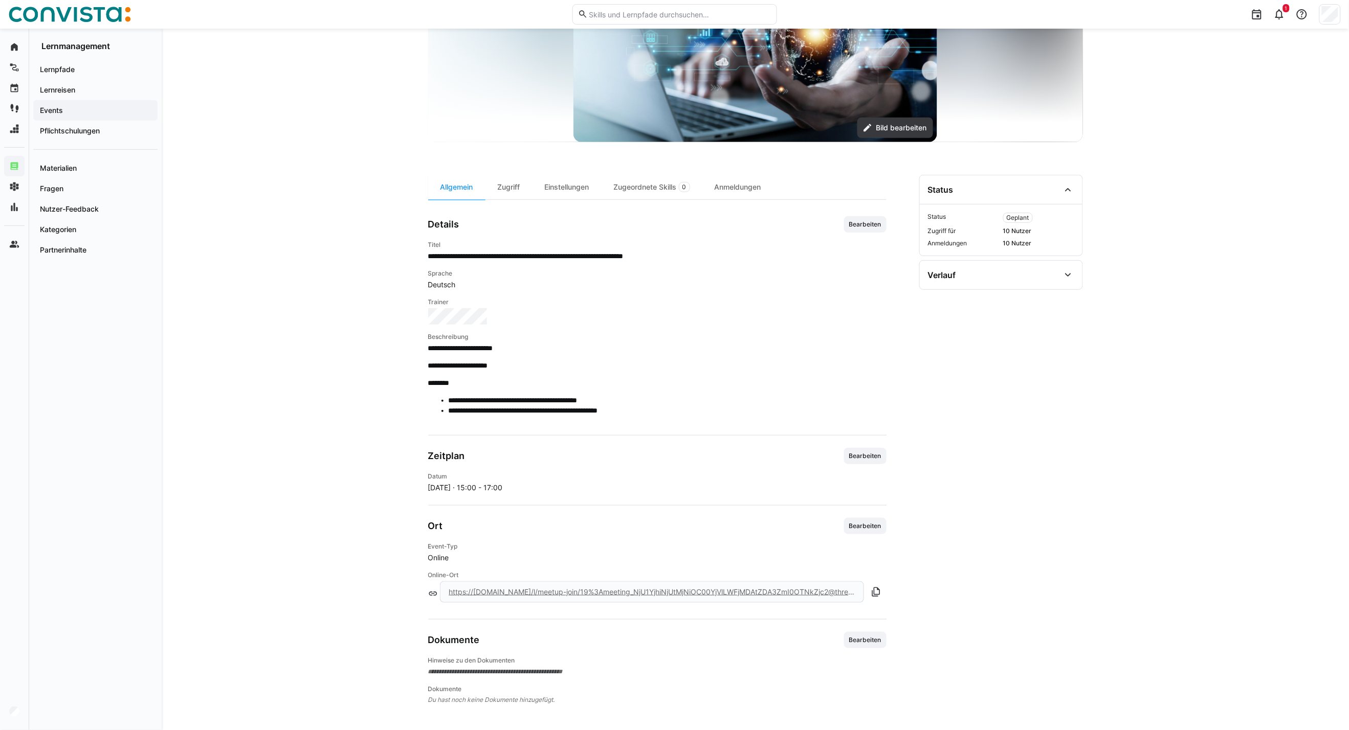
scroll to position [168, 0]
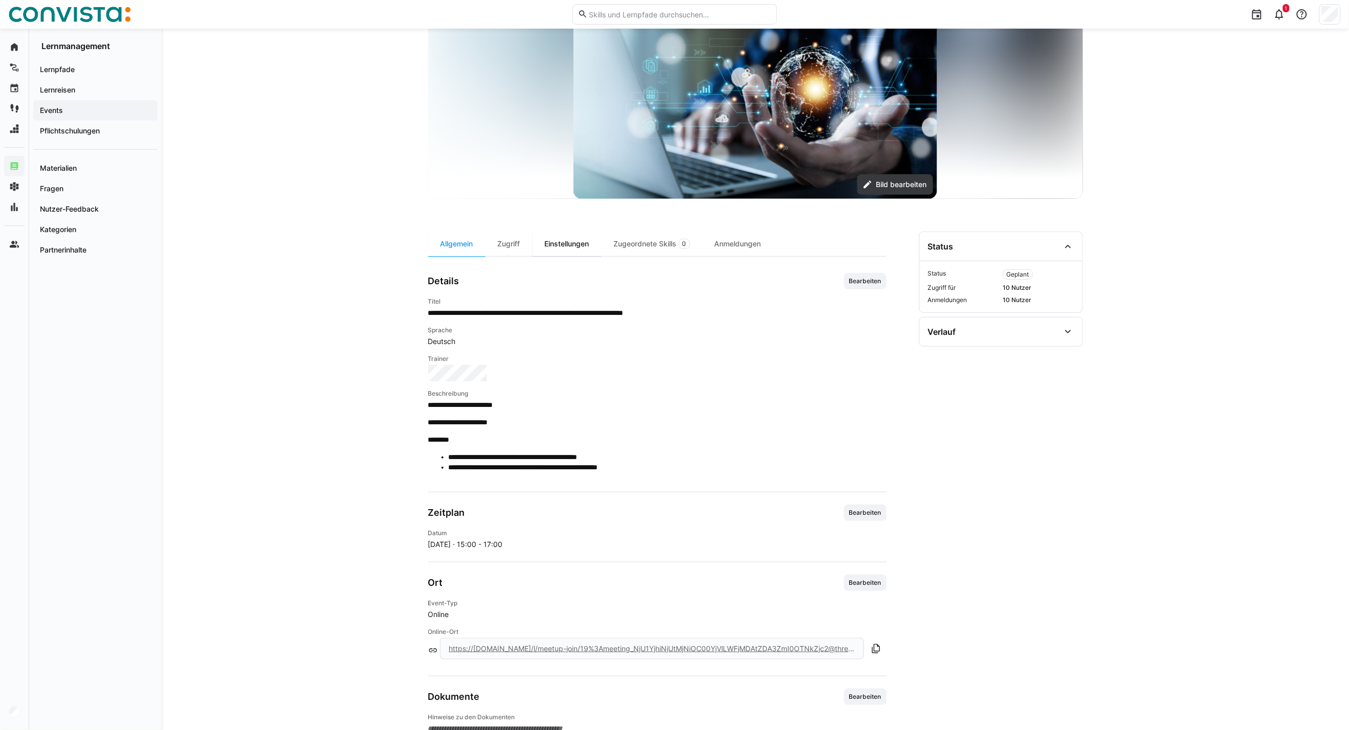
click at [586, 238] on div "Einstellungen" at bounding box center [566, 244] width 69 height 25
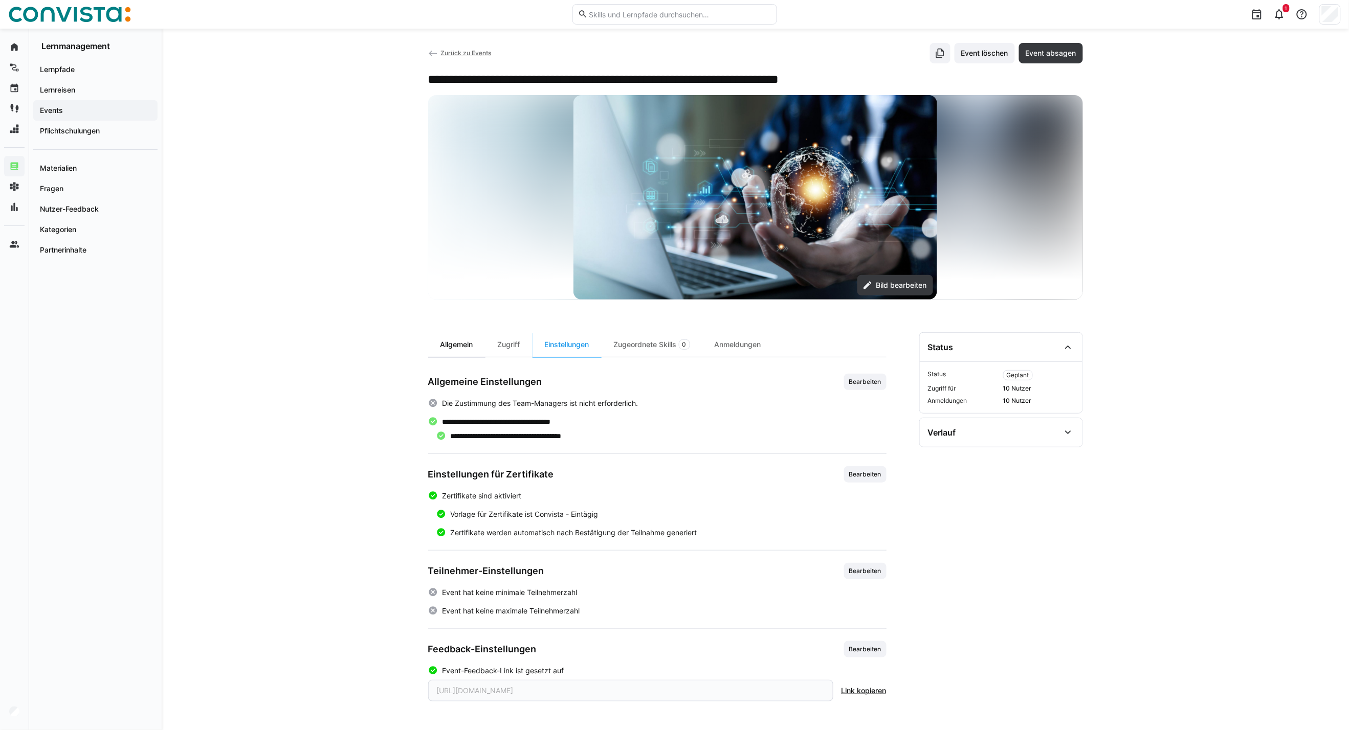
click at [454, 350] on div "Allgemein" at bounding box center [456, 344] width 57 height 25
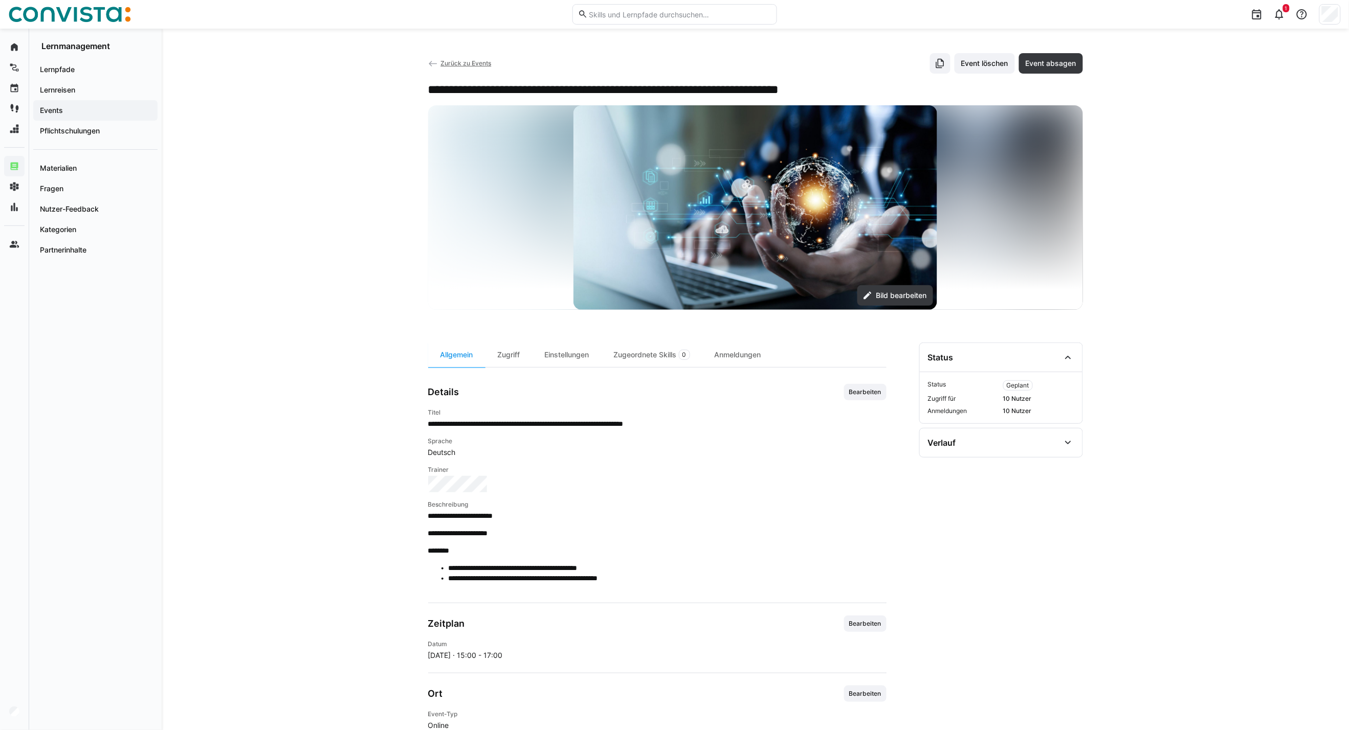
click at [455, 67] on span "Zurück zu Events" at bounding box center [465, 63] width 51 height 8
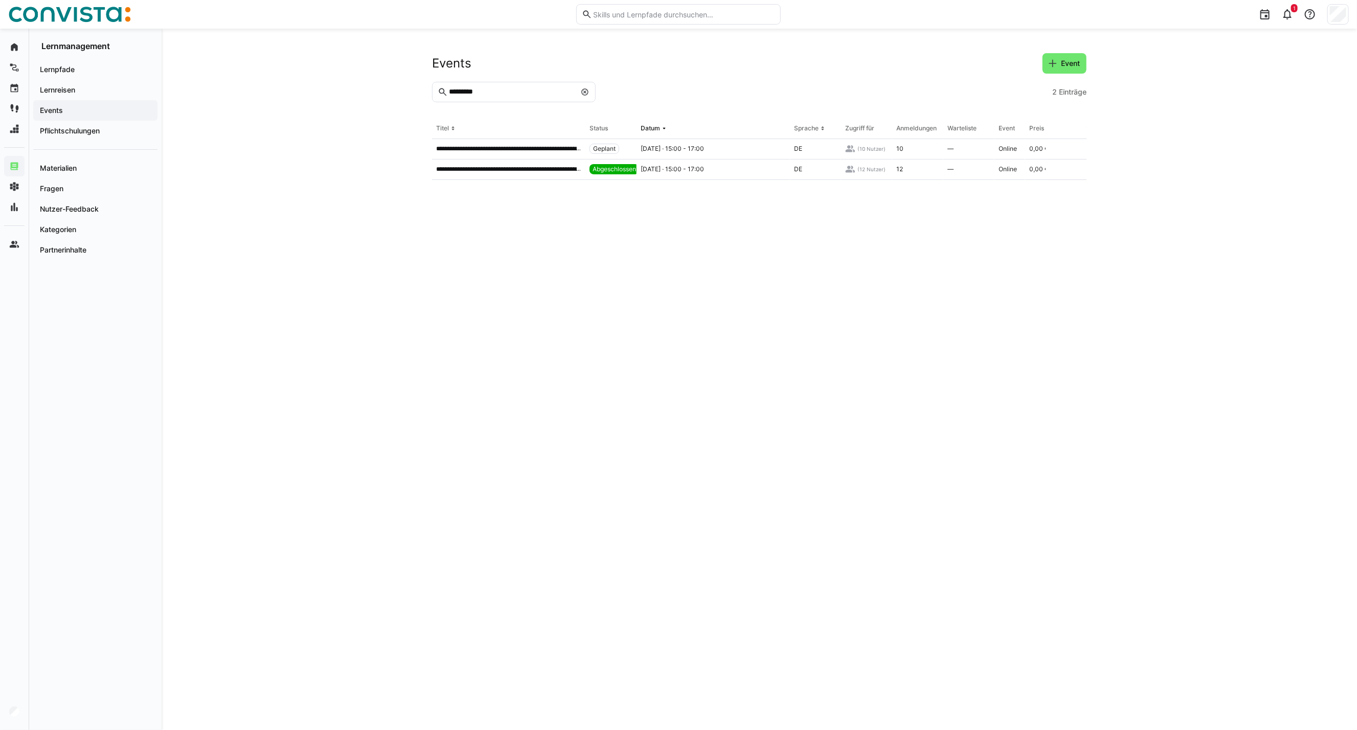
click at [483, 94] on input "*********" at bounding box center [512, 91] width 128 height 9
type input "*******"
click at [489, 147] on p "**********" at bounding box center [487, 149] width 102 height 8
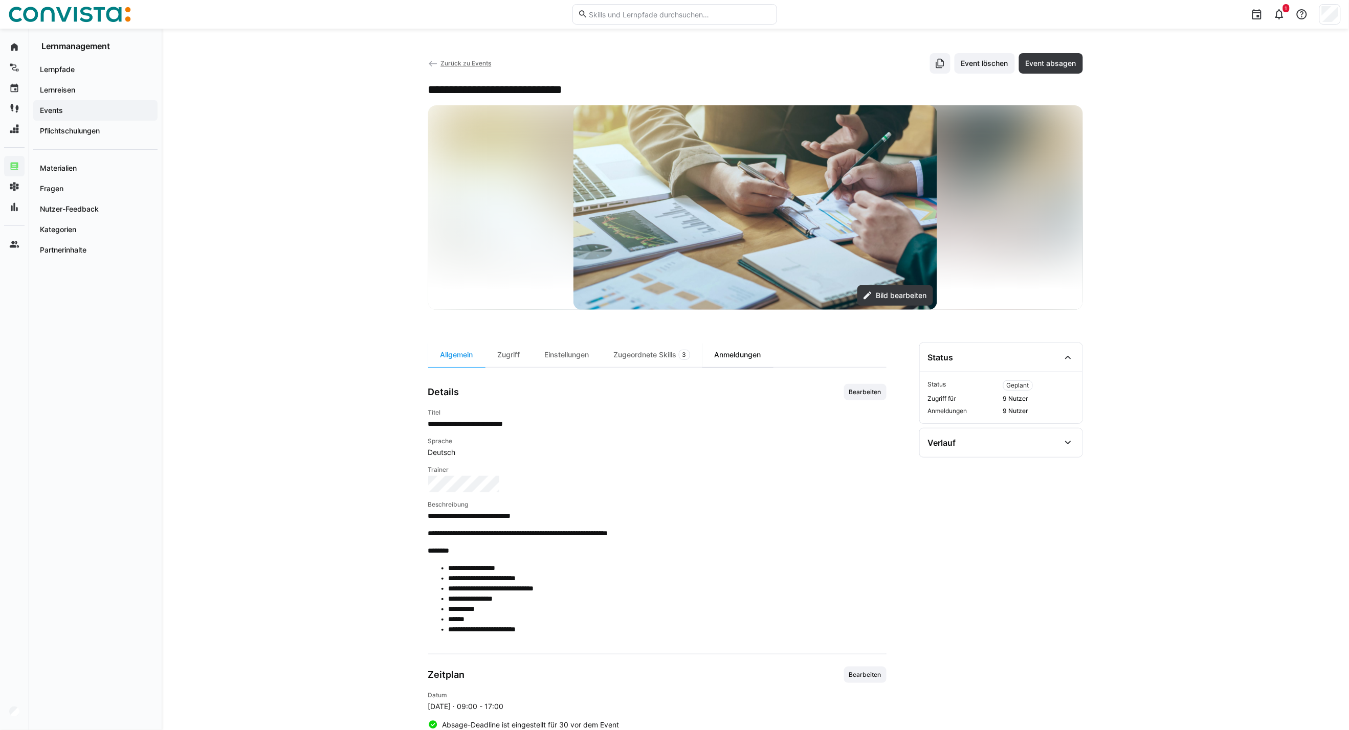
click at [736, 351] on div "Anmeldungen" at bounding box center [737, 355] width 71 height 25
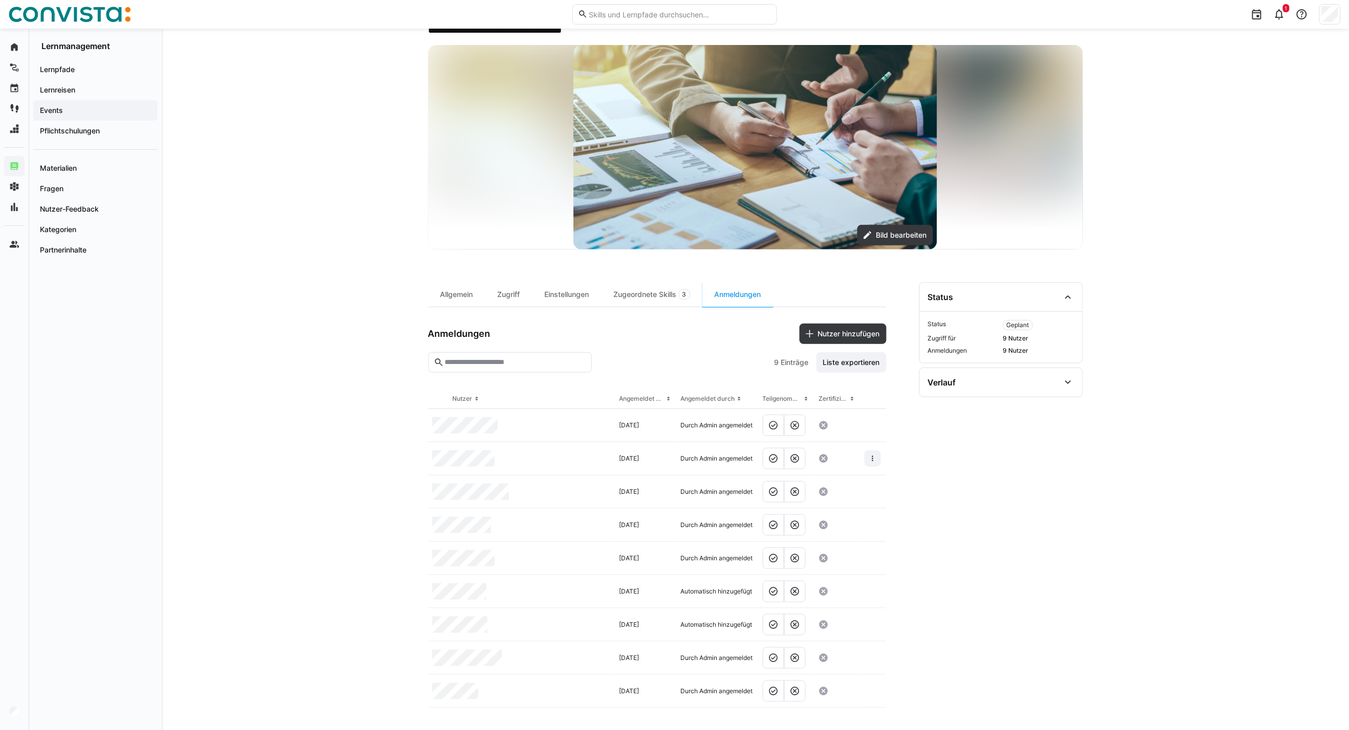
scroll to position [63, 0]
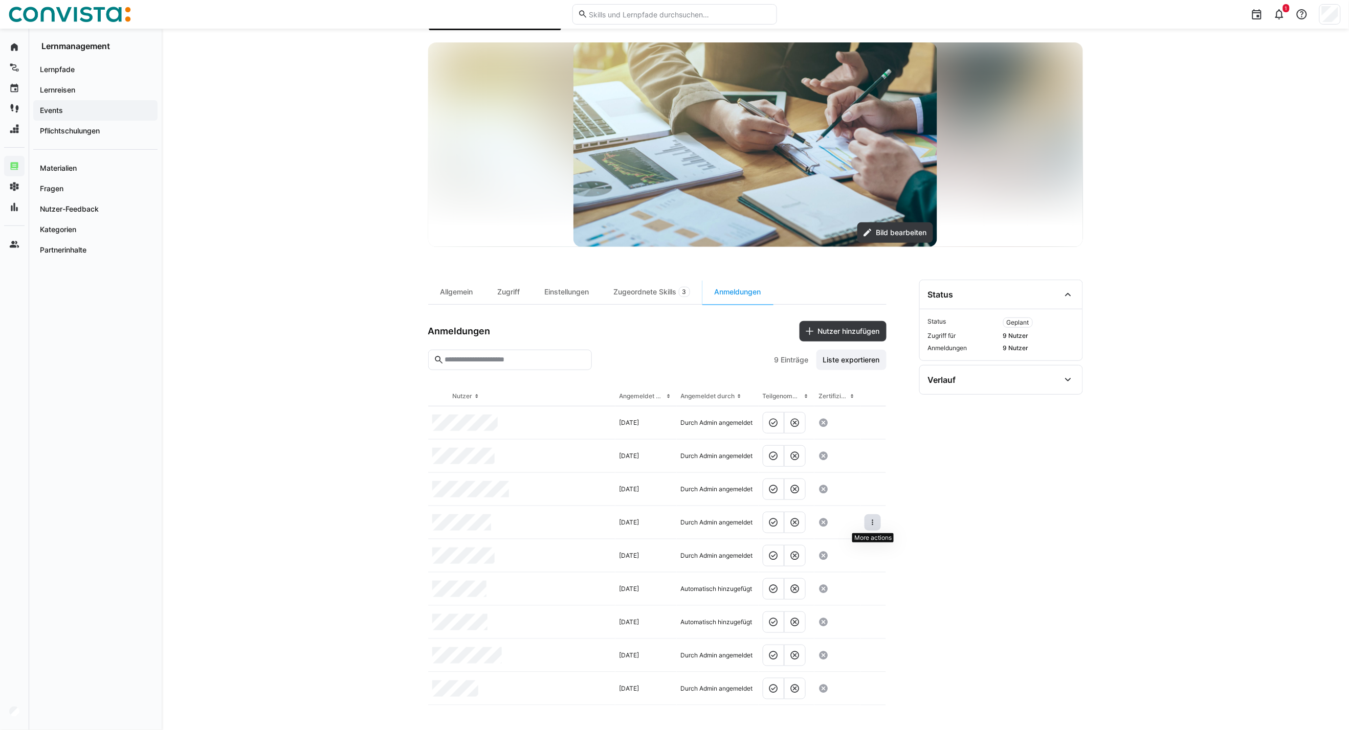
click at [872, 527] on span at bounding box center [872, 523] width 16 height 16
click at [853, 573] on div "Teilnehmer entfernen" at bounding box center [842, 571] width 62 height 8
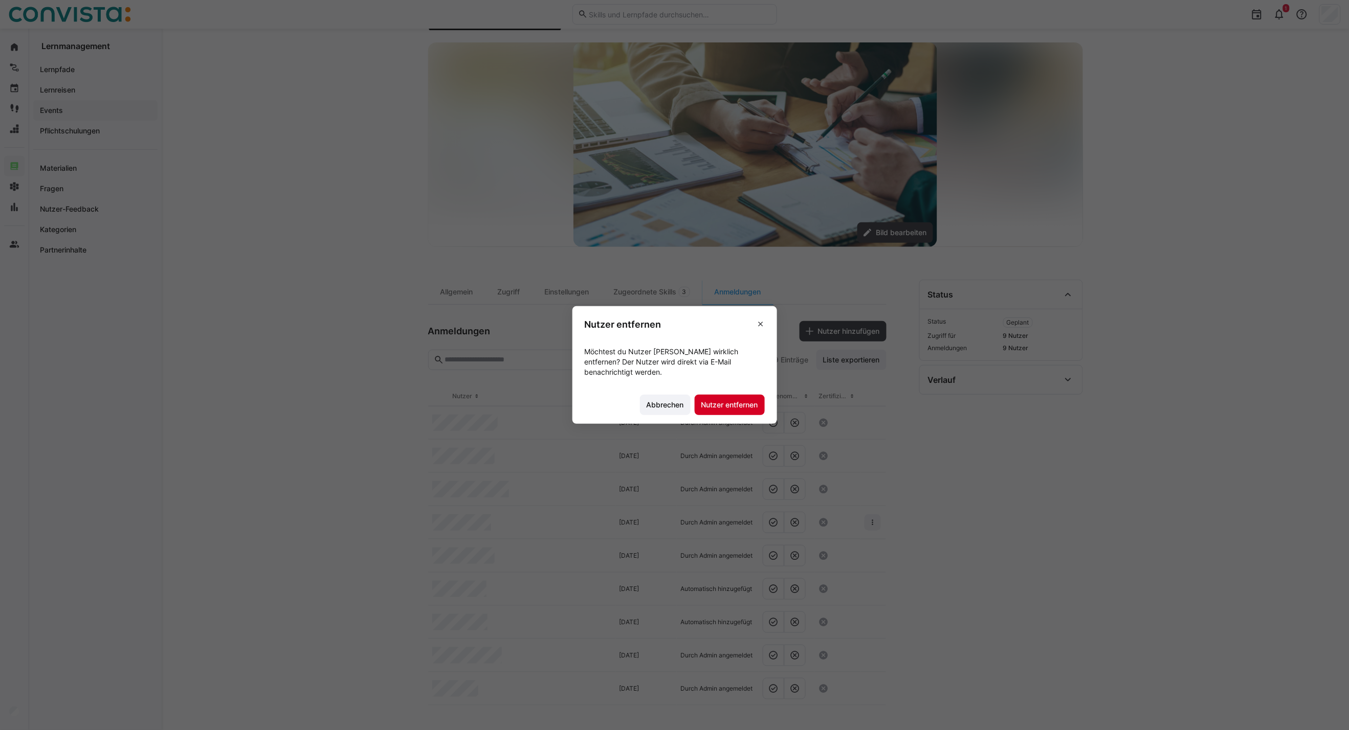
click at [740, 412] on span "Nutzer entfernen" at bounding box center [730, 405] width 70 height 20
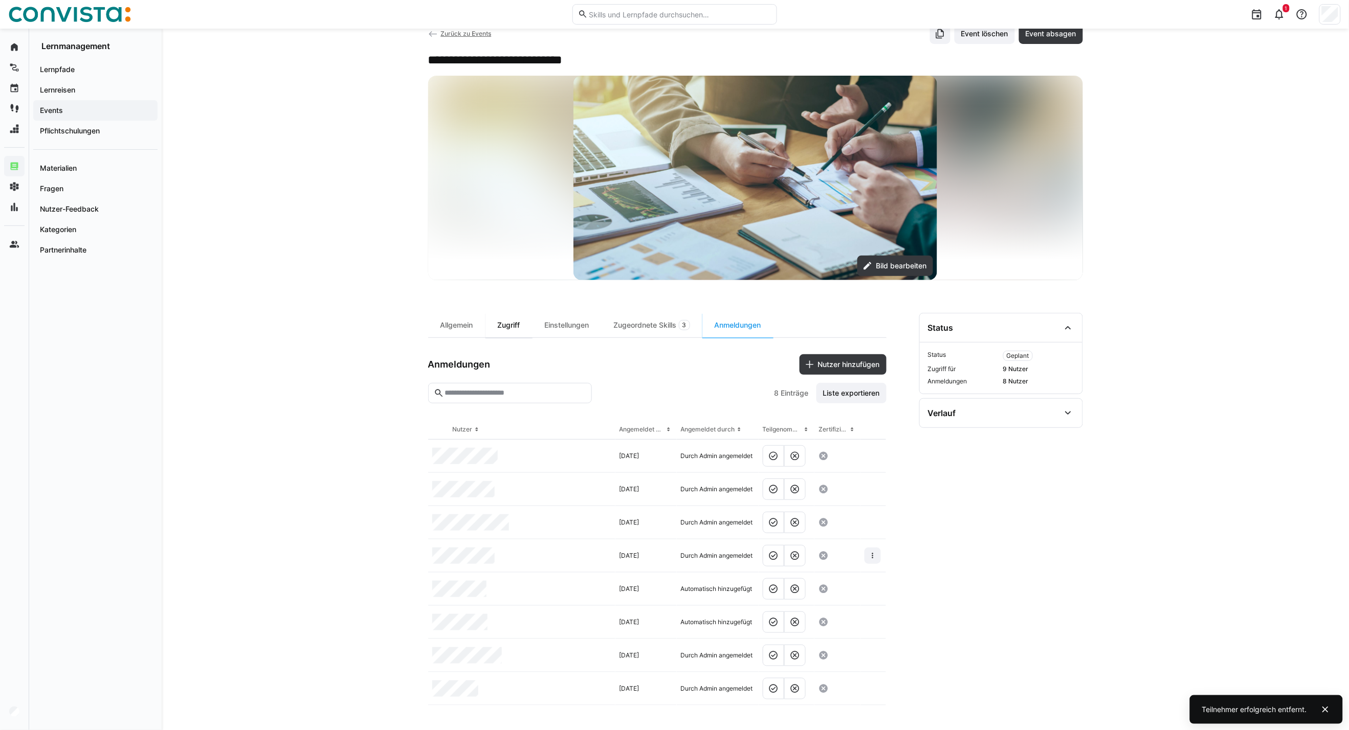
click at [516, 326] on div "Zugriff" at bounding box center [508, 325] width 47 height 25
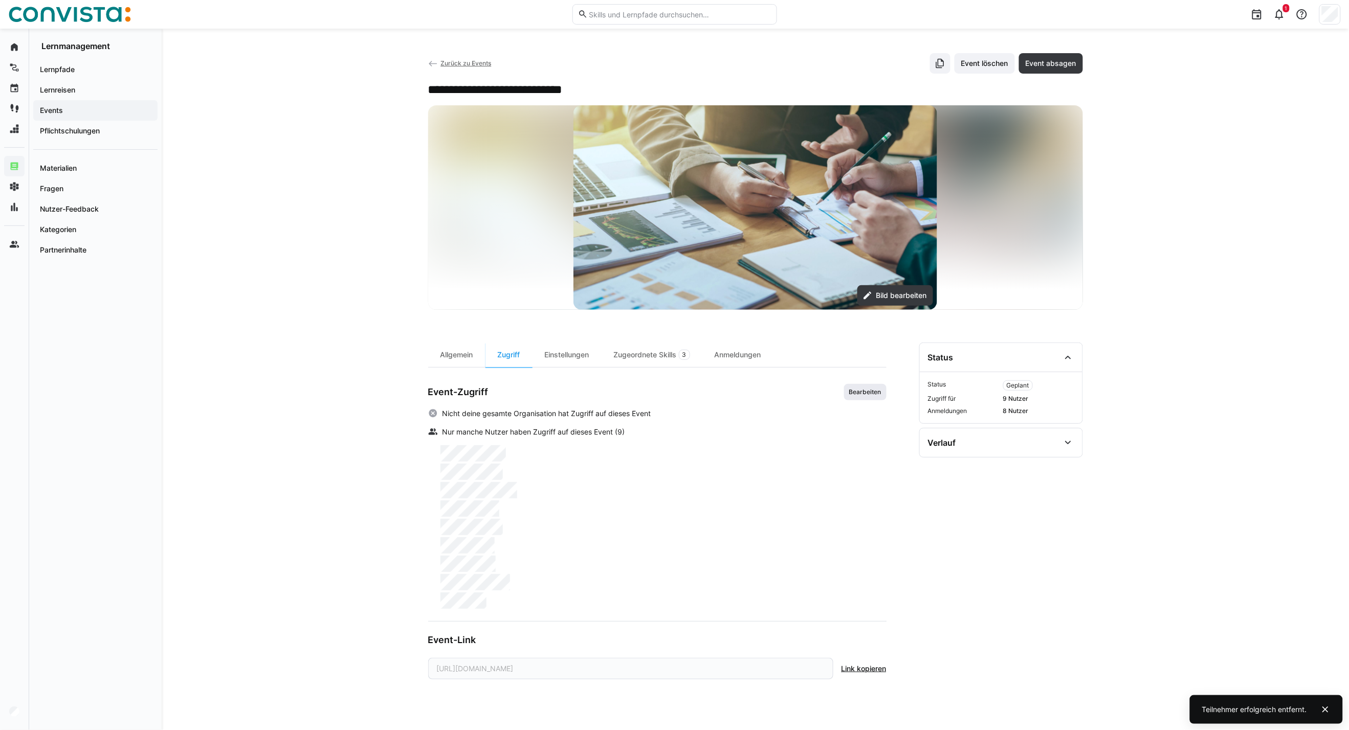
click at [853, 399] on span "Bearbeiten" at bounding box center [865, 392] width 42 height 16
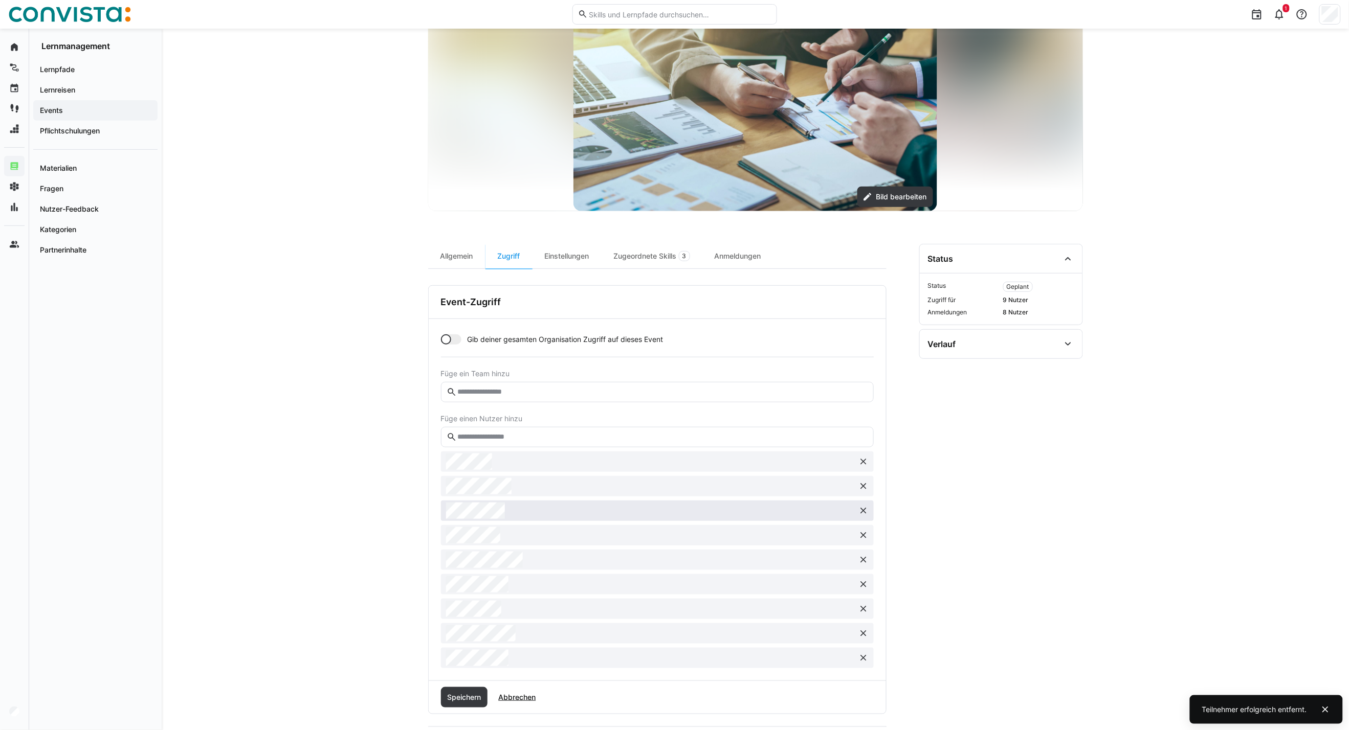
scroll to position [114, 0]
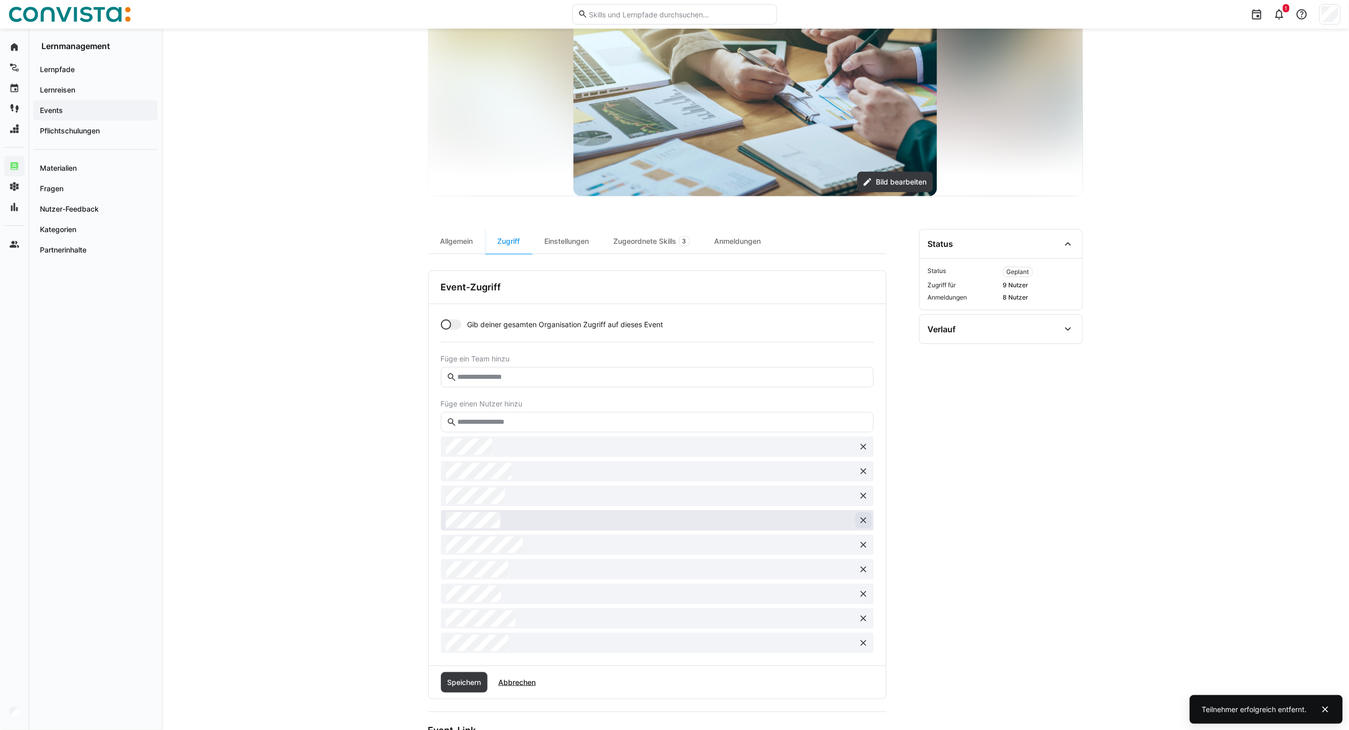
click at [858, 497] on eds-icon at bounding box center [863, 496] width 10 height 10
click at [471, 654] on span "Speichern" at bounding box center [464, 658] width 37 height 10
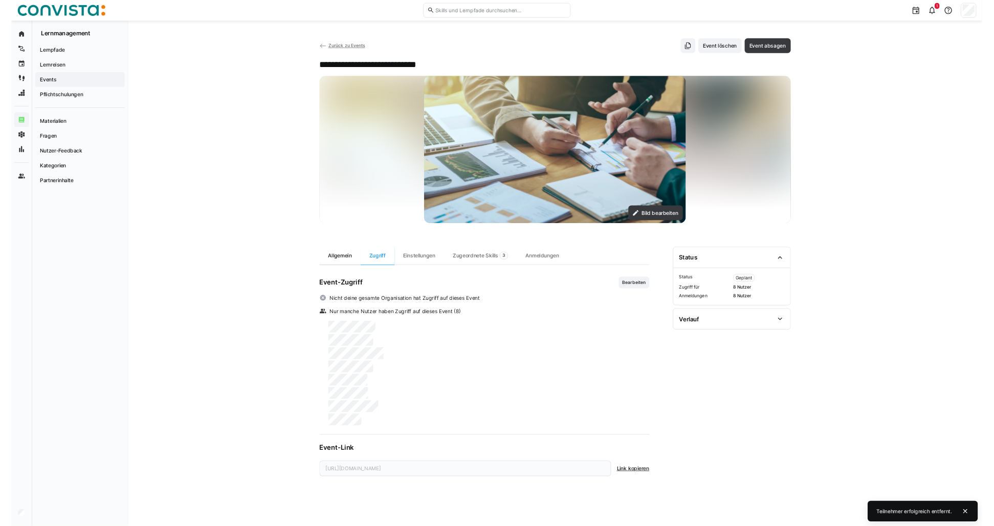
scroll to position [0, 0]
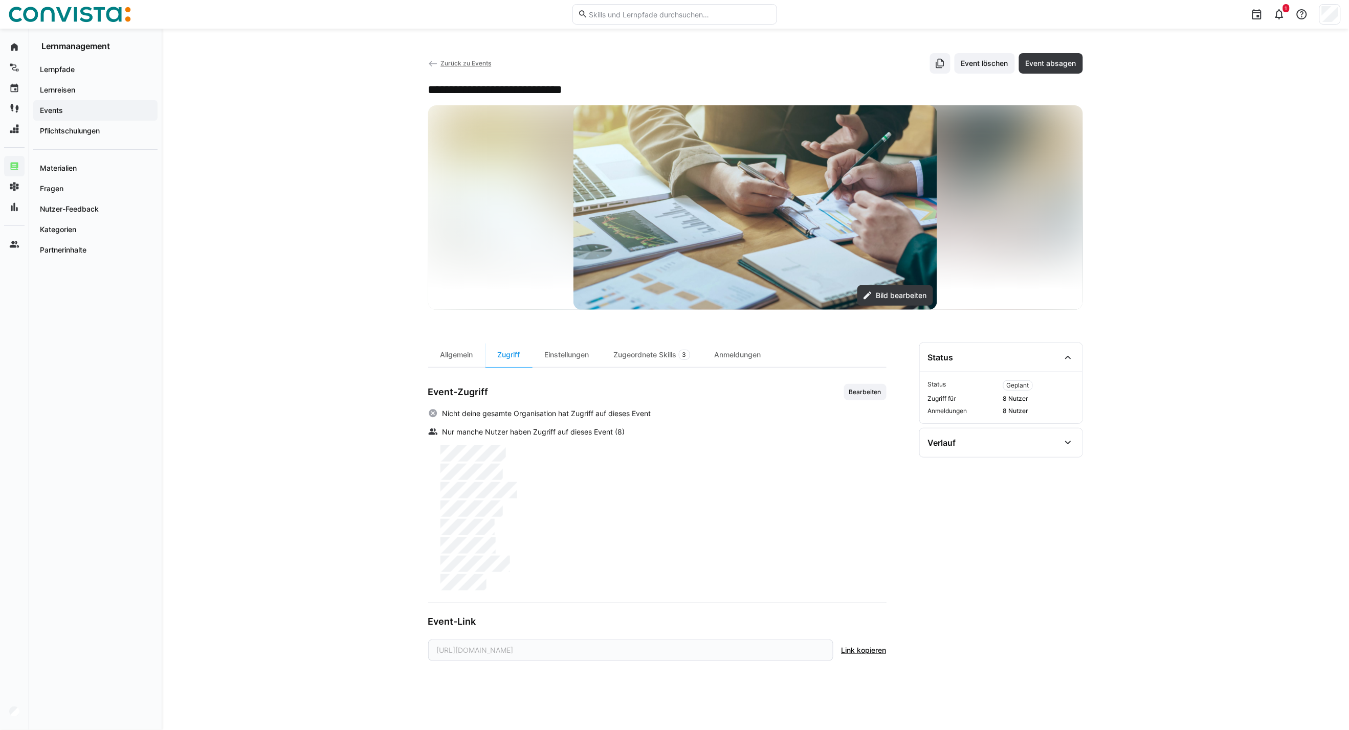
click at [454, 64] on span "Zurück zu Events" at bounding box center [465, 63] width 51 height 8
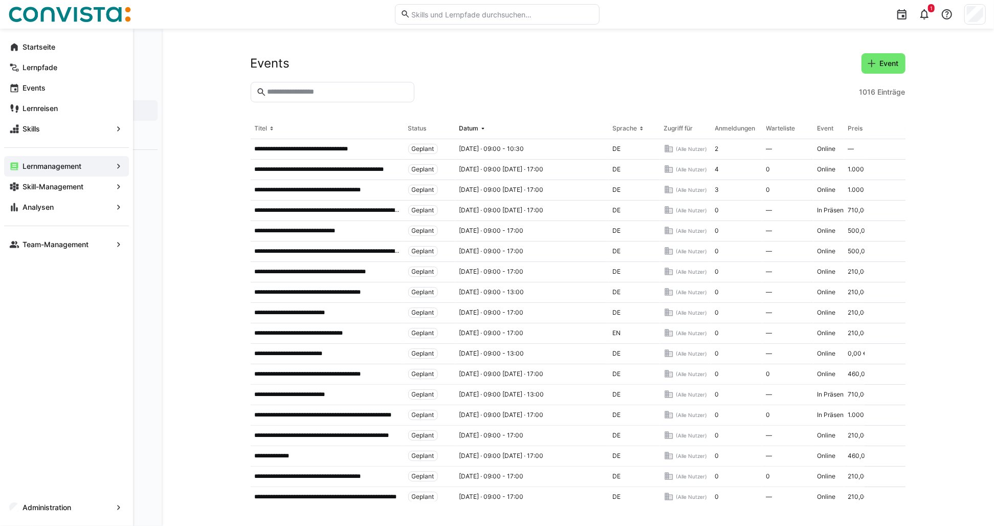
drag, startPoint x: 39, startPoint y: 47, endPoint x: 217, endPoint y: 121, distance: 192.8
click at [0, 0] on app-navigation-label "Startseite" at bounding box center [0, 0] width 0 height 0
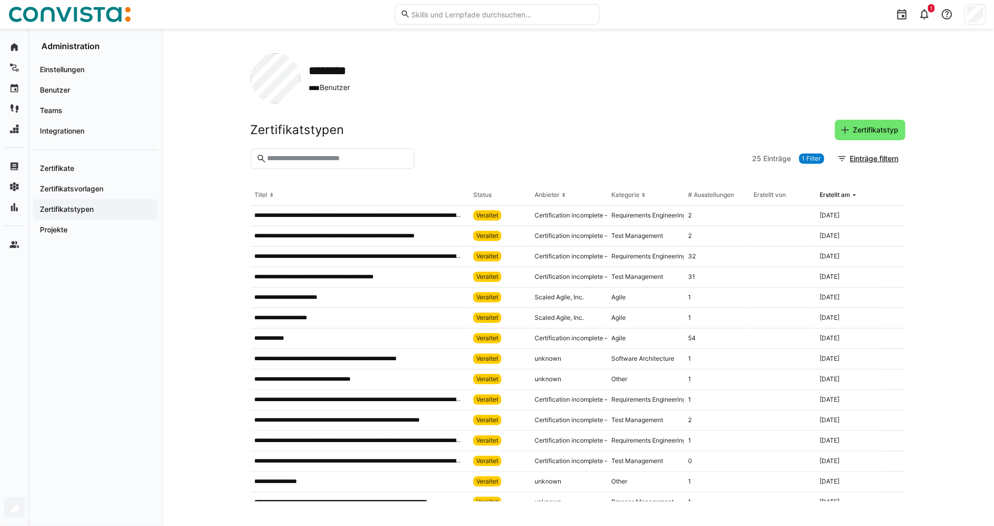
scroll to position [11, 0]
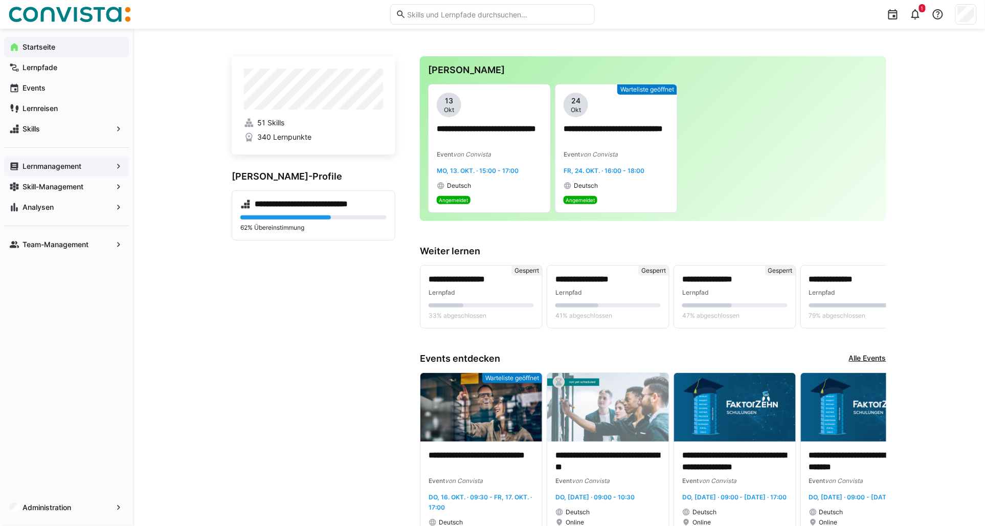
click at [66, 171] on div "Lernmanagement" at bounding box center [66, 166] width 125 height 20
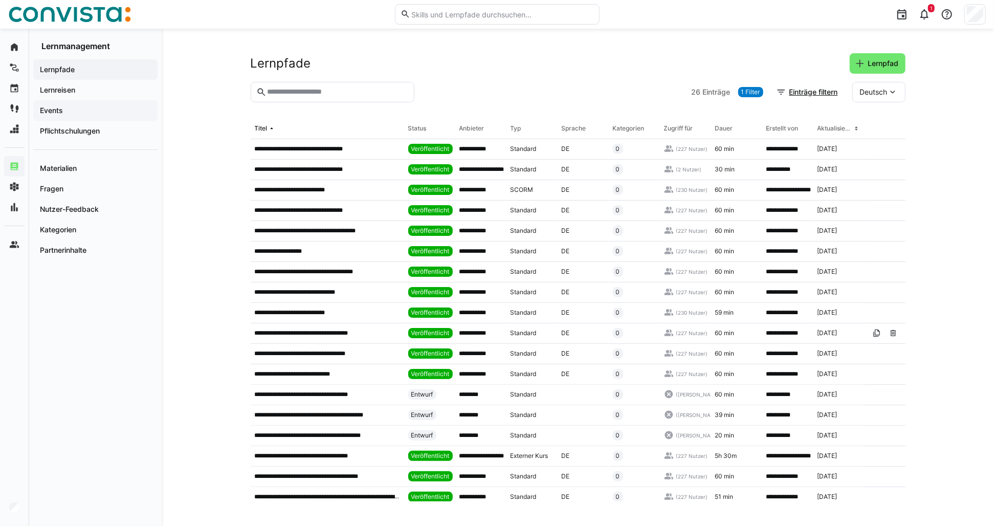
click at [64, 110] on span "Events" at bounding box center [95, 110] width 114 height 10
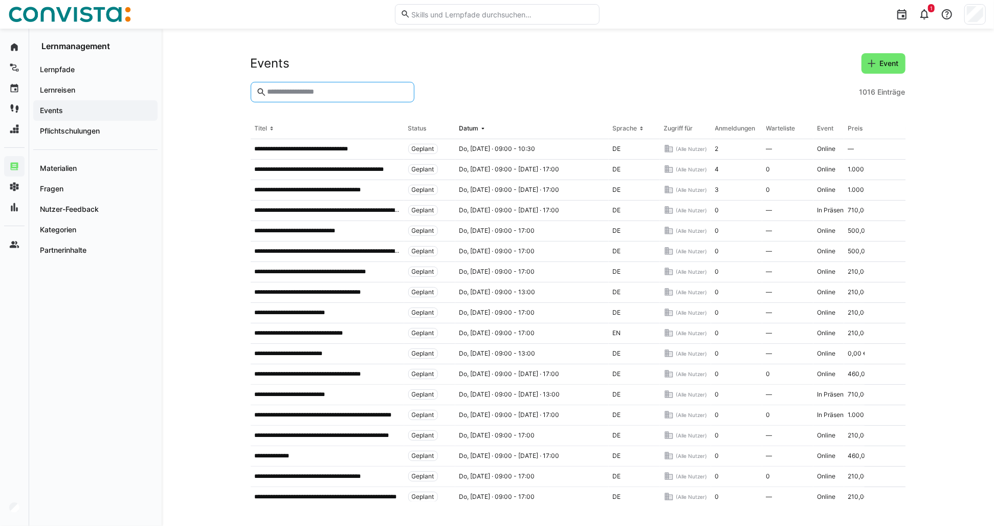
click at [300, 96] on input "text" at bounding box center [337, 91] width 142 height 9
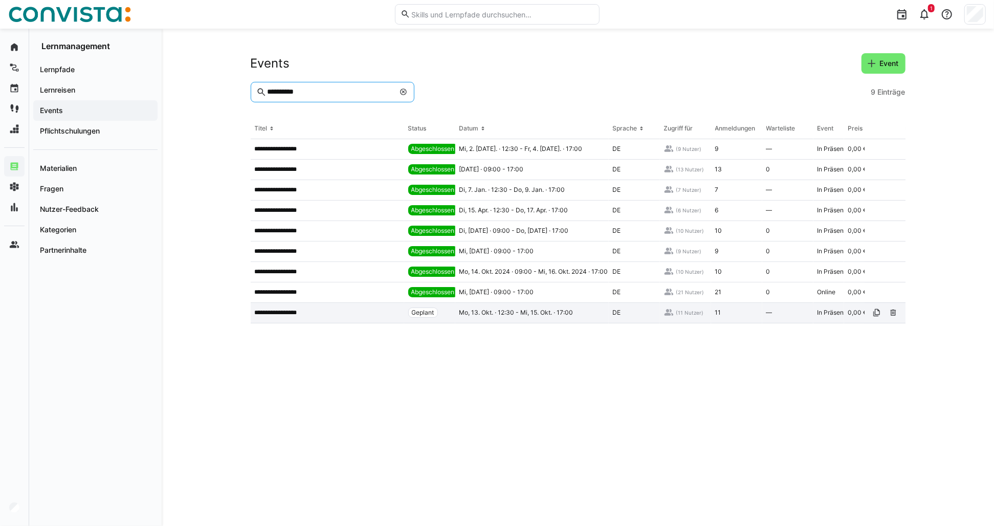
type input "**********"
click at [317, 316] on app-table-first-column "**********" at bounding box center [327, 312] width 145 height 8
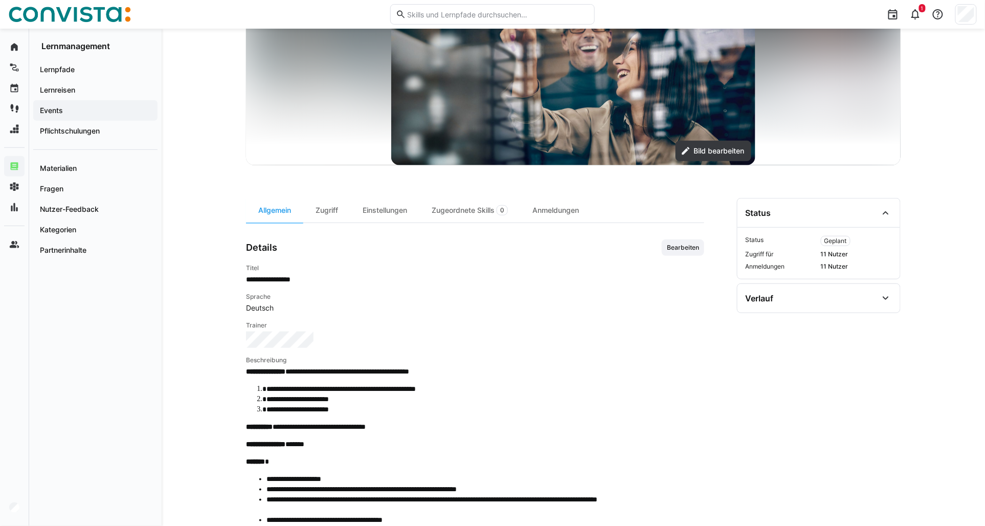
scroll to position [170, 0]
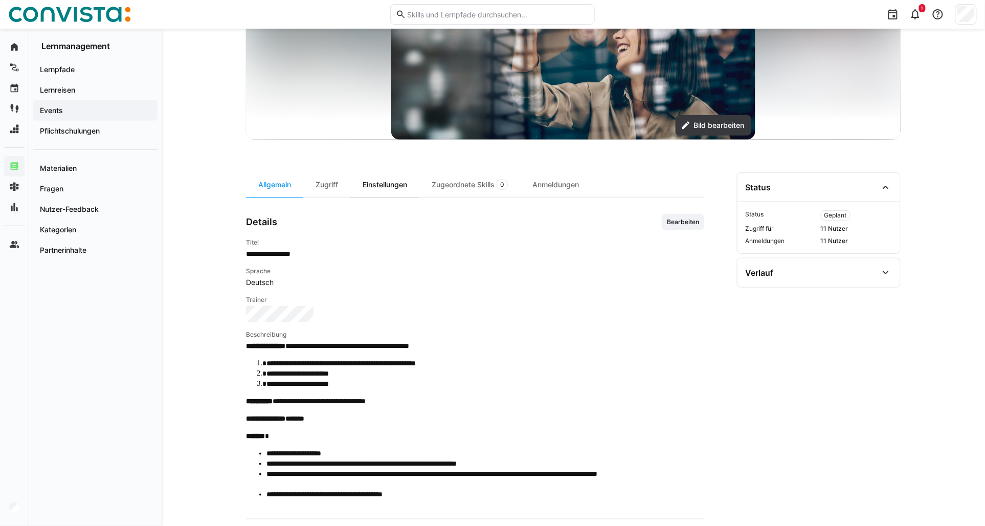
click at [376, 188] on div "Einstellungen" at bounding box center [384, 184] width 69 height 25
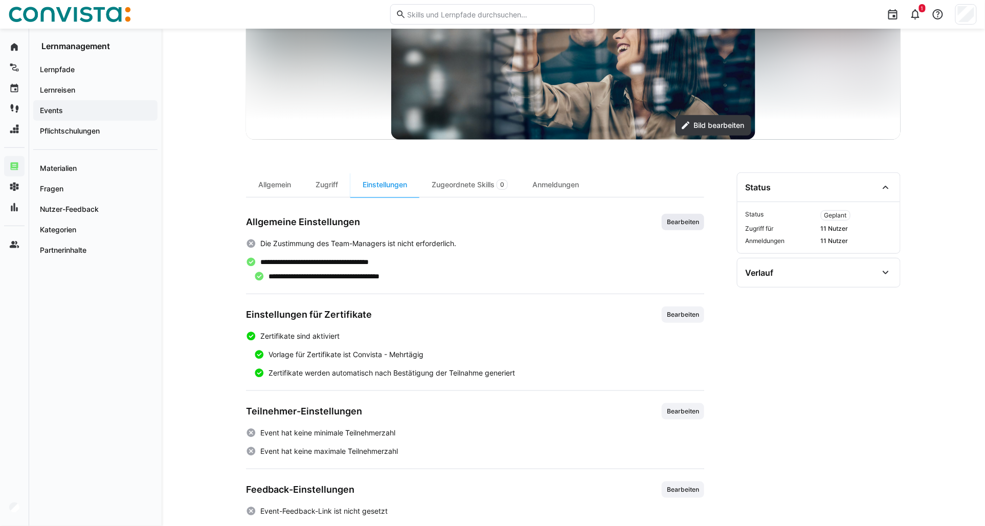
click at [676, 223] on span "Bearbeiten" at bounding box center [683, 222] width 34 height 8
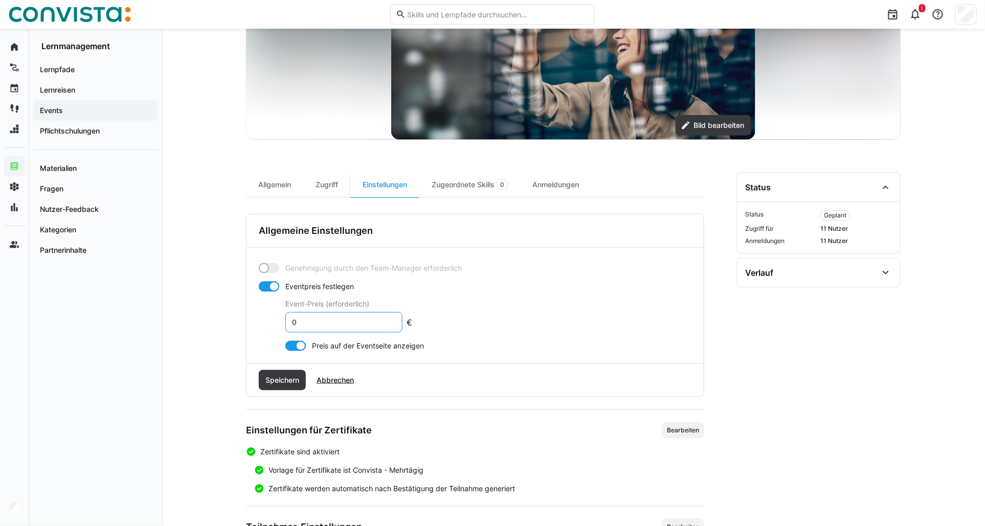
drag, startPoint x: 301, startPoint y: 323, endPoint x: 269, endPoint y: 322, distance: 32.2
click at [269, 322] on app-toggle-and-input "Eventpreis festlegen Event-Preis (erforderlich) 0 €" at bounding box center [335, 306] width 153 height 51
type input "1000"
click at [293, 346] on div at bounding box center [295, 346] width 20 height 10
click at [284, 383] on span "Speichern" at bounding box center [282, 380] width 37 height 10
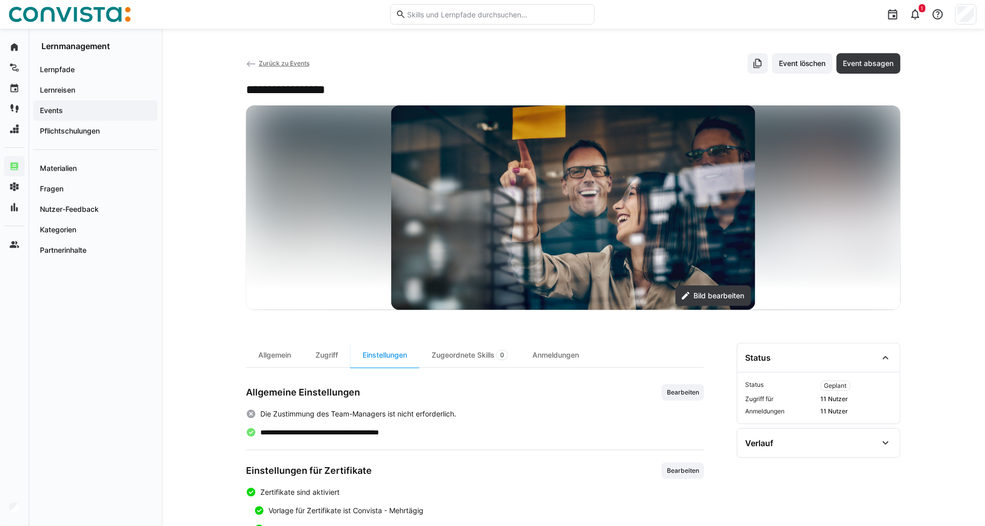
click at [278, 65] on span "Zurück zu Events" at bounding box center [284, 63] width 51 height 8
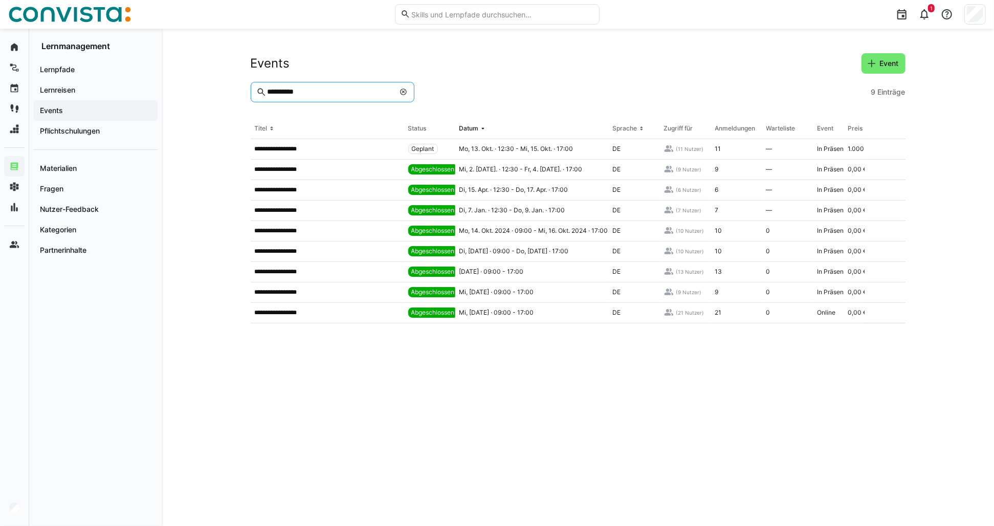
drag, startPoint x: 310, startPoint y: 93, endPoint x: 215, endPoint y: 93, distance: 95.1
click at [215, 93] on div "**********" at bounding box center [578, 277] width 832 height 497
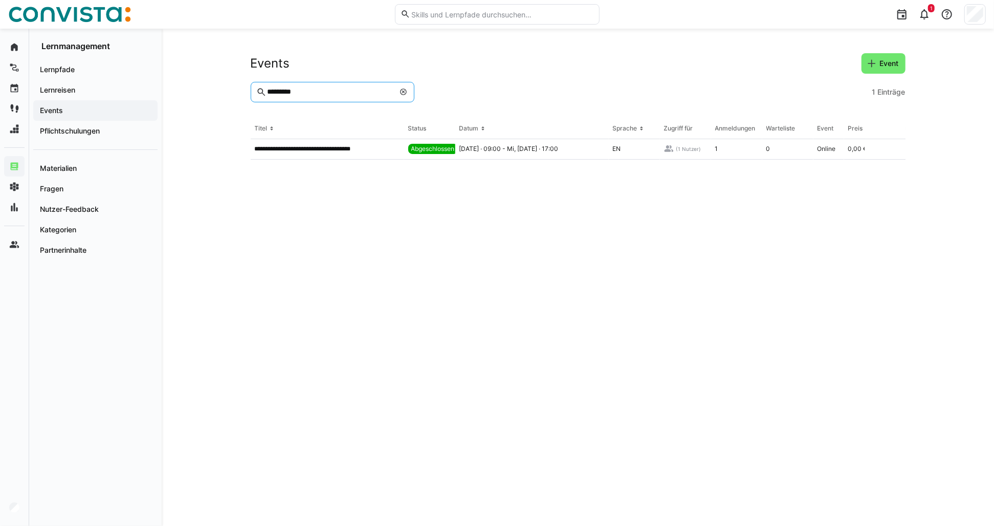
click at [281, 95] on input "*********" at bounding box center [330, 91] width 128 height 9
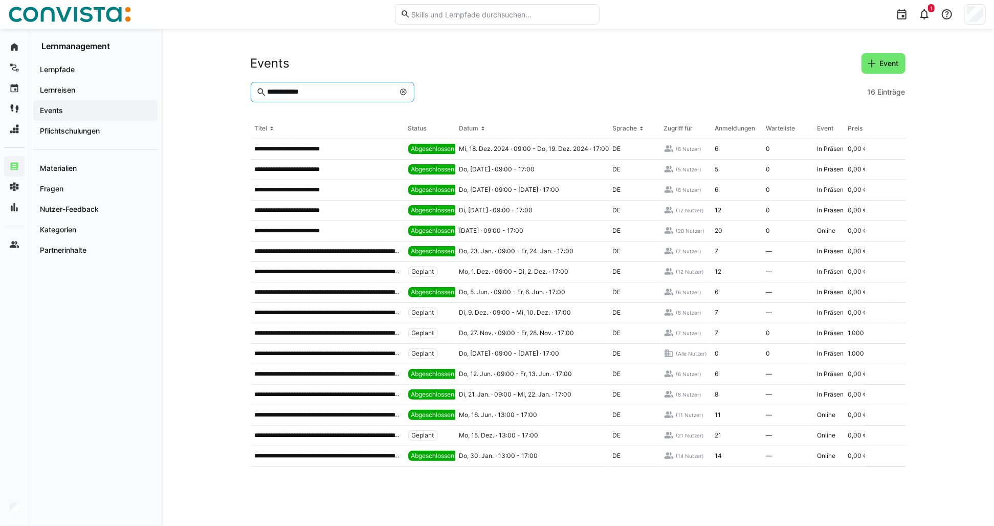
type input "**********"
click at [340, 267] on div "**********" at bounding box center [327, 272] width 153 height 20
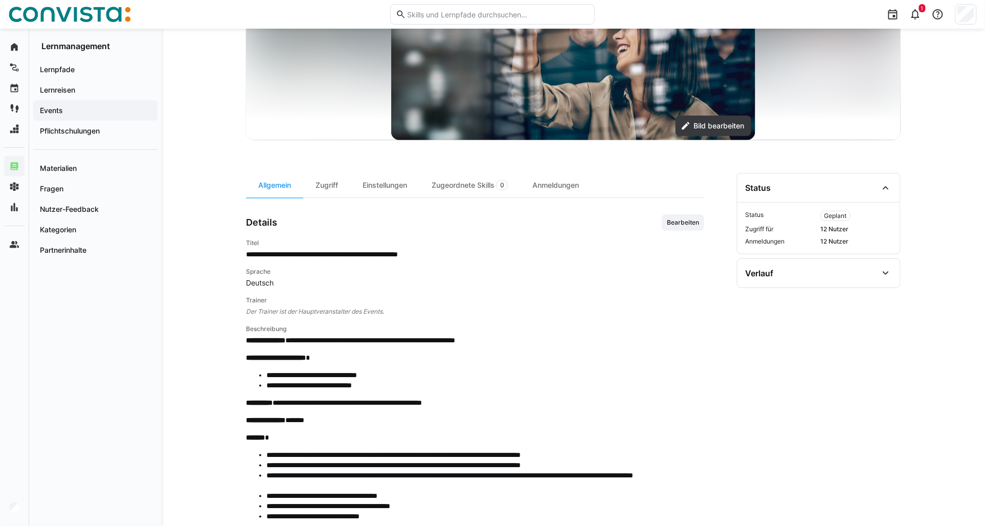
scroll to position [170, 0]
click at [371, 181] on div "Einstellungen" at bounding box center [384, 184] width 69 height 25
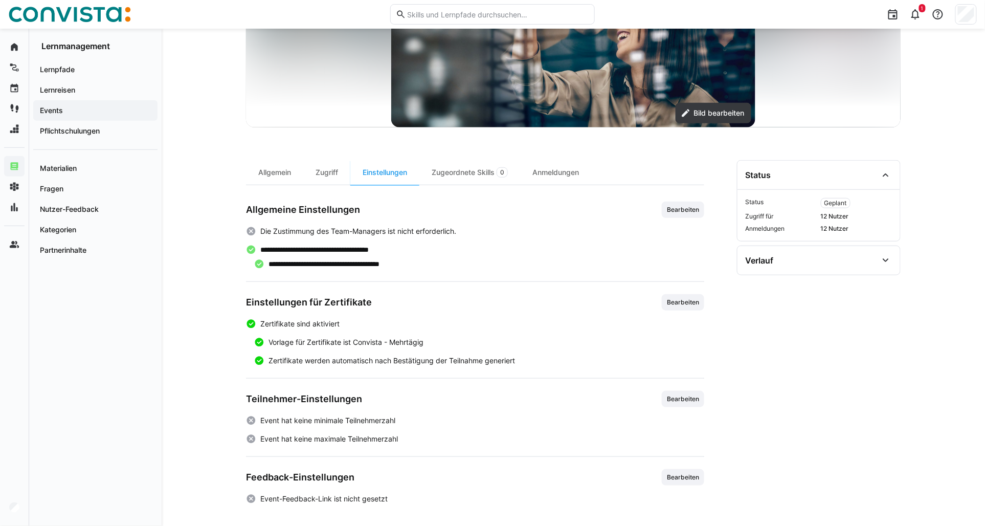
scroll to position [185, 0]
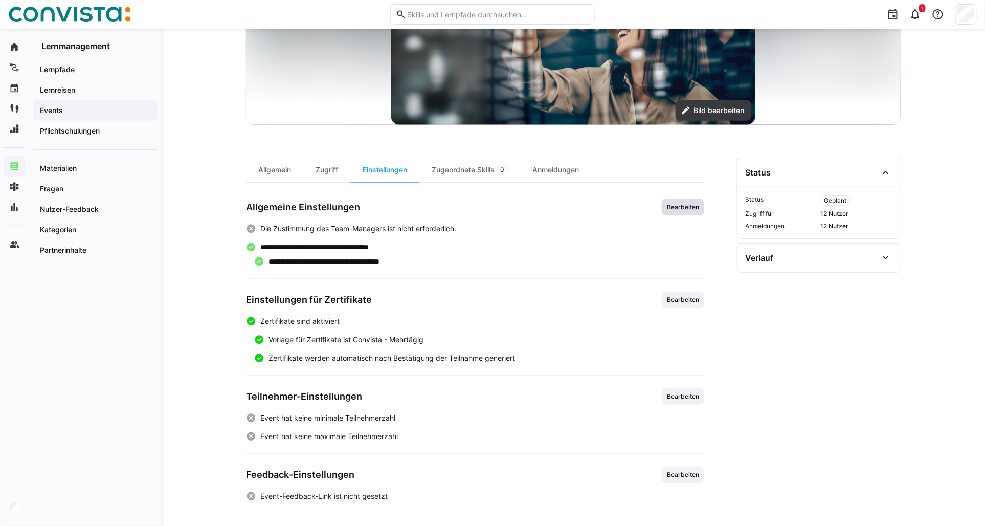
click at [688, 211] on span "Bearbeiten" at bounding box center [683, 207] width 34 height 8
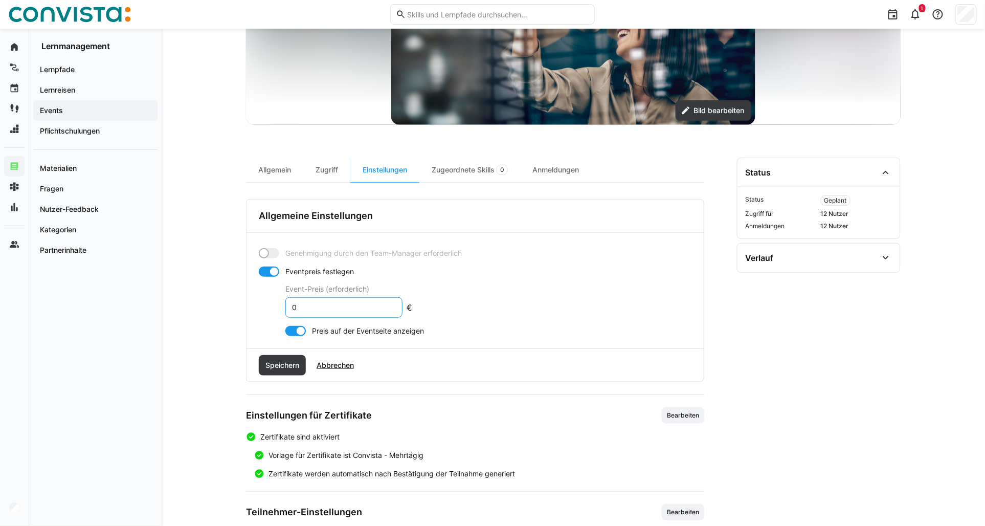
drag, startPoint x: 304, startPoint y: 309, endPoint x: 259, endPoint y: 303, distance: 45.5
click at [259, 303] on app-toggle-and-input "Eventpreis festlegen Event-Preis (erforderlich) 0 €" at bounding box center [335, 291] width 153 height 51
type input "1000"
click at [290, 337] on div "Genehmigung durch den Team-Manager erforderlich Eventpreis festlegen Event-Prei…" at bounding box center [475, 291] width 457 height 116
click at [290, 332] on div at bounding box center [295, 331] width 20 height 10
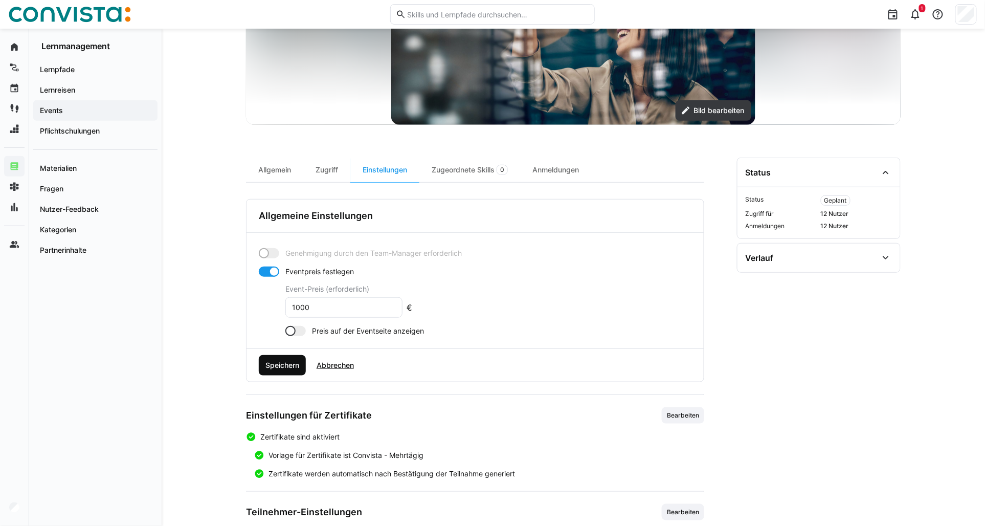
click at [282, 366] on span "Speichern" at bounding box center [282, 365] width 37 height 10
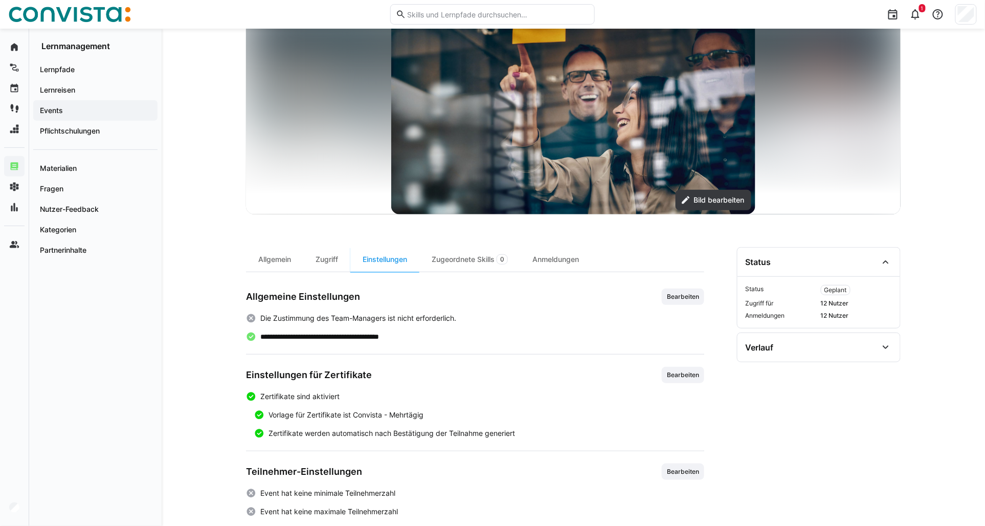
scroll to position [0, 0]
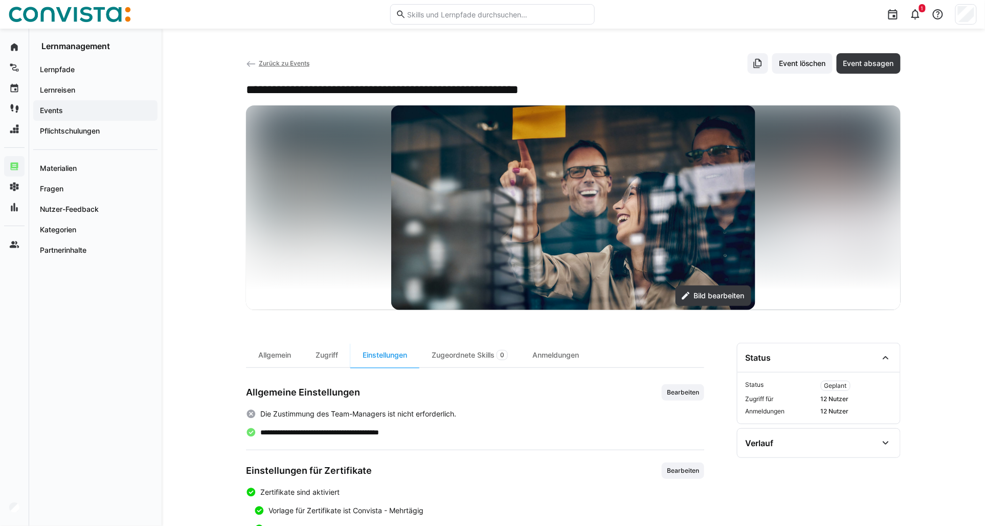
click at [273, 61] on span "Zurück zu Events" at bounding box center [284, 63] width 51 height 8
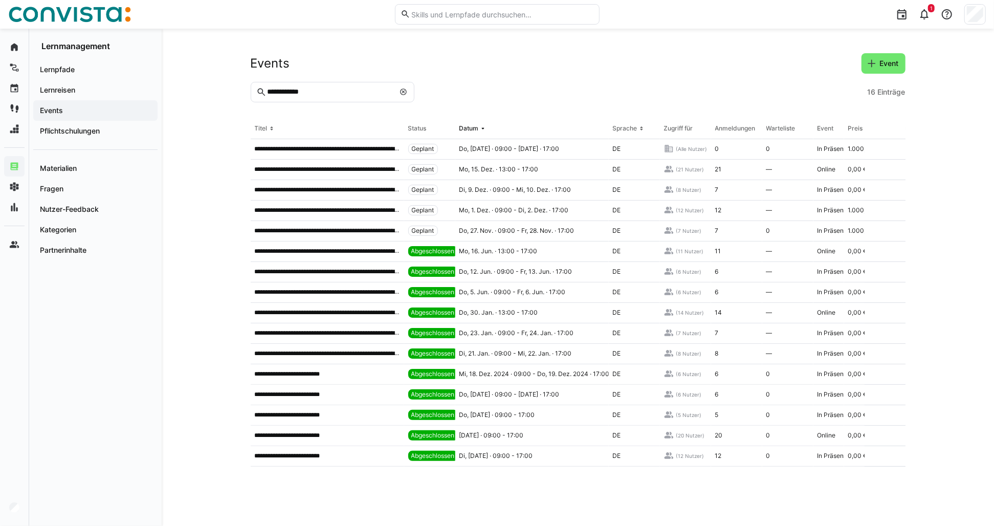
click at [303, 85] on eds-input "**********" at bounding box center [333, 92] width 164 height 20
click at [298, 94] on input "**********" at bounding box center [330, 91] width 128 height 9
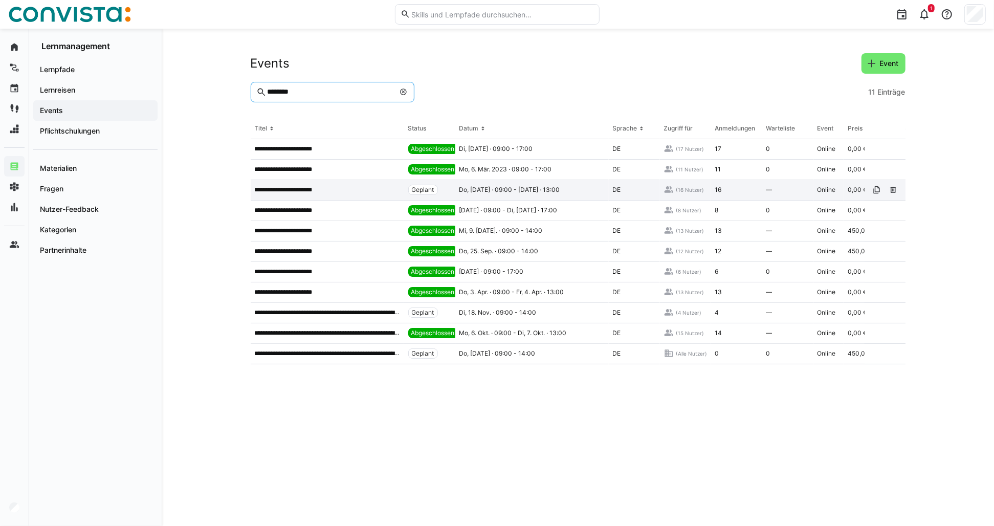
type input "********"
click at [304, 197] on div "**********" at bounding box center [327, 190] width 153 height 20
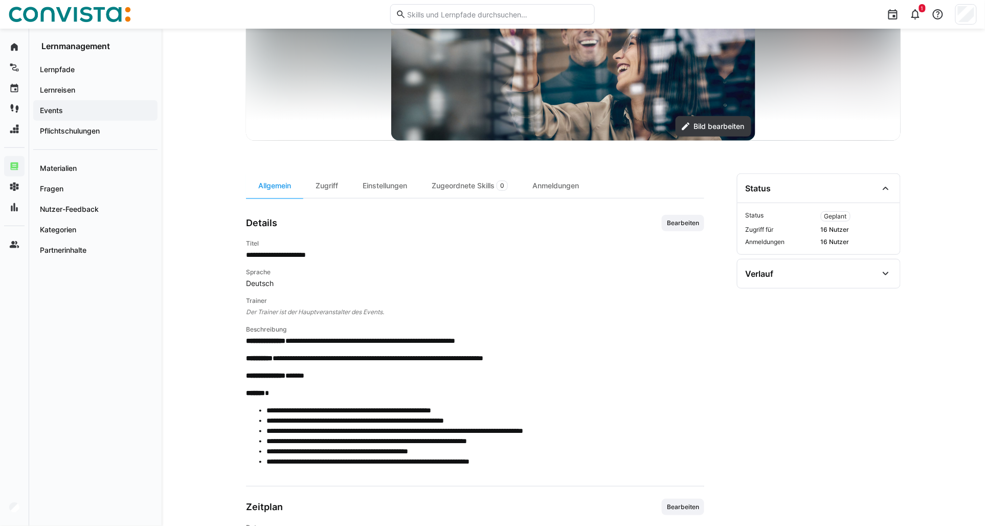
scroll to position [170, 0]
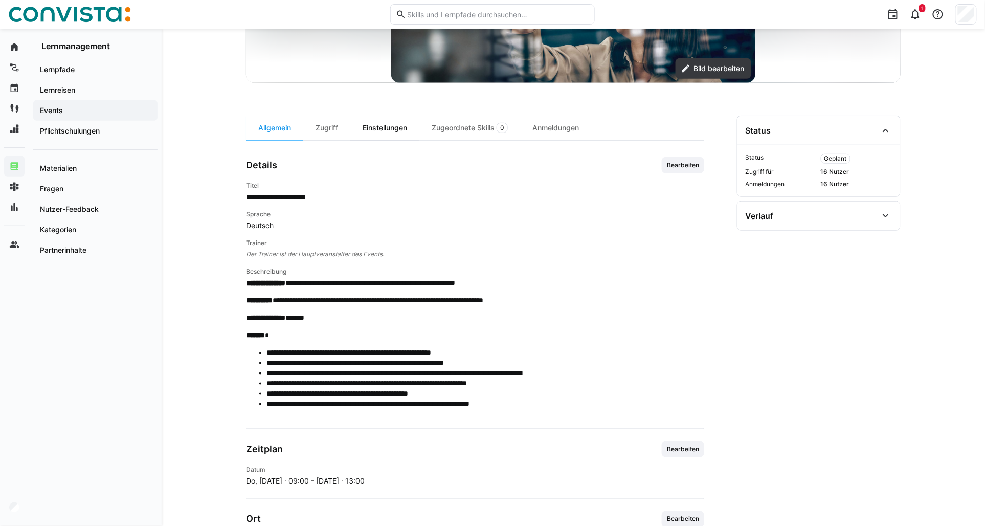
click at [384, 133] on div "Einstellungen" at bounding box center [384, 128] width 69 height 25
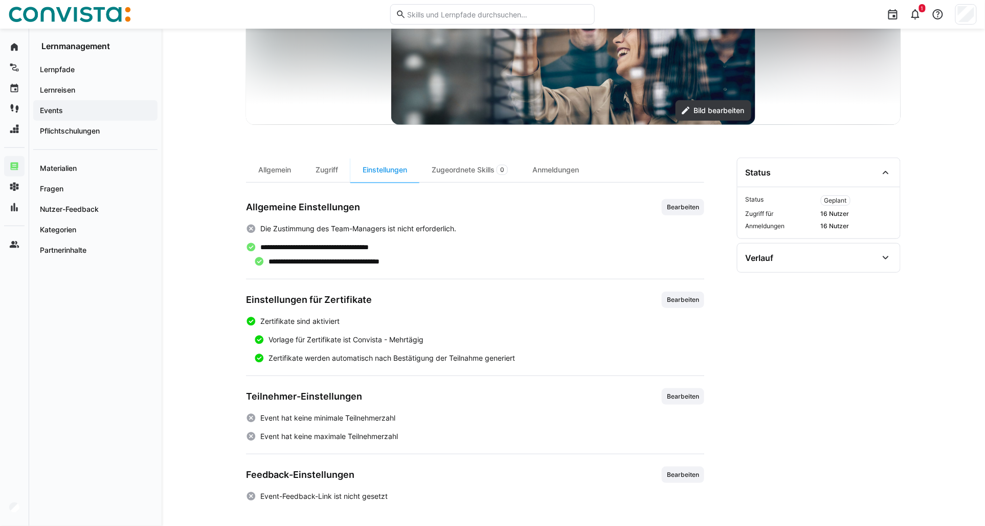
scroll to position [185, 0]
click at [671, 208] on span "Bearbeiten" at bounding box center [683, 207] width 34 height 8
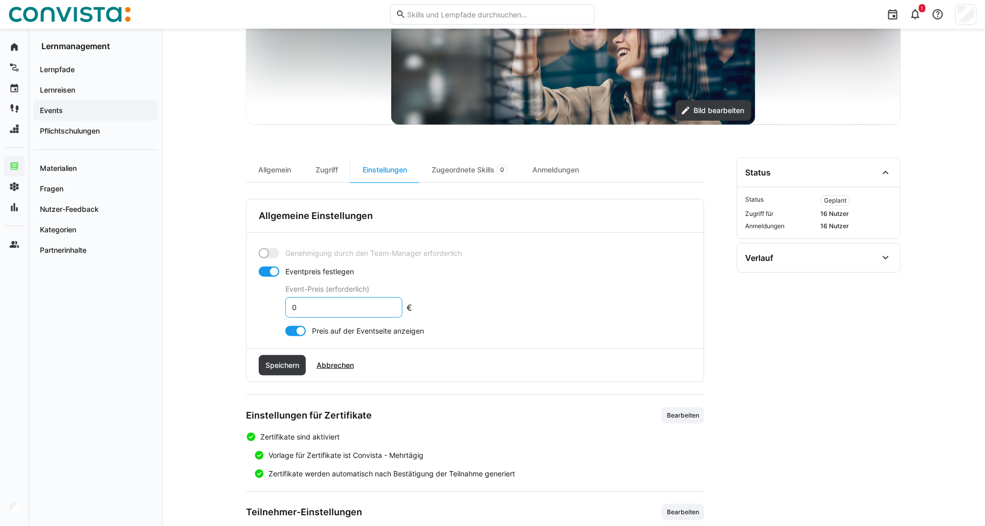
drag, startPoint x: 296, startPoint y: 305, endPoint x: 285, endPoint y: 305, distance: 10.2
click at [285, 305] on eds-input "0" at bounding box center [343, 307] width 117 height 20
type input "450"
click at [284, 367] on span "Speichern" at bounding box center [282, 365] width 37 height 10
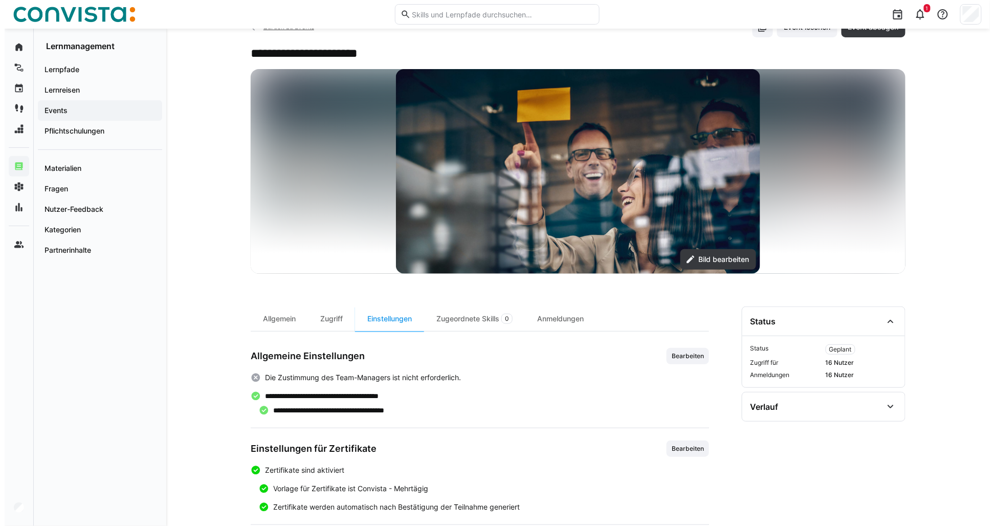
scroll to position [0, 0]
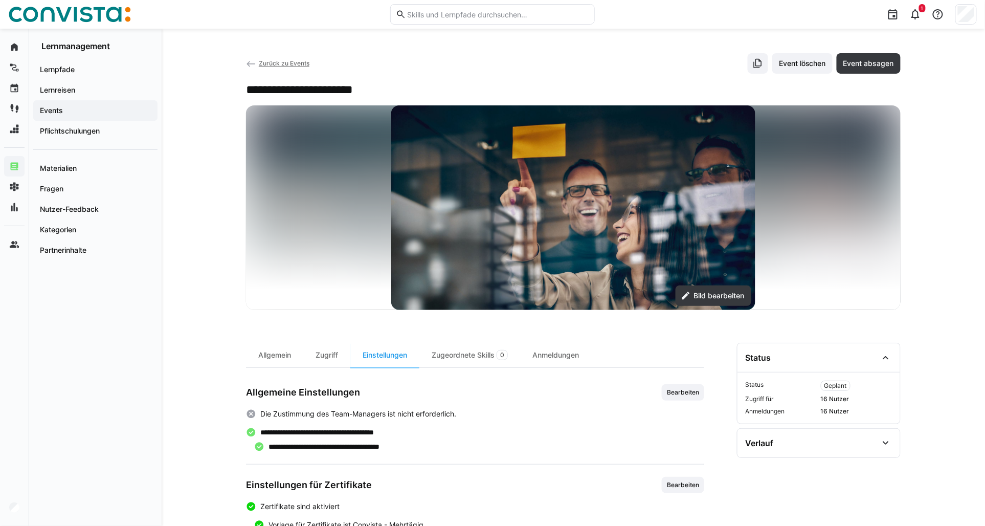
click at [282, 67] on span "Zurück zu Events" at bounding box center [284, 63] width 51 height 8
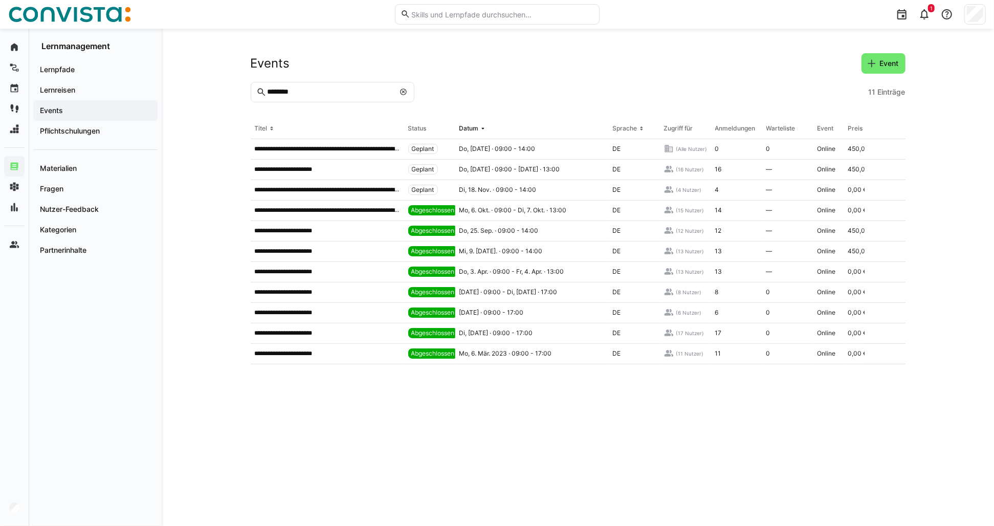
click at [406, 91] on eds-icon at bounding box center [403, 92] width 8 height 8
